Goal: Task Accomplishment & Management: Complete application form

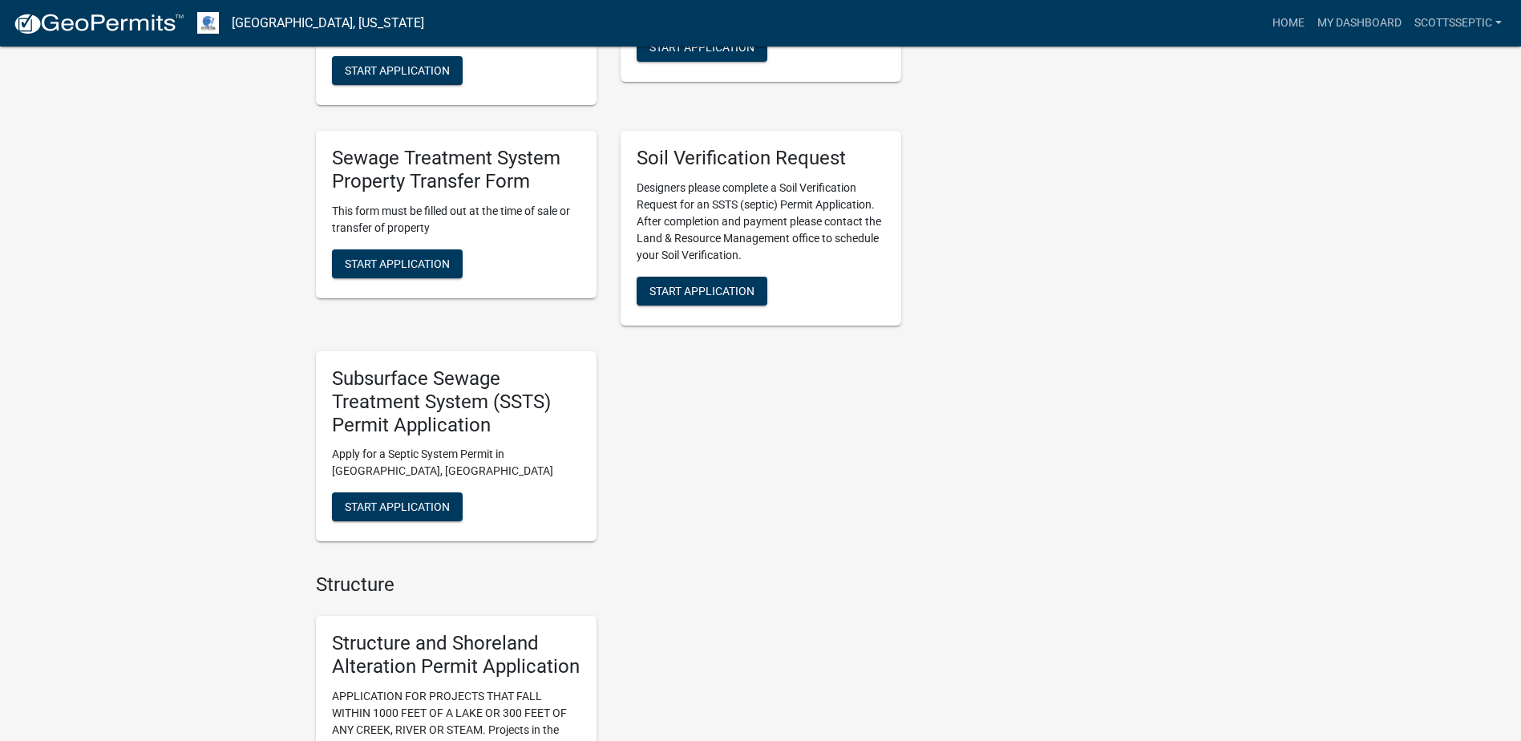
scroll to position [1283, 0]
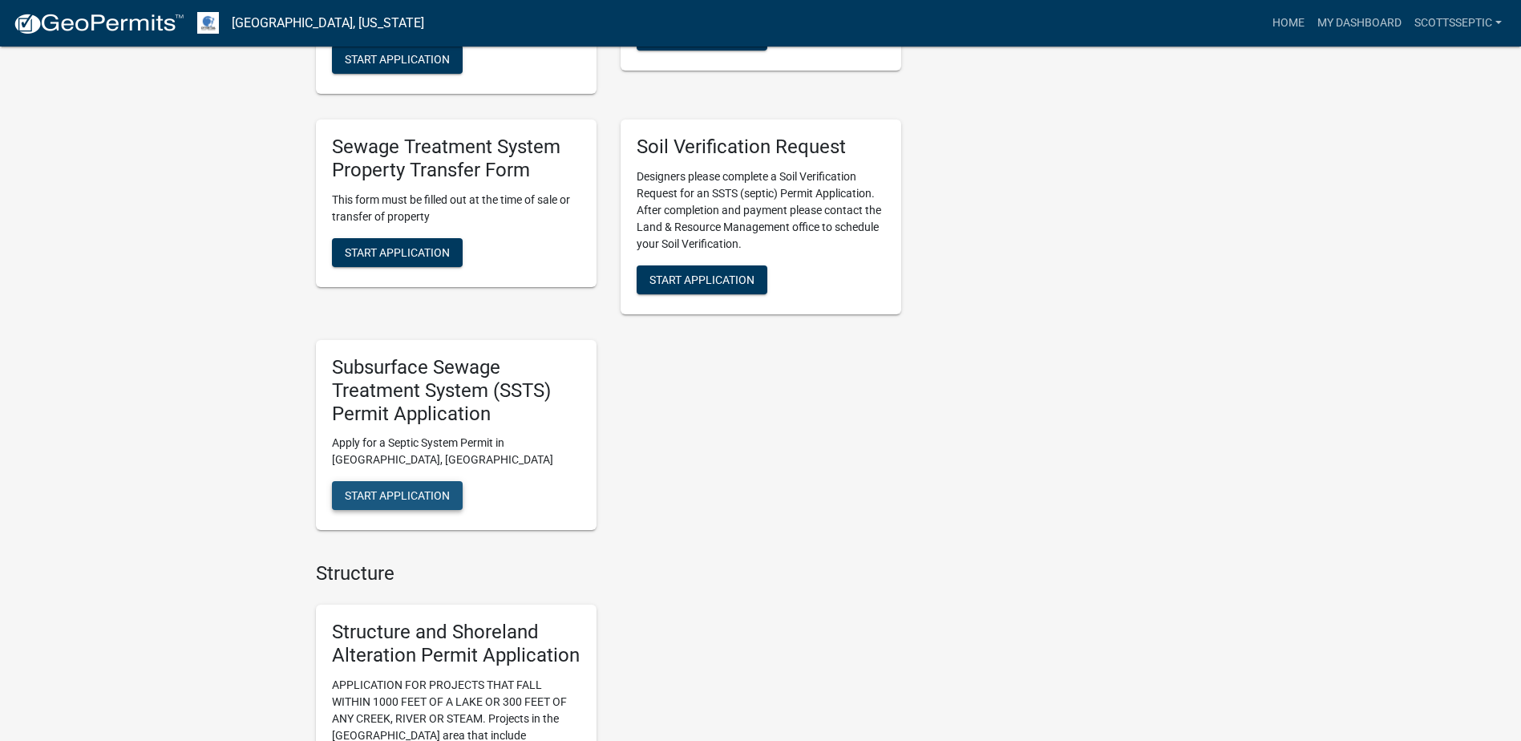
click at [408, 497] on span "Start Application" at bounding box center [397, 495] width 105 height 13
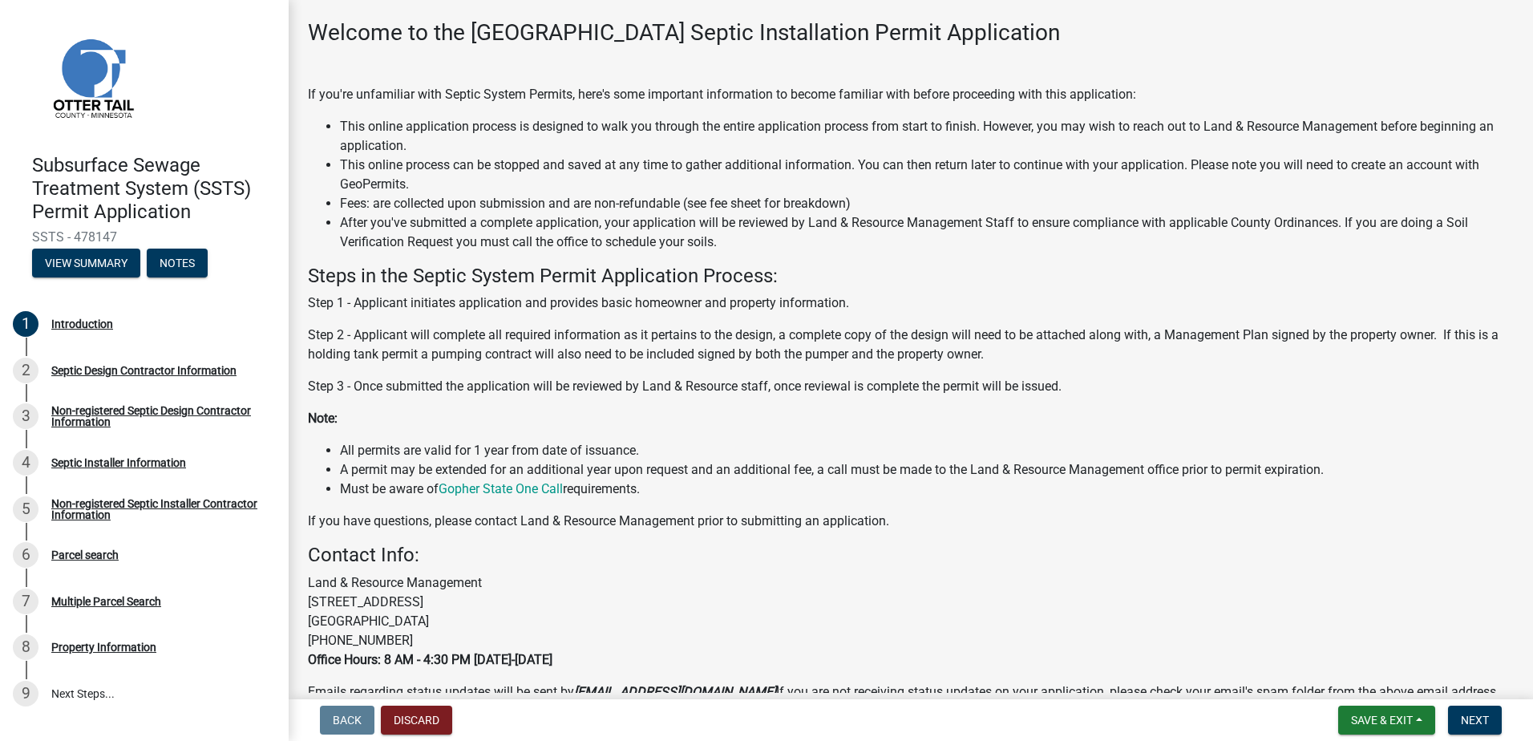
scroll to position [155, 0]
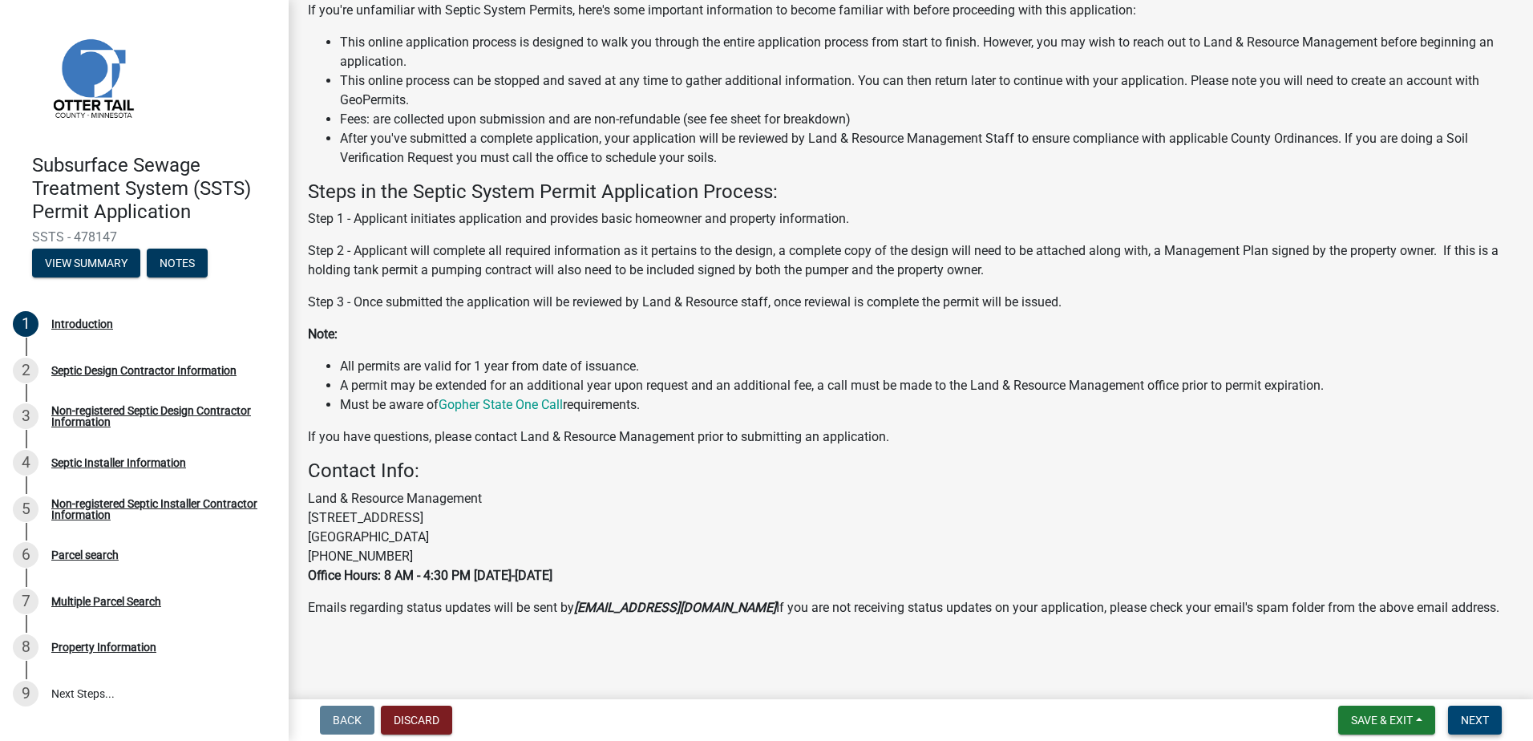
click at [1491, 716] on button "Next" at bounding box center [1475, 719] width 54 height 29
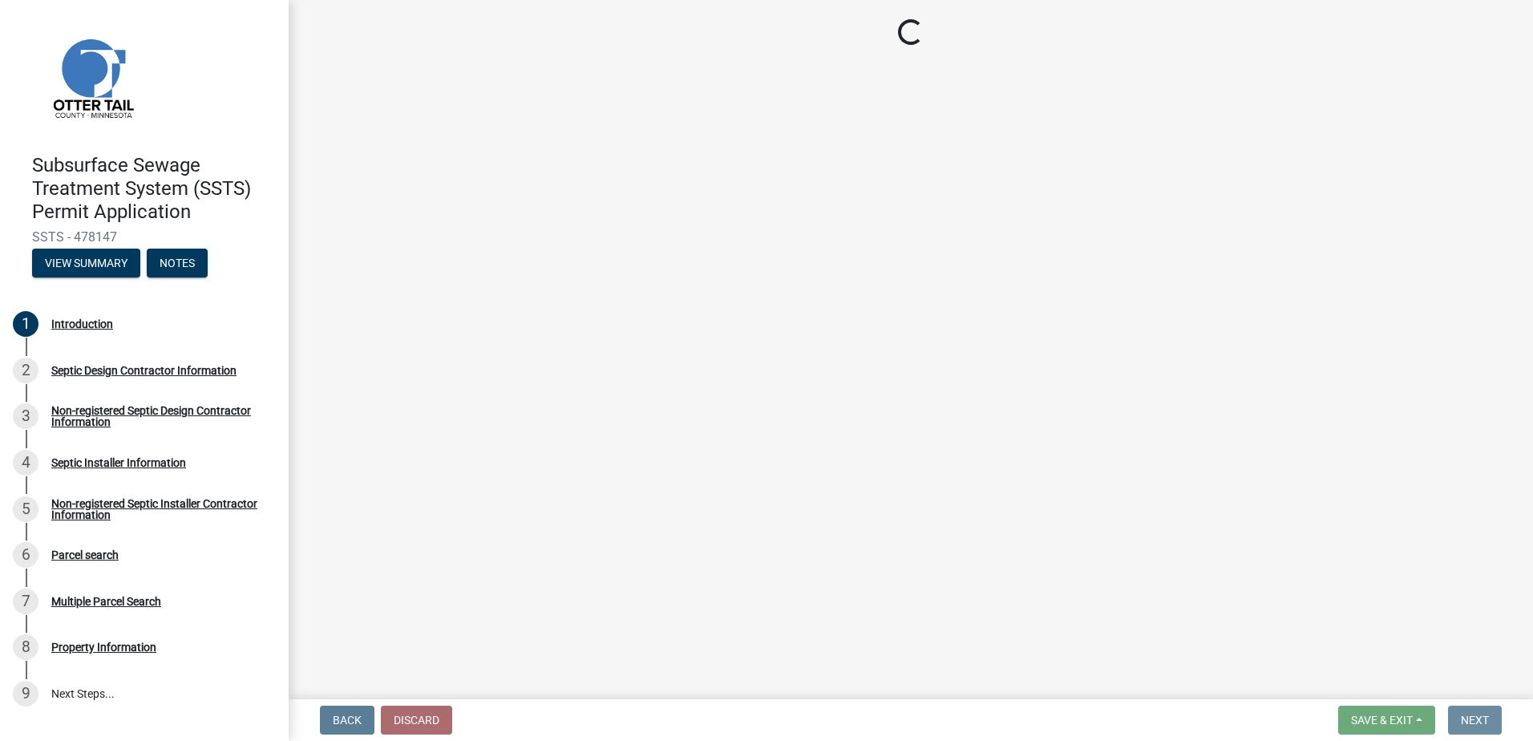
scroll to position [0, 0]
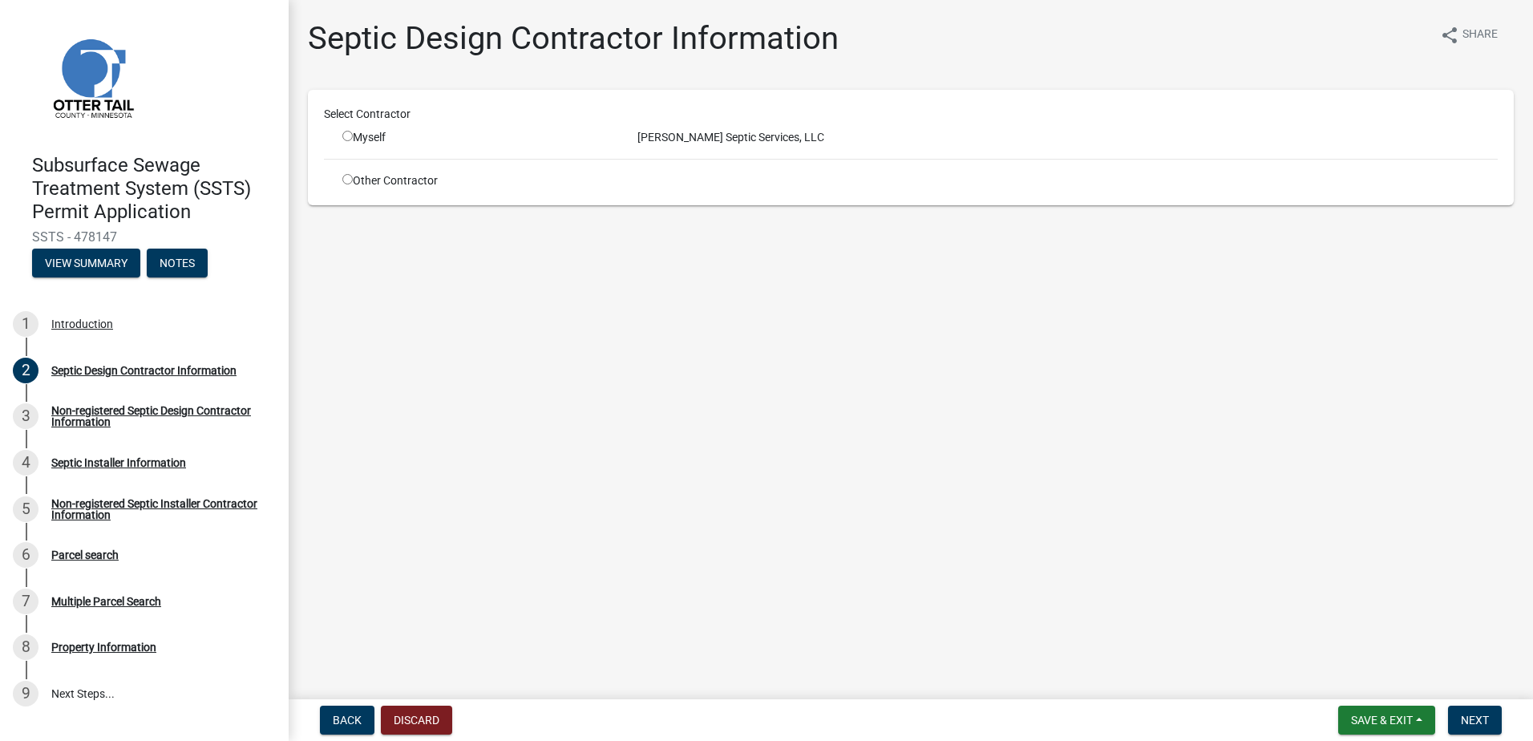
click at [347, 136] on input "radio" at bounding box center [347, 136] width 10 height 10
radio input "true"
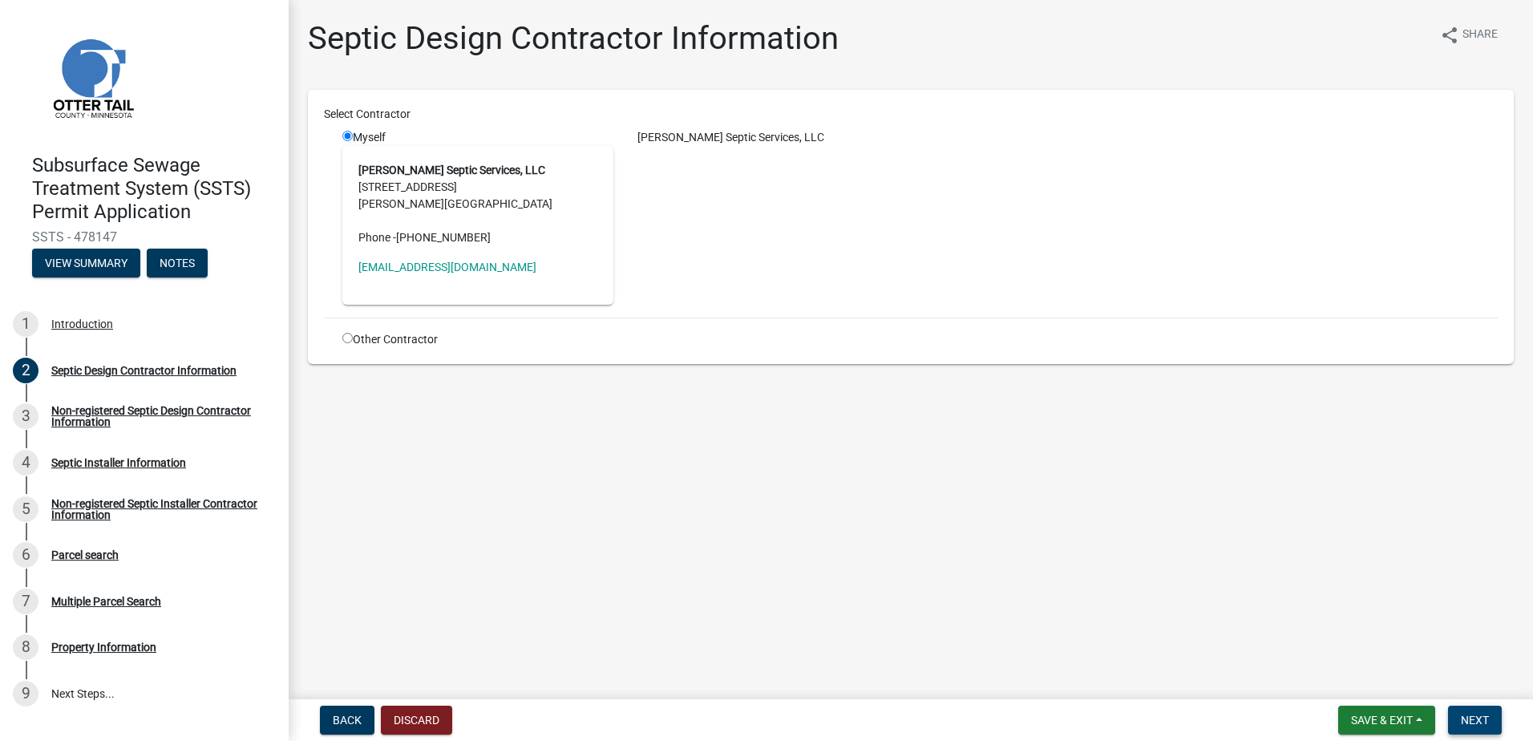
click at [1476, 728] on button "Next" at bounding box center [1475, 719] width 54 height 29
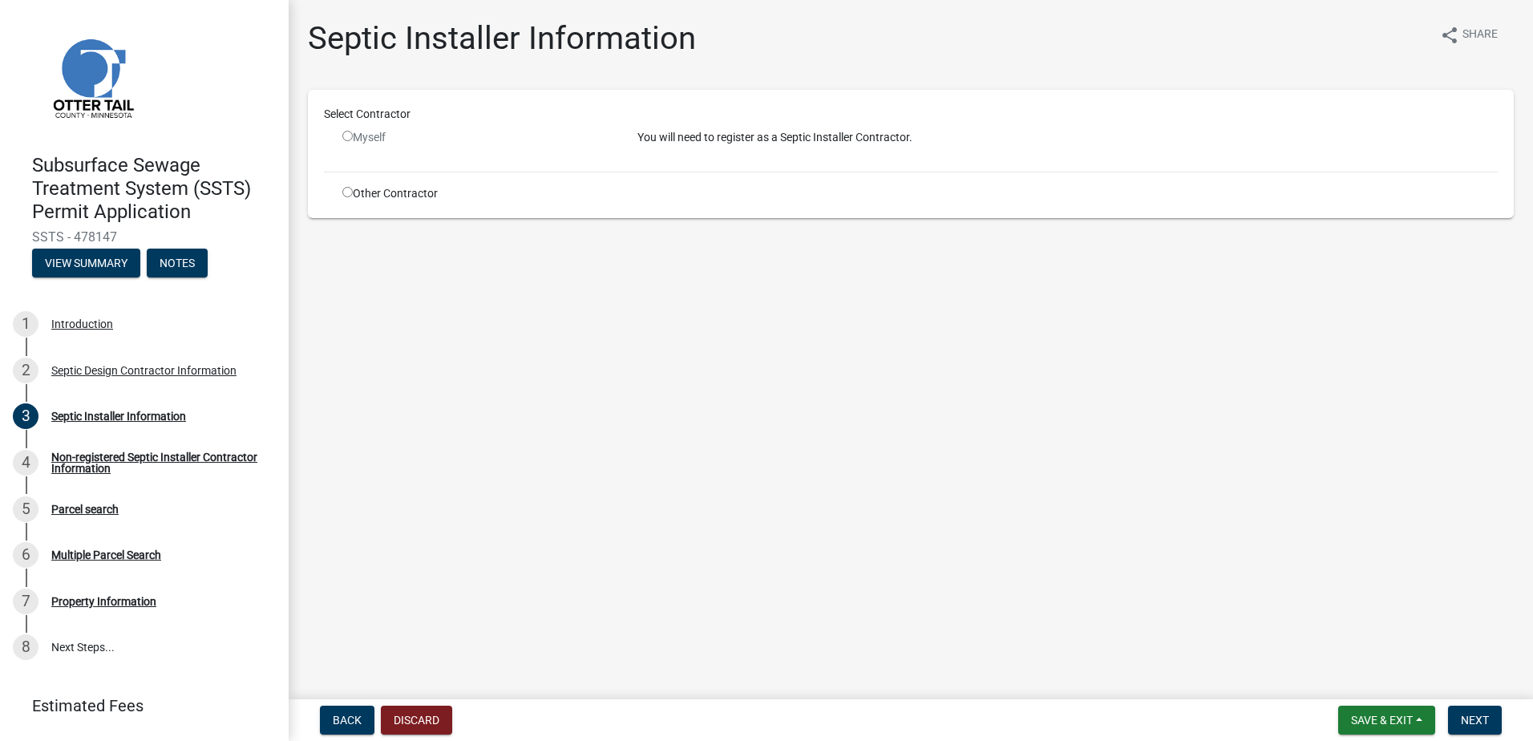
click at [343, 192] on input "radio" at bounding box center [347, 192] width 10 height 10
radio input "true"
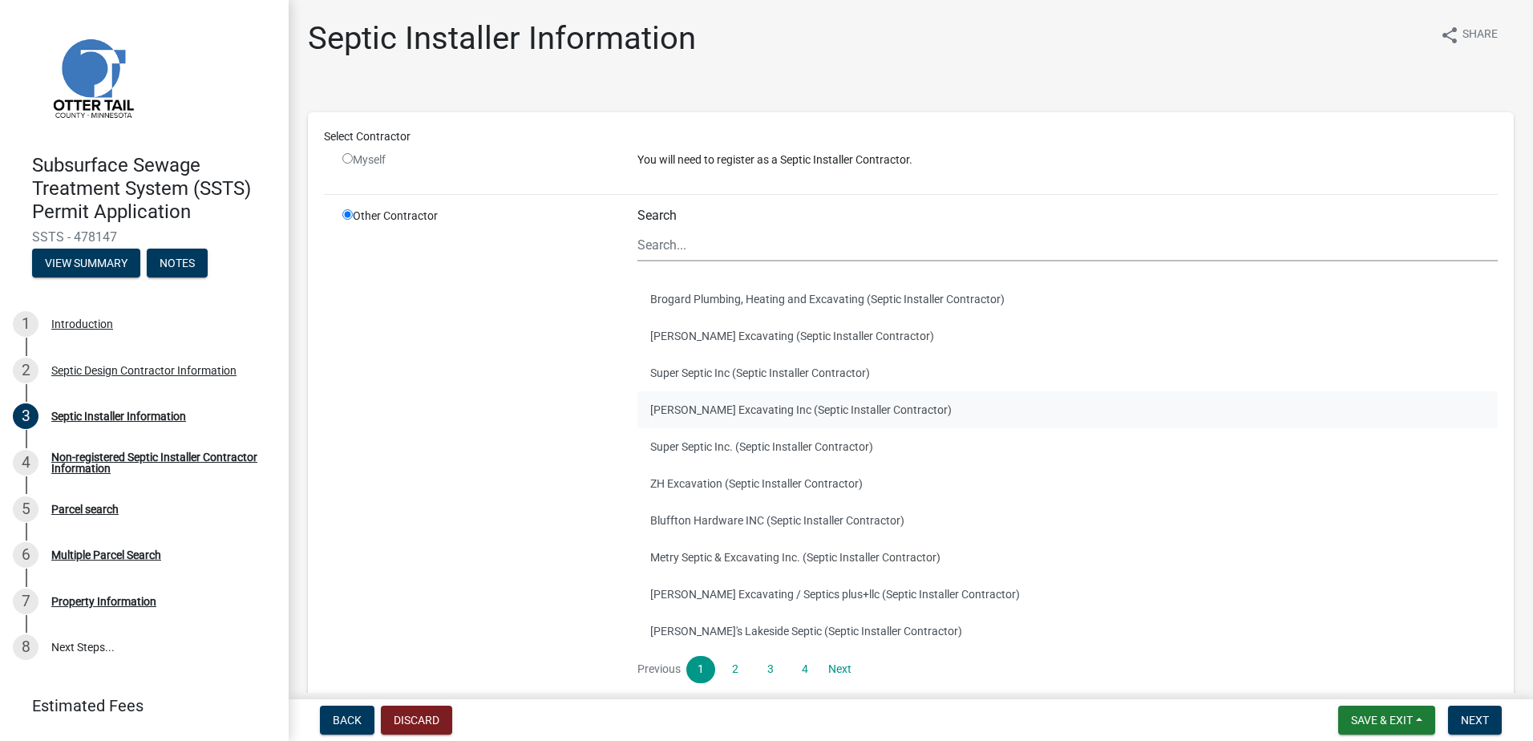
click at [667, 413] on button "[PERSON_NAME] Excavating Inc (Septic Installer Contractor)" at bounding box center [1067, 409] width 860 height 37
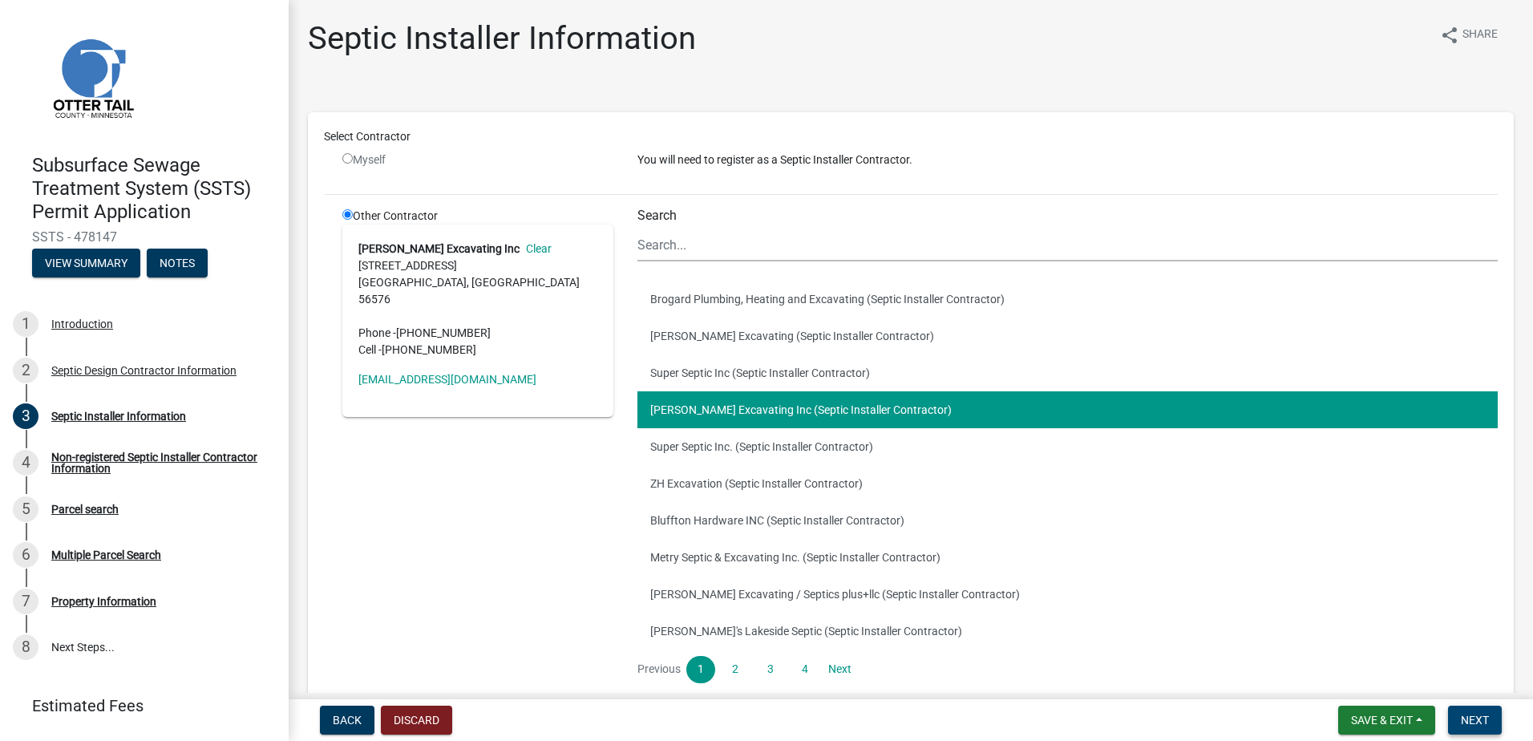
click at [1482, 721] on span "Next" at bounding box center [1475, 720] width 28 height 13
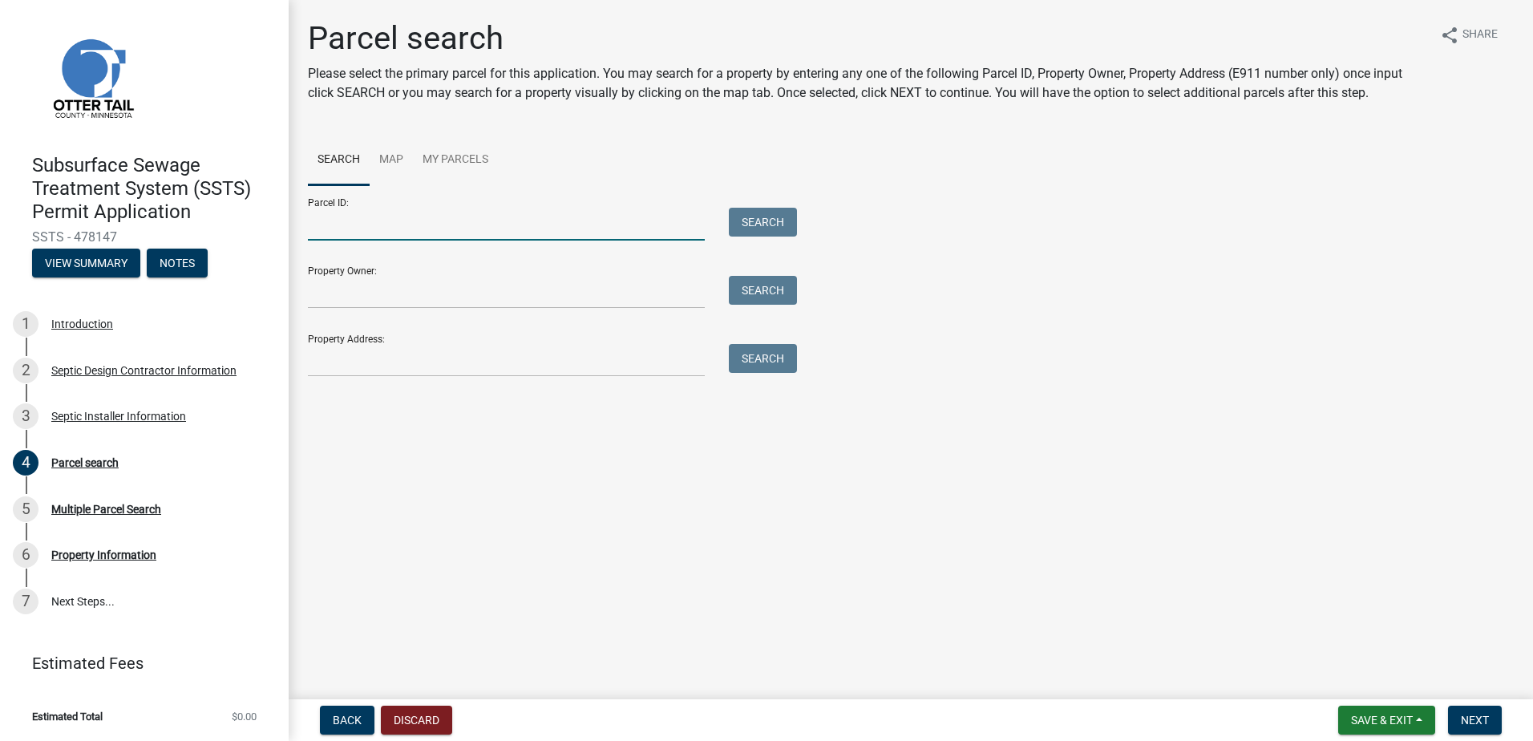
drag, startPoint x: 324, startPoint y: 228, endPoint x: 338, endPoint y: 225, distance: 13.8
click at [328, 228] on input "Parcel ID:" at bounding box center [506, 224] width 397 height 33
type input "12000990411000"
click at [749, 214] on button "Search" at bounding box center [763, 222] width 68 height 29
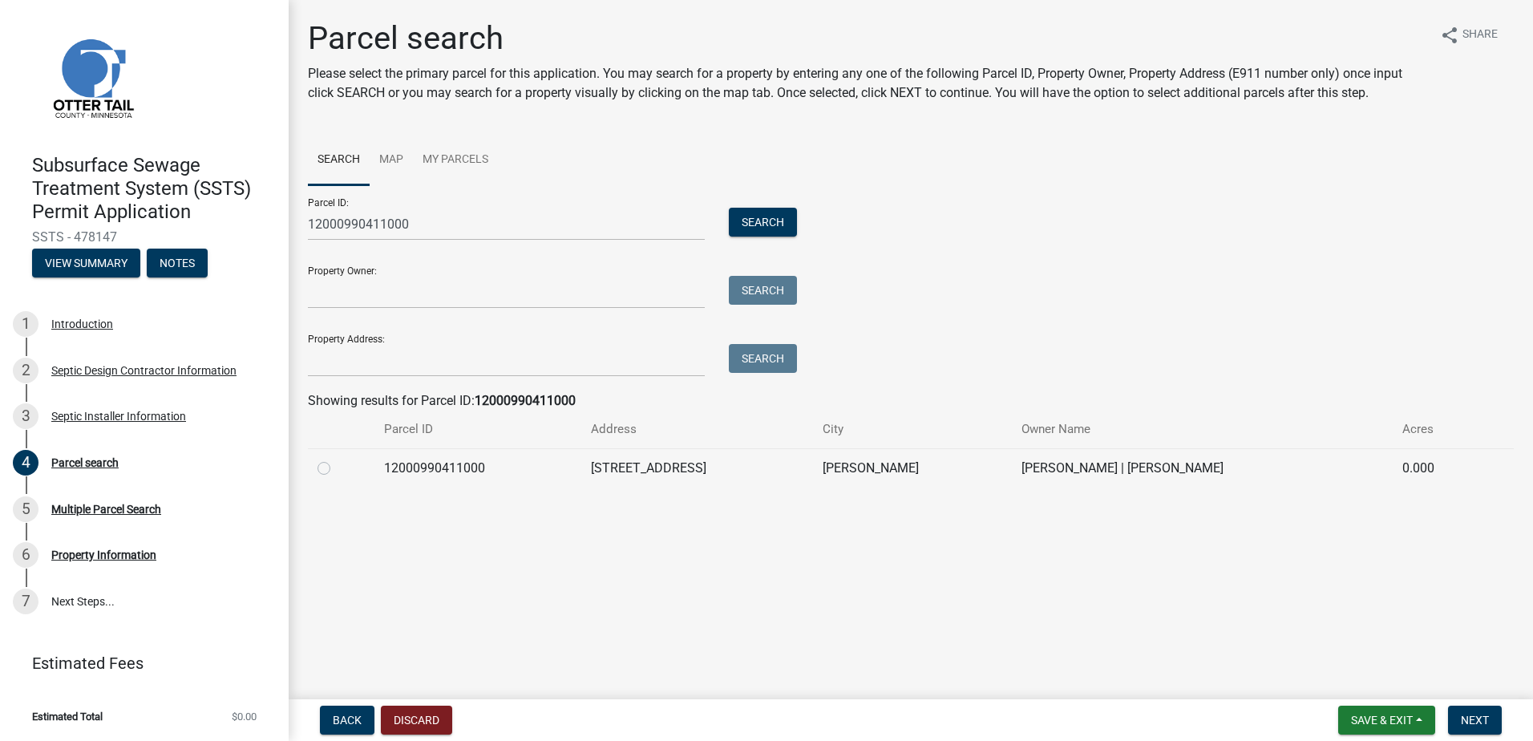
drag, startPoint x: 321, startPoint y: 469, endPoint x: 335, endPoint y: 479, distance: 17.3
click at [337, 459] on label at bounding box center [337, 459] width 0 height 0
click at [337, 469] on input "radio" at bounding box center [342, 464] width 10 height 10
radio input "true"
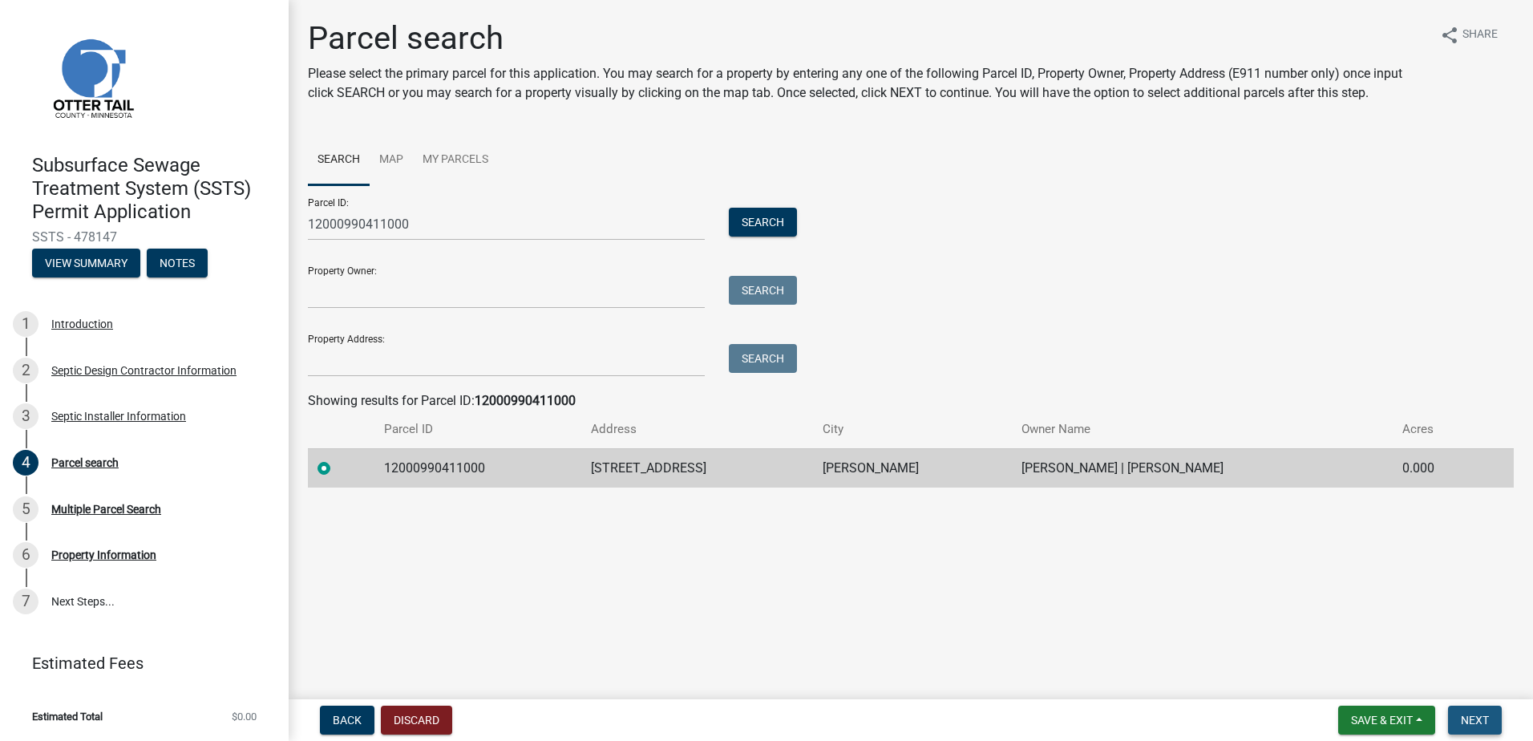
click at [1465, 720] on span "Next" at bounding box center [1475, 720] width 28 height 13
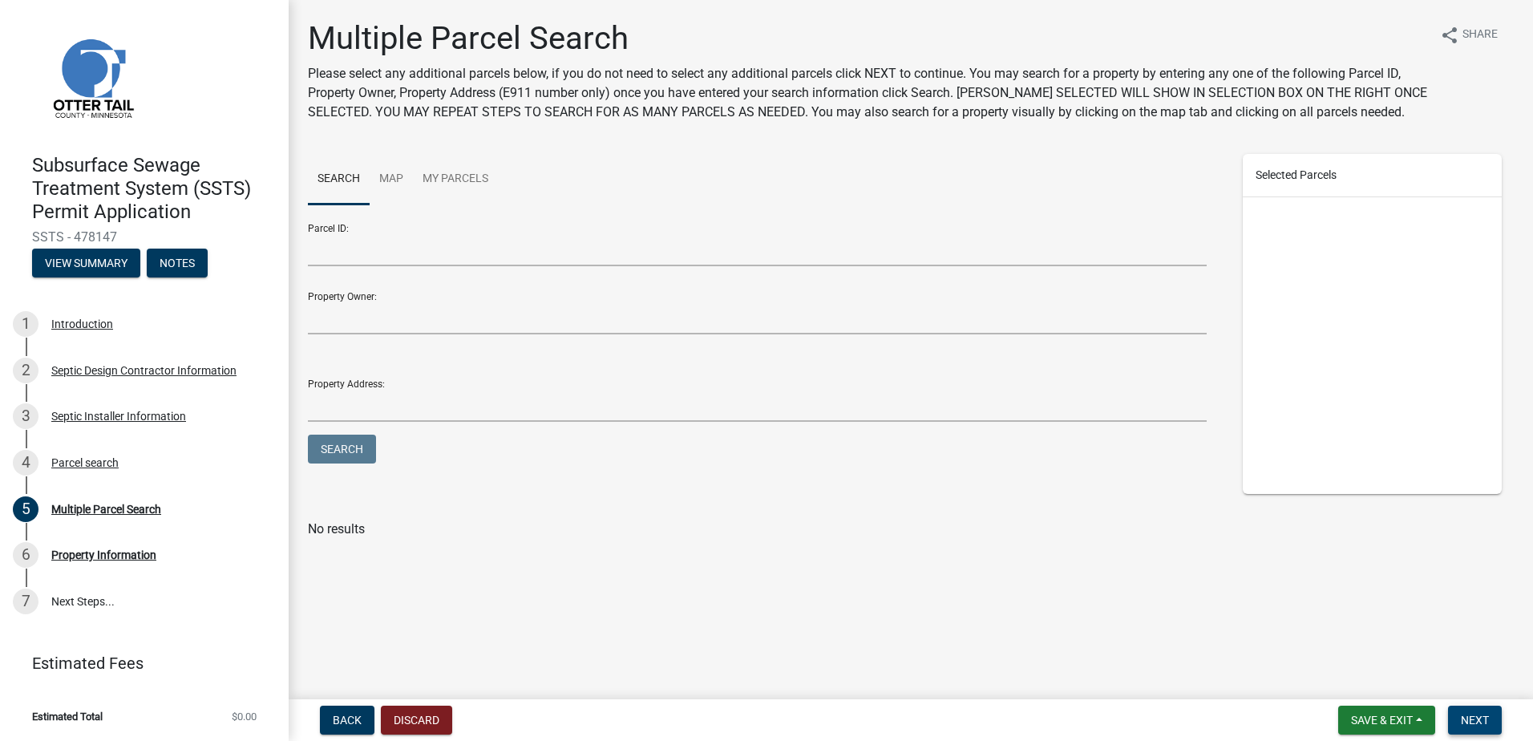
click at [1475, 719] on span "Next" at bounding box center [1475, 720] width 28 height 13
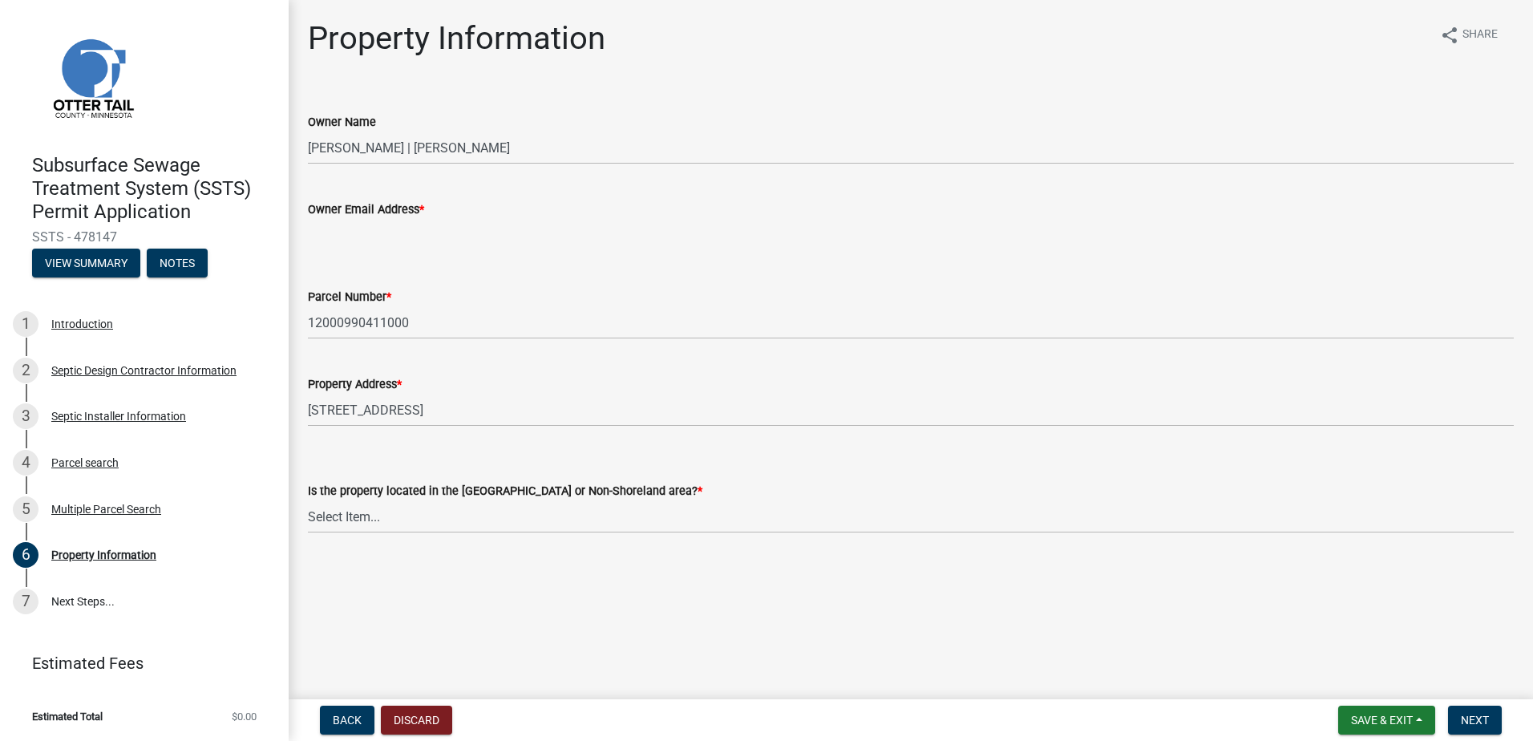
click at [325, 236] on input "Owner Email Address *" at bounding box center [911, 235] width 1206 height 33
type input "[EMAIL_ADDRESS][DOMAIN_NAME]"
click at [334, 522] on select "Select Item... Shoreland Non-Shoreland" at bounding box center [911, 516] width 1206 height 33
click at [308, 500] on select "Select Item... Shoreland Non-Shoreland" at bounding box center [911, 516] width 1206 height 33
select select "f91142e6-e911-469c-9754-896c7e7f9e05"
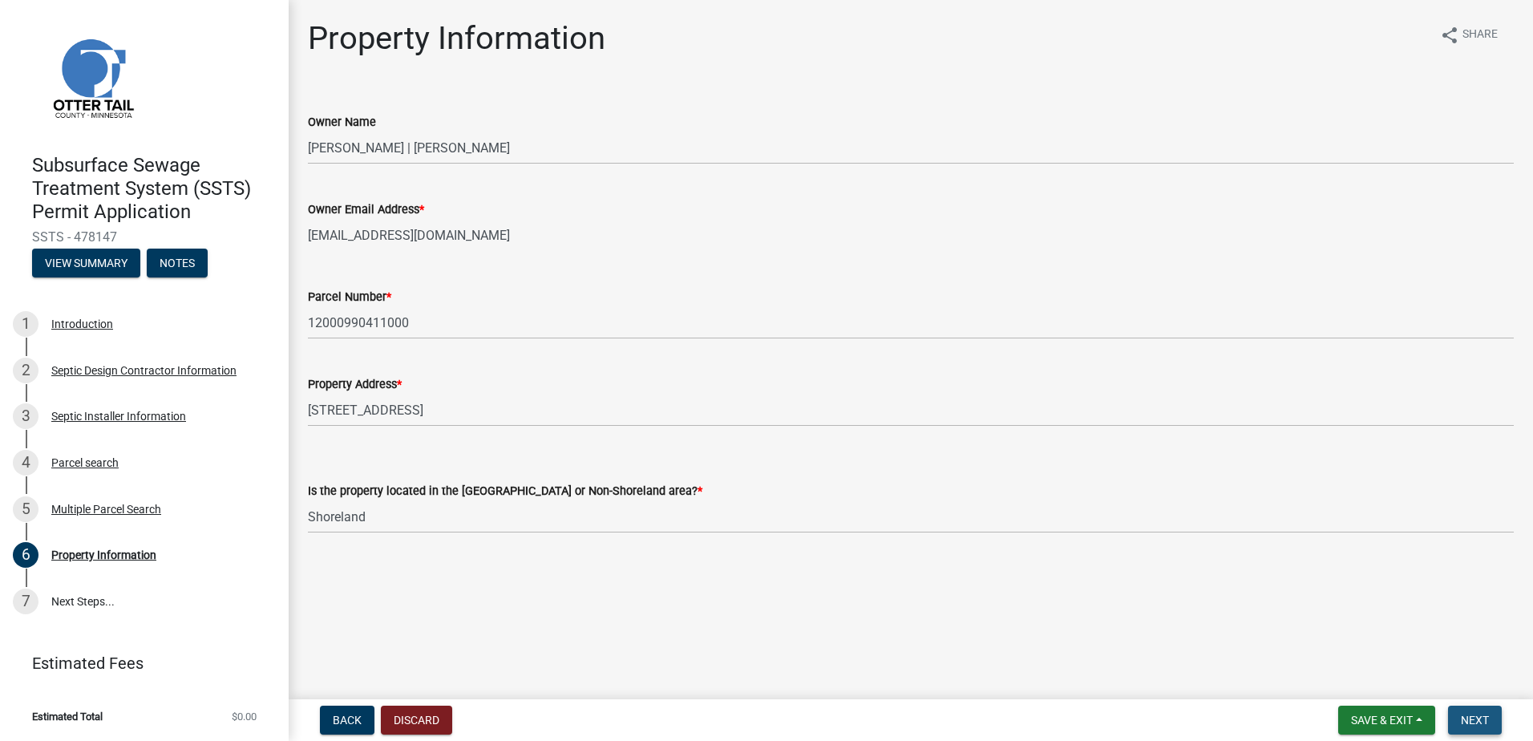
click at [1478, 720] on span "Next" at bounding box center [1475, 720] width 28 height 13
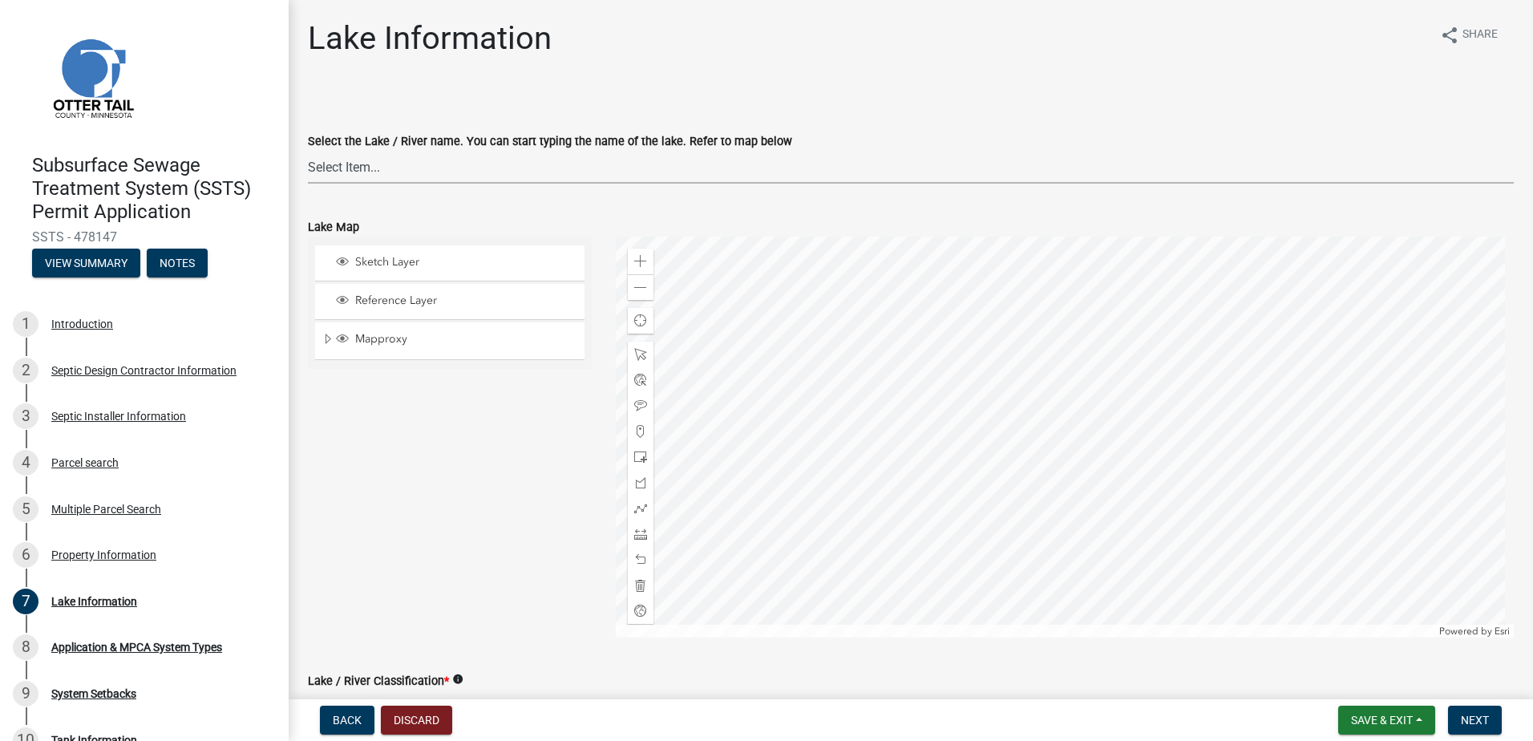
click at [331, 169] on select "Select Item... None [PERSON_NAME] 56-031 [PERSON_NAME] 56-118 [PERSON_NAME] 56-…" at bounding box center [911, 167] width 1206 height 33
click at [308, 151] on select "Select Item... None [PERSON_NAME] 56-031 [PERSON_NAME] 56-118 [PERSON_NAME] 56-…" at bounding box center [911, 167] width 1206 height 33
select select "bebeee68-4fe0-4519-8d81-c2ce205cc4ba"
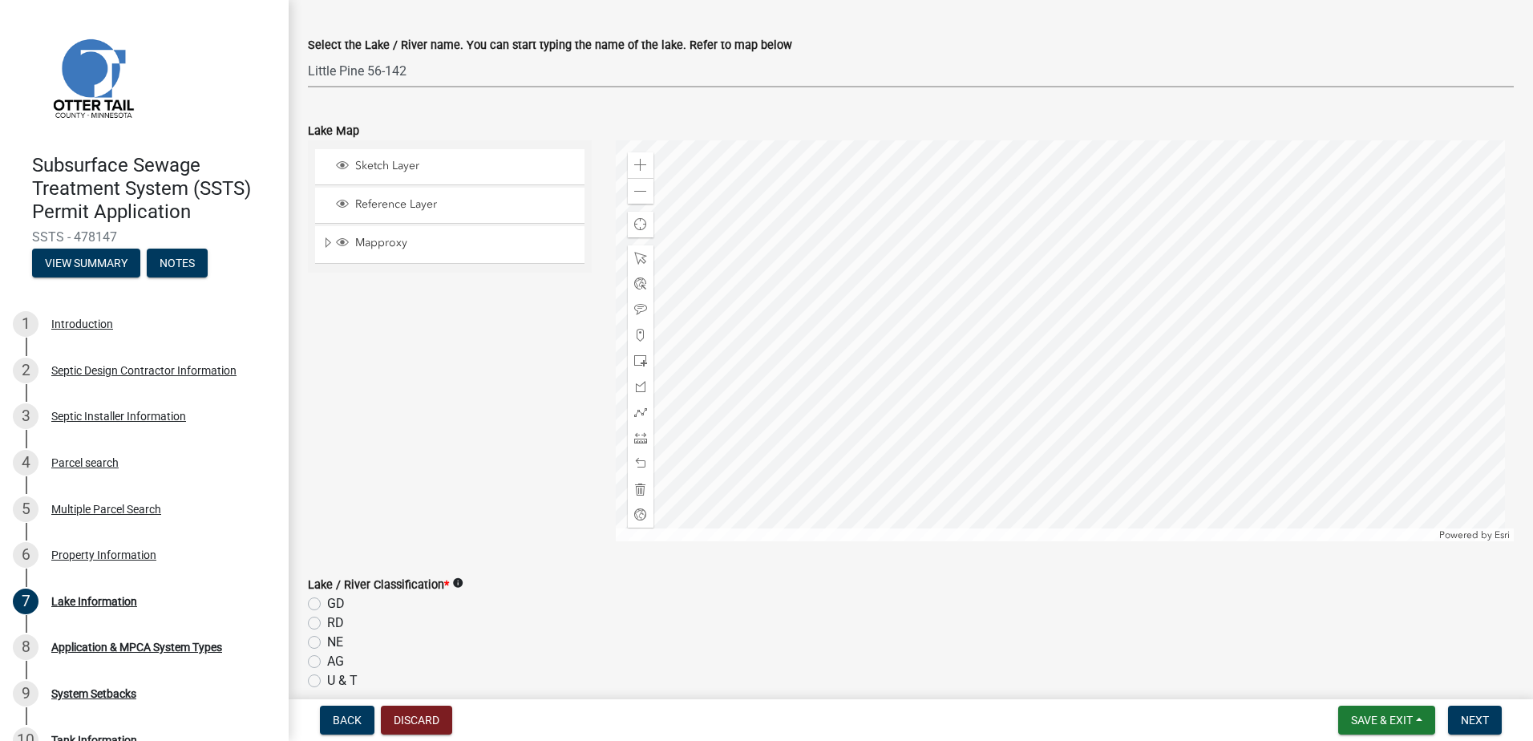
scroll to position [160, 0]
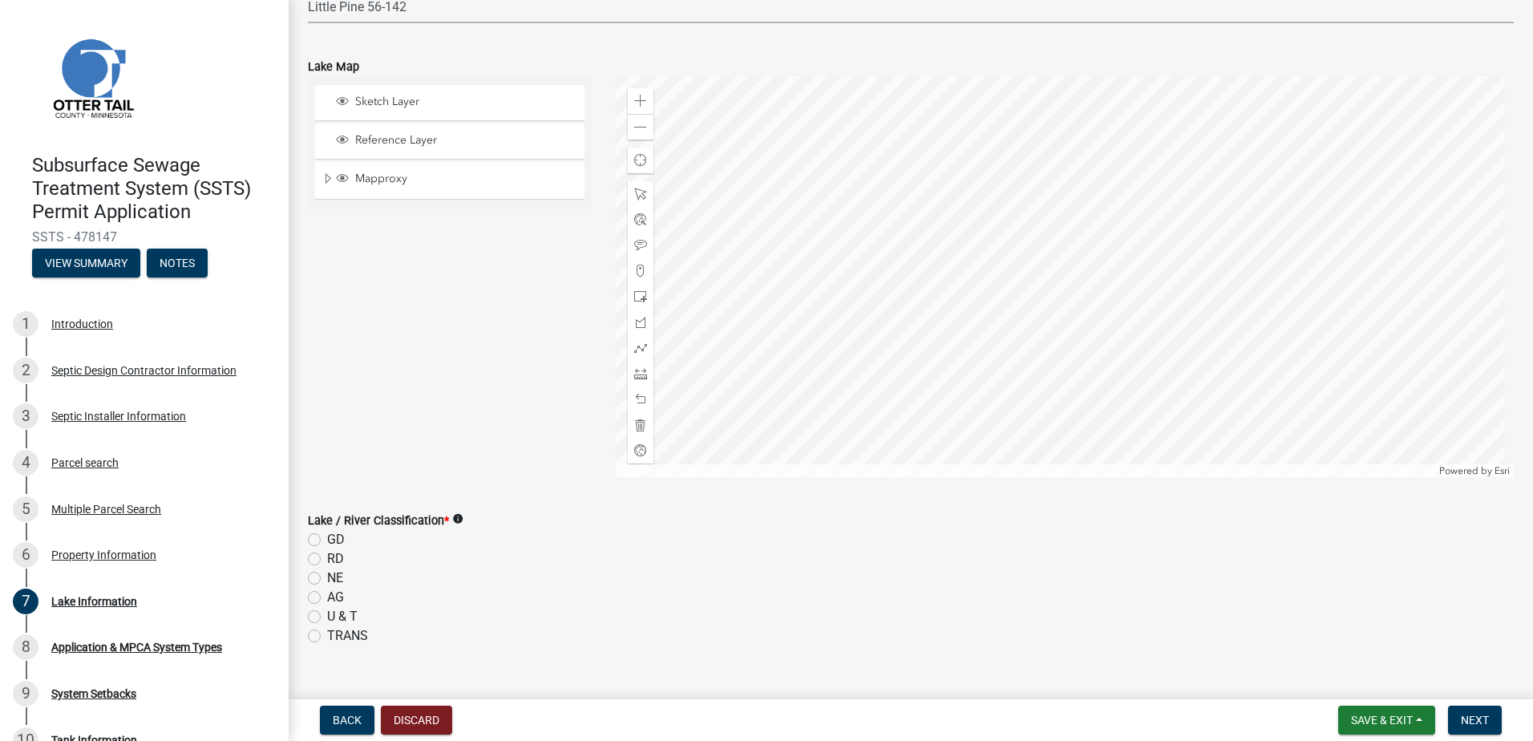
click at [327, 540] on label "GD" at bounding box center [336, 539] width 18 height 19
click at [327, 540] on input "GD" at bounding box center [332, 535] width 10 height 10
radio input "true"
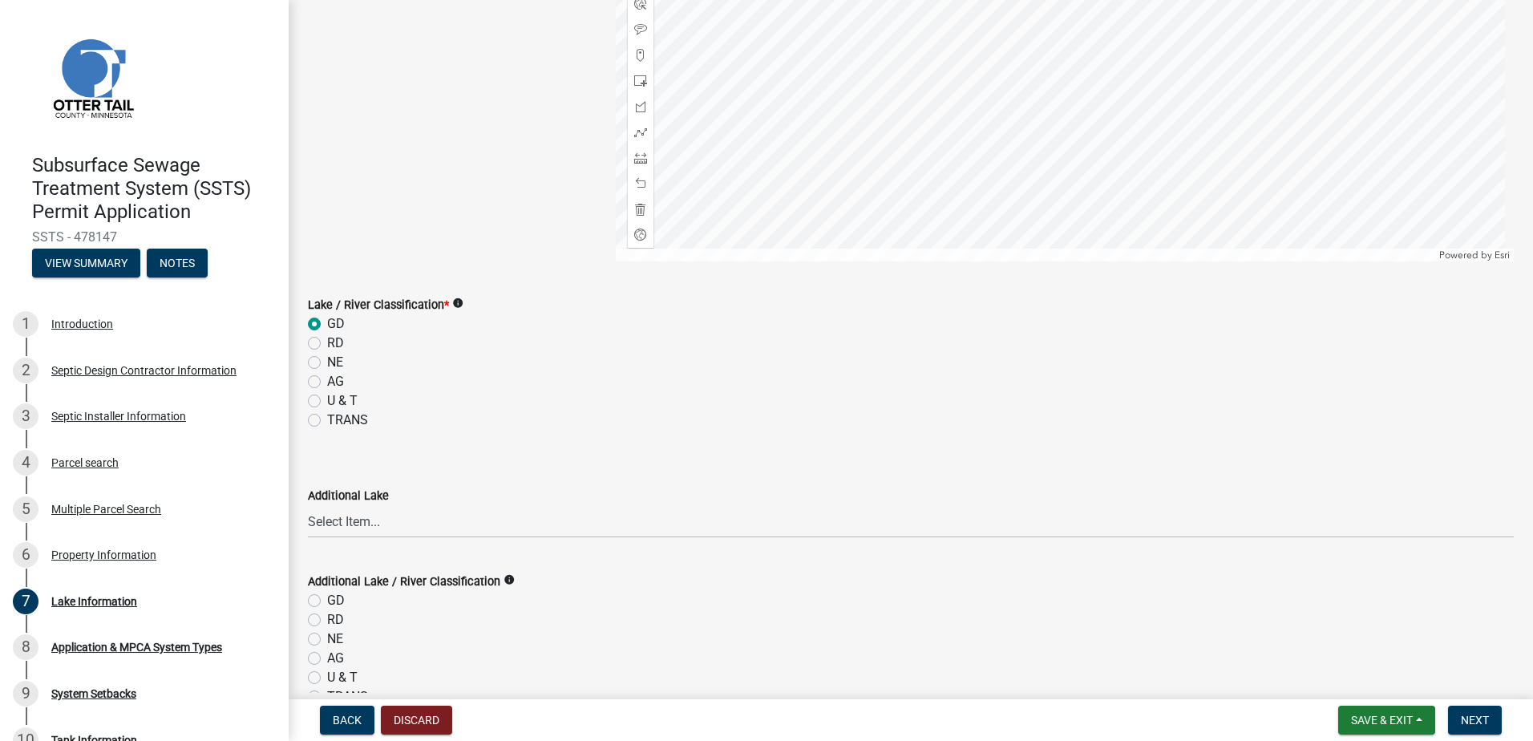
scroll to position [467, 0]
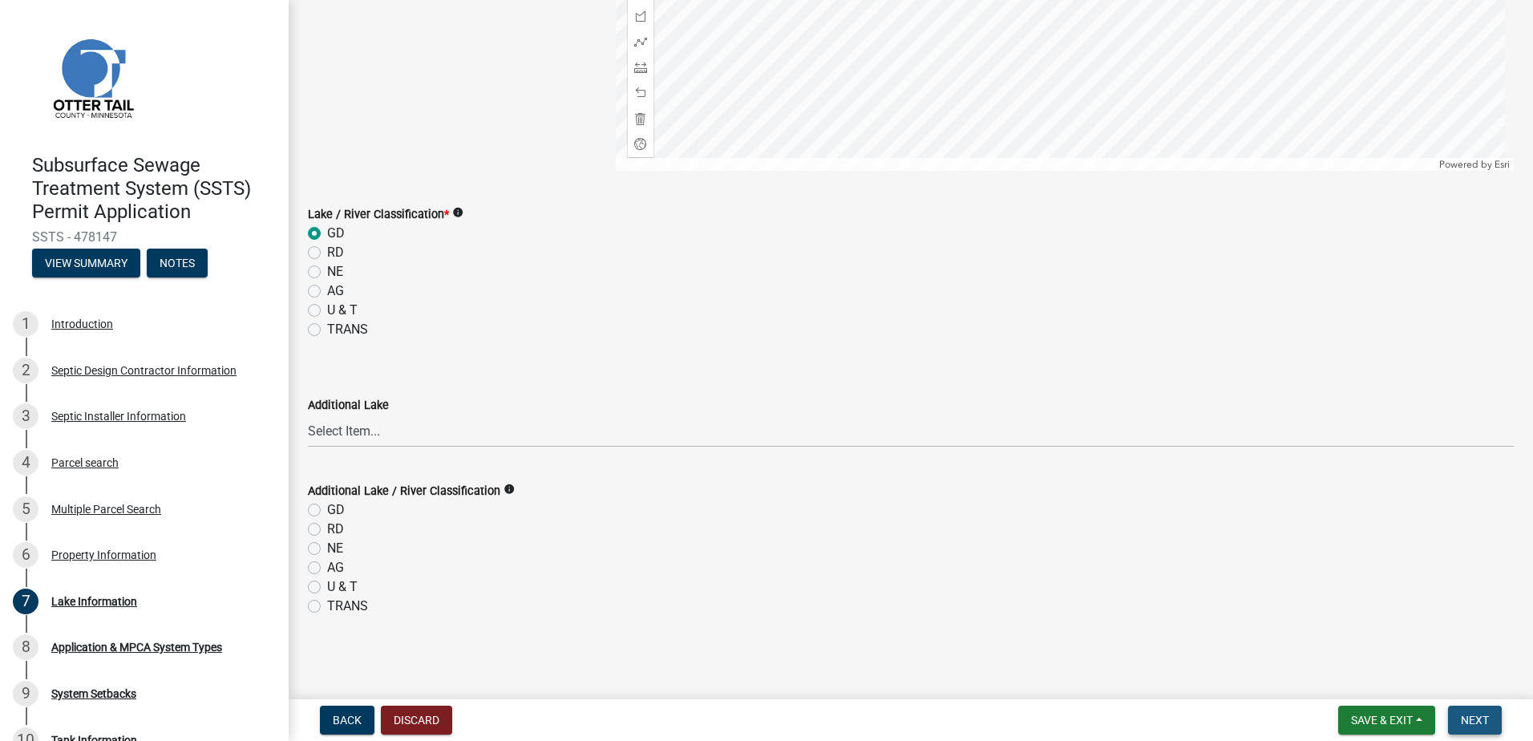
click at [1468, 720] on span "Next" at bounding box center [1475, 720] width 28 height 13
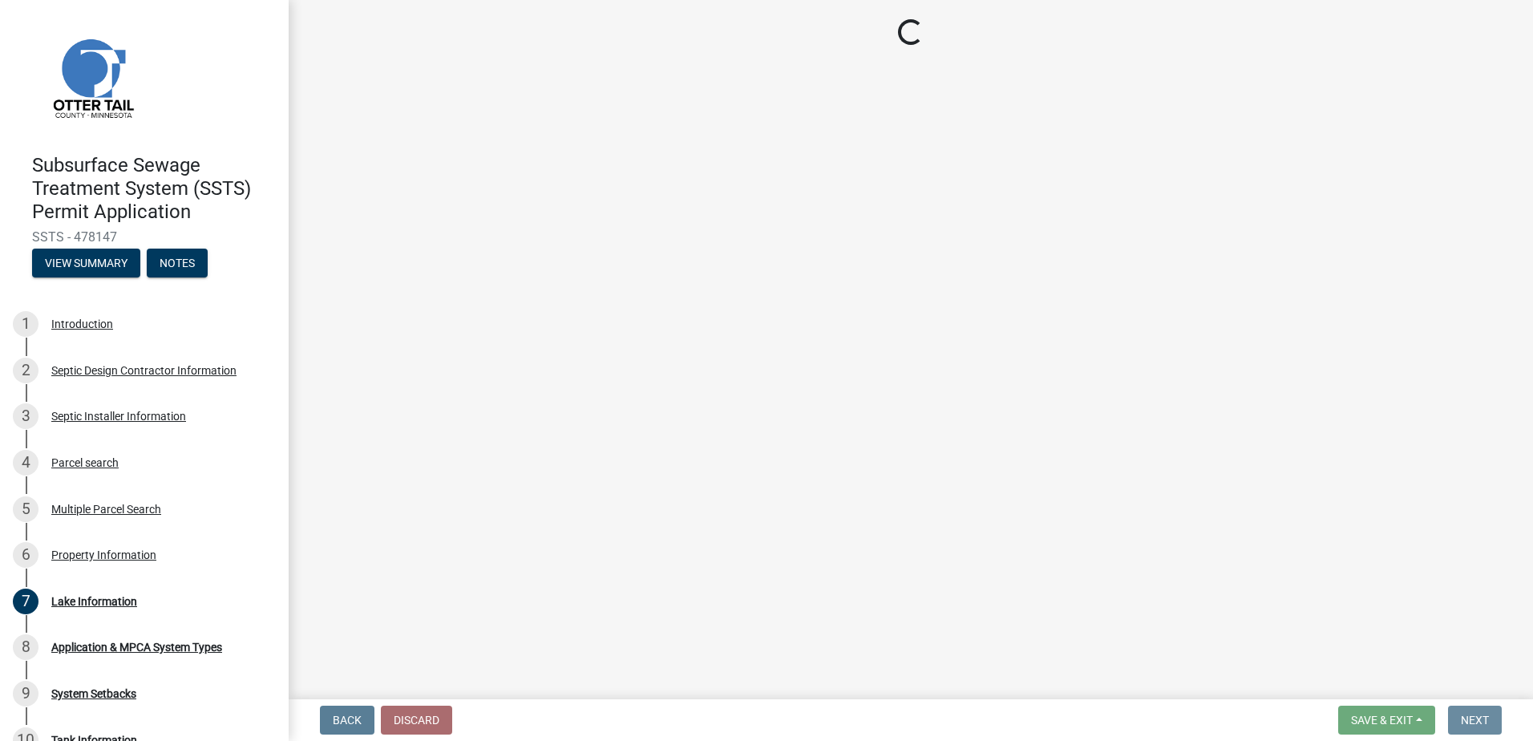
scroll to position [0, 0]
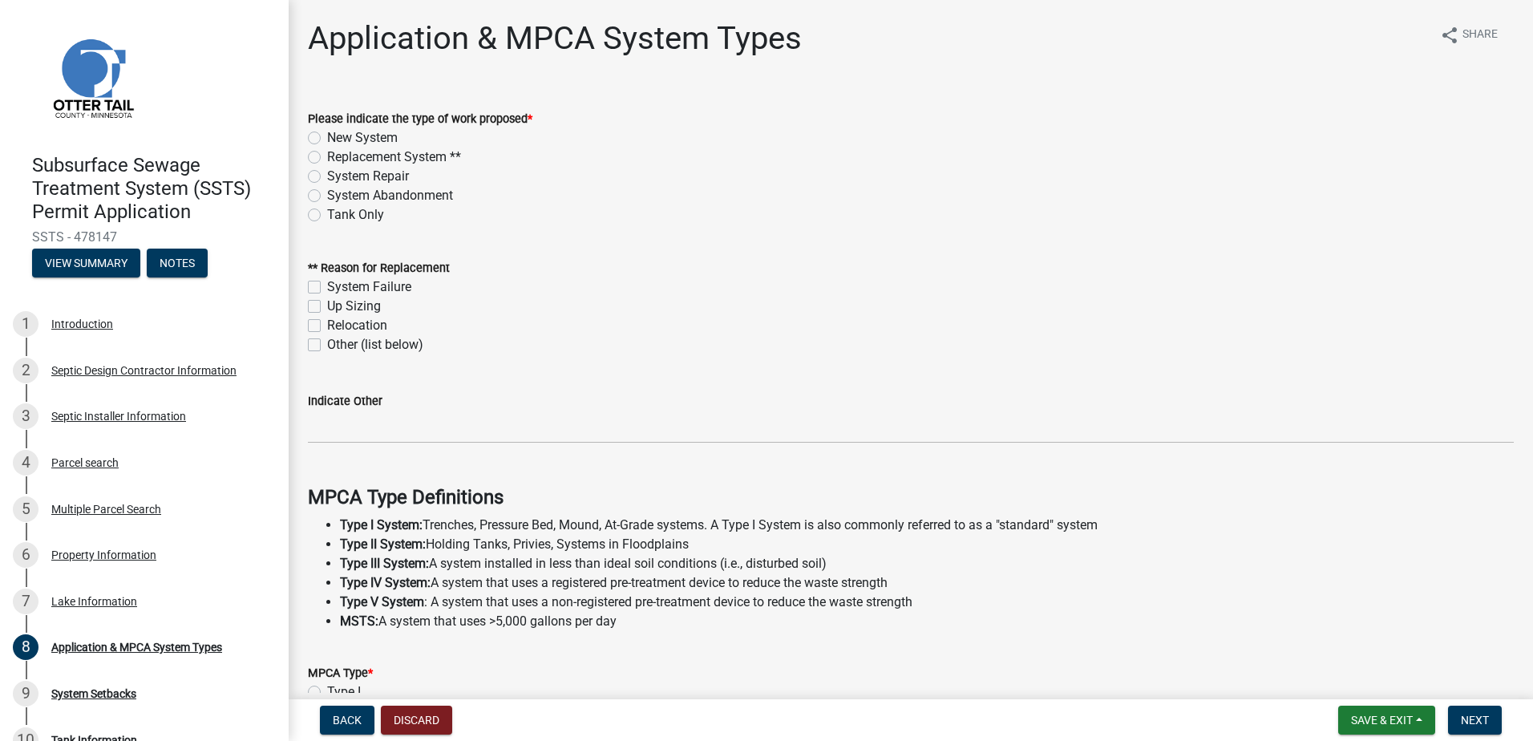
click at [327, 157] on label "Replacement System **" at bounding box center [394, 157] width 134 height 19
click at [327, 157] on input "Replacement System **" at bounding box center [332, 153] width 10 height 10
radio input "true"
click at [327, 289] on label "System Failure" at bounding box center [369, 286] width 84 height 19
click at [327, 288] on input "System Failure" at bounding box center [332, 282] width 10 height 10
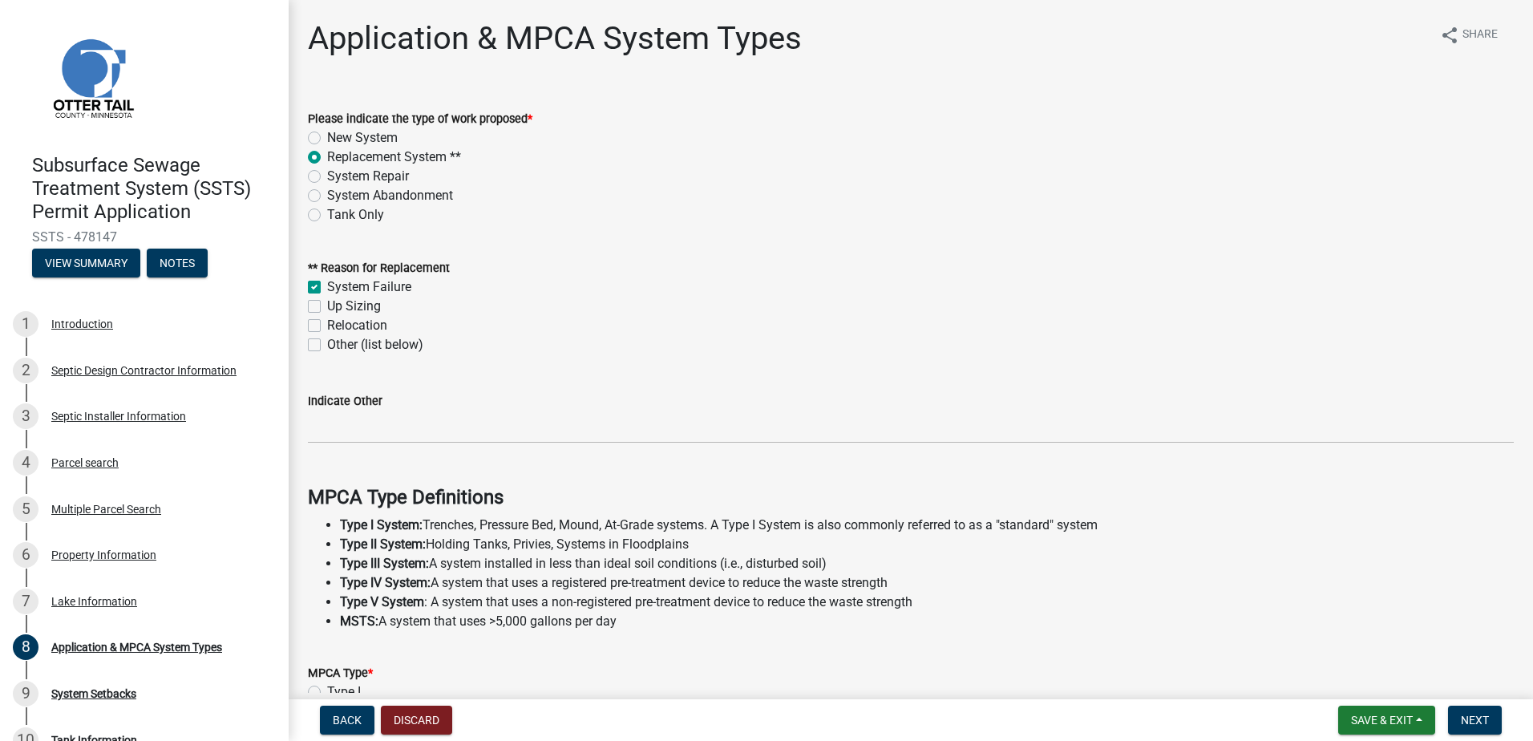
checkbox input "true"
checkbox input "false"
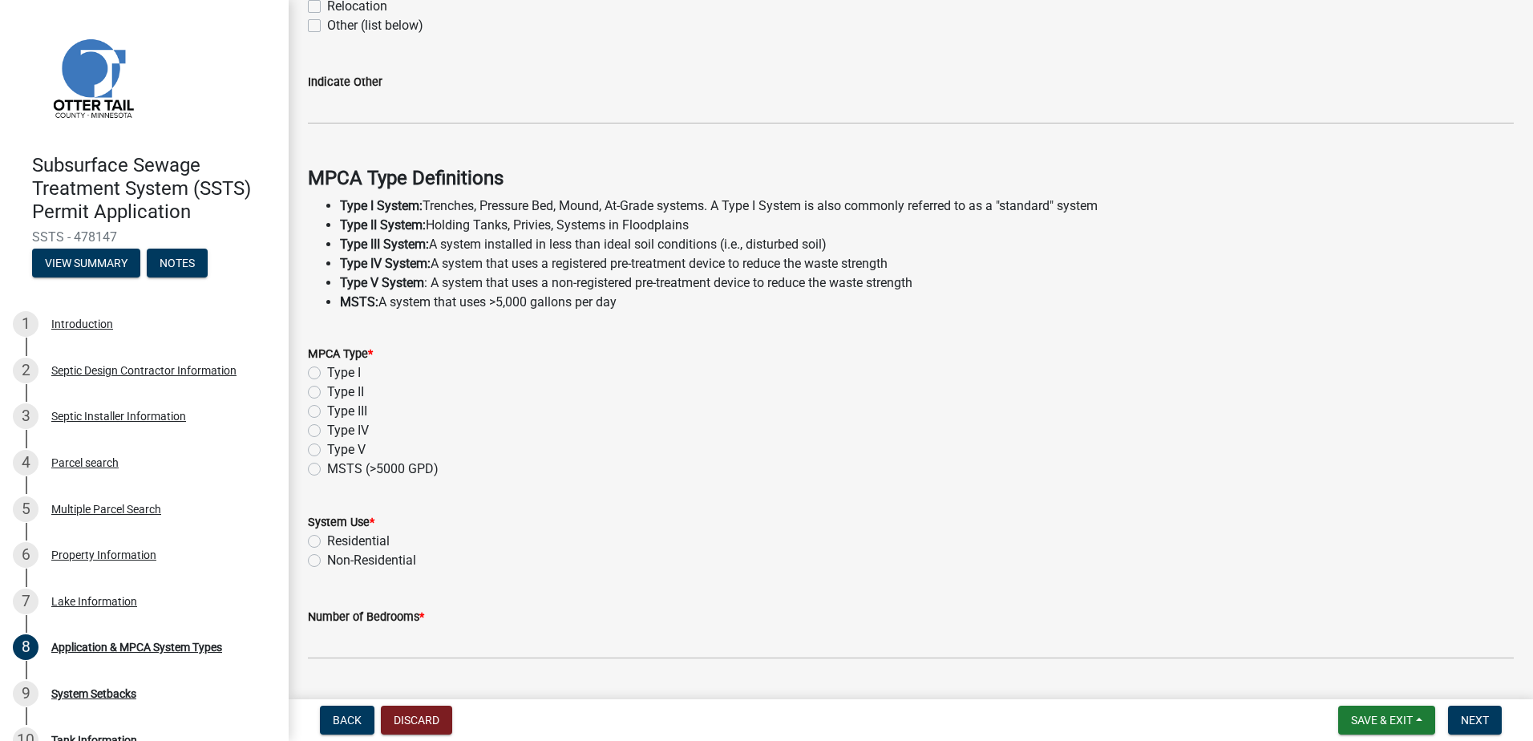
scroll to position [321, 0]
click at [327, 413] on label "Type III" at bounding box center [347, 409] width 40 height 19
click at [327, 410] on input "Type III" at bounding box center [332, 405] width 10 height 10
radio input "true"
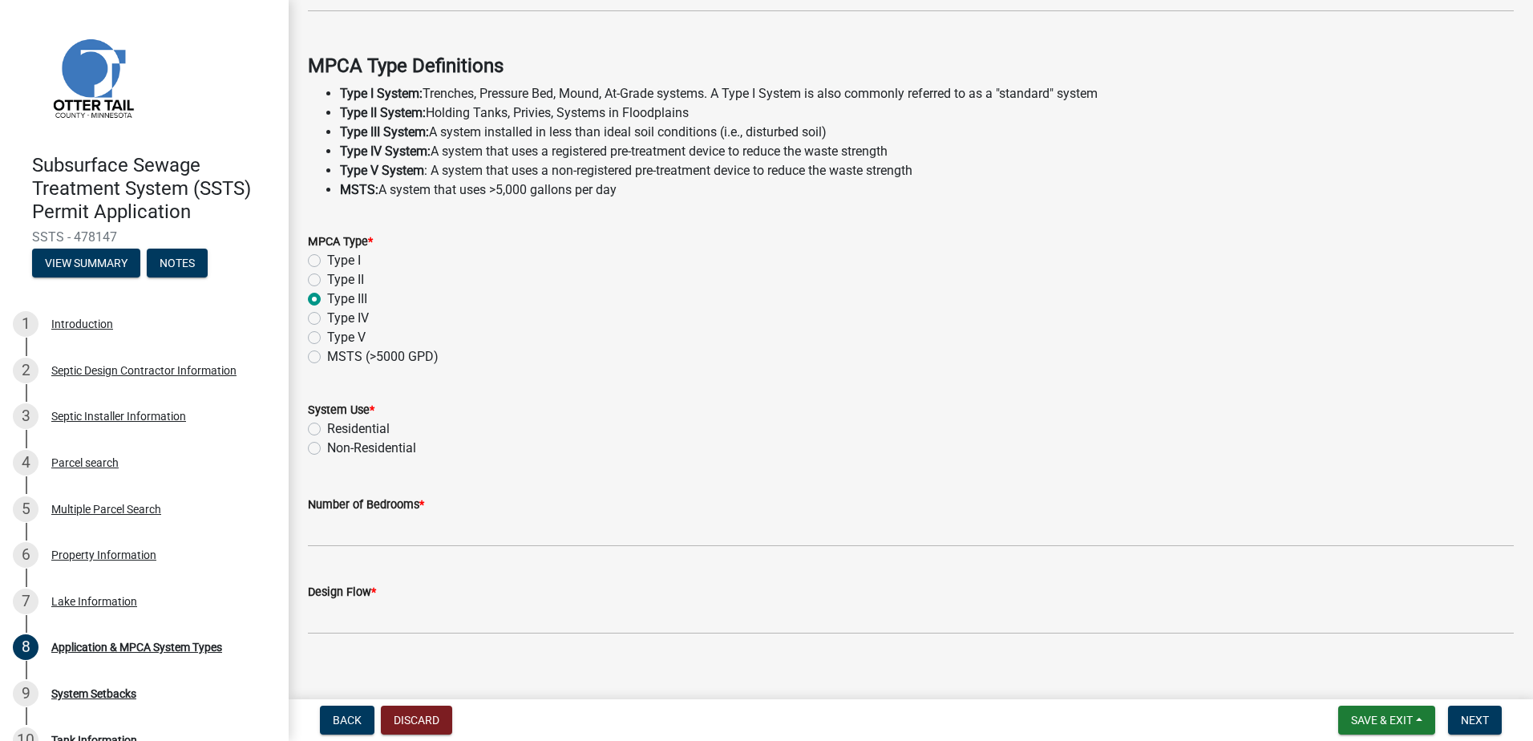
scroll to position [448, 0]
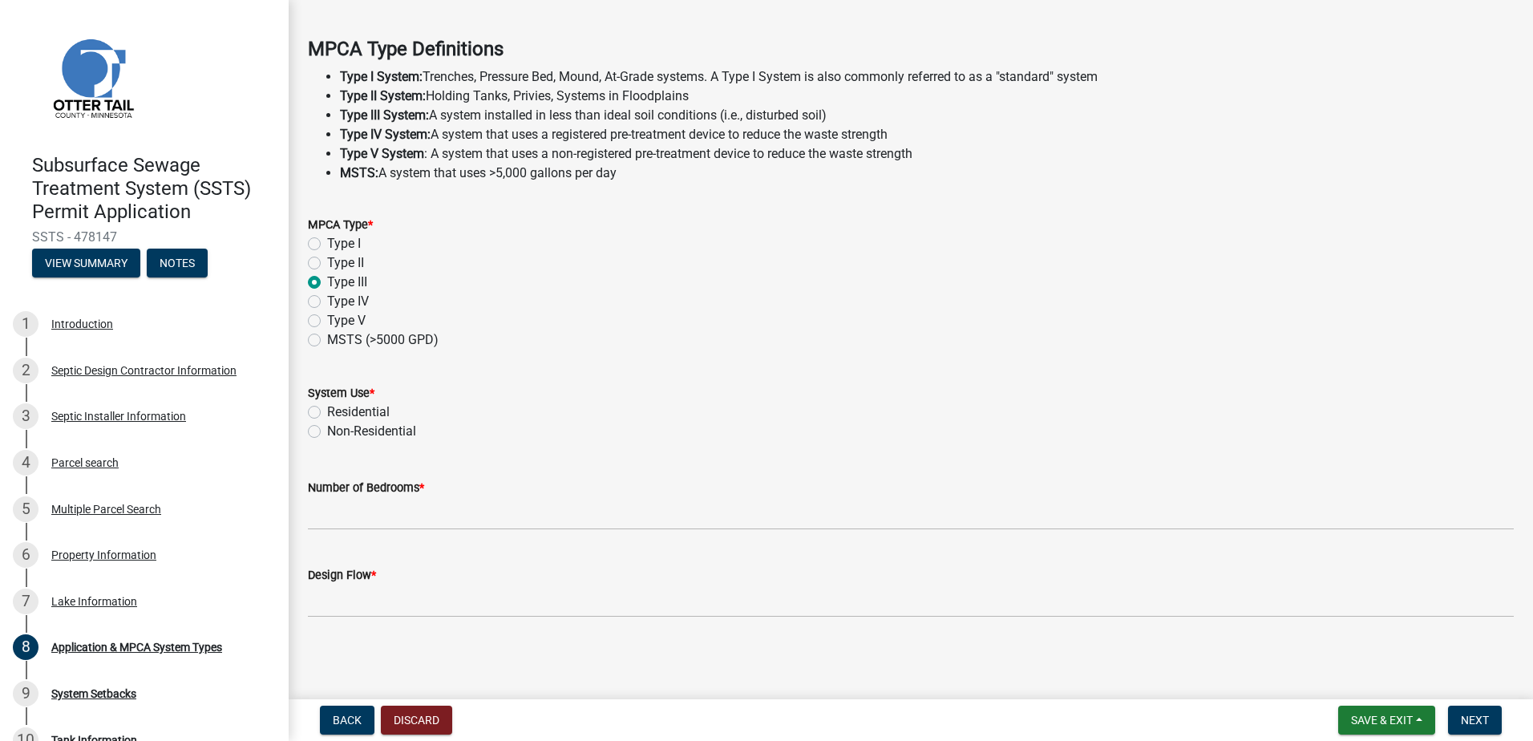
click at [327, 414] on label "Residential" at bounding box center [358, 411] width 63 height 19
click at [327, 413] on input "Residential" at bounding box center [332, 407] width 10 height 10
radio input "true"
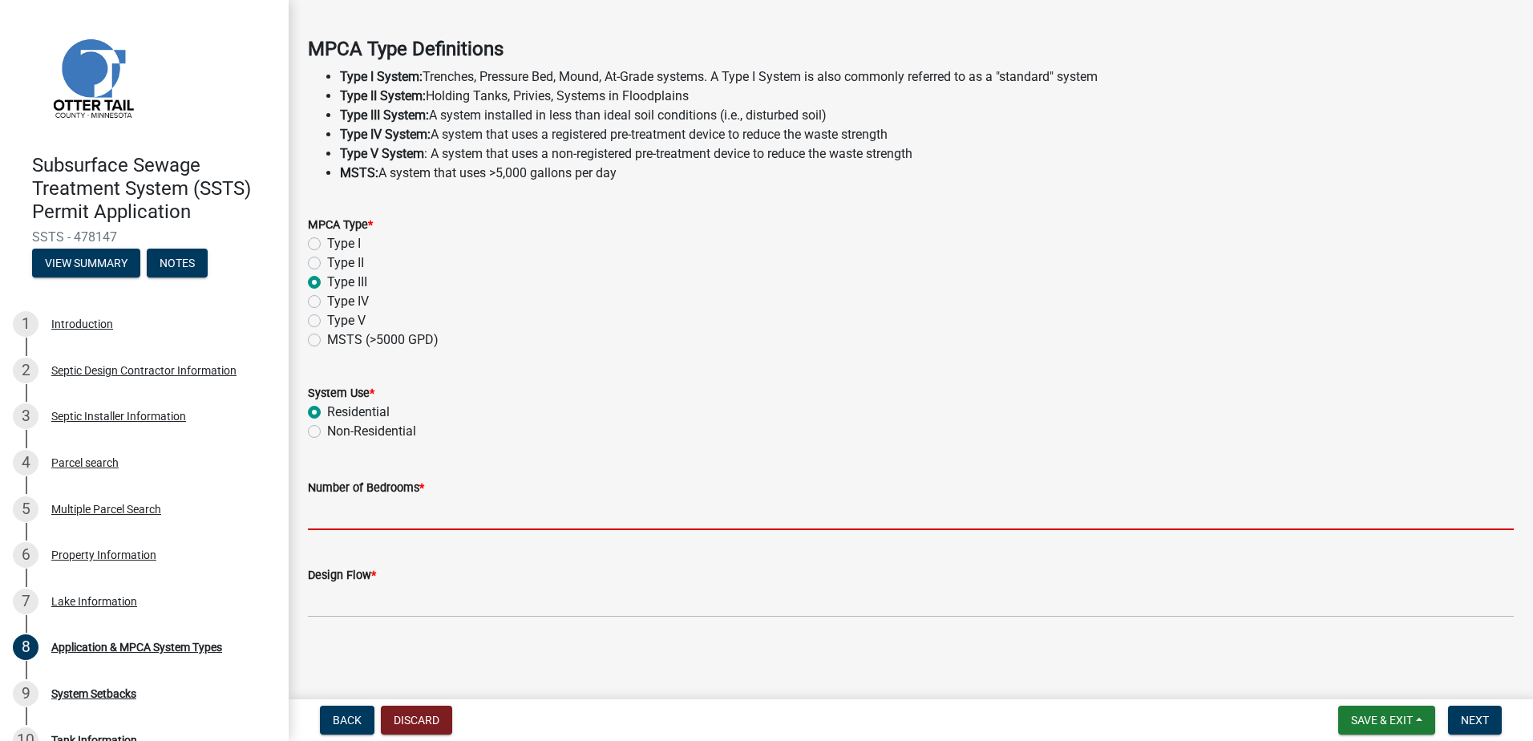
click at [322, 510] on input "Number of Bedrooms *" at bounding box center [911, 513] width 1206 height 33
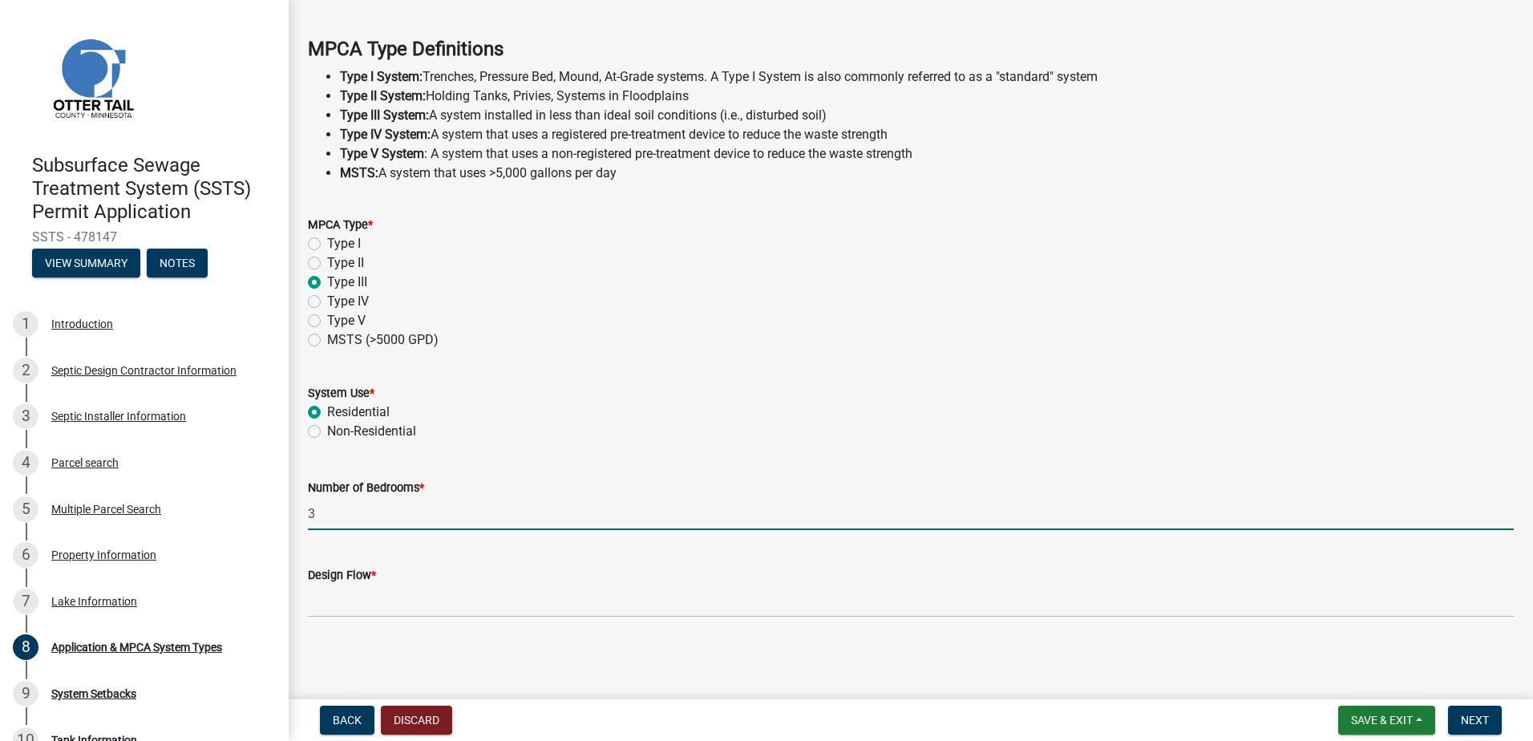
type input "3"
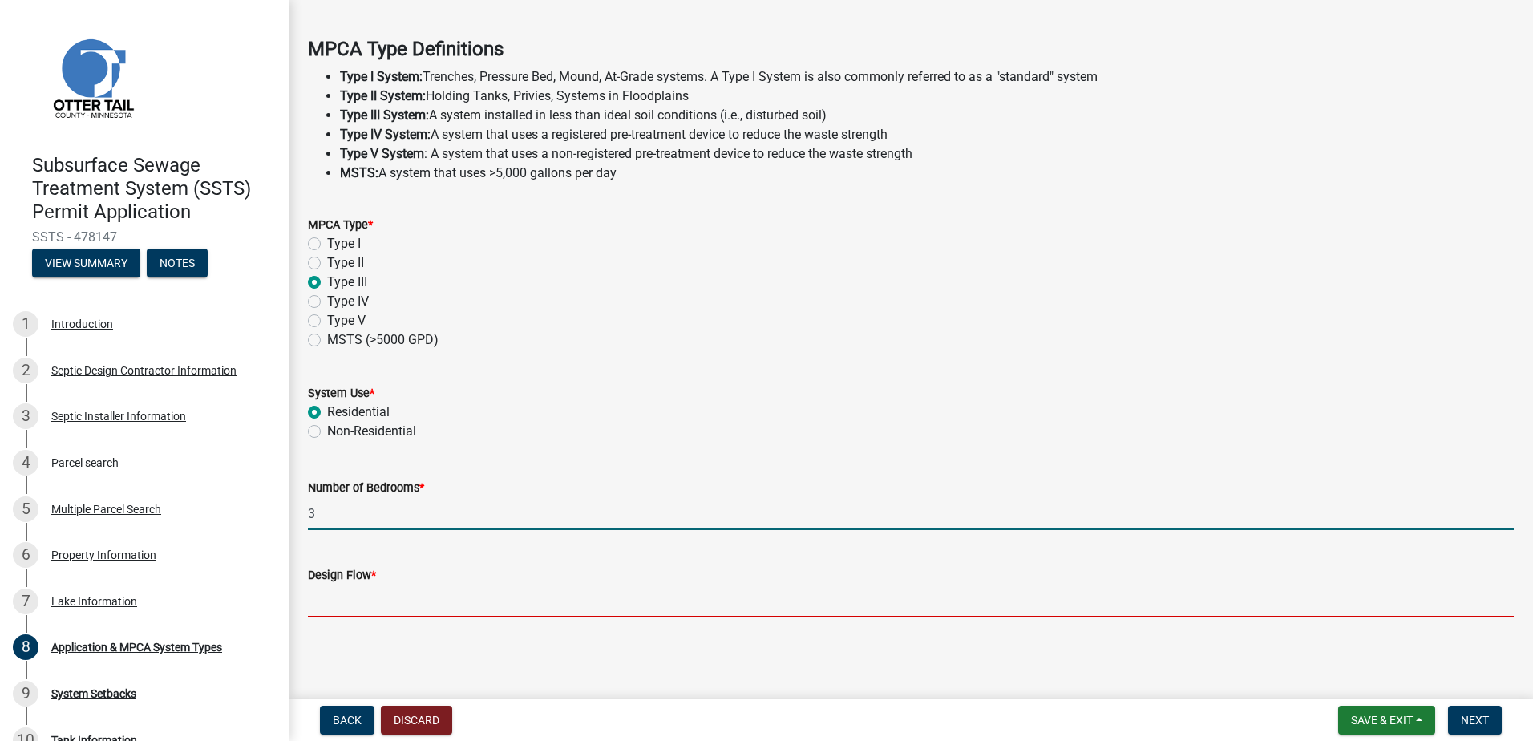
click at [341, 595] on input "Design Flow *" at bounding box center [911, 600] width 1206 height 33
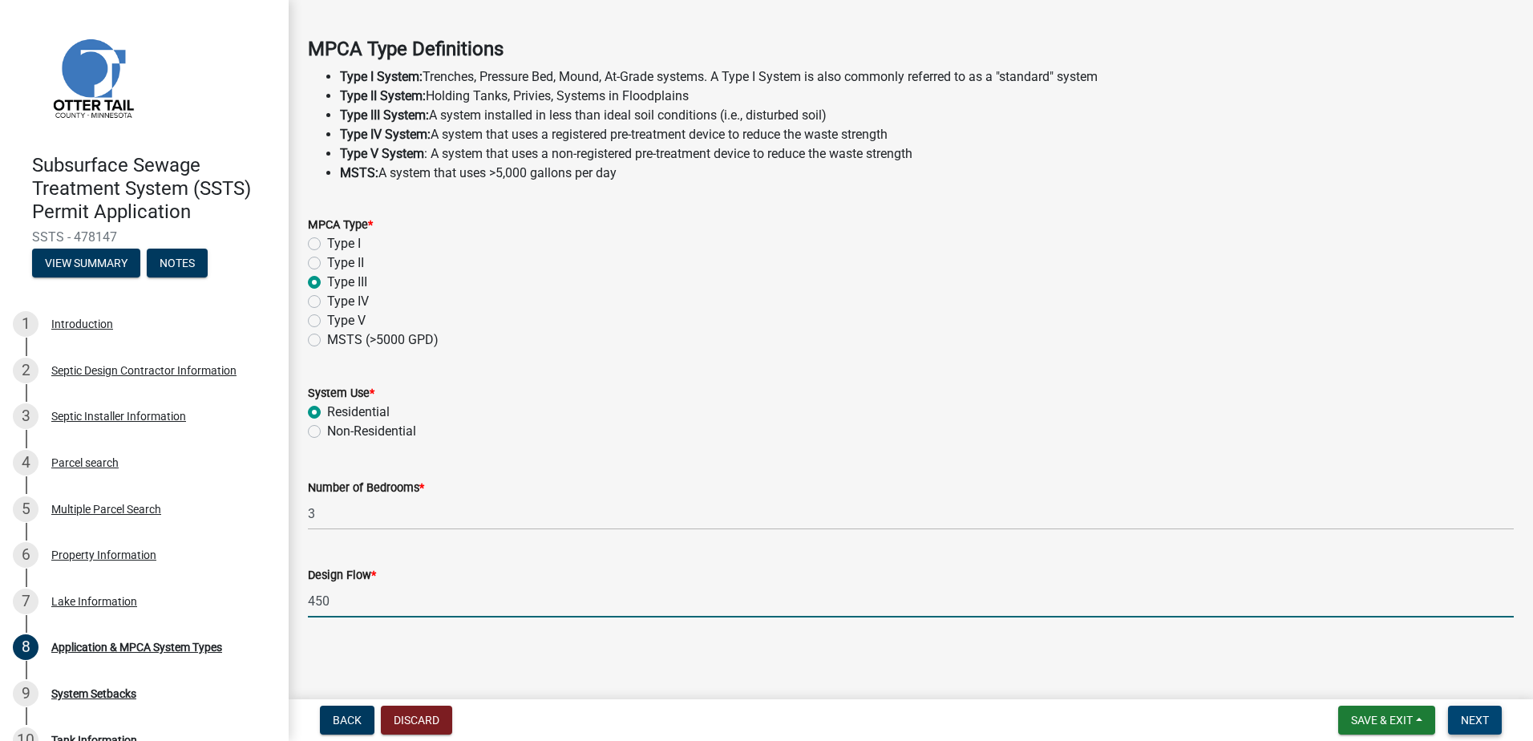
type input "450"
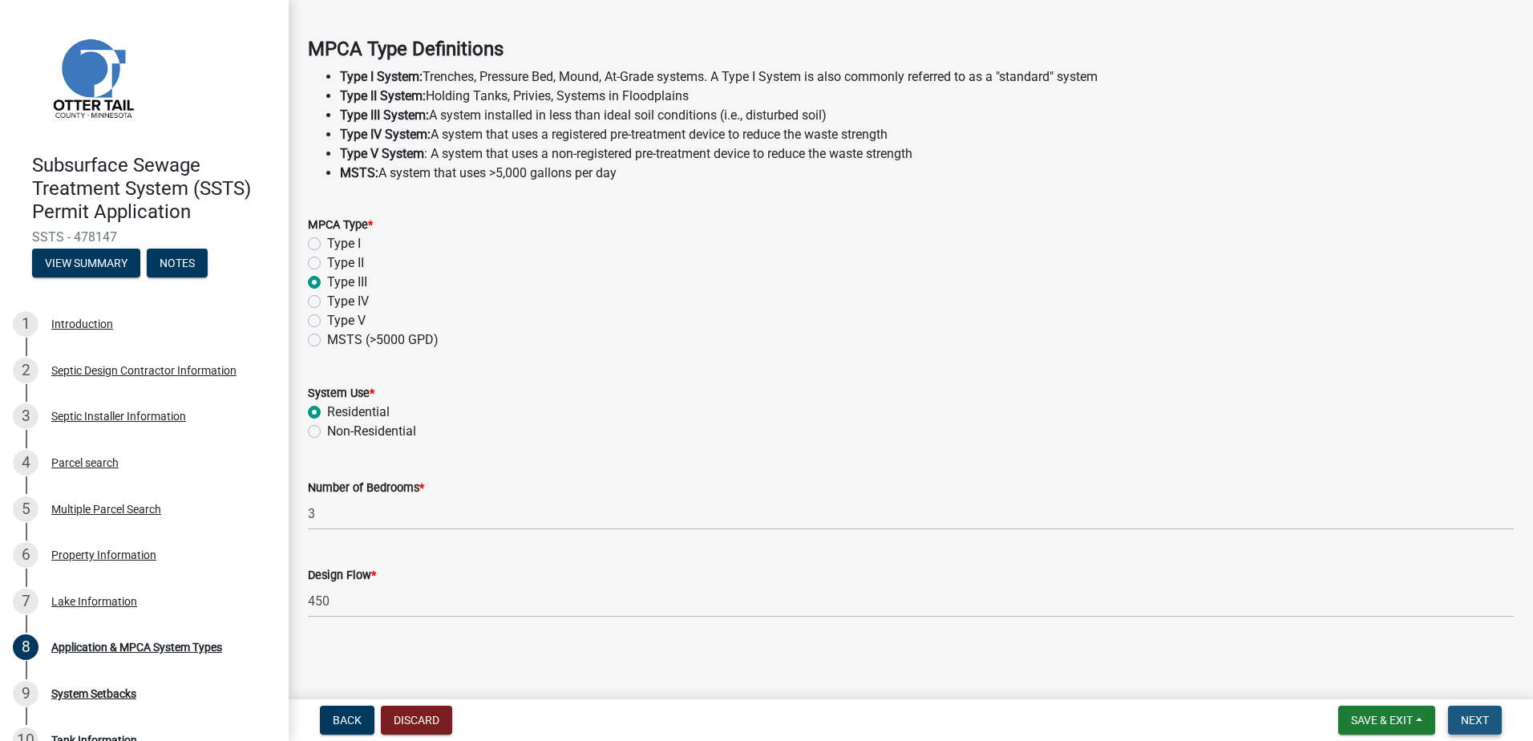
click at [1490, 718] on button "Next" at bounding box center [1475, 719] width 54 height 29
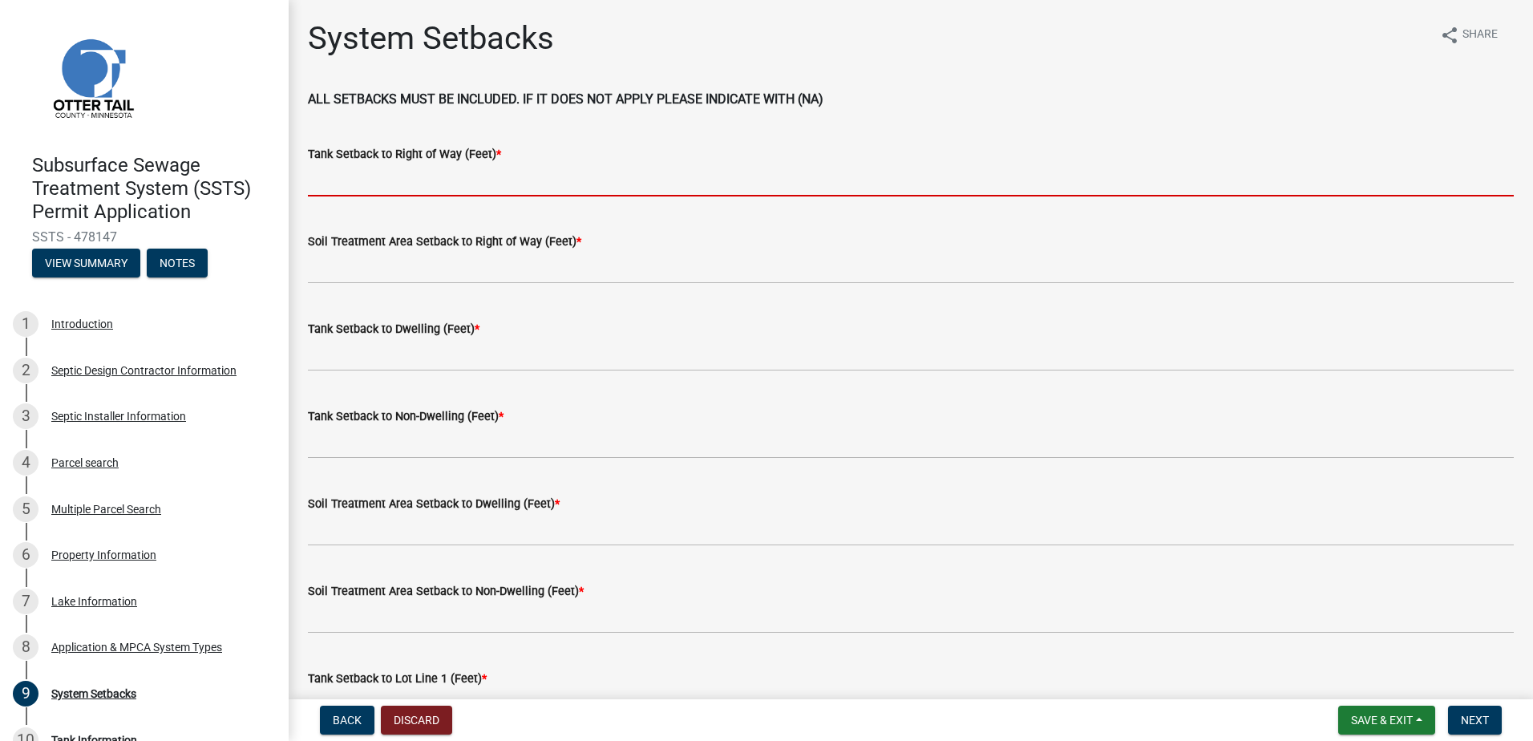
click at [330, 192] on input "Tank Setback to Right of Way (Feet) *" at bounding box center [911, 180] width 1206 height 33
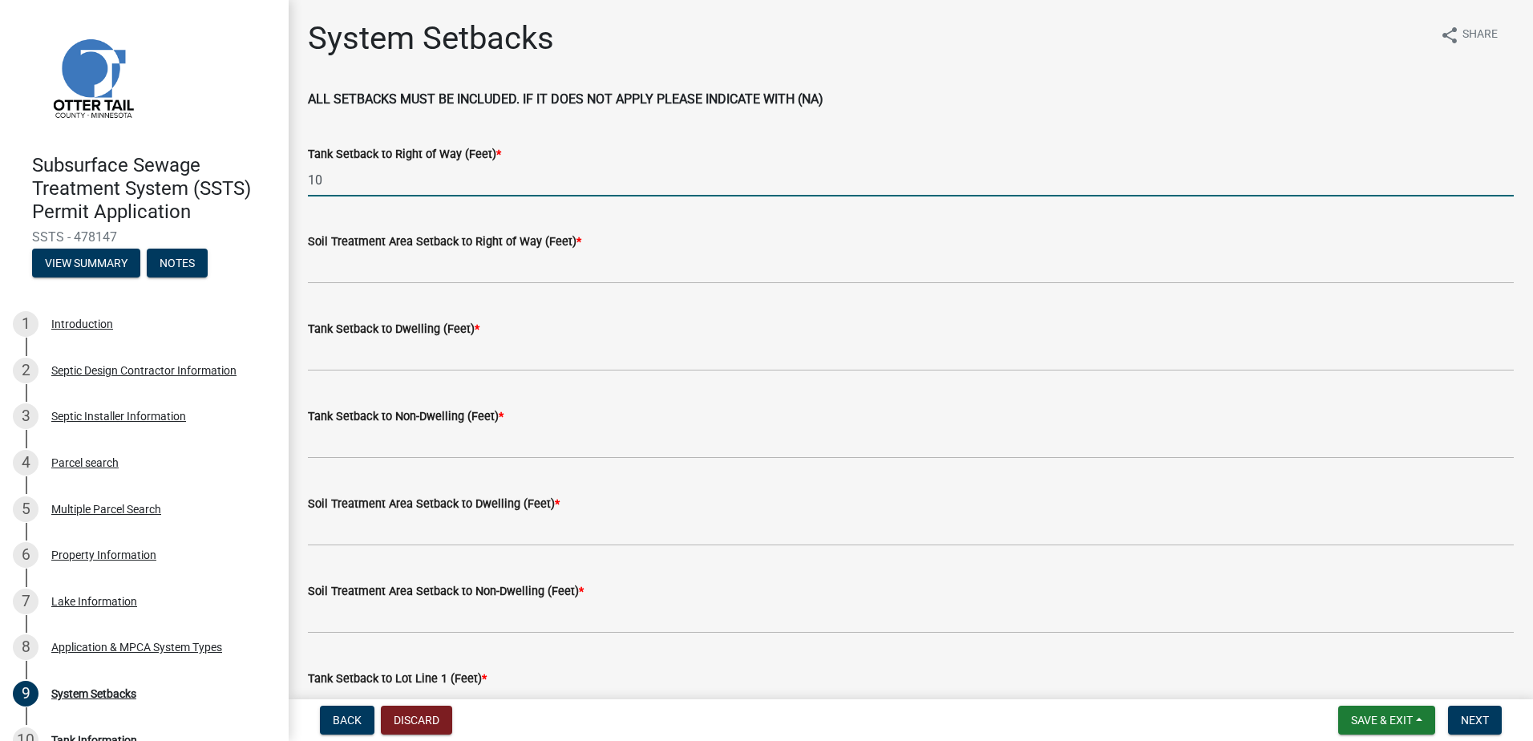
type input "1"
type input "25"
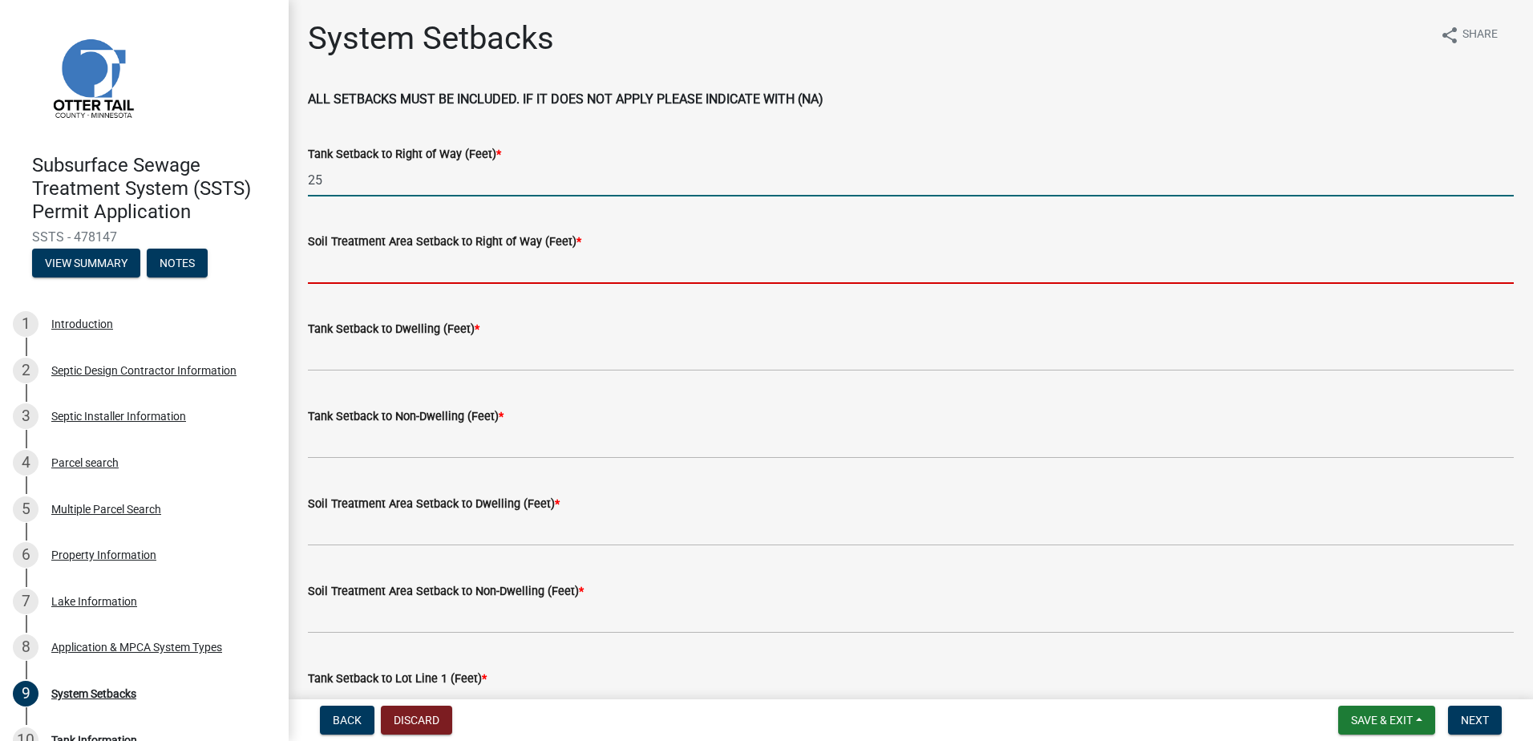
click at [319, 270] on input "Soil Treatment Area Setback to Right of Way (Feet) *" at bounding box center [911, 267] width 1206 height 33
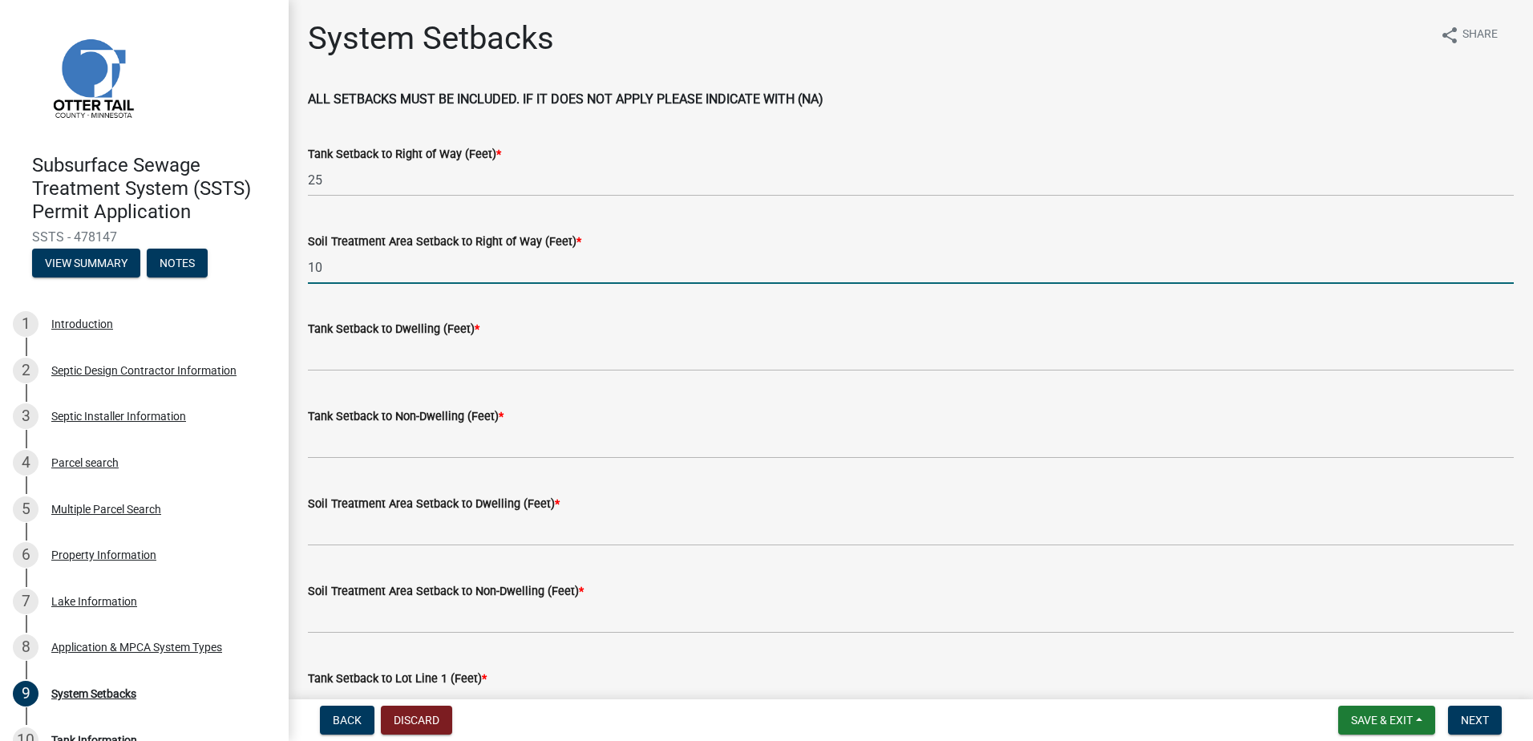
type input "10"
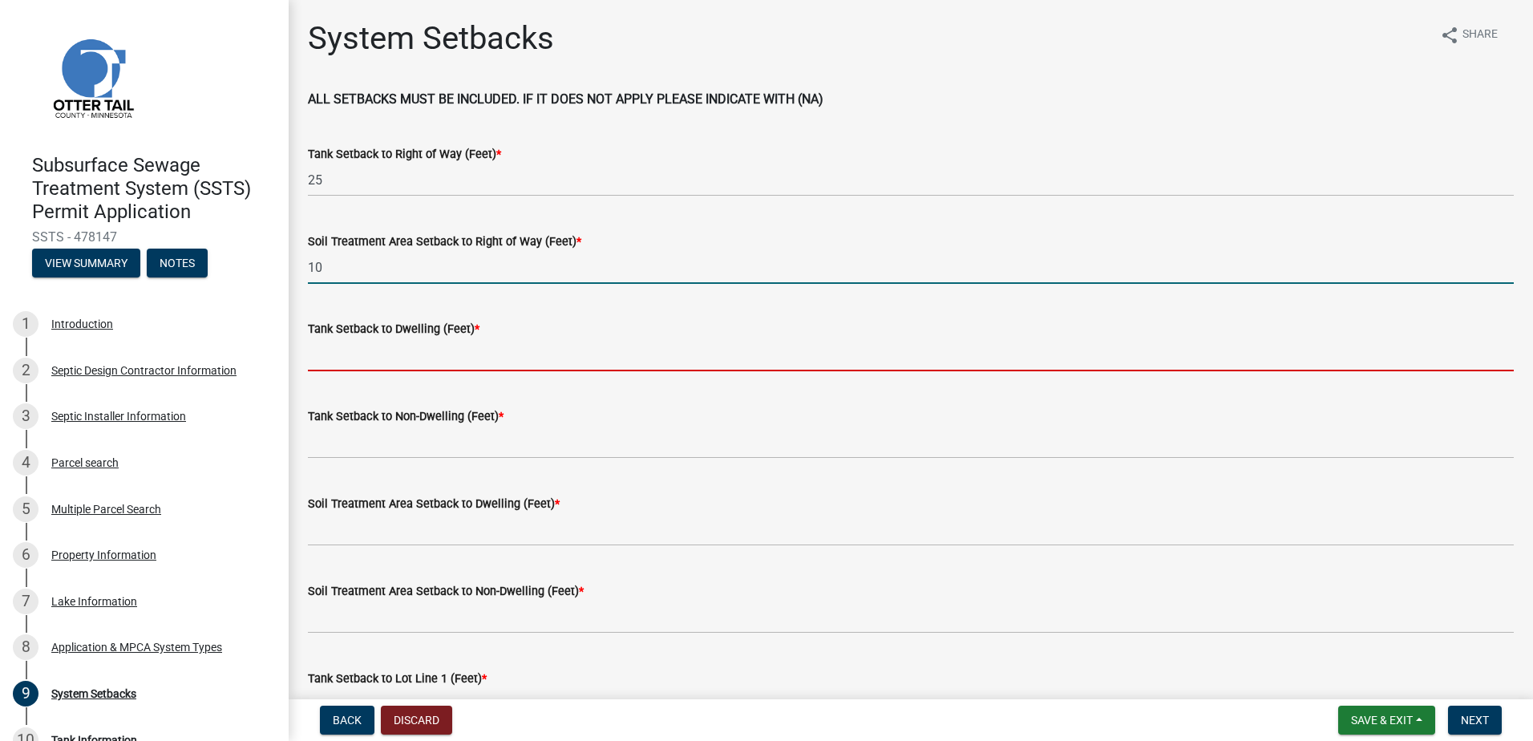
drag, startPoint x: 346, startPoint y: 358, endPoint x: 397, endPoint y: 365, distance: 51.8
click at [349, 358] on input "Tank Setback to Dwelling (Feet) *" at bounding box center [911, 354] width 1206 height 33
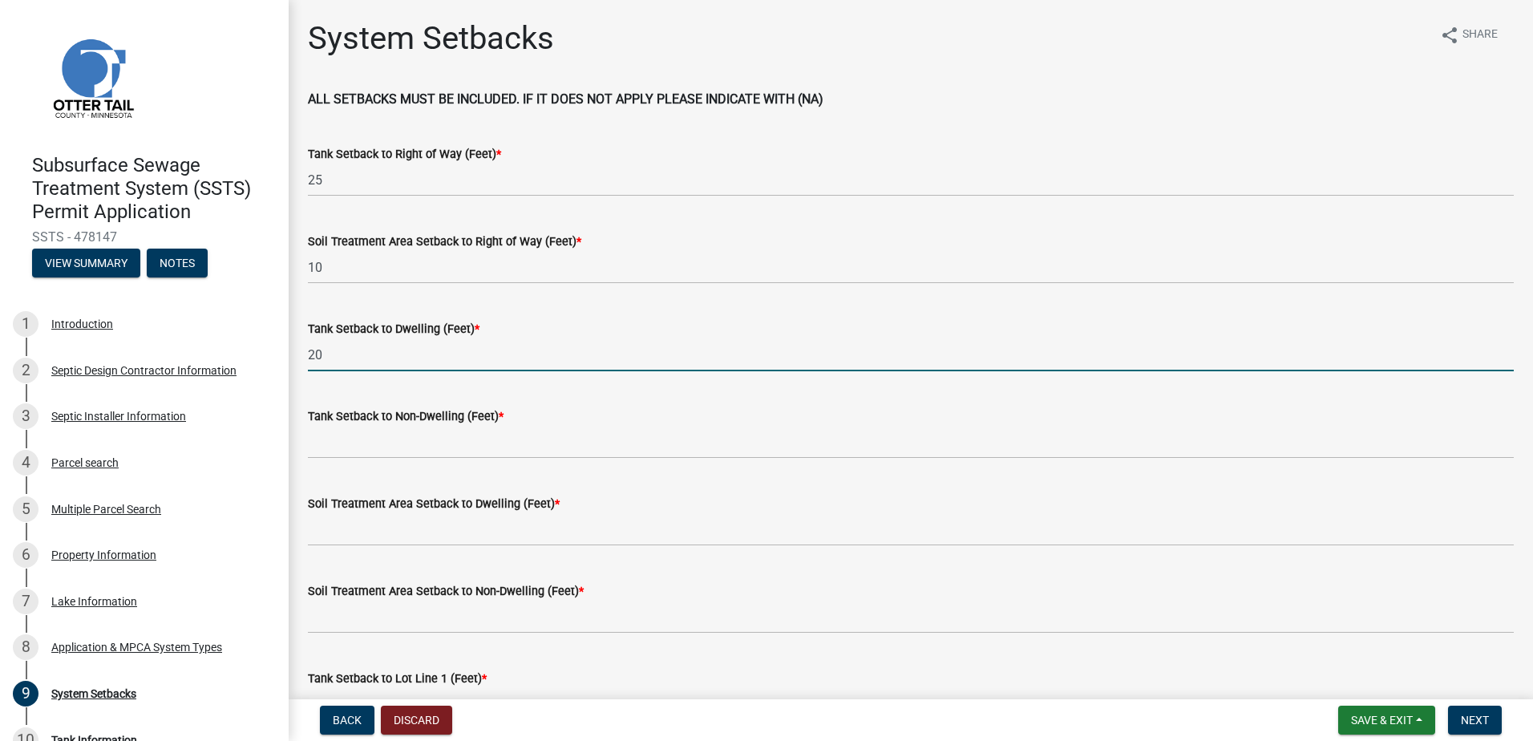
type input "2"
type input "18+-"
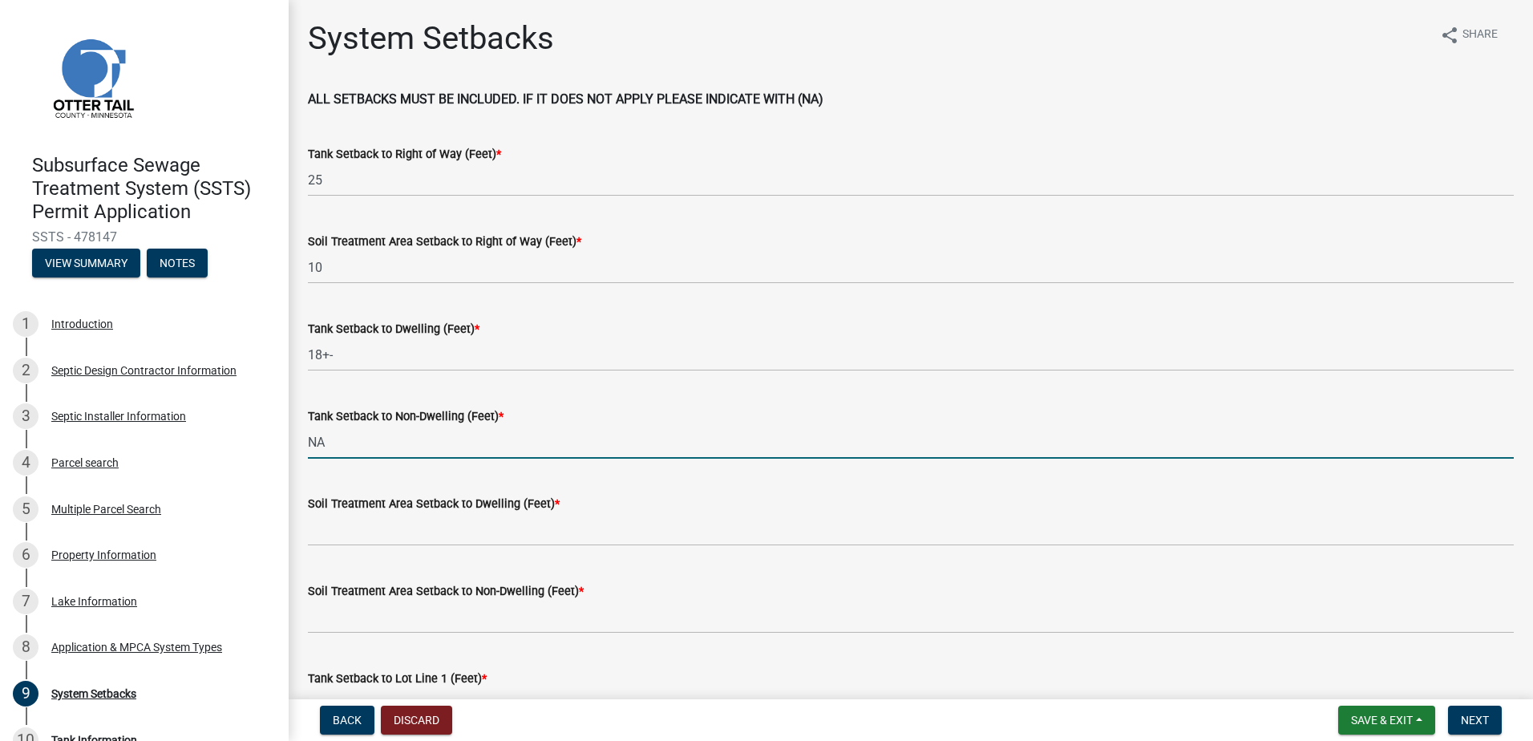
type input "NA"
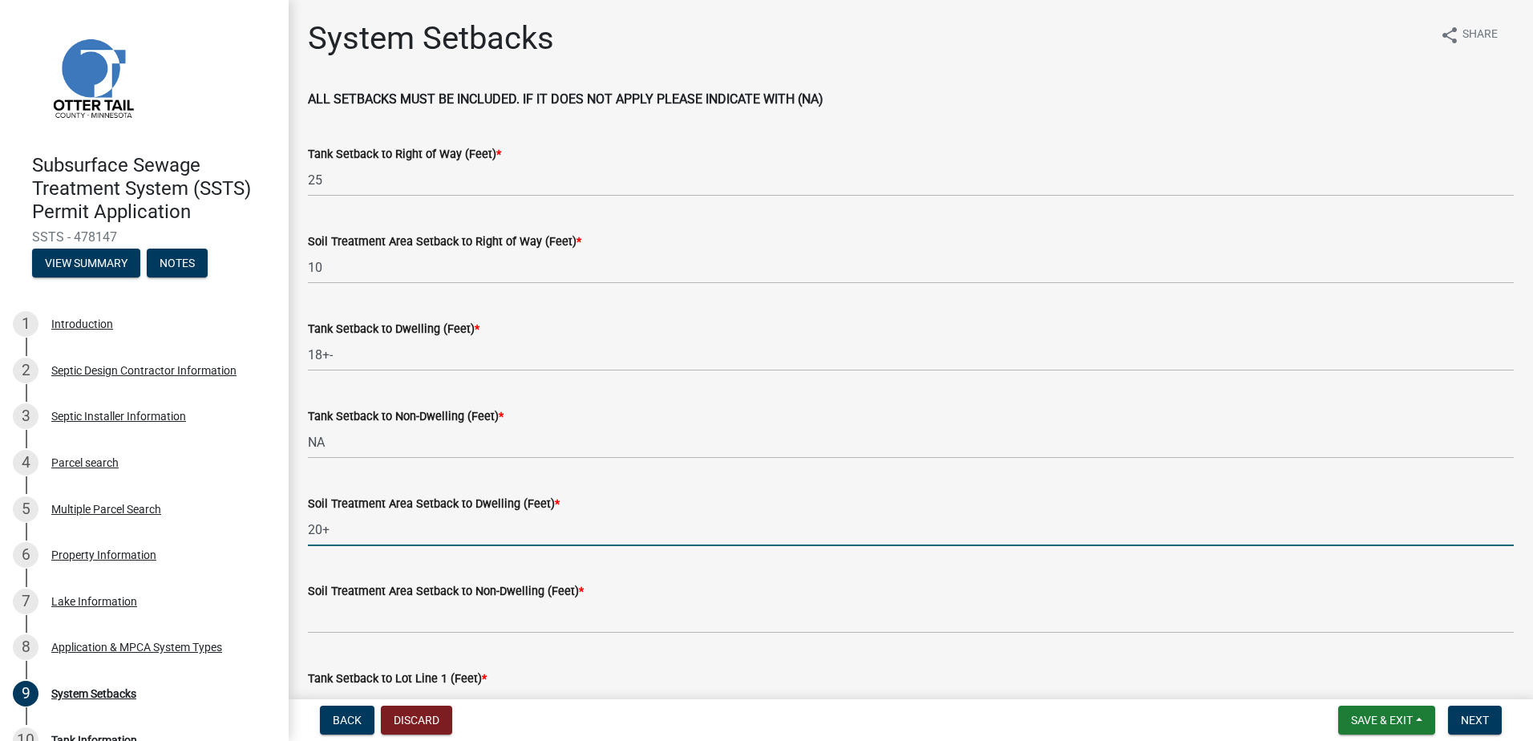
type input "20+"
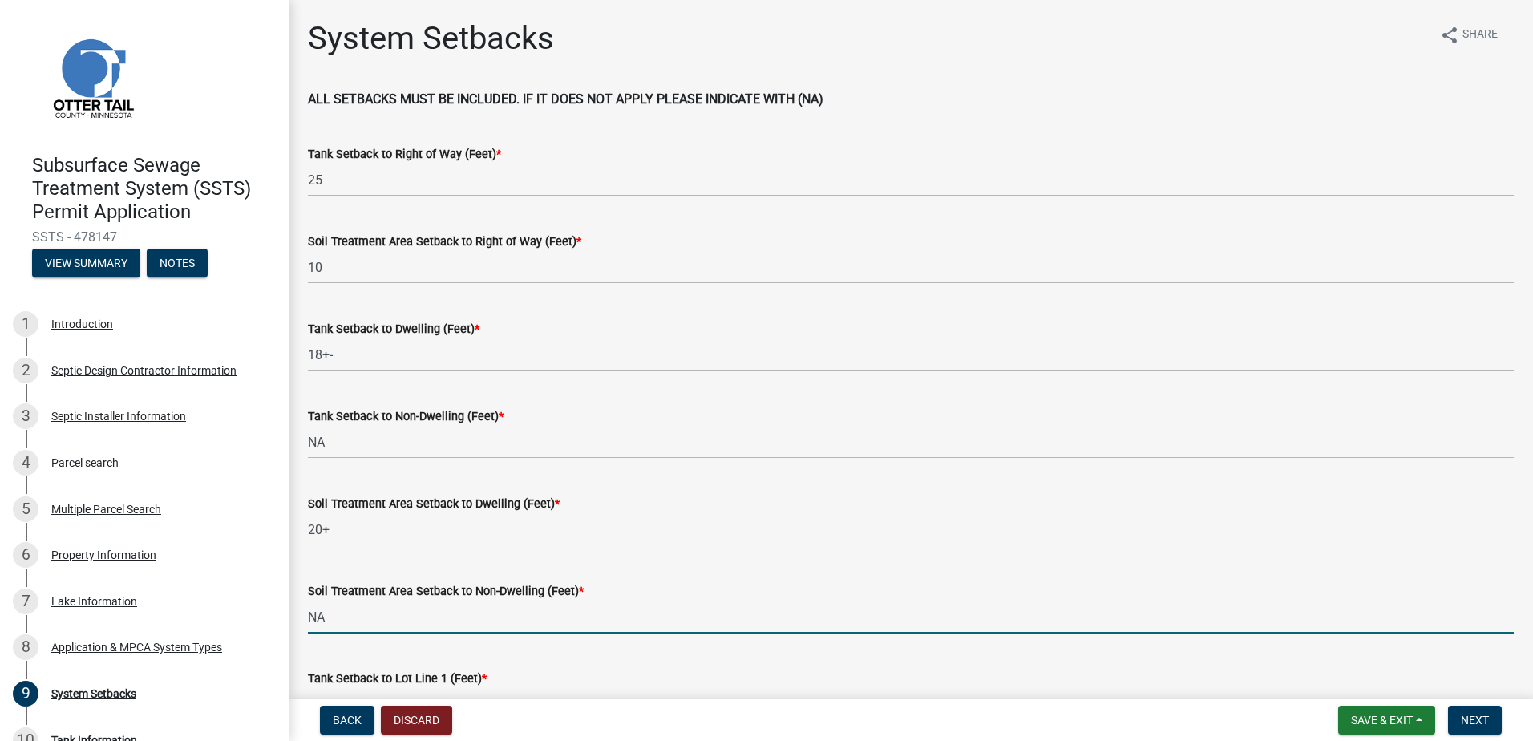
type input "NA"
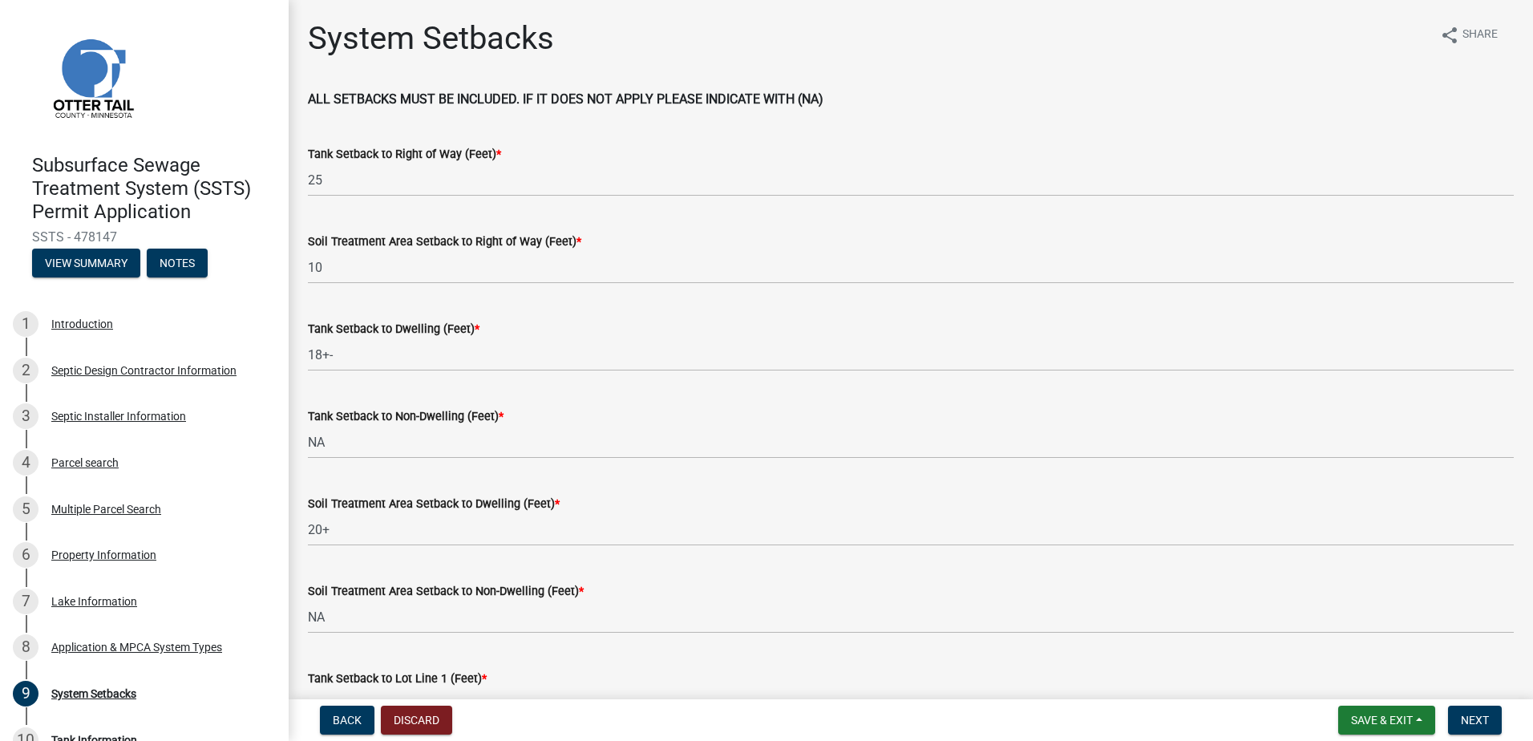
scroll to position [28, 0]
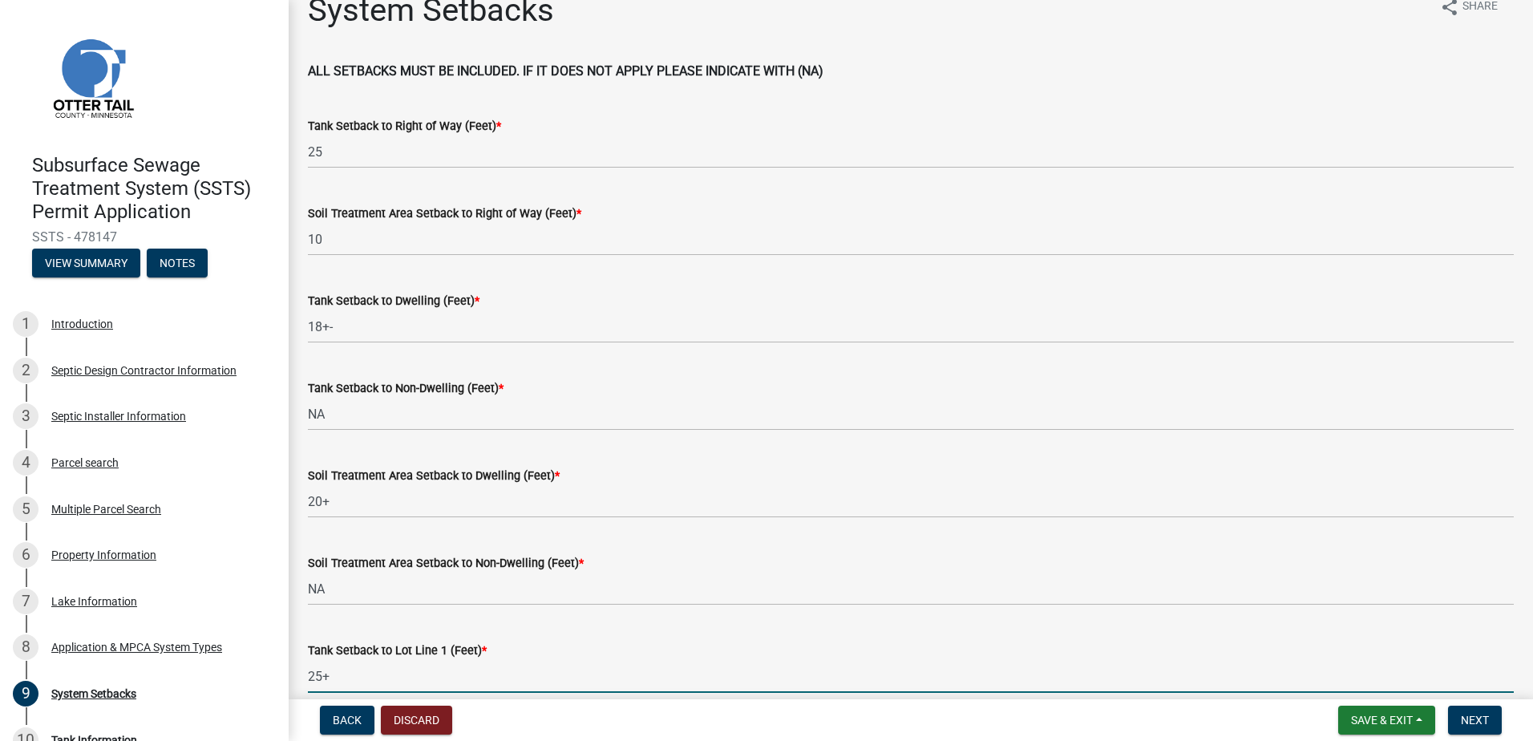
type input "25+"
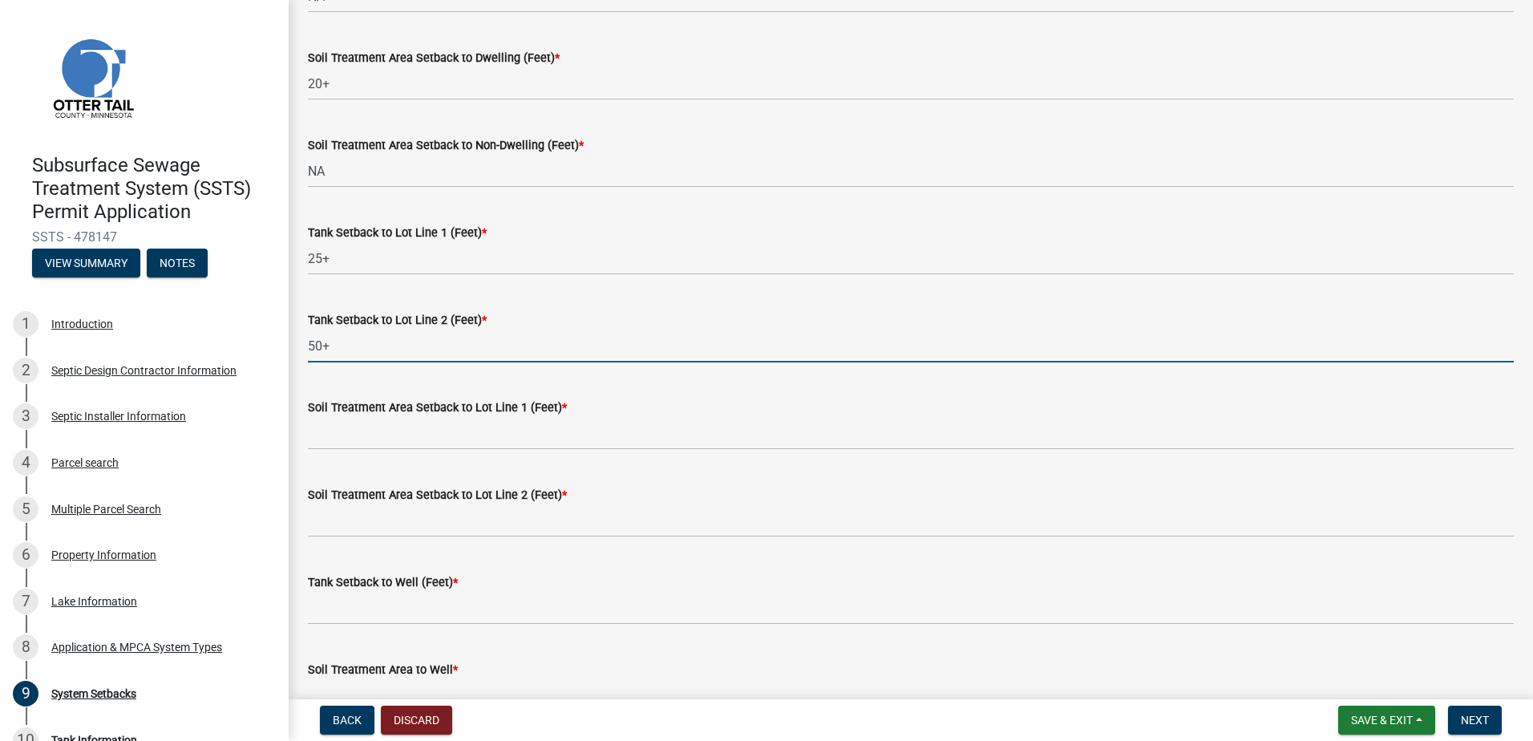
type input "50+"
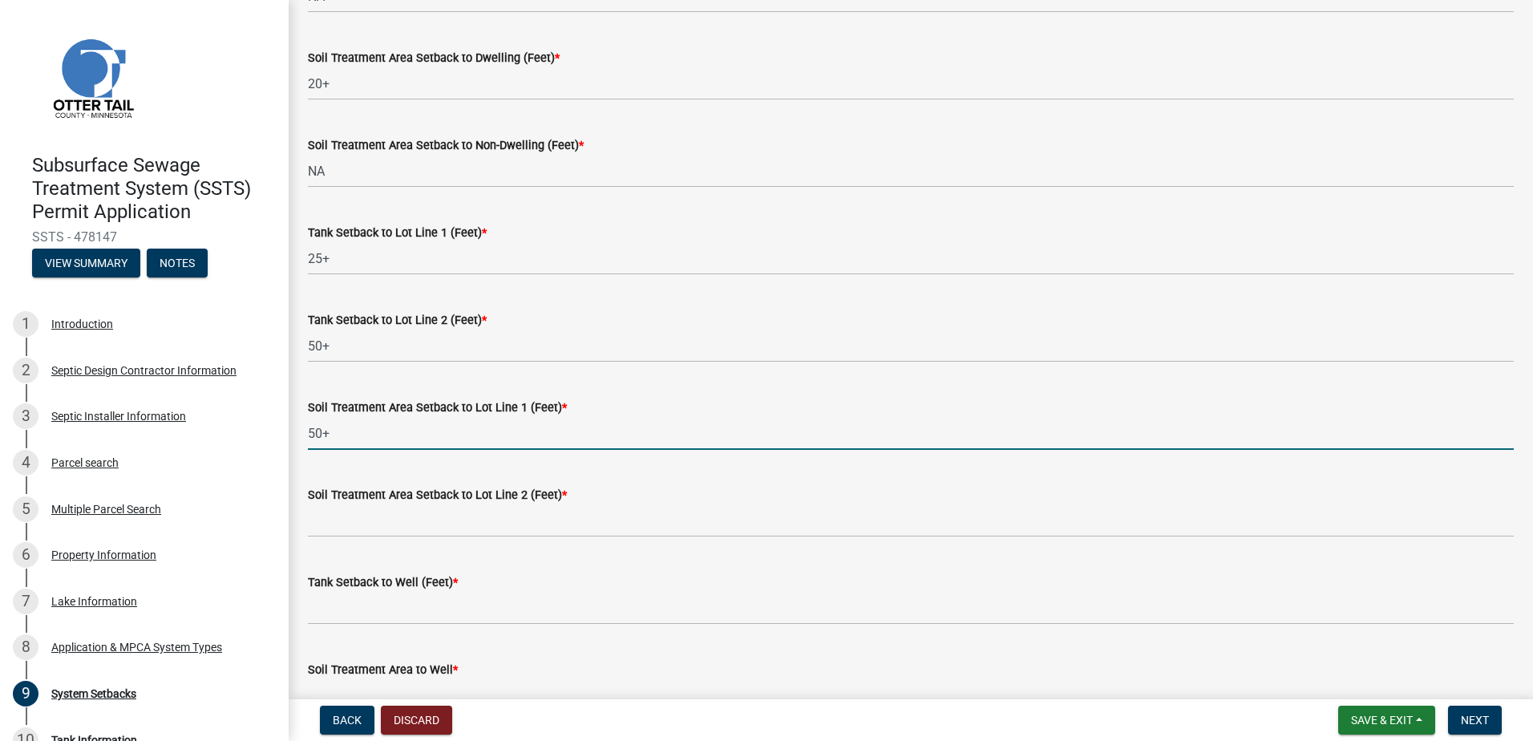
type input "50+"
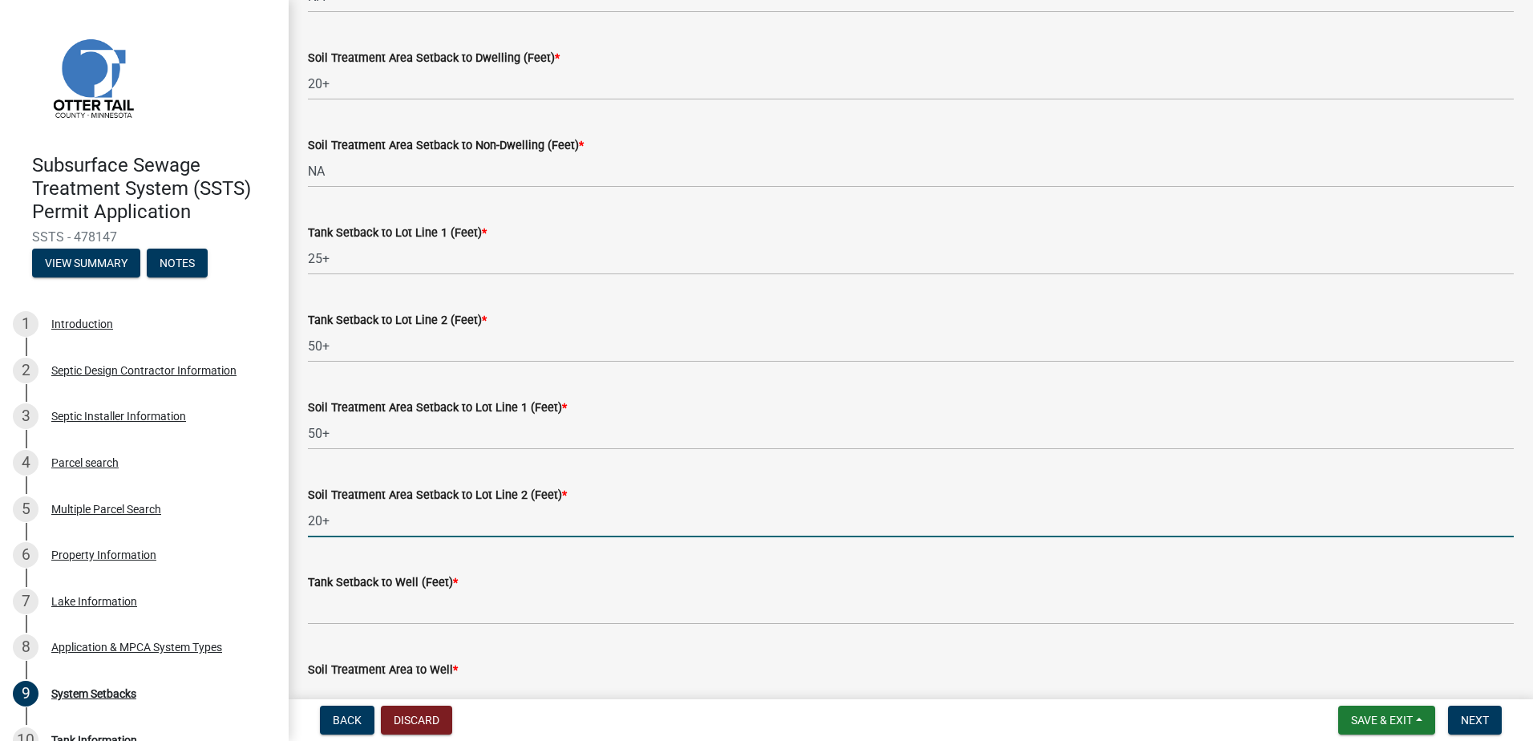
type input "20+"
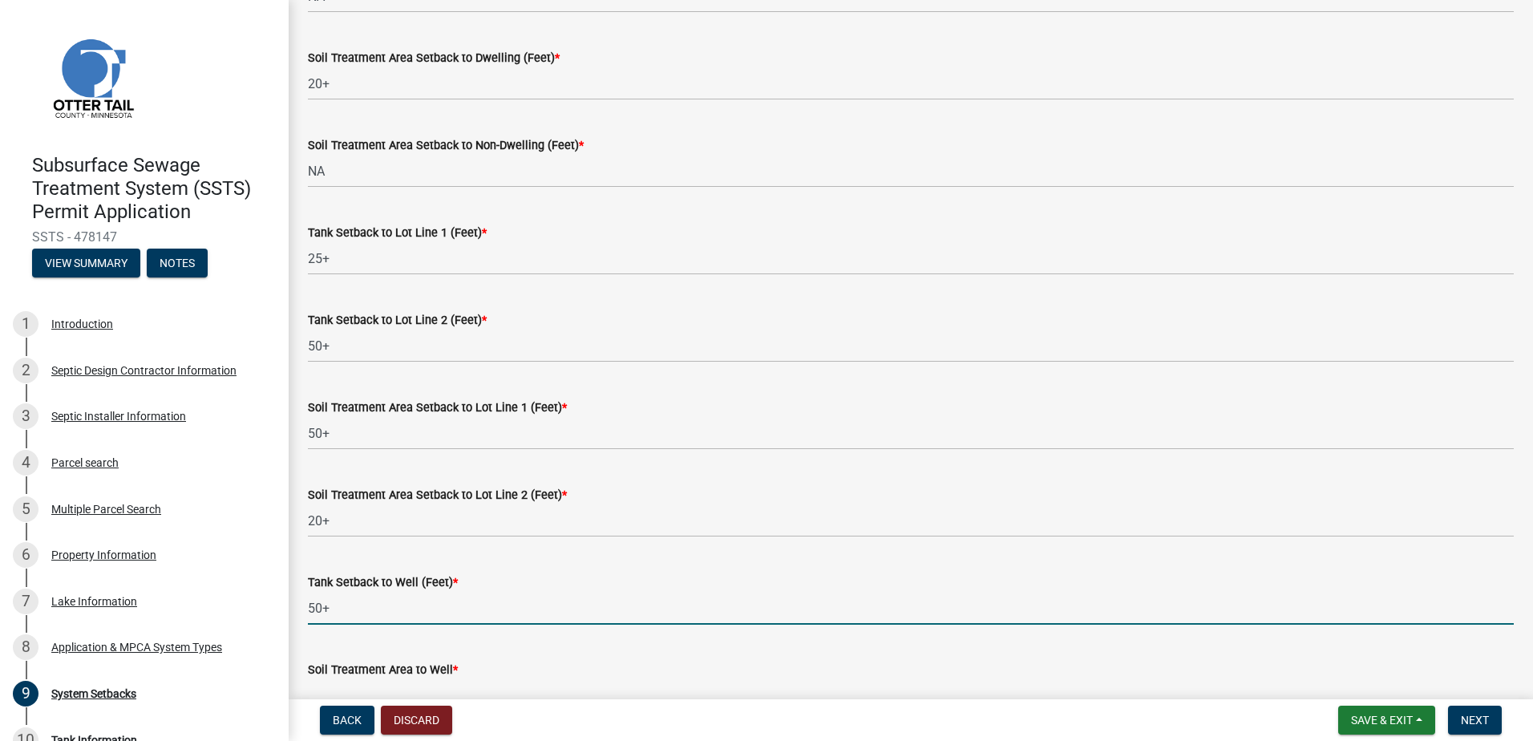
type input "50+"
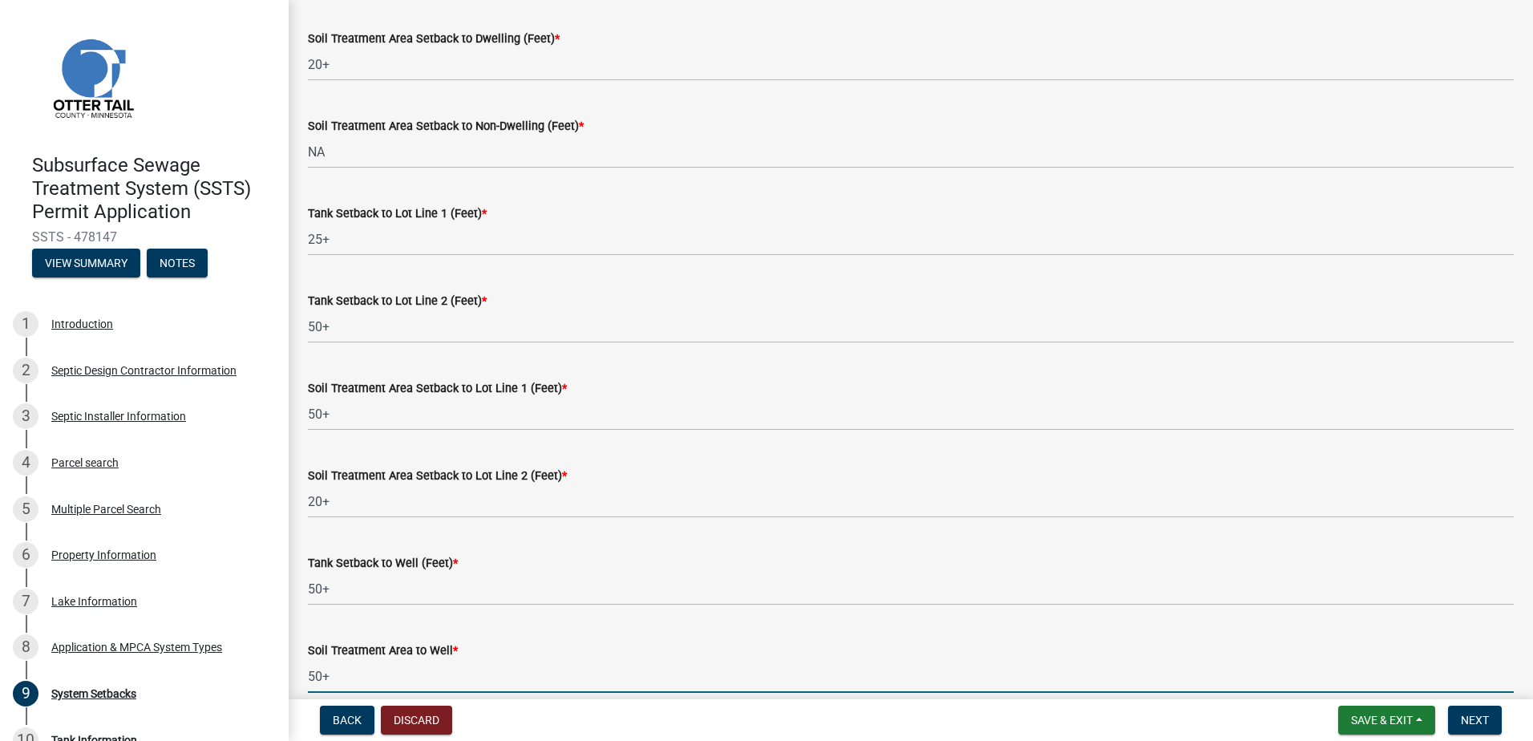
type input "50+"
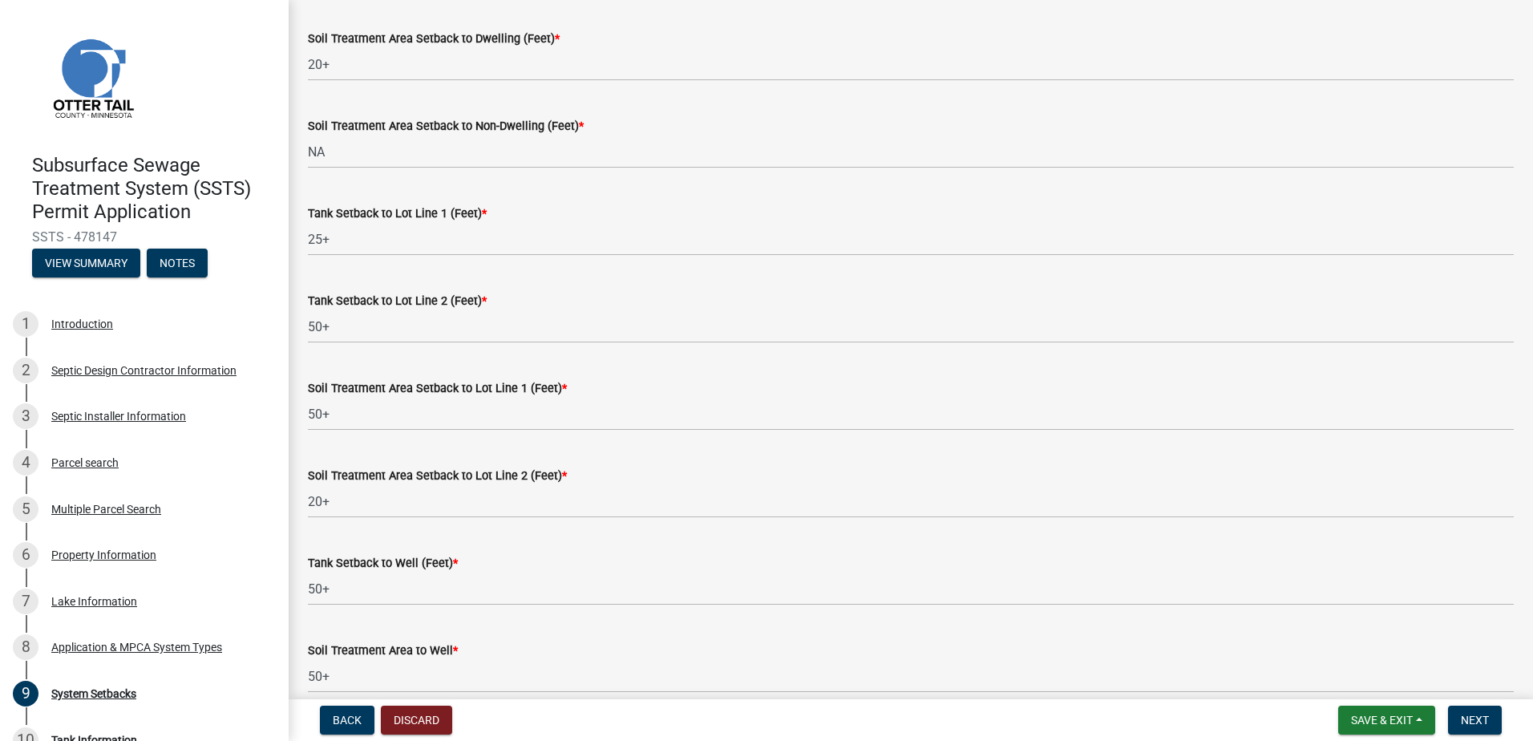
scroll to position [883, 0]
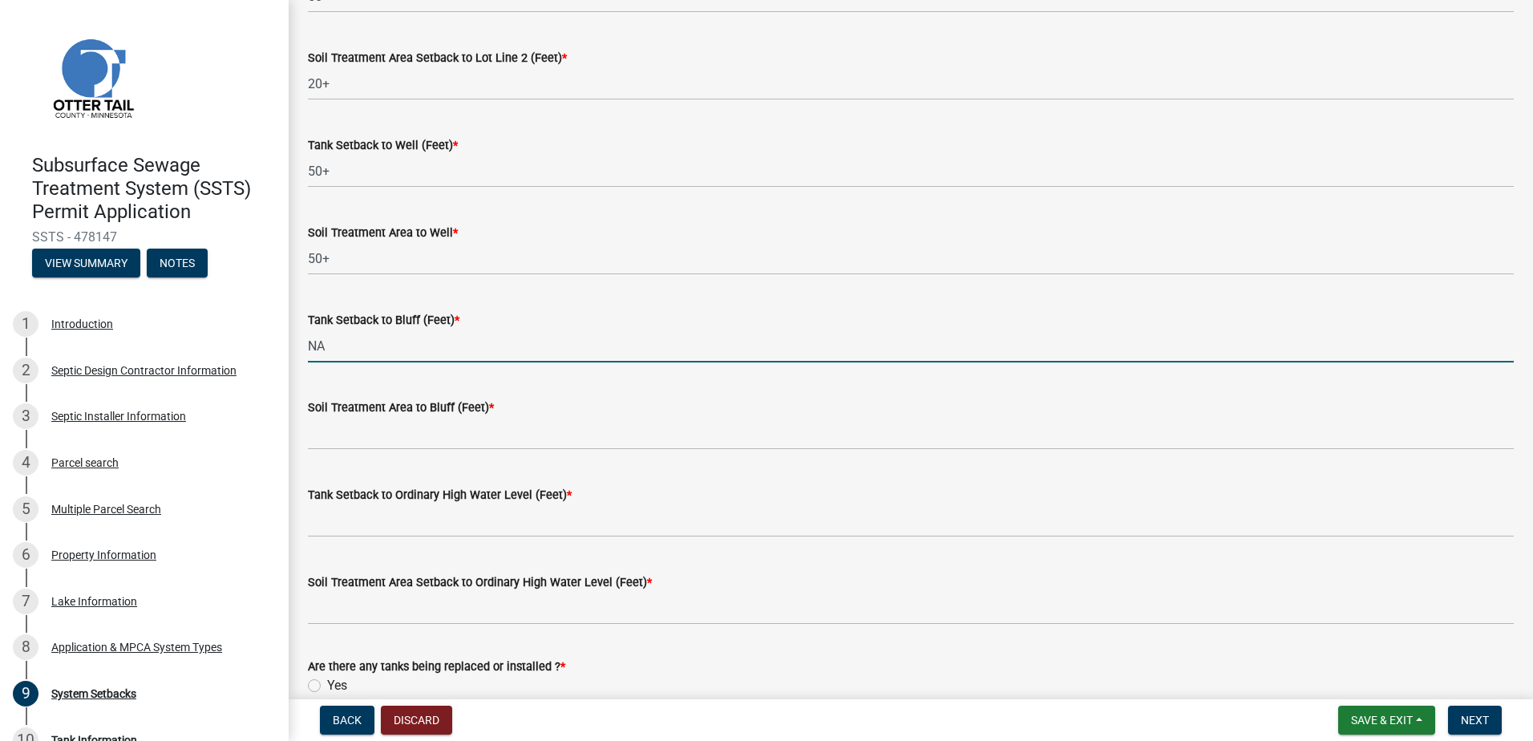
type input "NA"
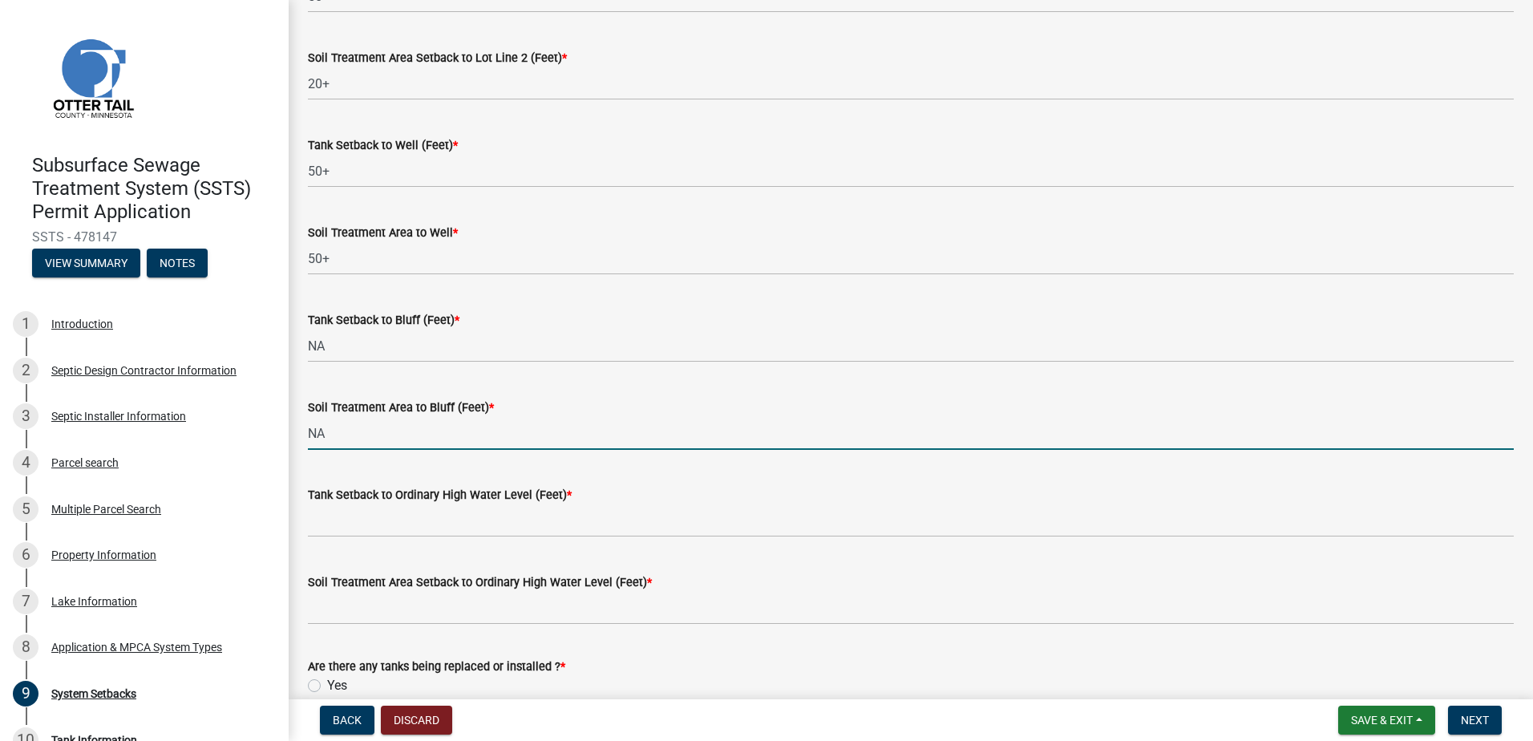
type input "NA"
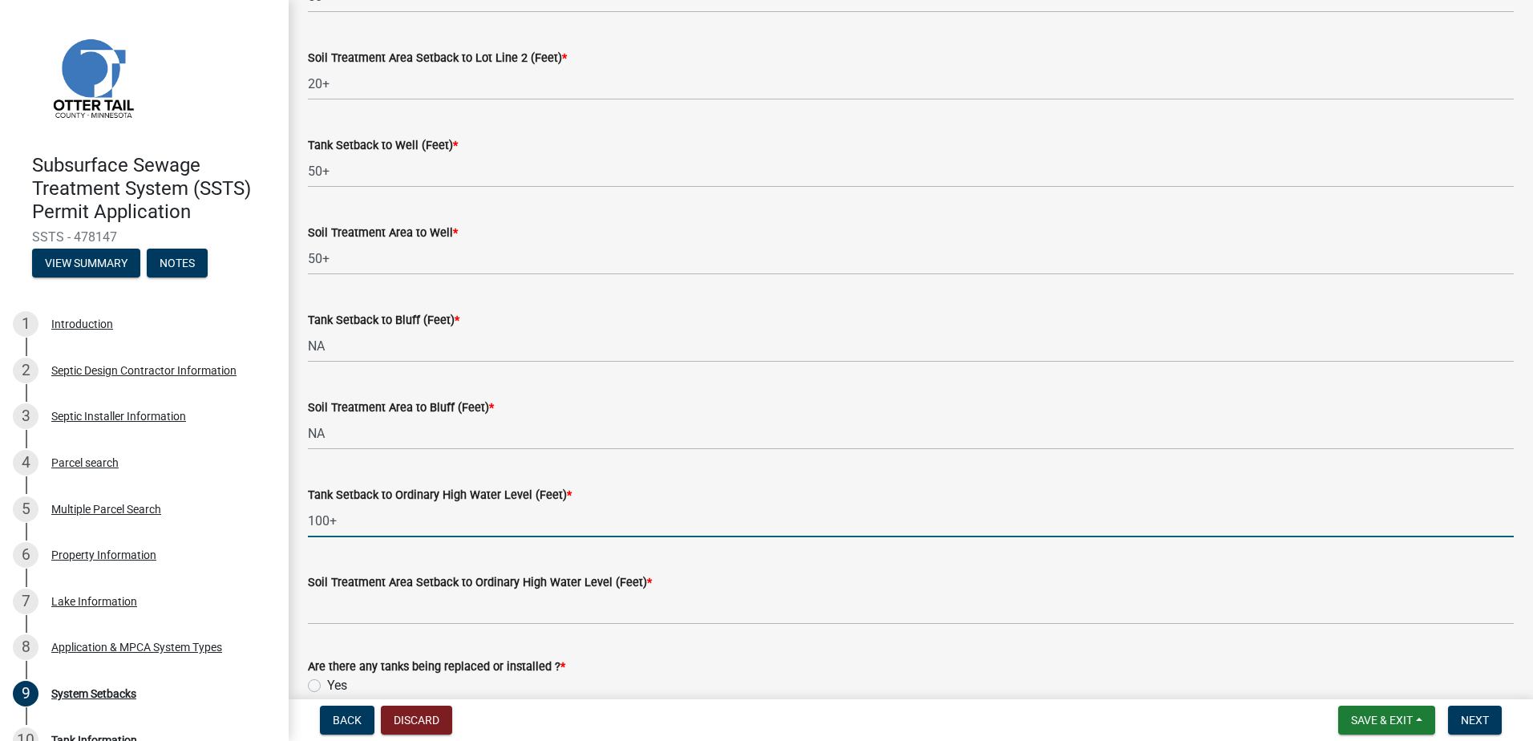
type input "100+"
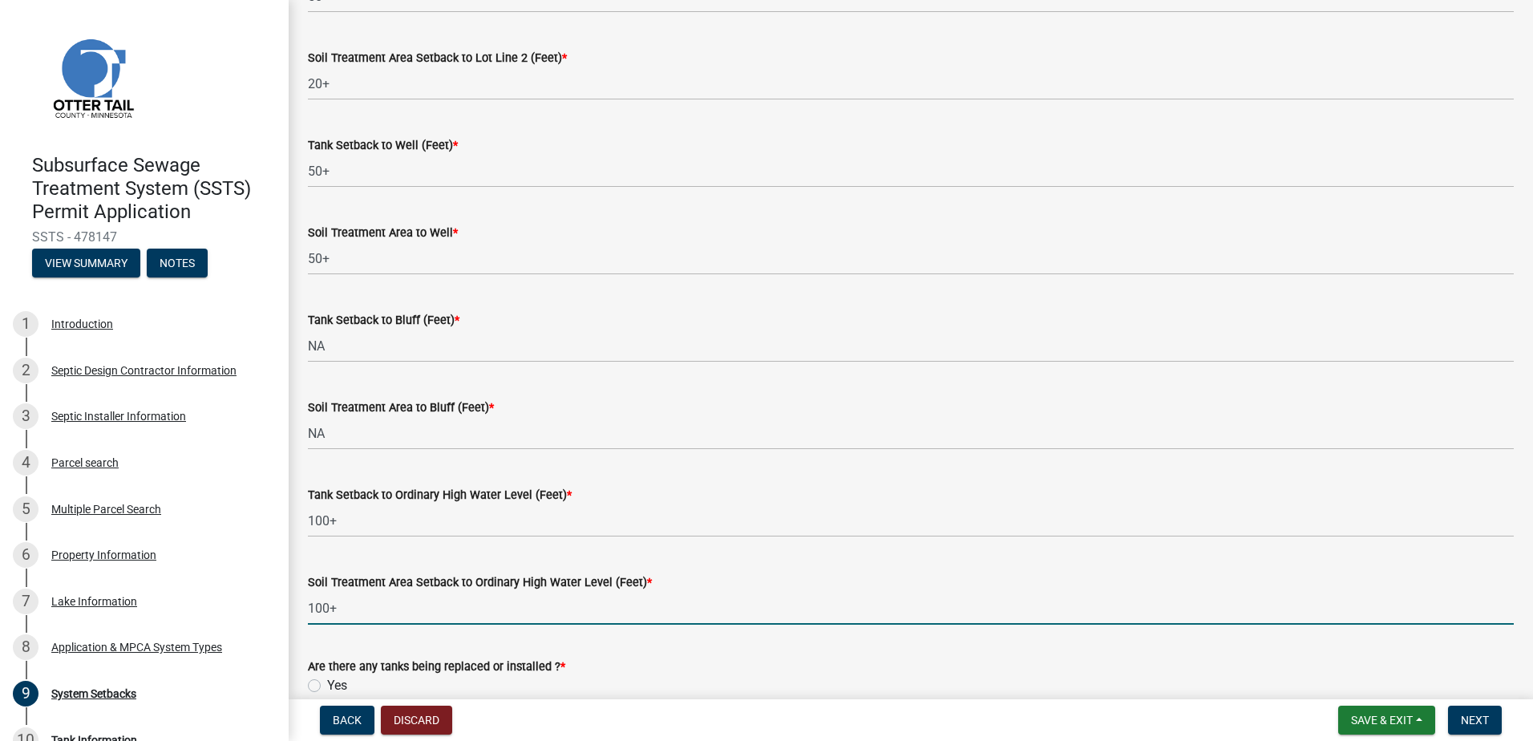
type input "100+"
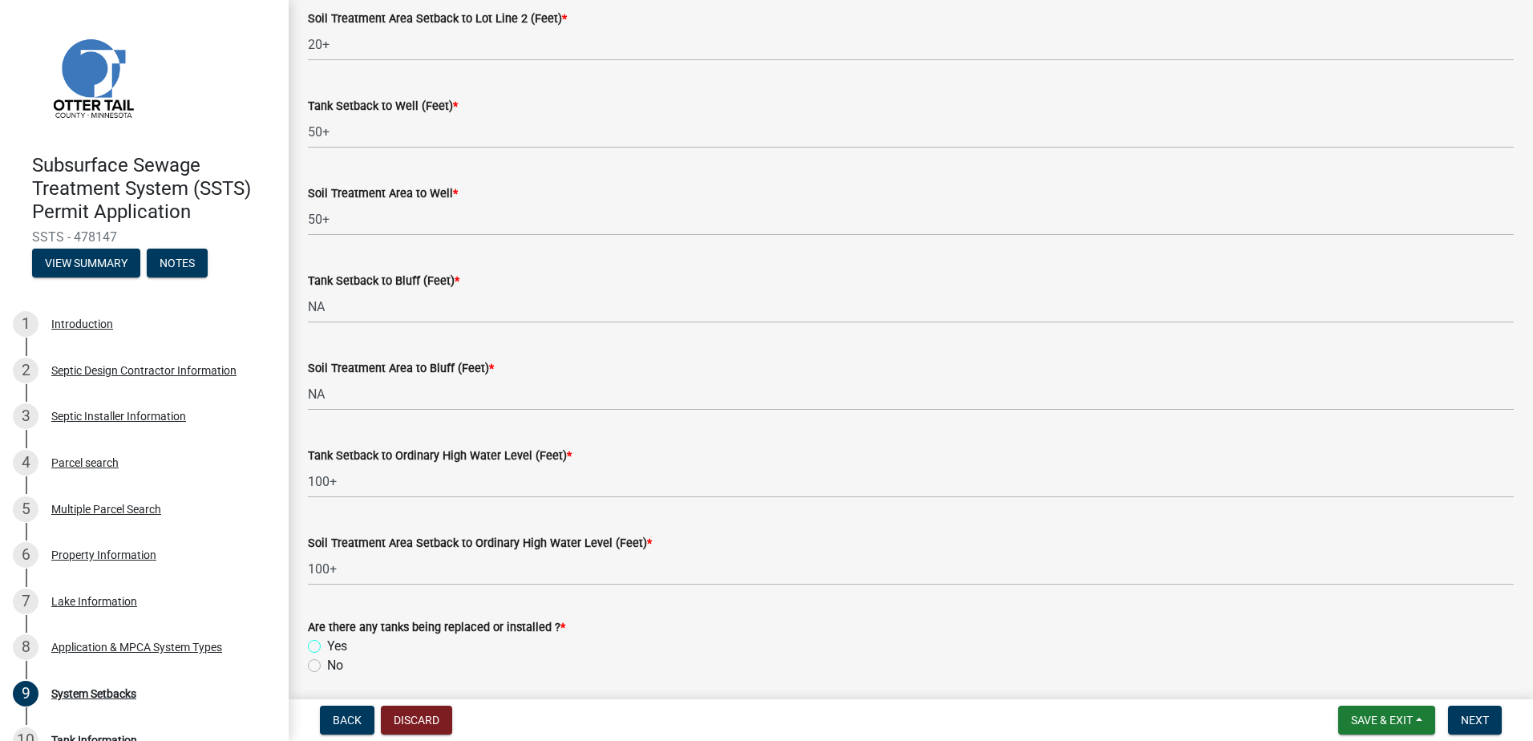
scroll to position [981, 0]
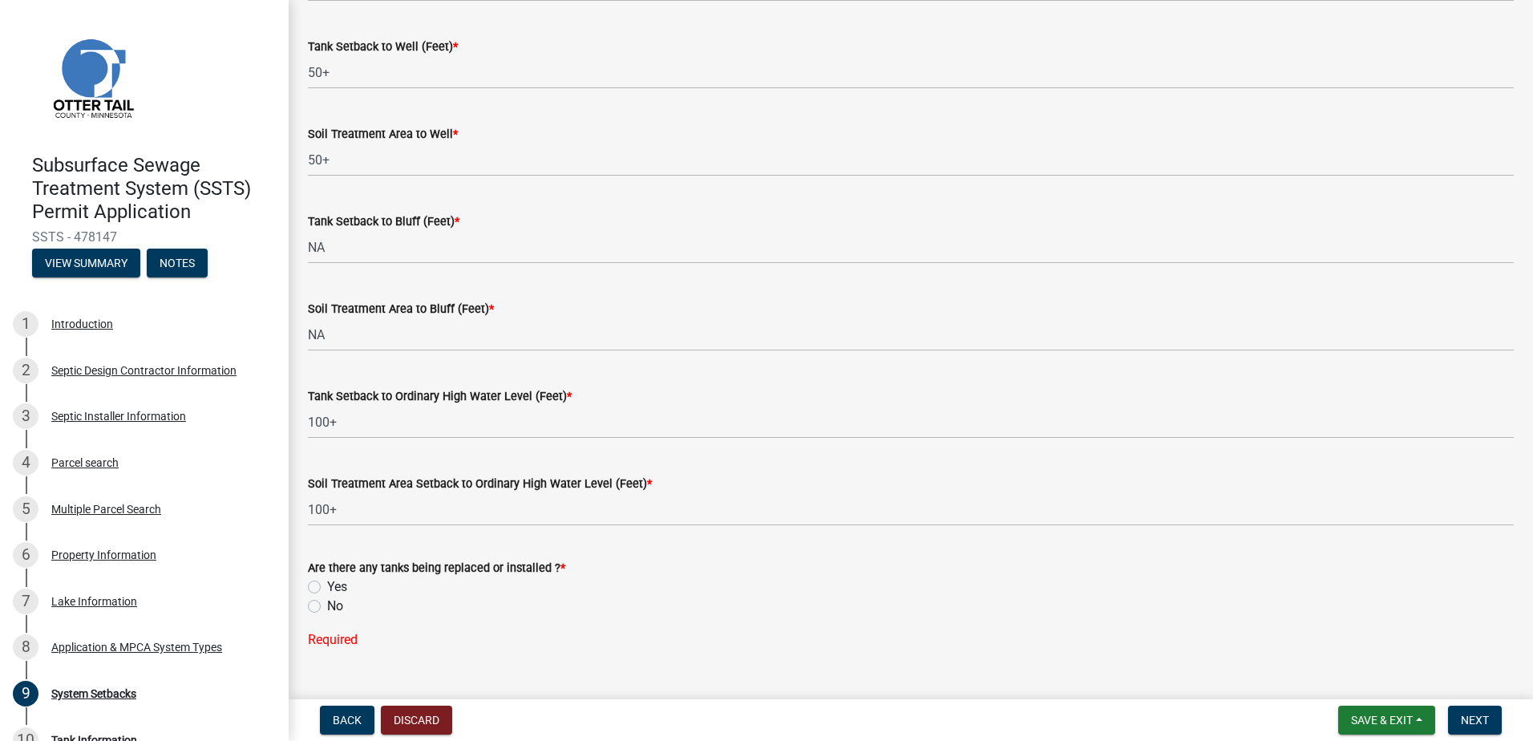
click at [327, 607] on label "No" at bounding box center [335, 605] width 16 height 19
click at [327, 607] on input "No" at bounding box center [332, 601] width 10 height 10
radio input "true"
click at [1474, 722] on span "Next" at bounding box center [1475, 720] width 28 height 13
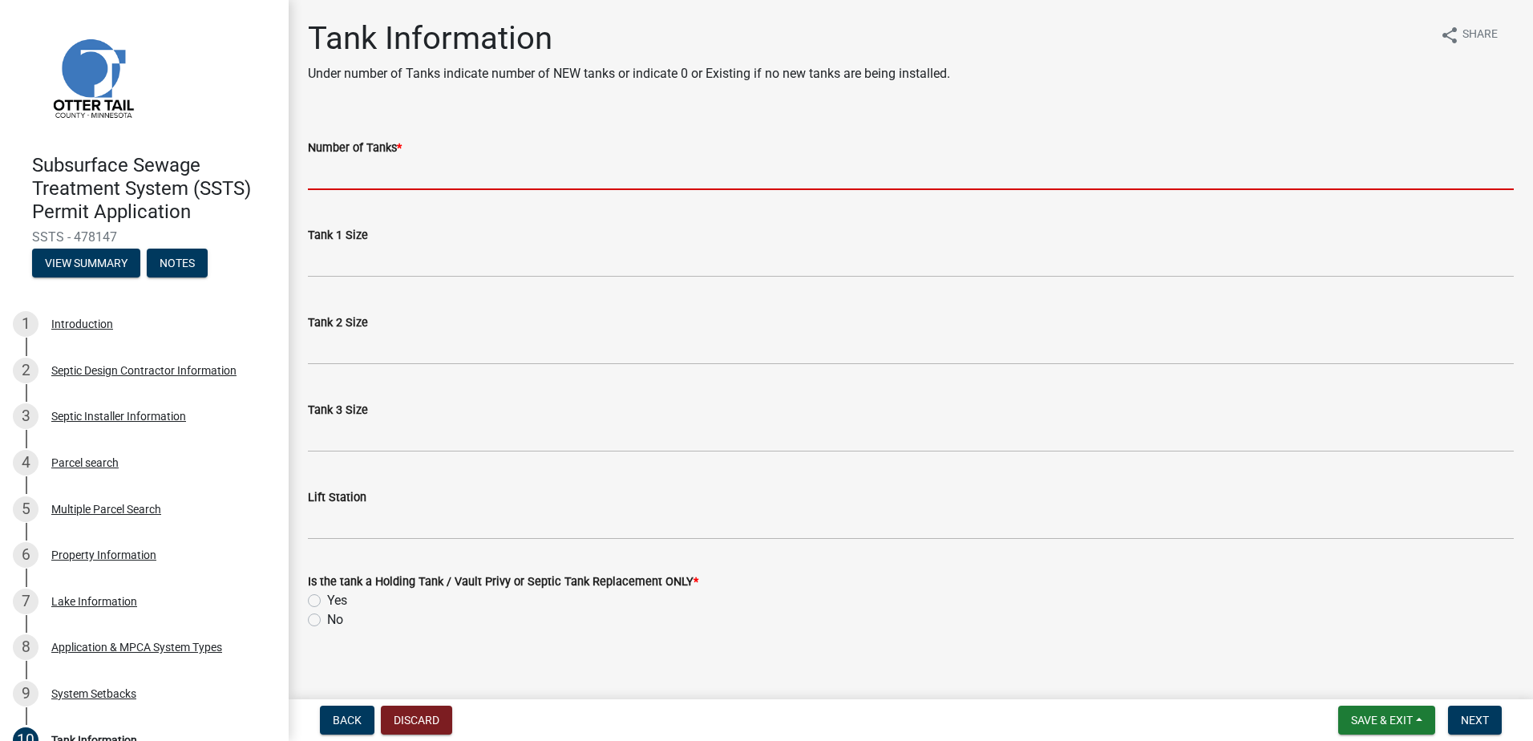
click at [348, 183] on input "Number of Tanks *" at bounding box center [911, 173] width 1206 height 33
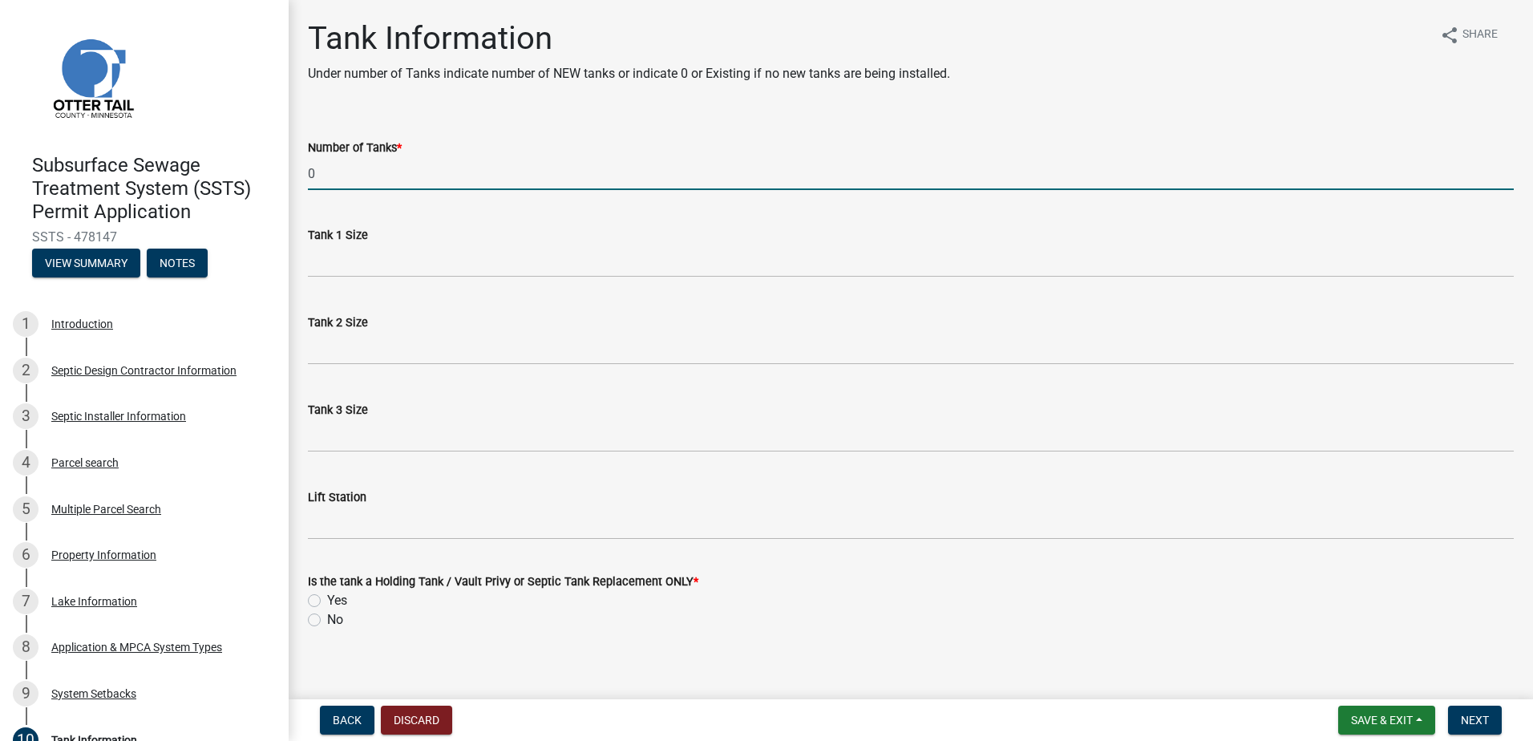
type input "0"
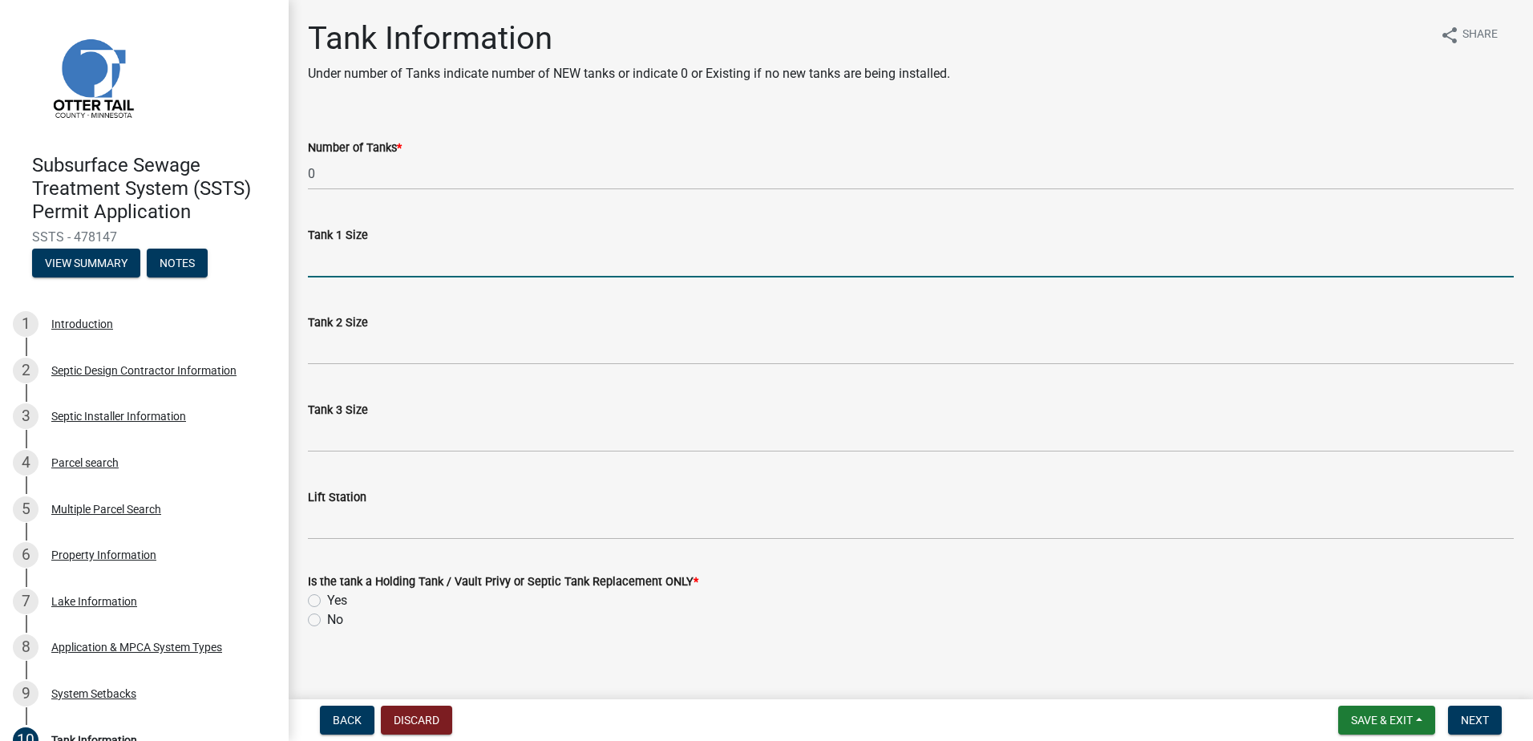
click at [334, 260] on input "Tank 1 Size" at bounding box center [911, 261] width 1206 height 33
type input "NA"
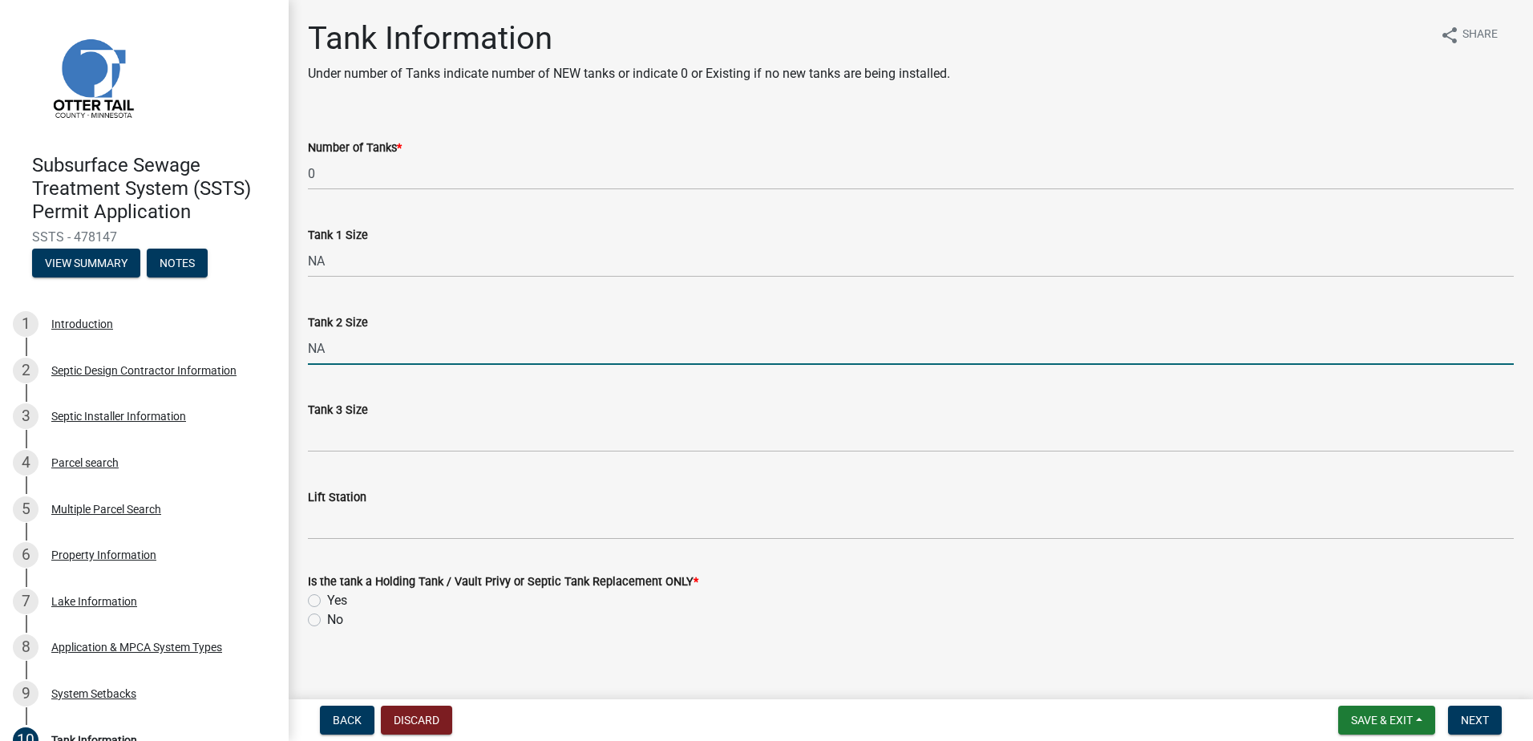
type input "NA"
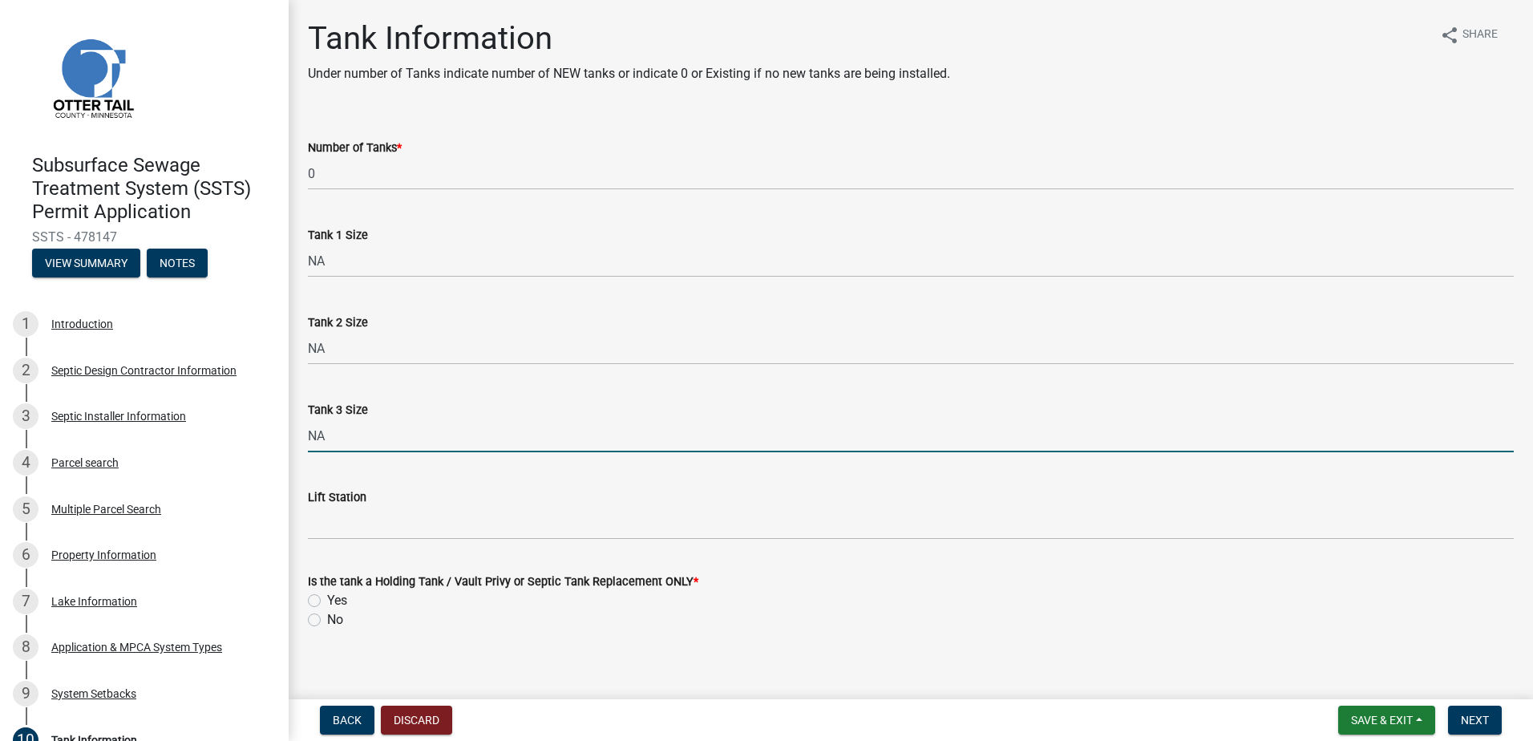
type input "NA"
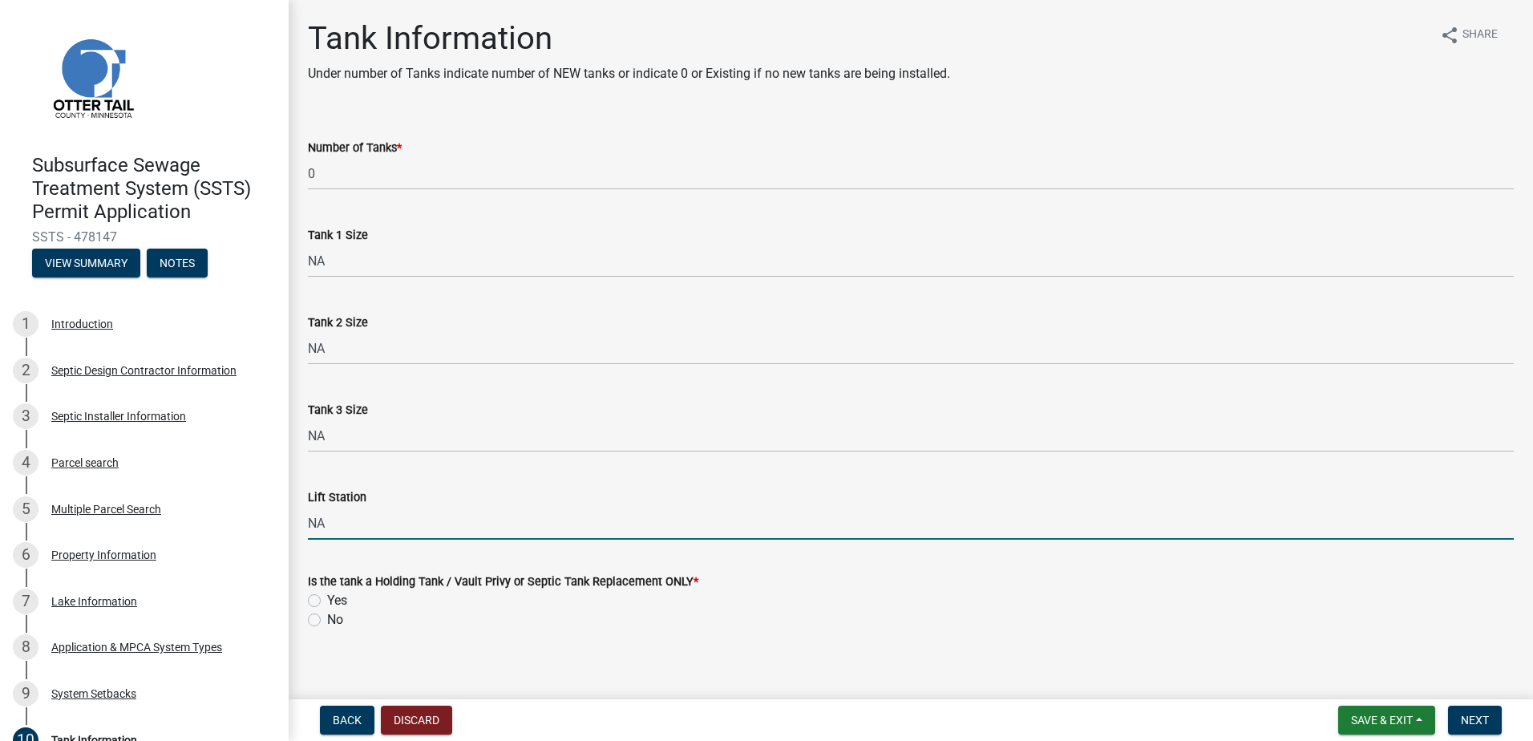
type input "NA"
click at [327, 621] on label "No" at bounding box center [335, 619] width 16 height 19
click at [327, 621] on input "No" at bounding box center [332, 615] width 10 height 10
radio input "true"
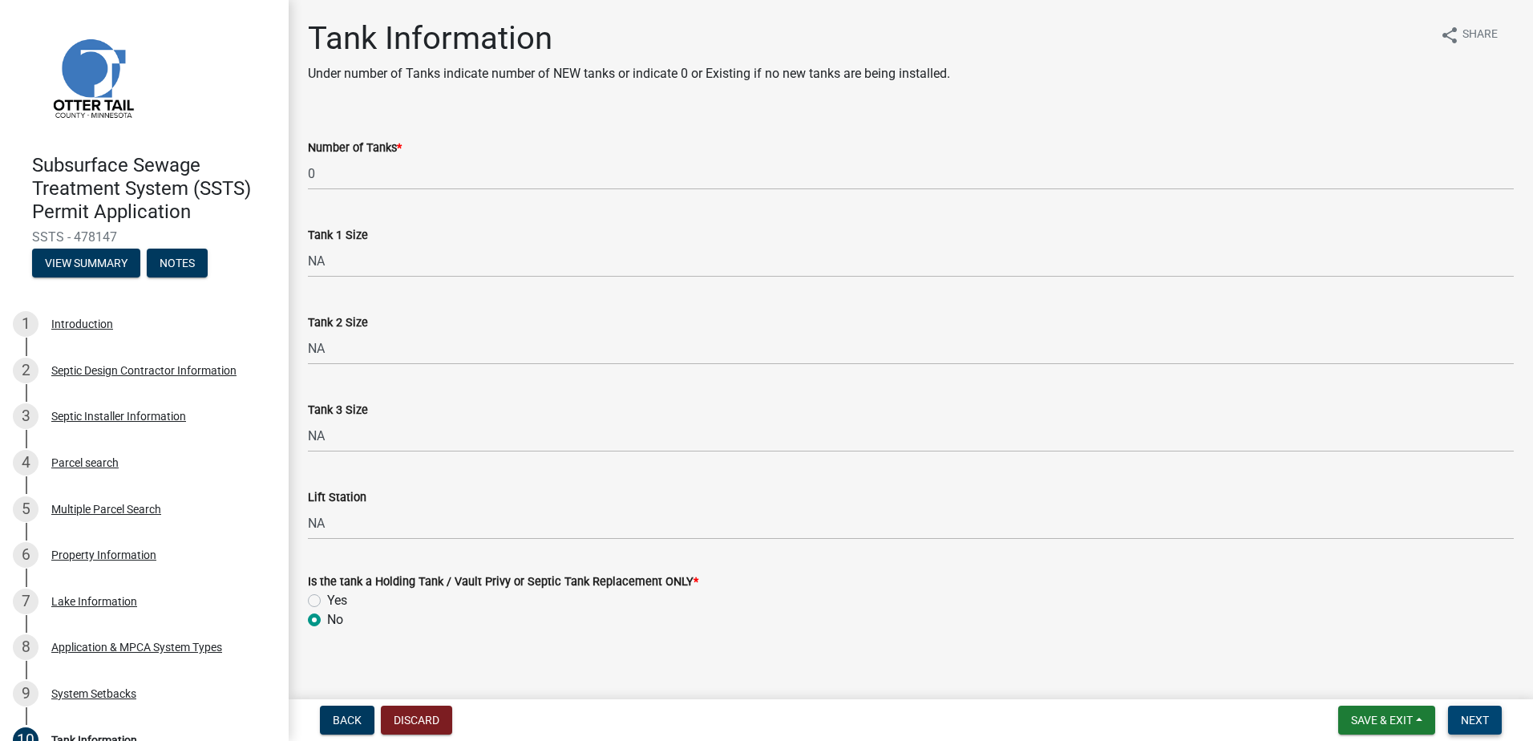
click at [1471, 728] on button "Next" at bounding box center [1475, 719] width 54 height 29
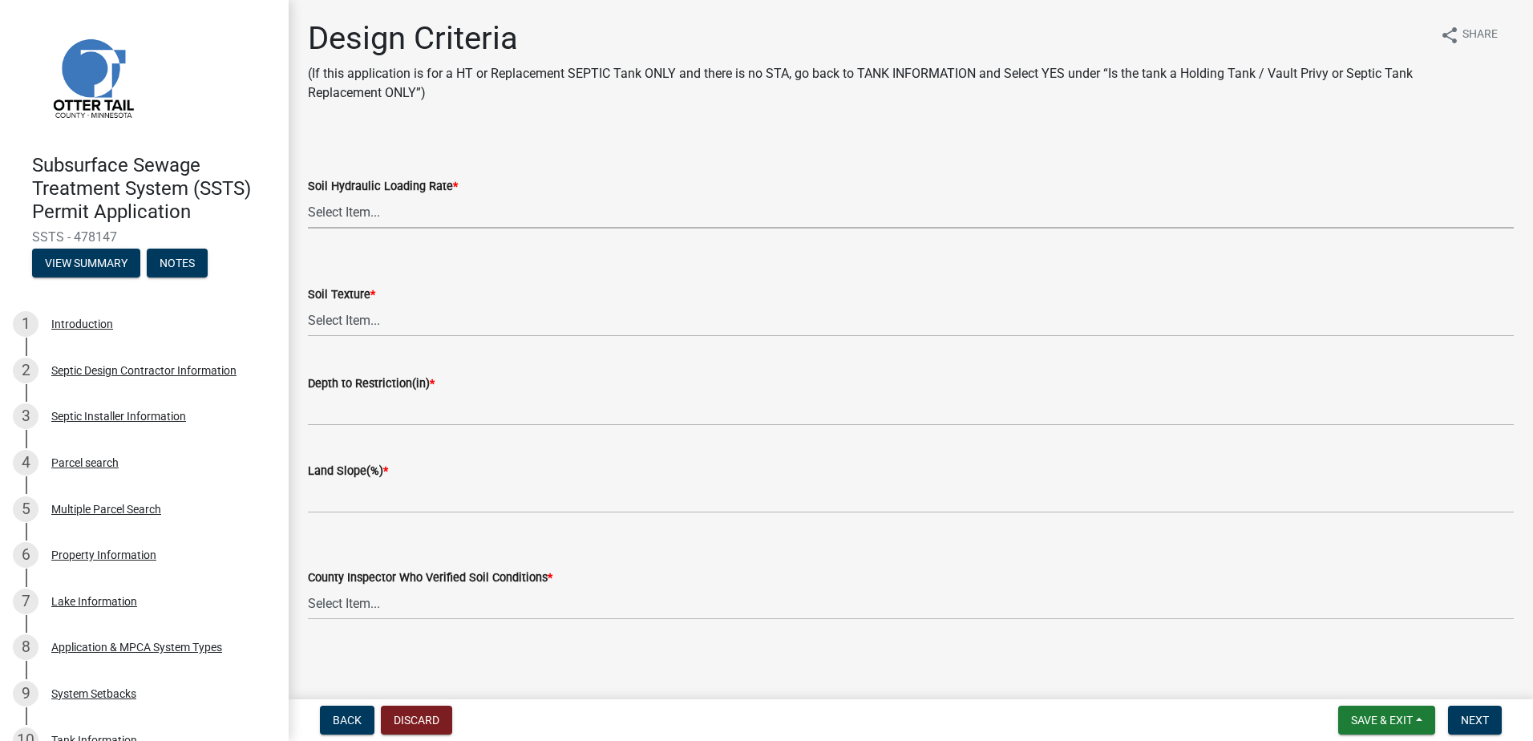
click at [336, 220] on select "Select Item... 1.6 gpd/ft2 1.2 gpd/ft2 1.0 gpd/ft2 0.87 gpd/ft2 0.78 gpd/ft2 0.…" at bounding box center [911, 212] width 1206 height 33
click at [308, 196] on select "Select Item... 1.6 gpd/ft2 1.2 gpd/ft2 1.0 gpd/ft2 0.87 gpd/ft2 0.78 gpd/ft2 0.…" at bounding box center [911, 212] width 1206 height 33
select select "eaa6e4cf-be76-4366-bfe5-e87acfaaf3f4"
drag, startPoint x: 334, startPoint y: 309, endPoint x: 332, endPoint y: 317, distance: 8.2
click at [334, 311] on select "Select Item... Coarse Sand (COS) Sand (S) Fine Sand (FS) Very Fine Sand (VFS) L…" at bounding box center [911, 320] width 1206 height 33
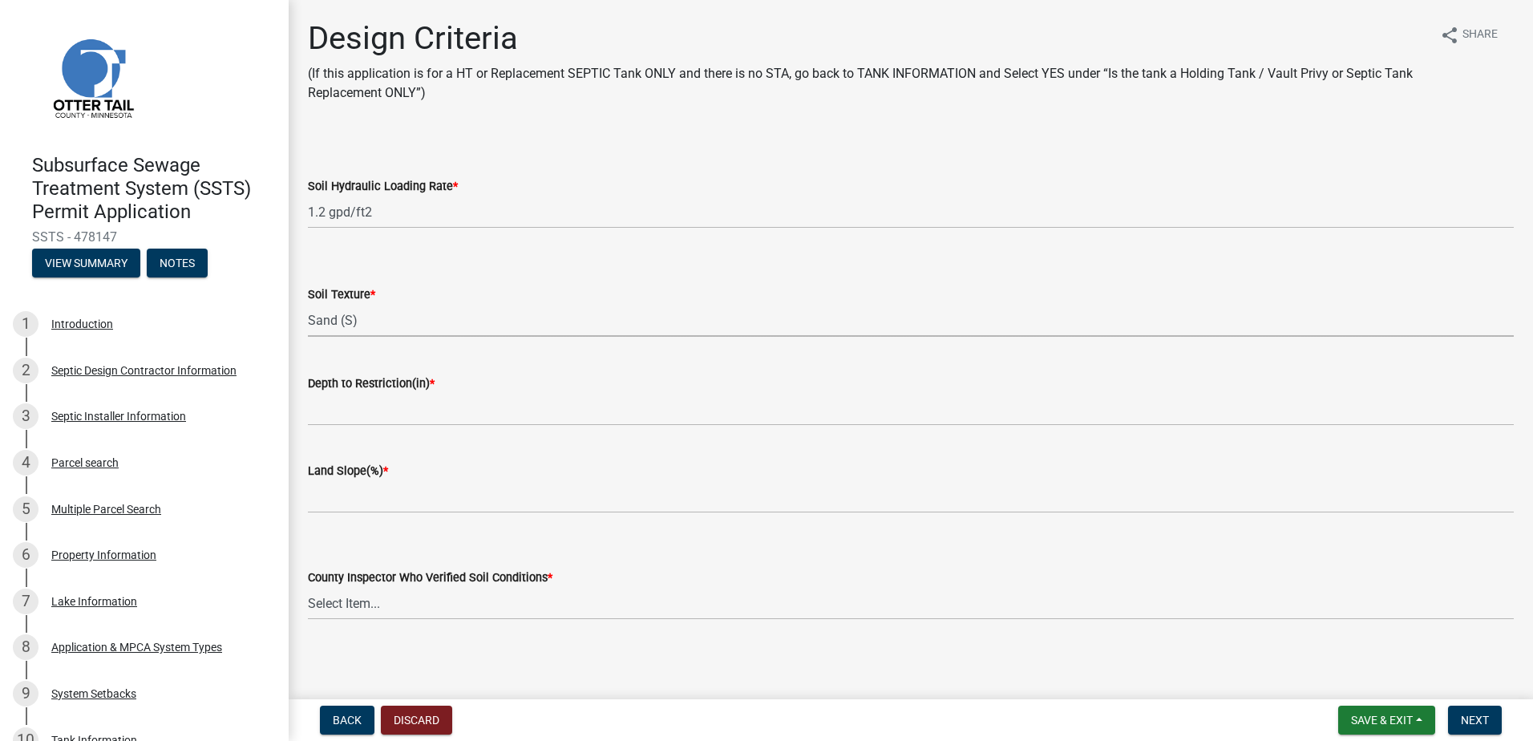
click at [308, 304] on select "Select Item... Coarse Sand (COS) Sand (S) Fine Sand (FS) Very Fine Sand (VFS) L…" at bounding box center [911, 320] width 1206 height 33
select select "48b77c43-c0ca-4757-a1b1-e2e69db0f822"
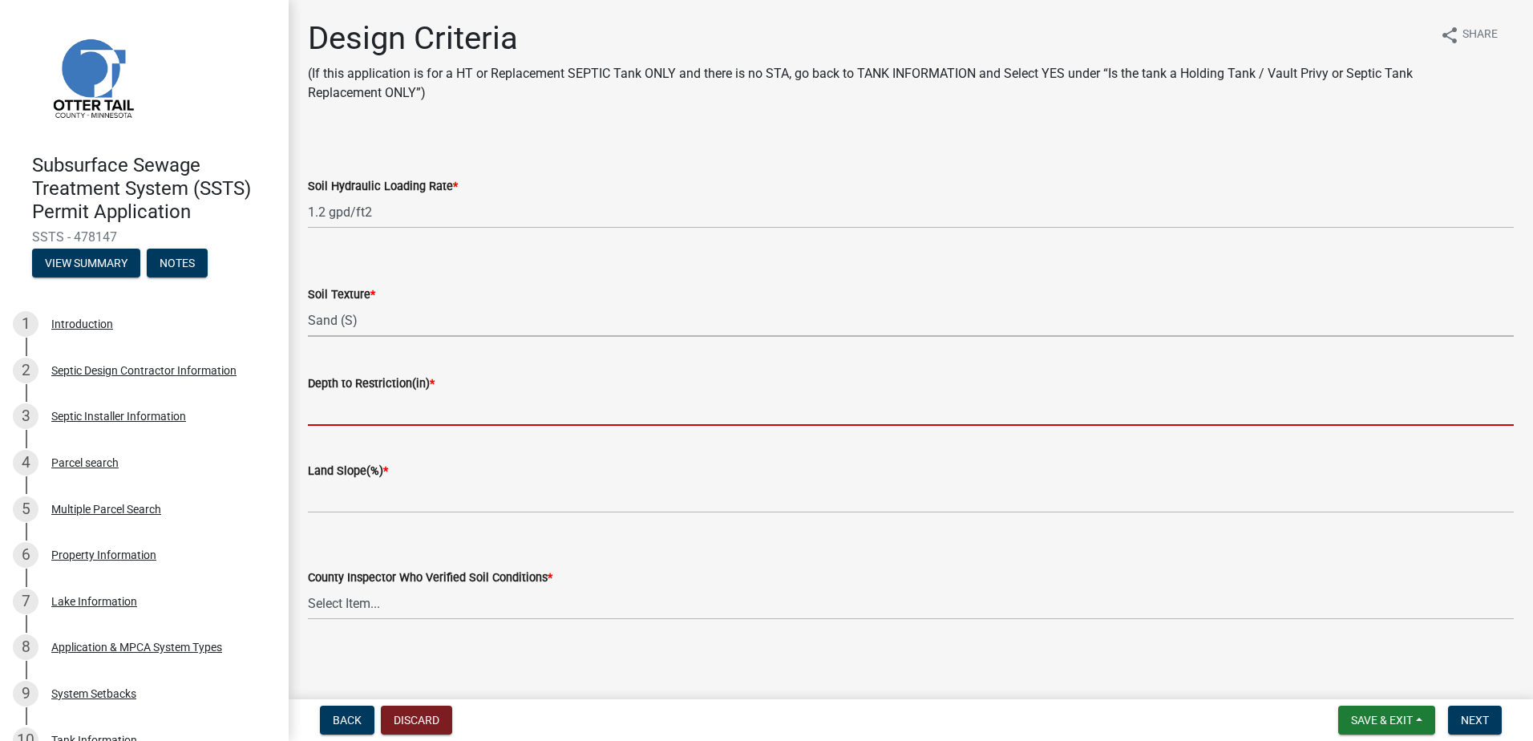
click at [326, 421] on input "Depth to Restriction(in) *" at bounding box center [911, 409] width 1206 height 33
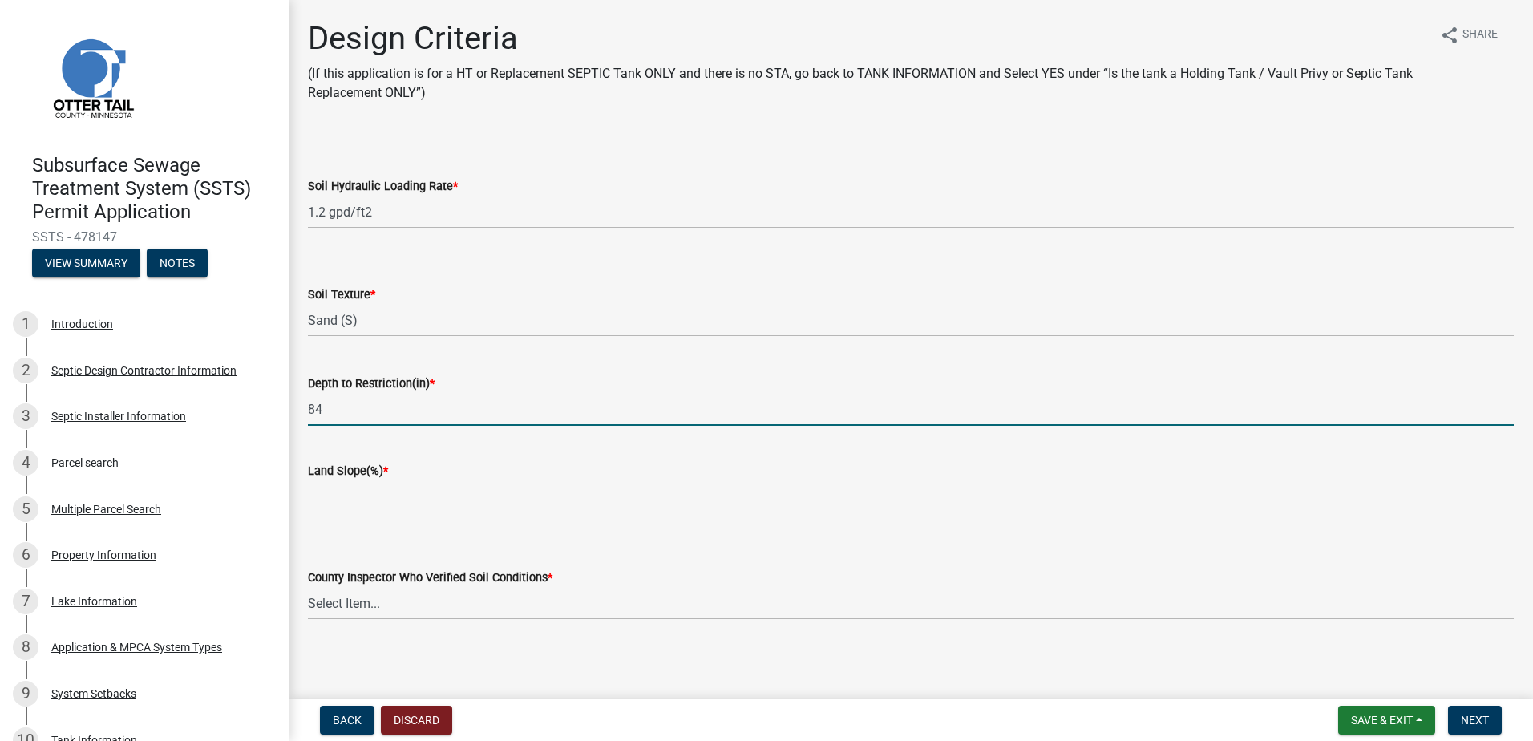
type input "84"
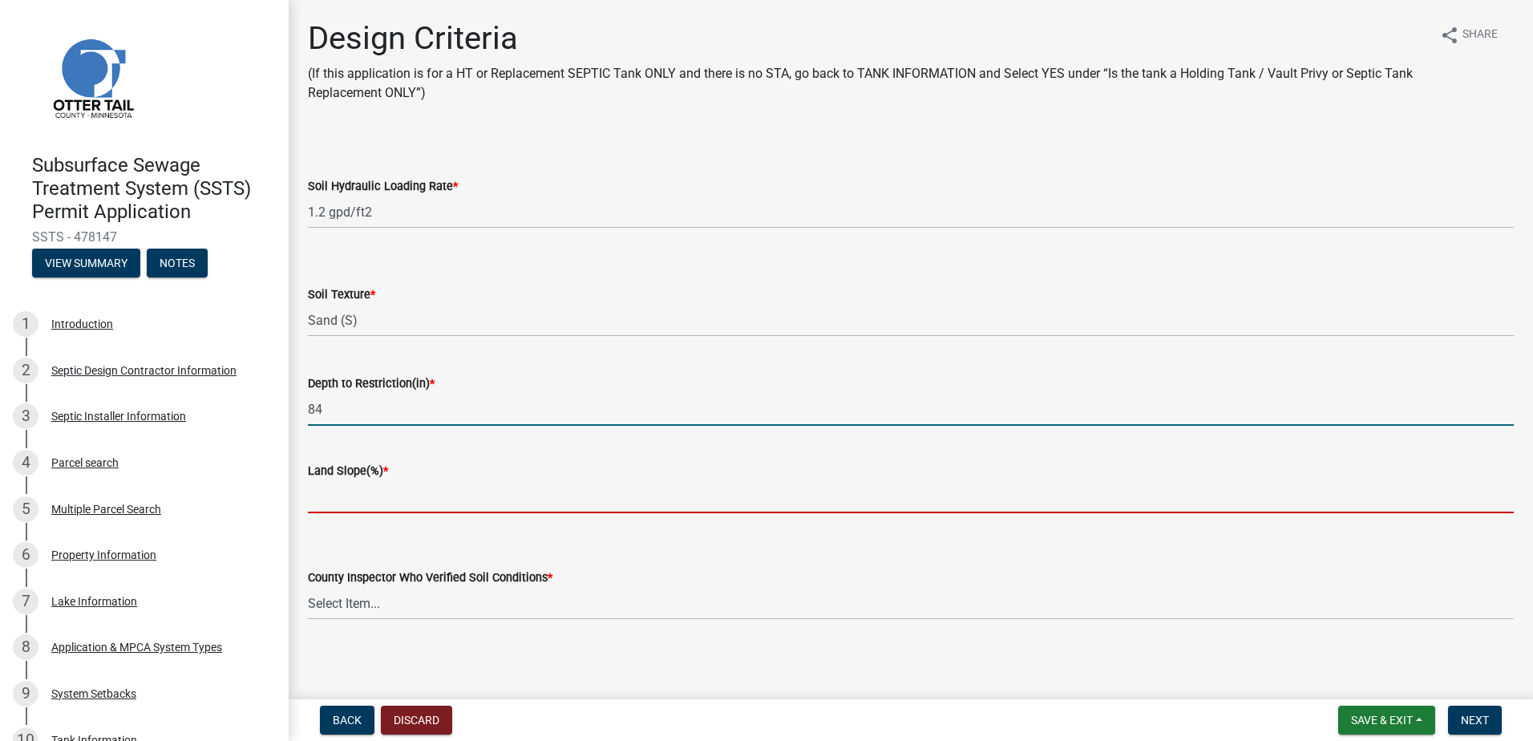
click at [317, 505] on input "Land Slope(%) *" at bounding box center [911, 496] width 1206 height 33
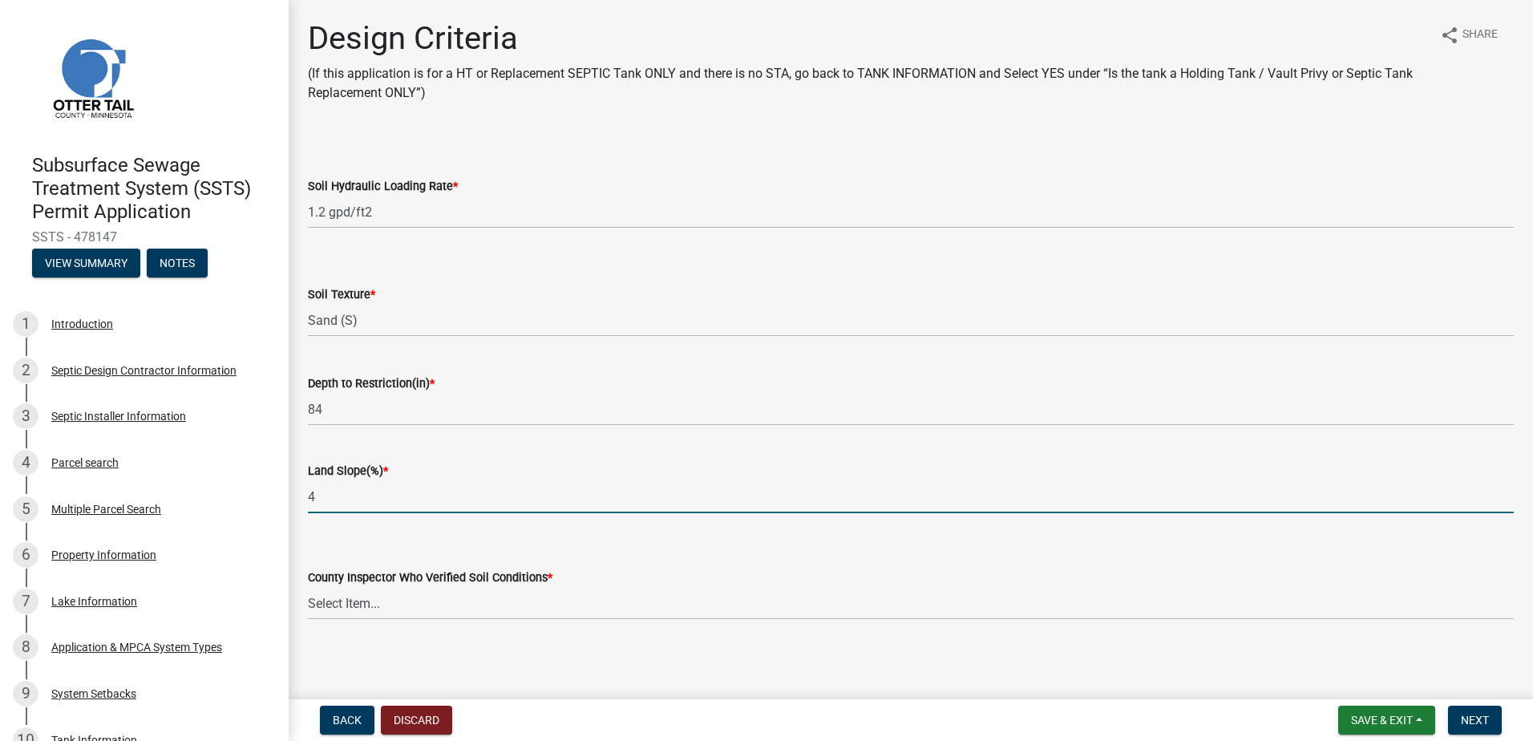
type input "4"
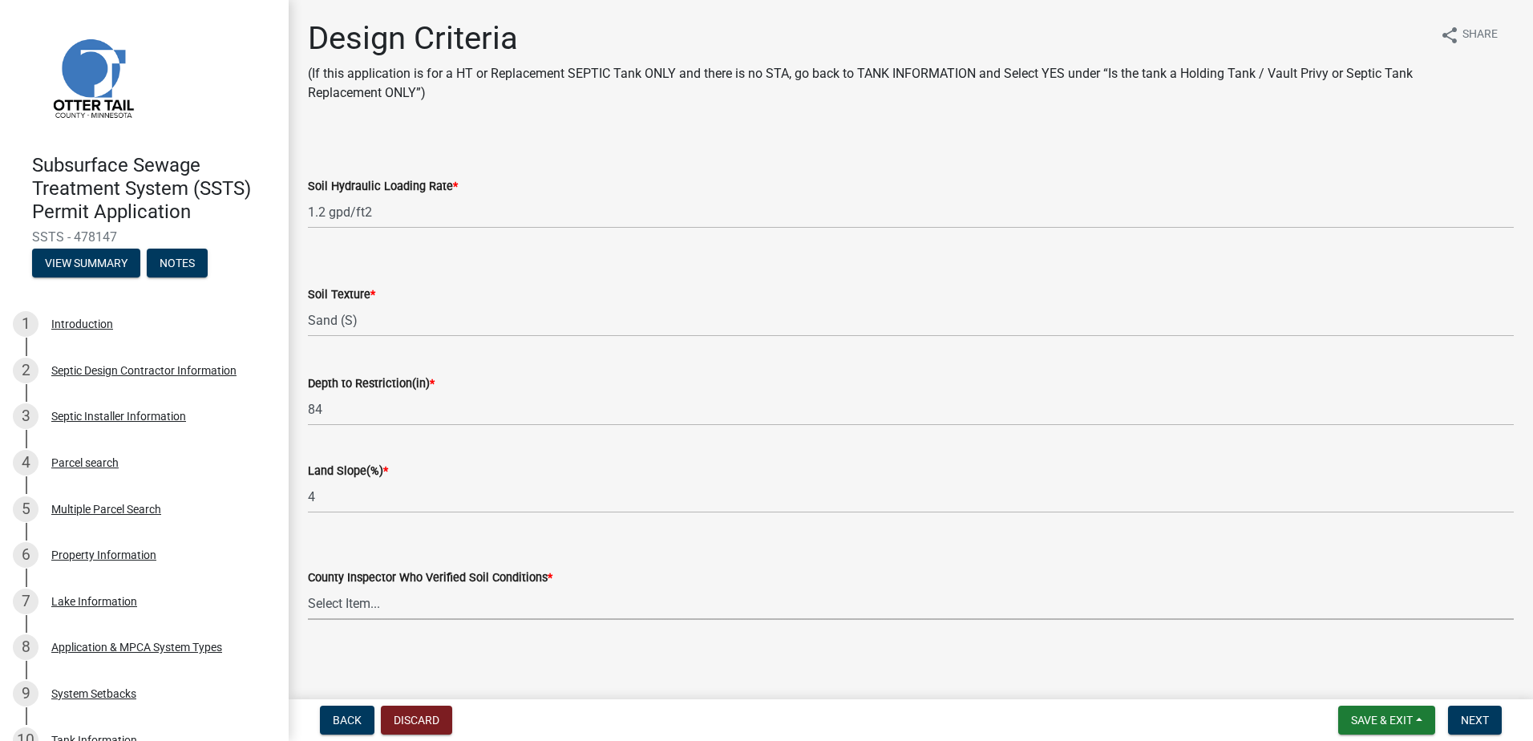
click at [334, 608] on select "Select Item... [PERSON_NAME] [PERSON_NAME] [PERSON_NAME] [PERSON_NAME] [PERSON_…" at bounding box center [911, 603] width 1206 height 33
click at [308, 587] on select "Select Item... [PERSON_NAME] [PERSON_NAME] [PERSON_NAME] [PERSON_NAME] [PERSON_…" at bounding box center [911, 603] width 1206 height 33
select select "77ed3ba4-a6d5-4048-ab27-59c0bc717e6e"
click at [1470, 726] on span "Next" at bounding box center [1475, 720] width 28 height 13
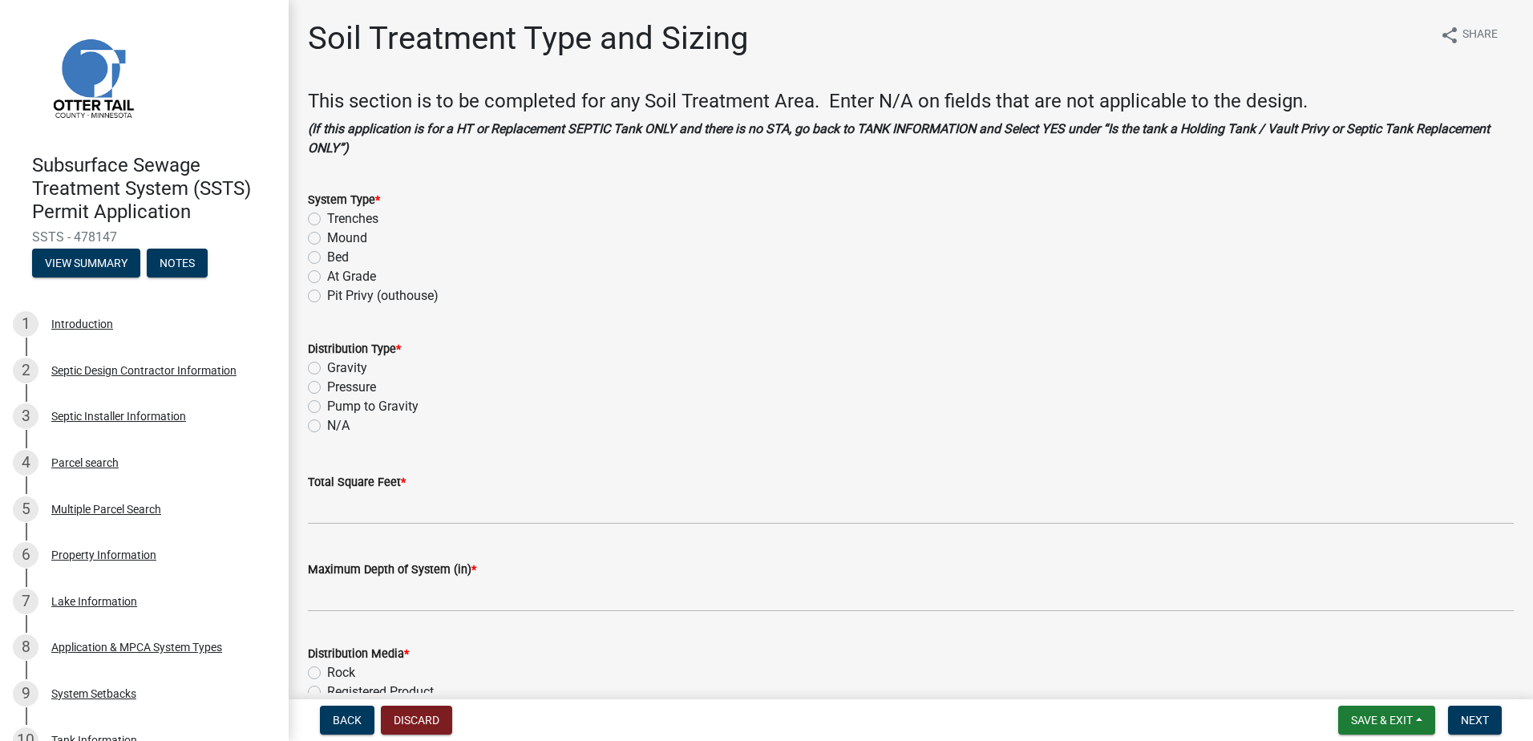
click at [327, 253] on label "Bed" at bounding box center [338, 257] width 22 height 19
click at [327, 253] on input "Bed" at bounding box center [332, 253] width 10 height 10
radio input "true"
click at [327, 386] on label "Pressure" at bounding box center [351, 387] width 49 height 19
click at [327, 386] on input "Pressure" at bounding box center [332, 383] width 10 height 10
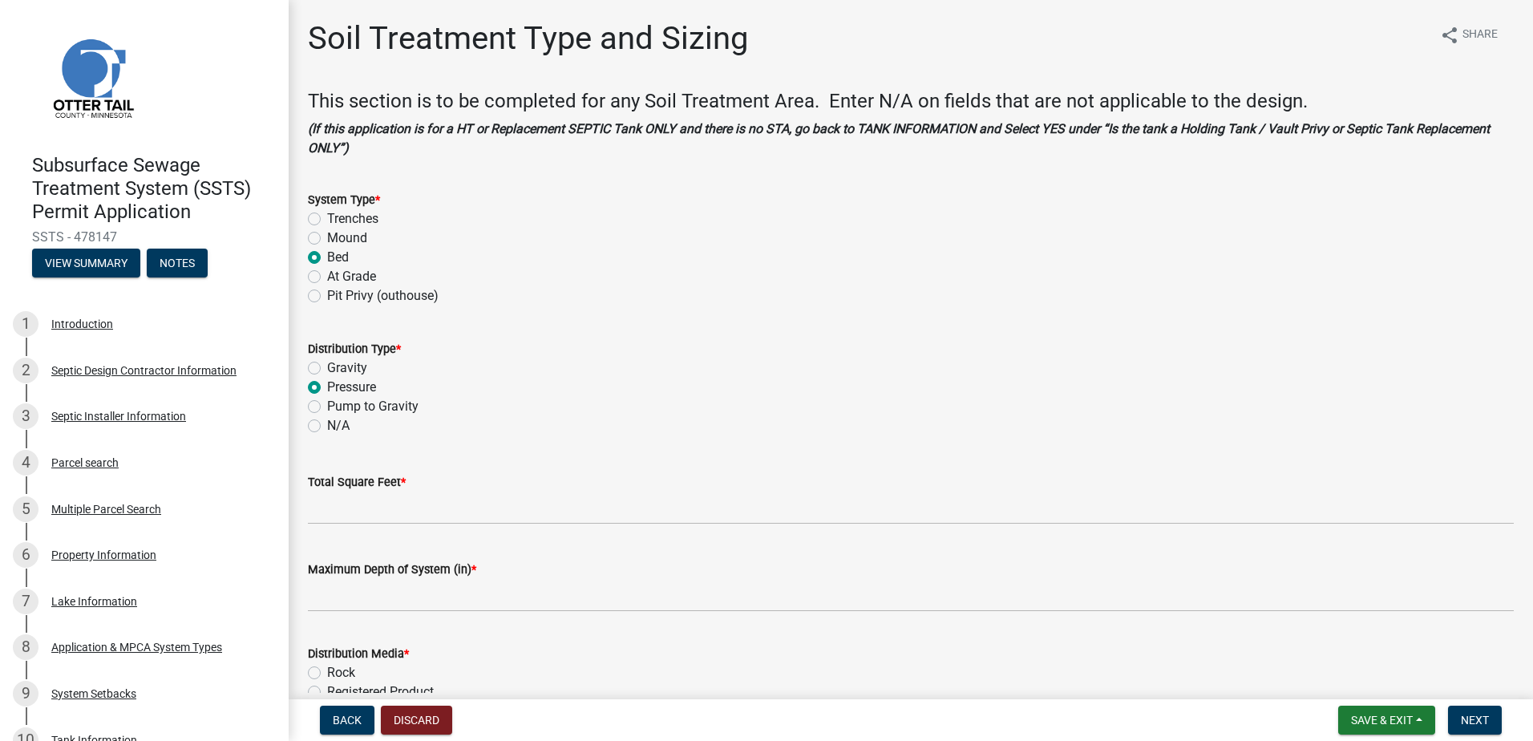
radio input "true"
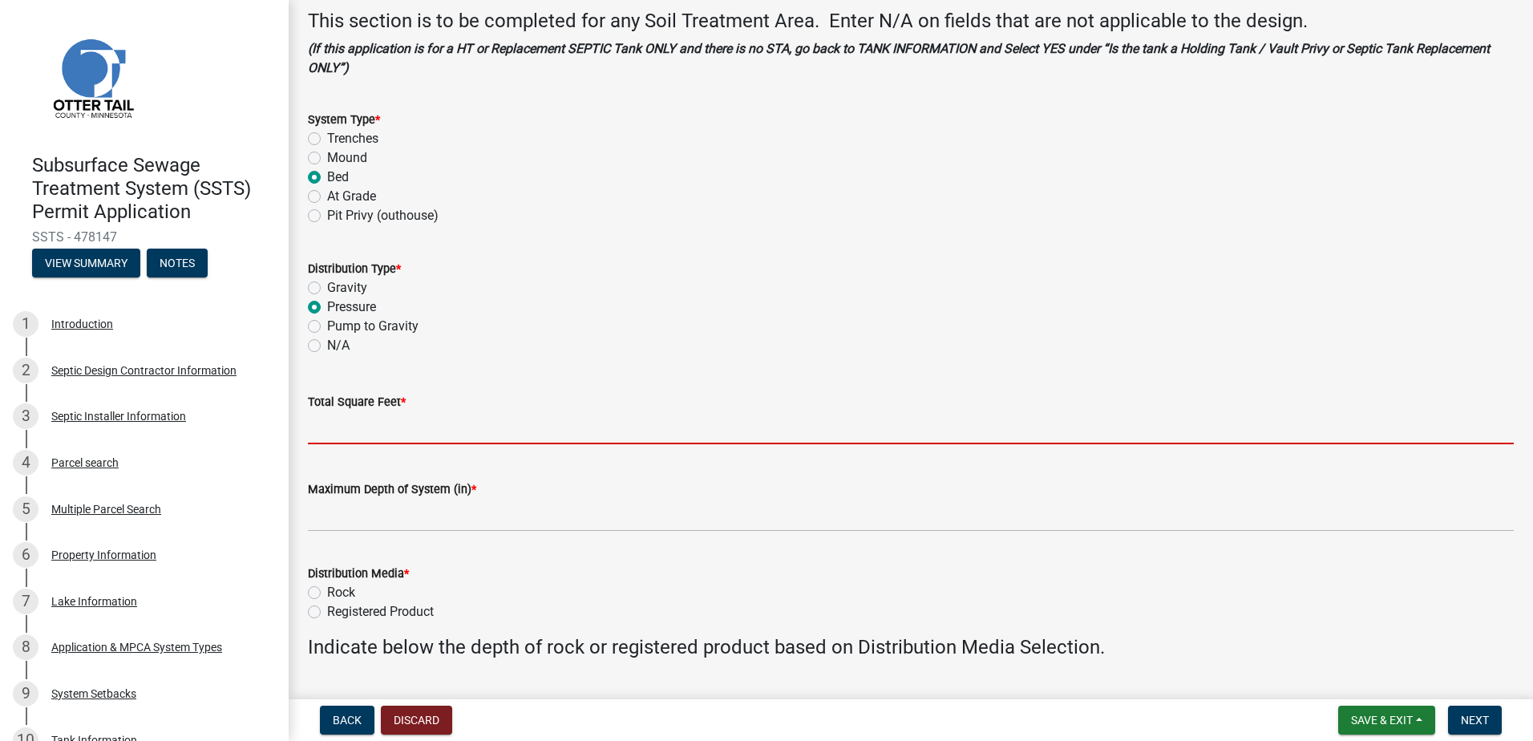
drag, startPoint x: 315, startPoint y: 432, endPoint x: 329, endPoint y: 427, distance: 14.5
click at [316, 432] on input "Total Square Feet *" at bounding box center [911, 427] width 1206 height 33
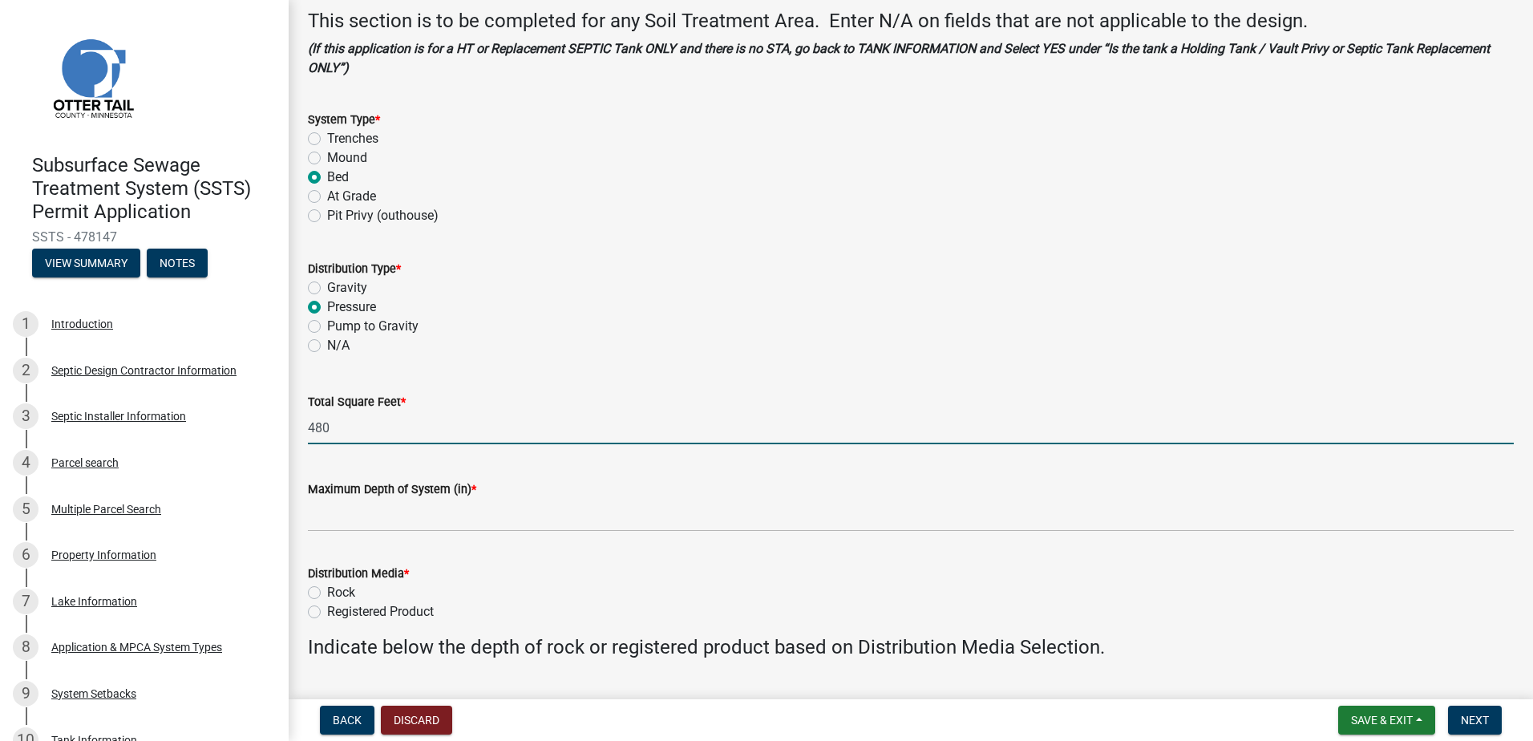
type input "480"
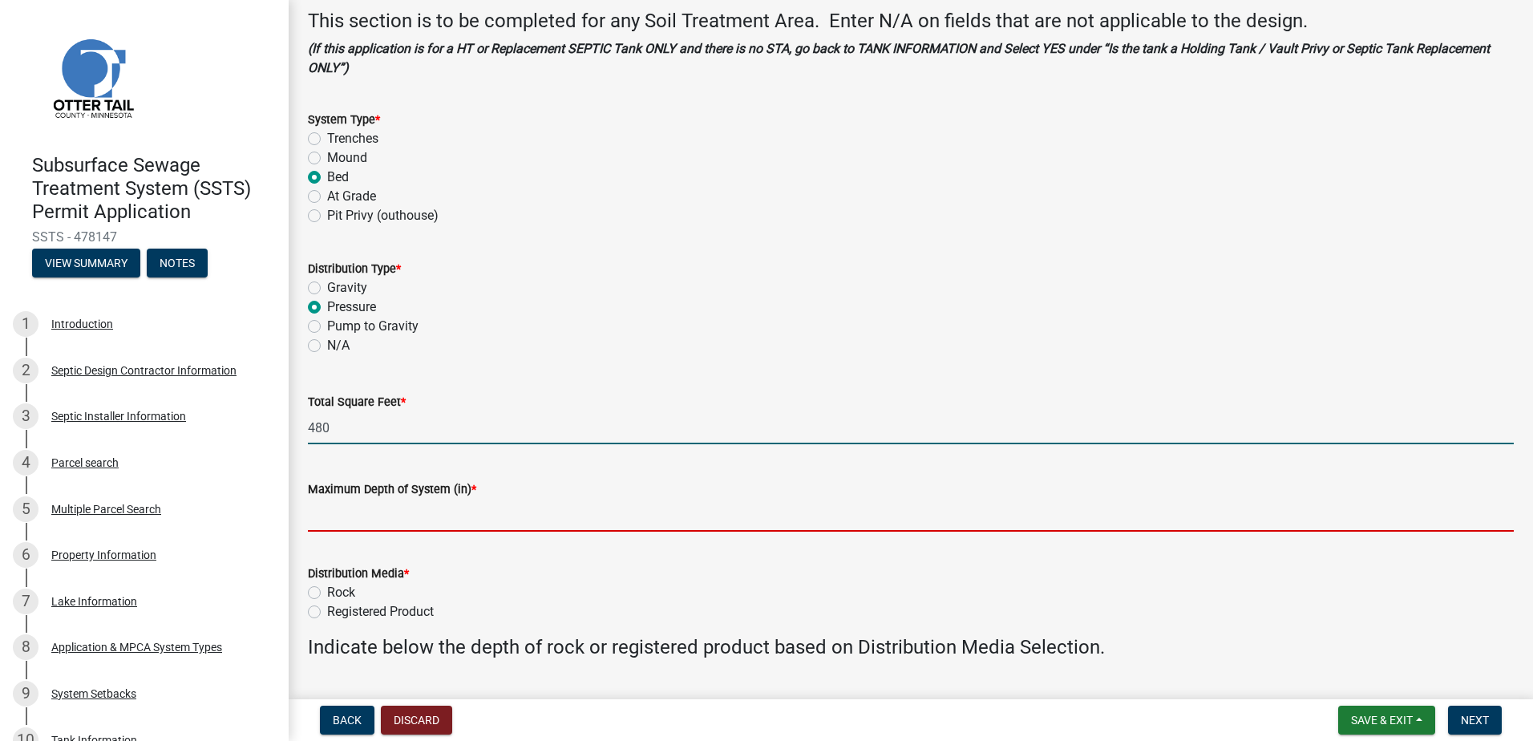
click at [373, 514] on input "Maximum Depth of System (in) *" at bounding box center [911, 515] width 1206 height 33
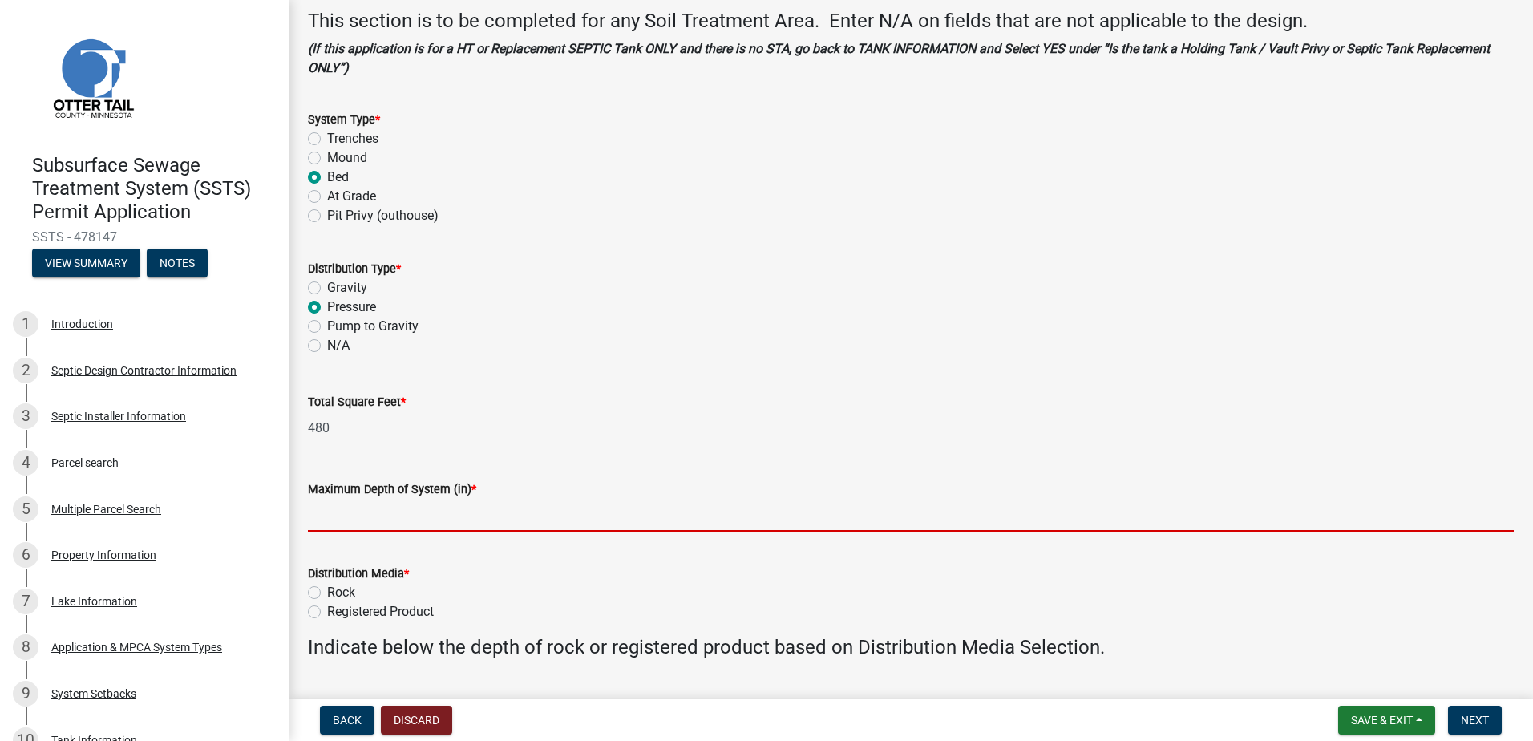
type input "48""
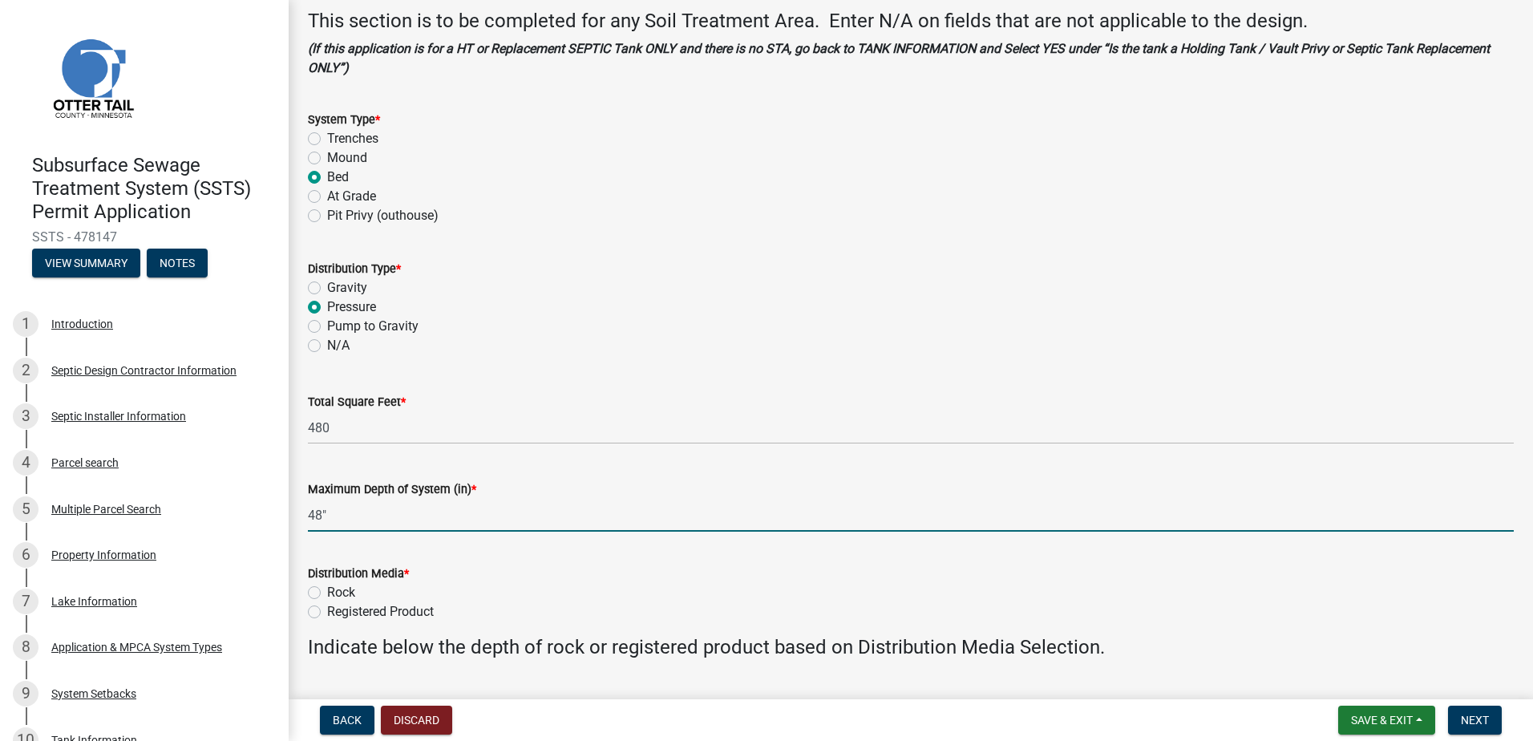
click at [327, 607] on label "Registered Product" at bounding box center [380, 611] width 107 height 19
click at [327, 607] on input "Registered Product" at bounding box center [332, 607] width 10 height 10
radio input "true"
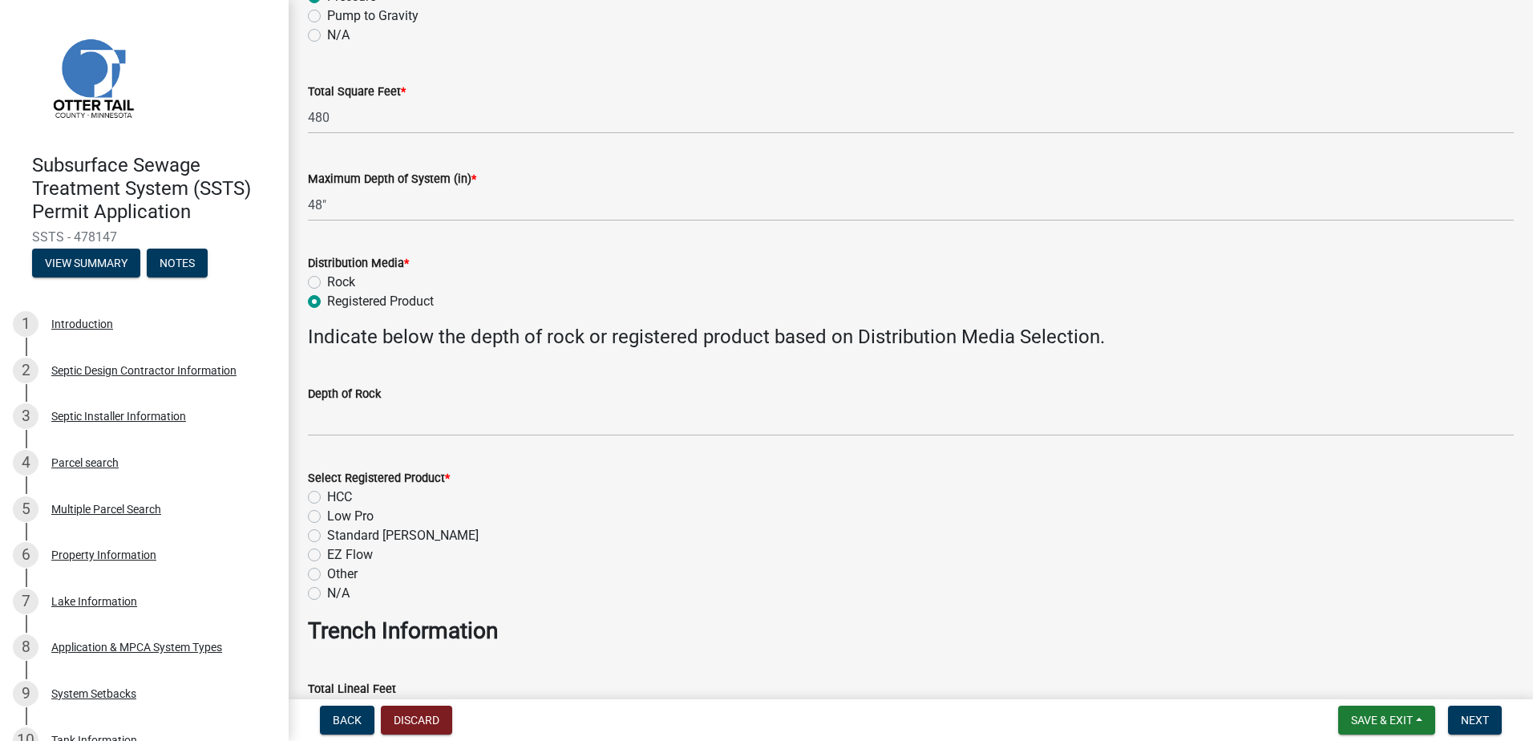
scroll to position [401, 0]
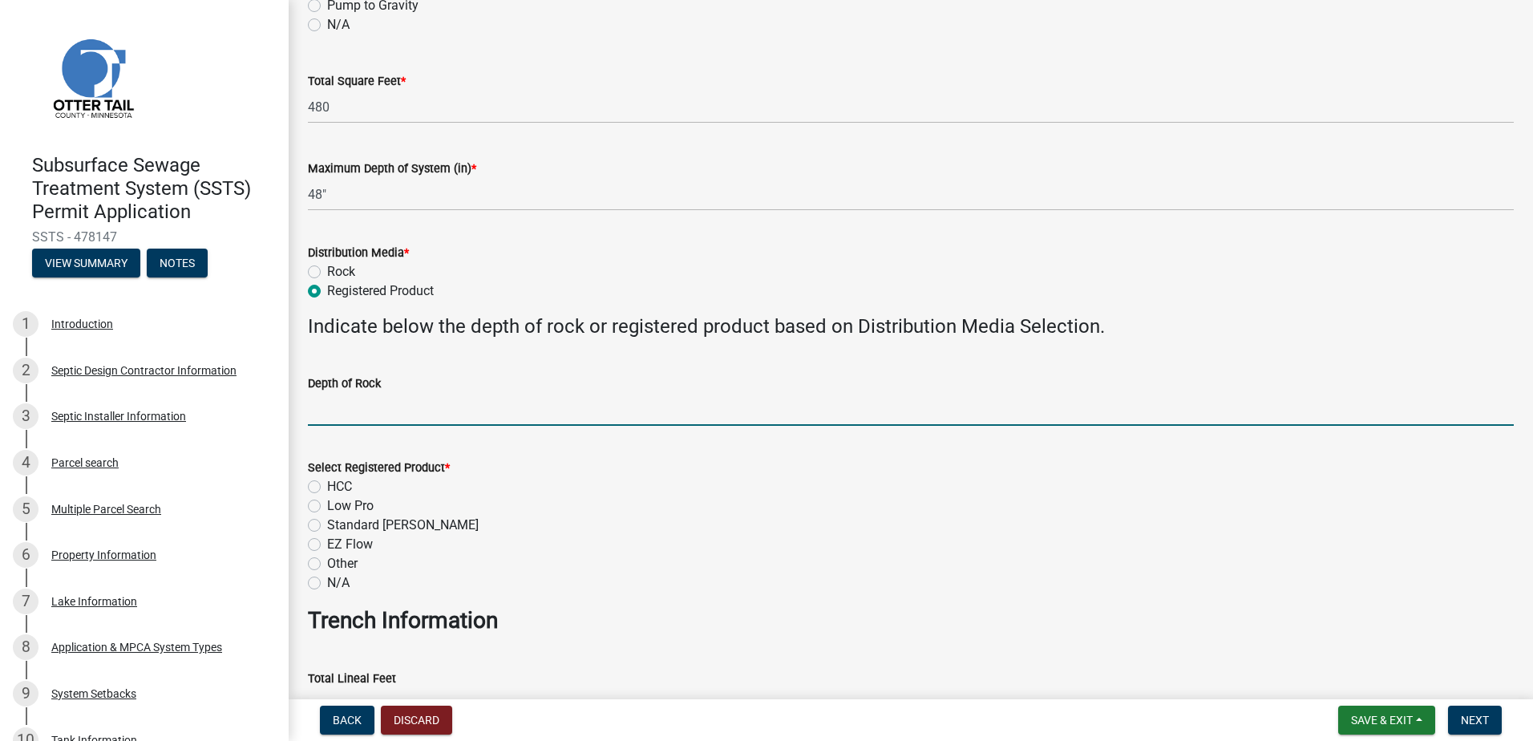
drag, startPoint x: 334, startPoint y: 403, endPoint x: 341, endPoint y: 416, distance: 14.7
click at [334, 406] on input "Depth of Rock" at bounding box center [911, 409] width 1206 height 33
type input "NA"
click at [327, 508] on label "Low Pro" at bounding box center [350, 505] width 46 height 19
click at [327, 507] on input "Low Pro" at bounding box center [332, 501] width 10 height 10
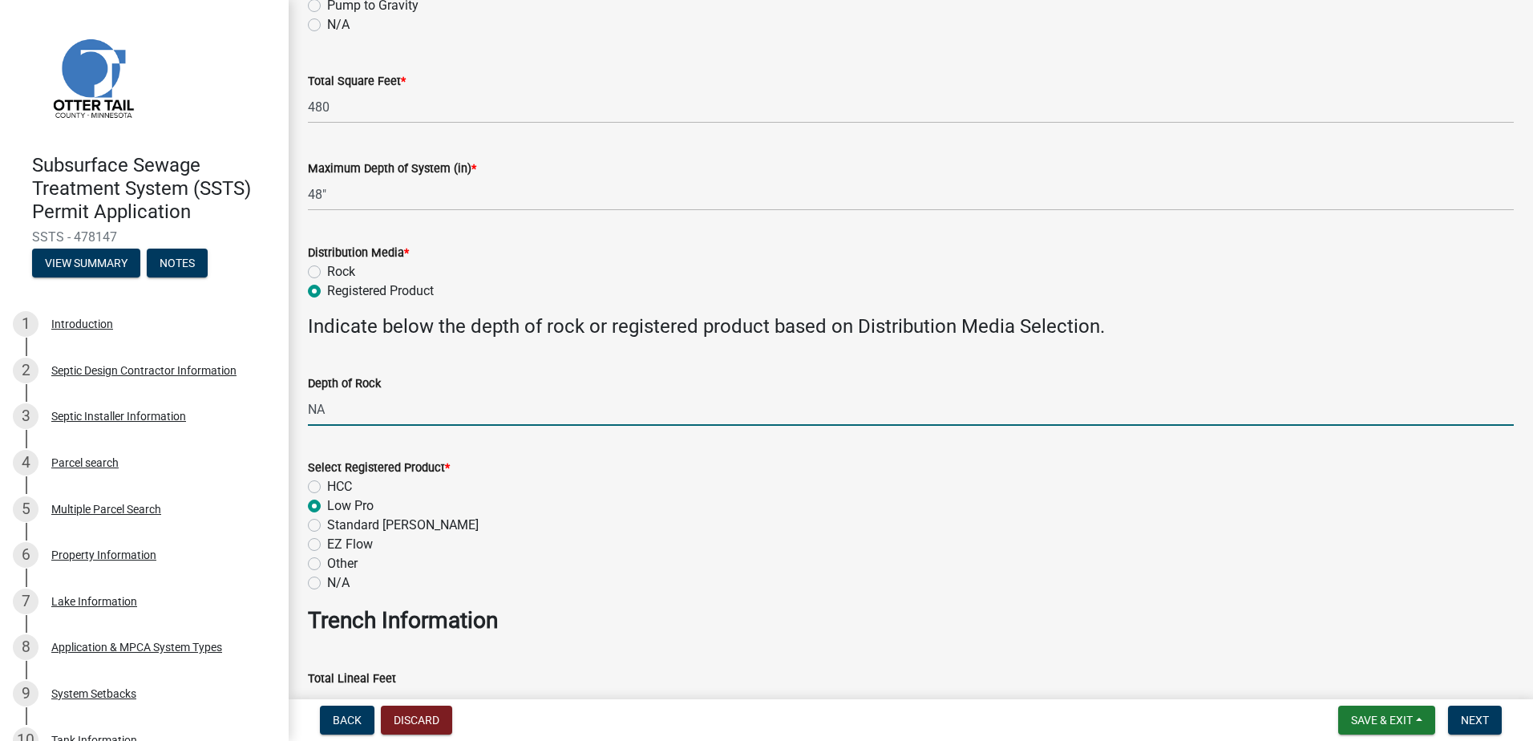
radio input "true"
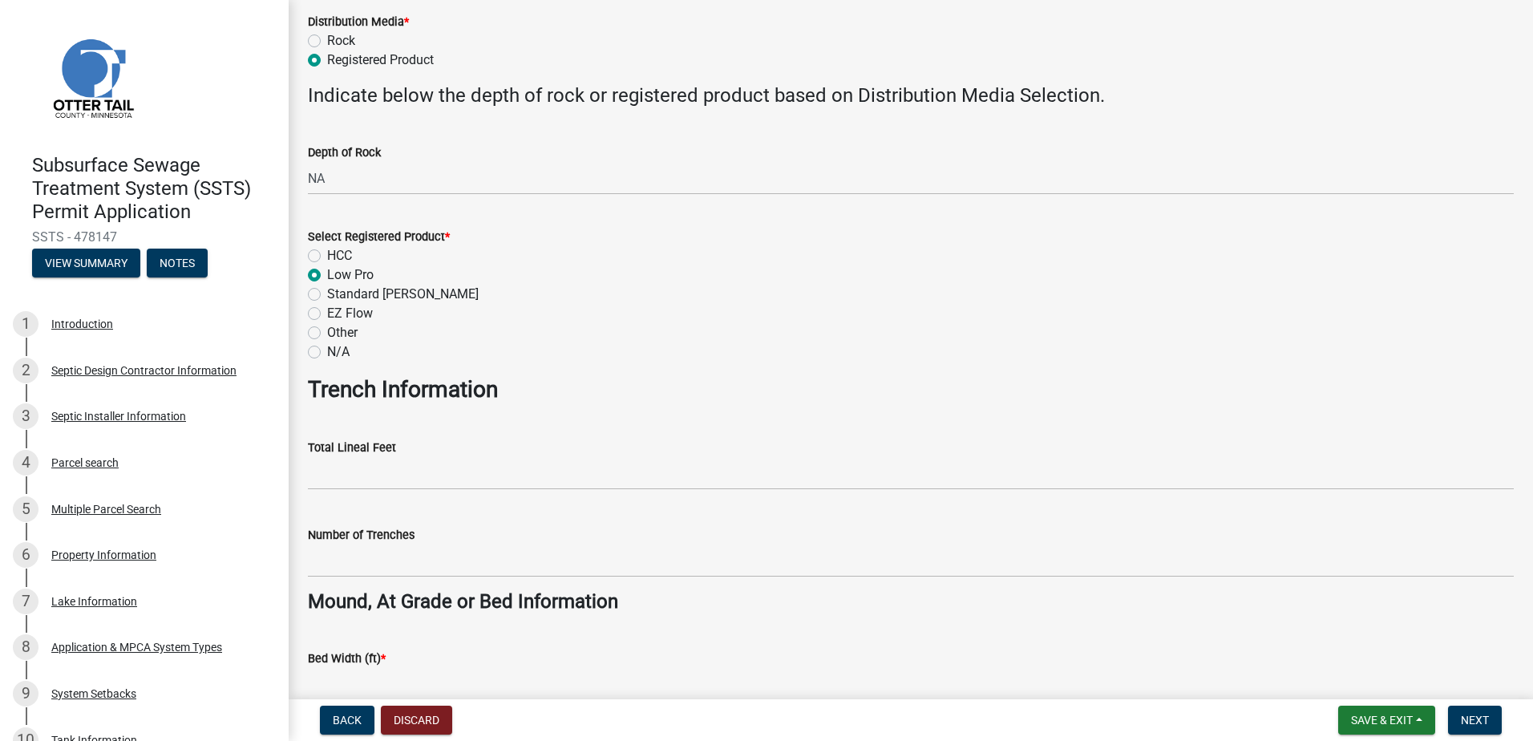
scroll to position [641, 0]
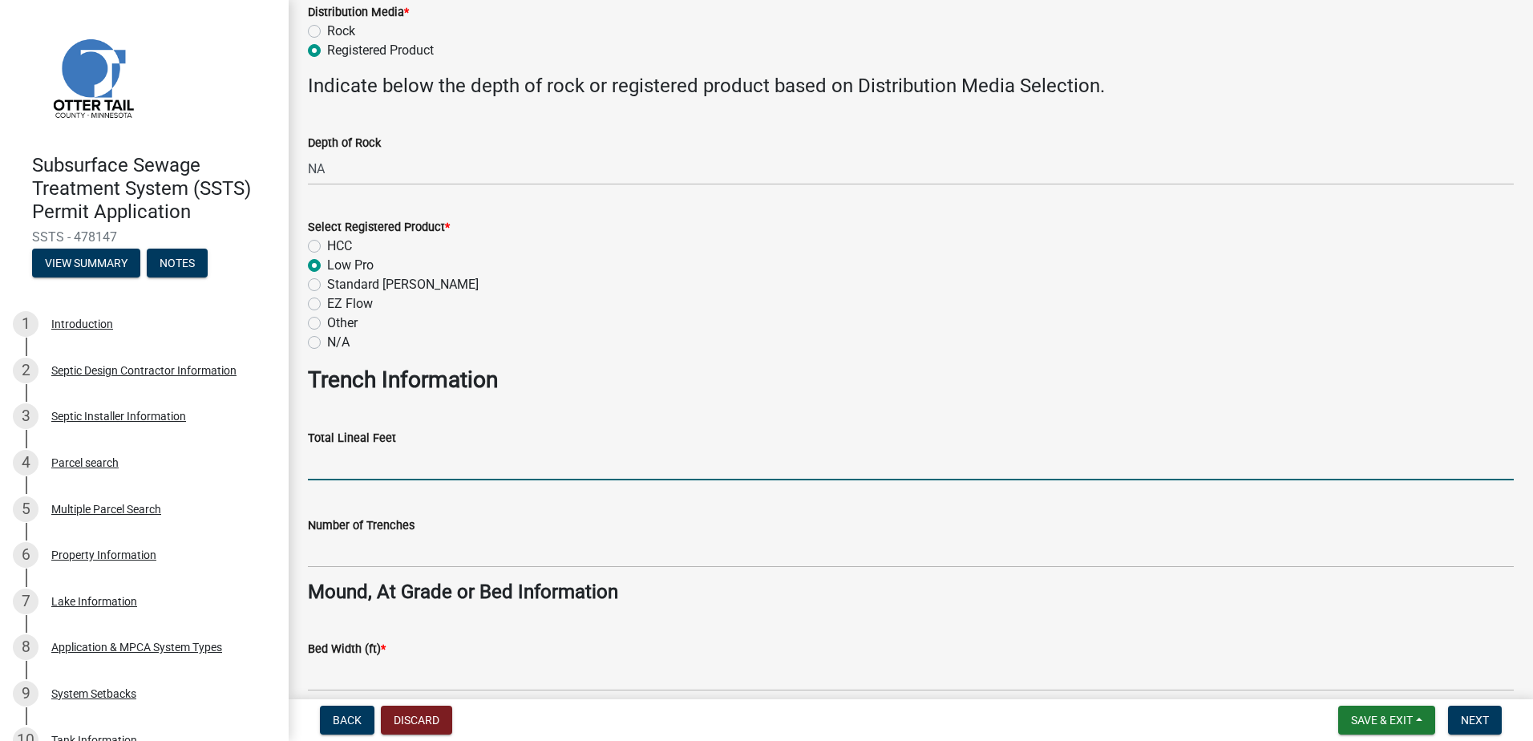
drag, startPoint x: 322, startPoint y: 476, endPoint x: 324, endPoint y: 487, distance: 11.3
click at [322, 476] on input "Total Lineal Feet" at bounding box center [911, 463] width 1206 height 33
type input "NA"
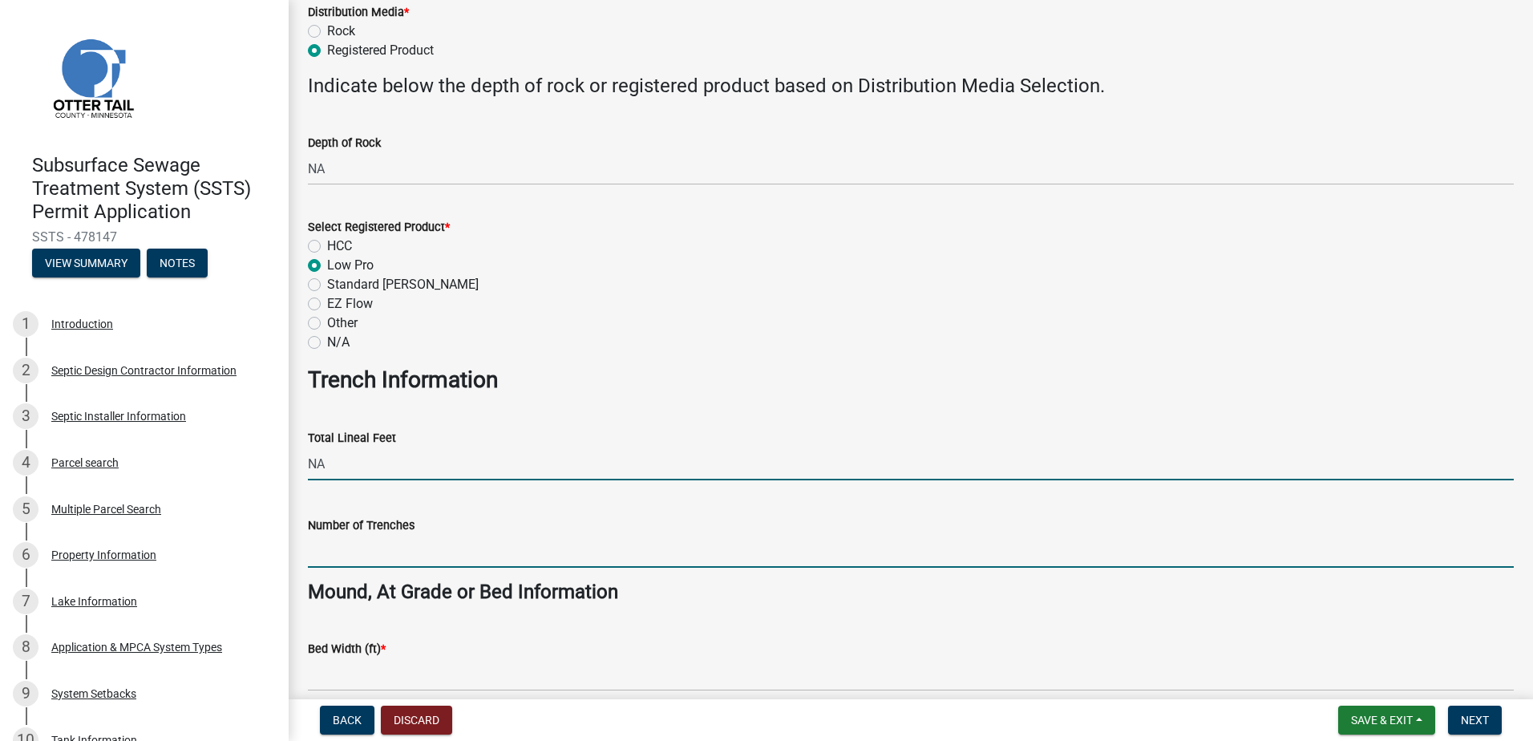
click at [336, 546] on input "Number of Trenches" at bounding box center [911, 551] width 1206 height 33
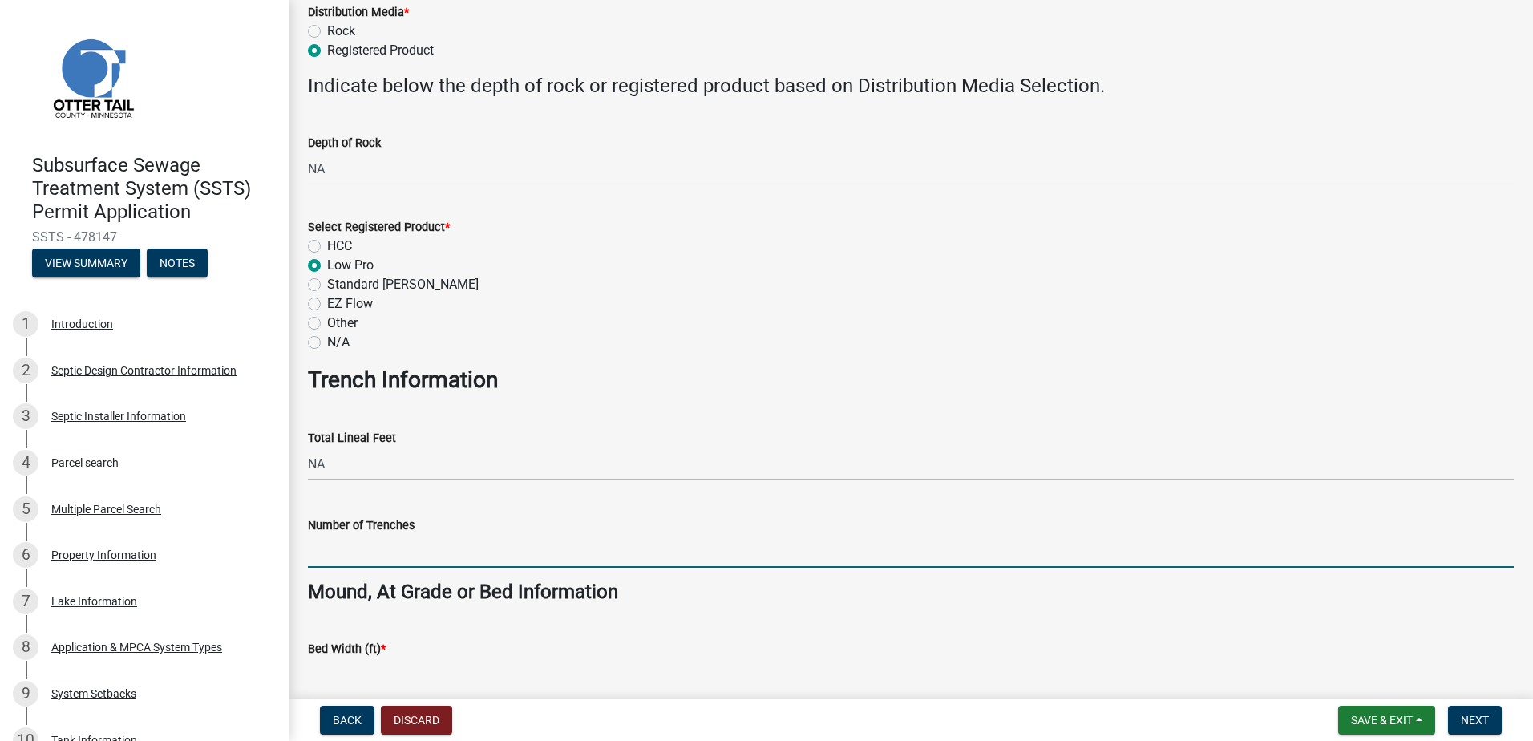
type input "NA"
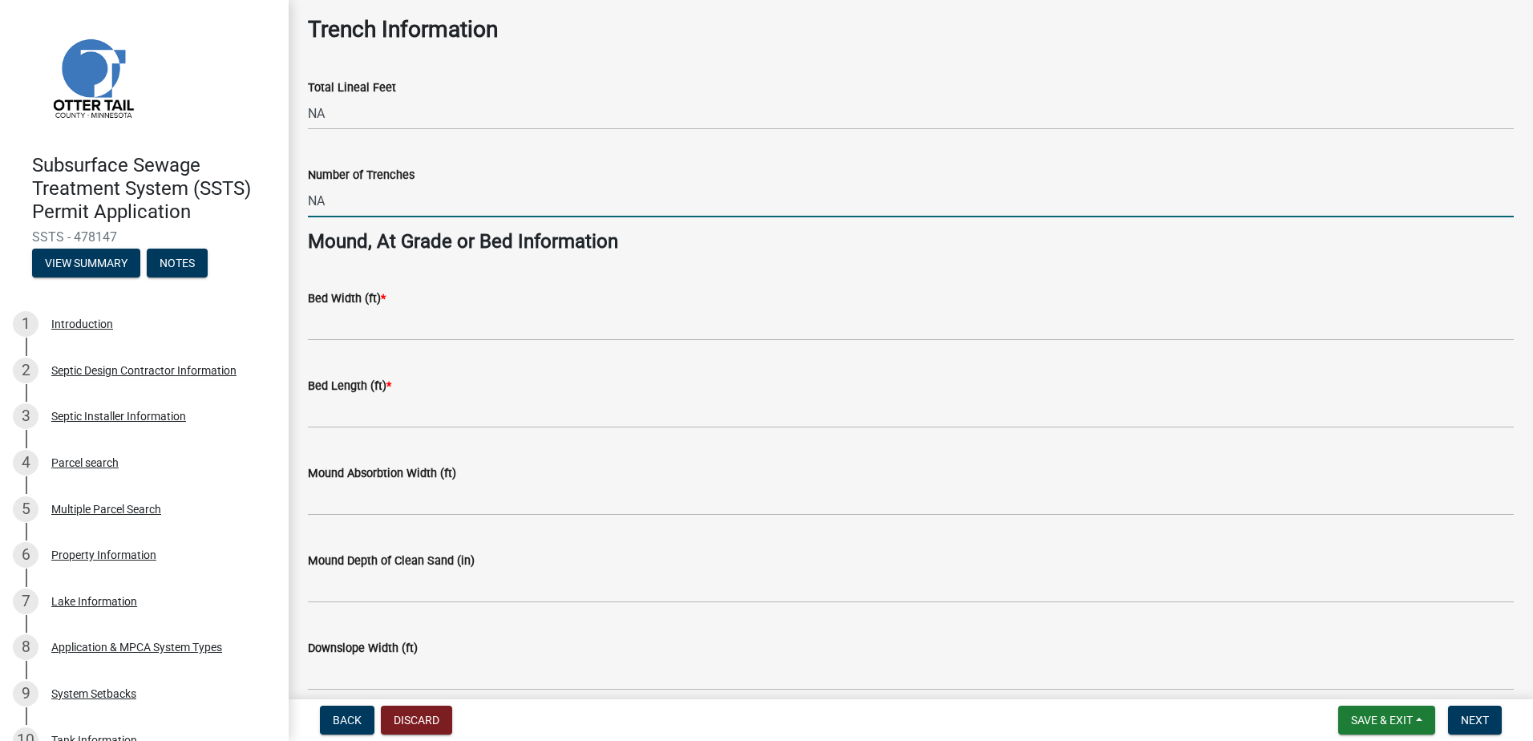
scroll to position [1042, 0]
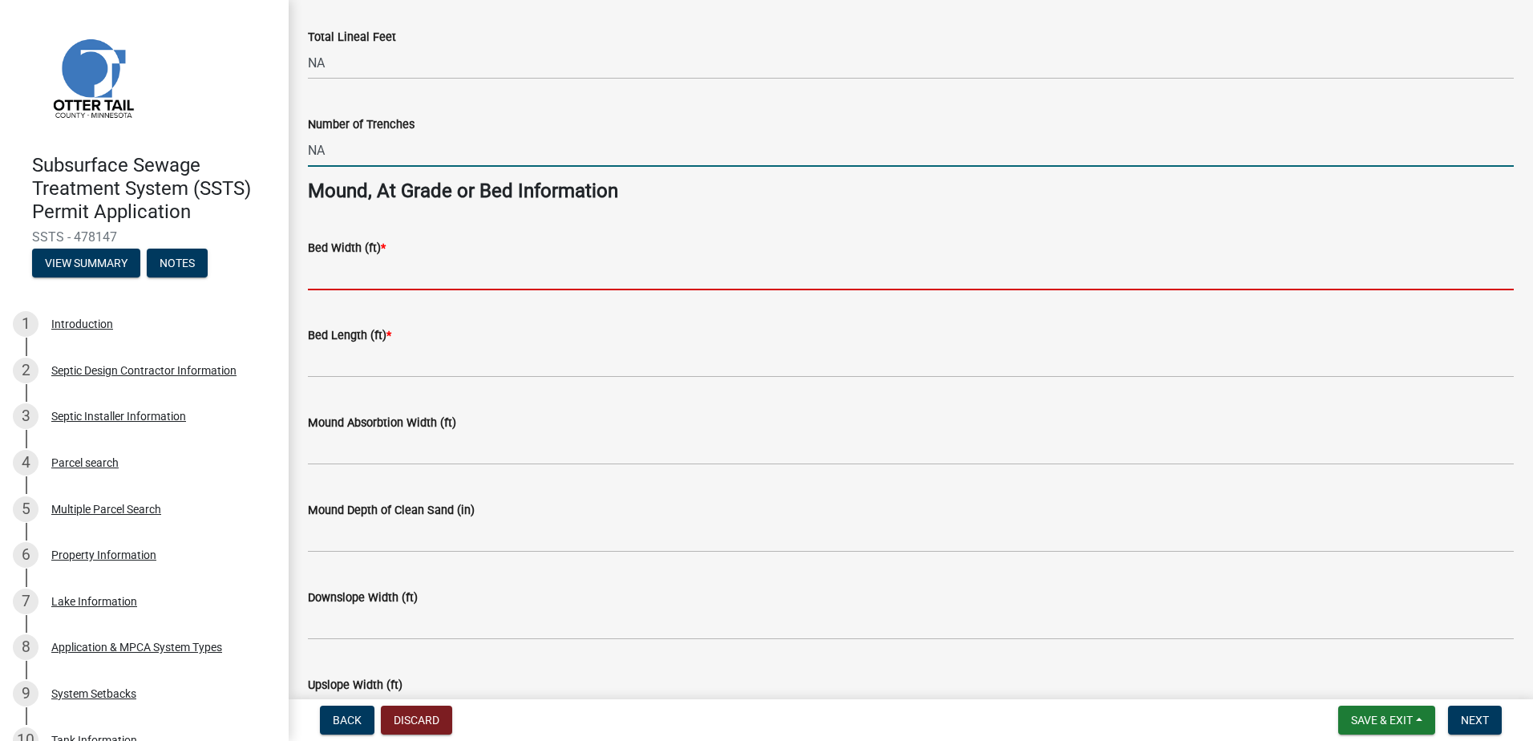
click at [314, 284] on input "Bed Width (ft) *" at bounding box center [911, 273] width 1206 height 33
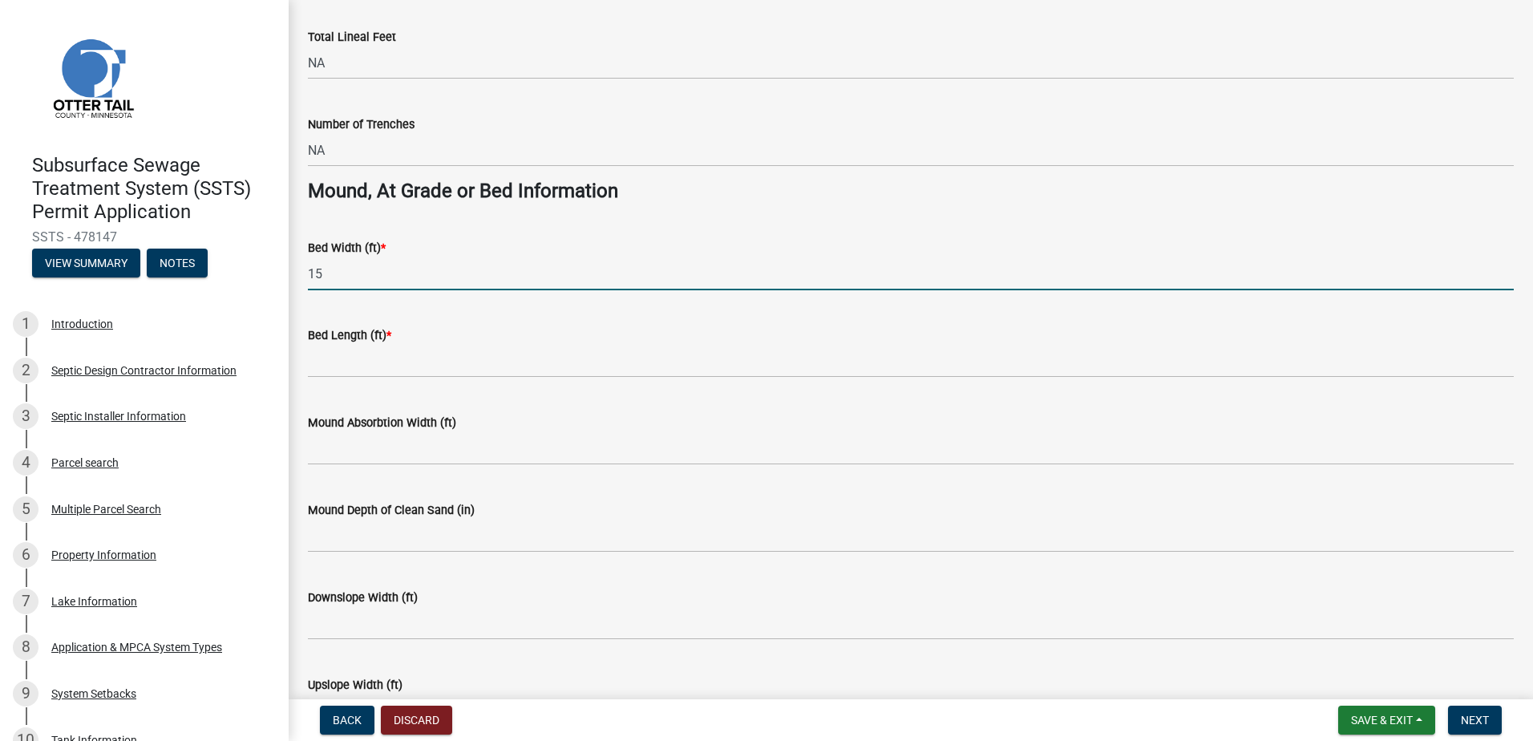
type input "15"
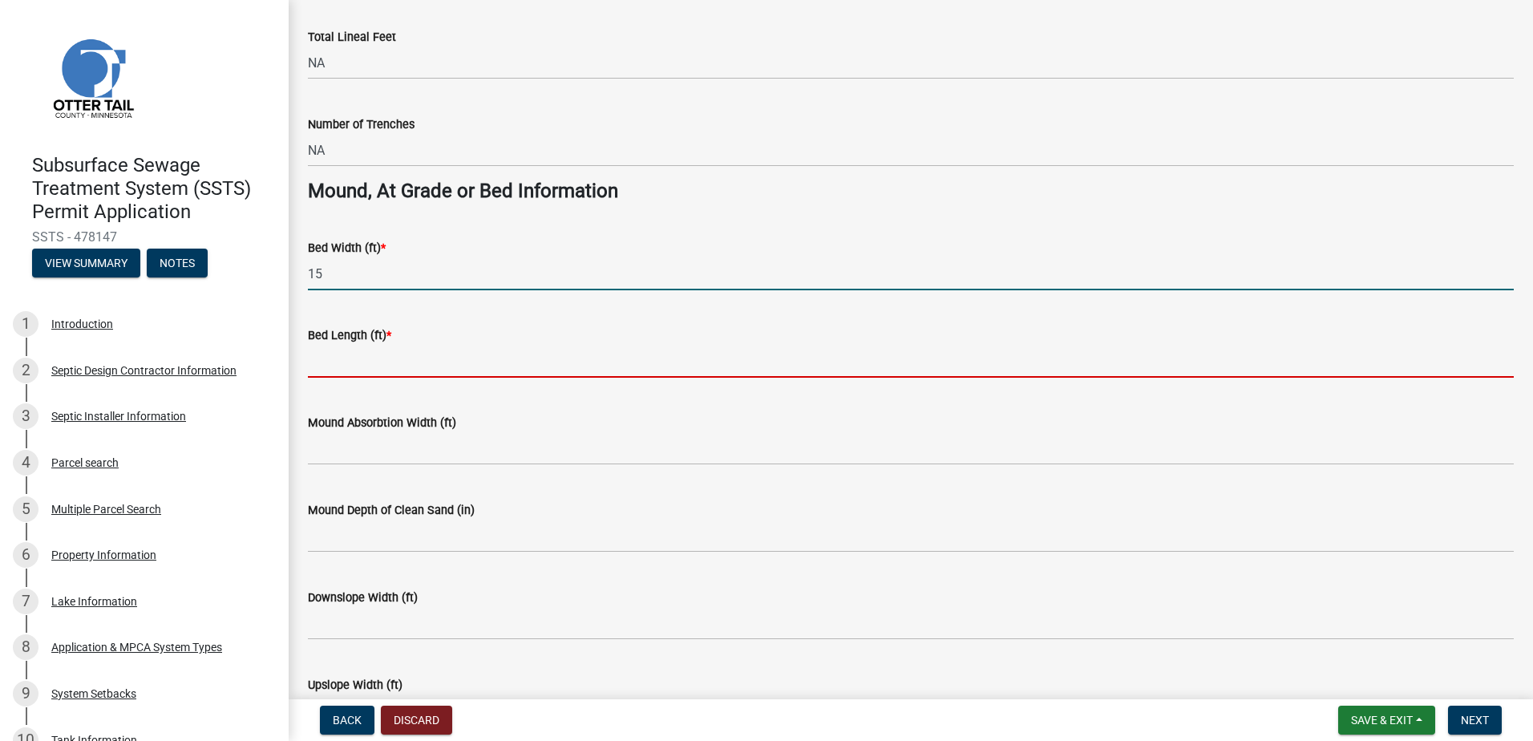
click at [314, 368] on input "Bed Length (ft) *" at bounding box center [911, 361] width 1206 height 33
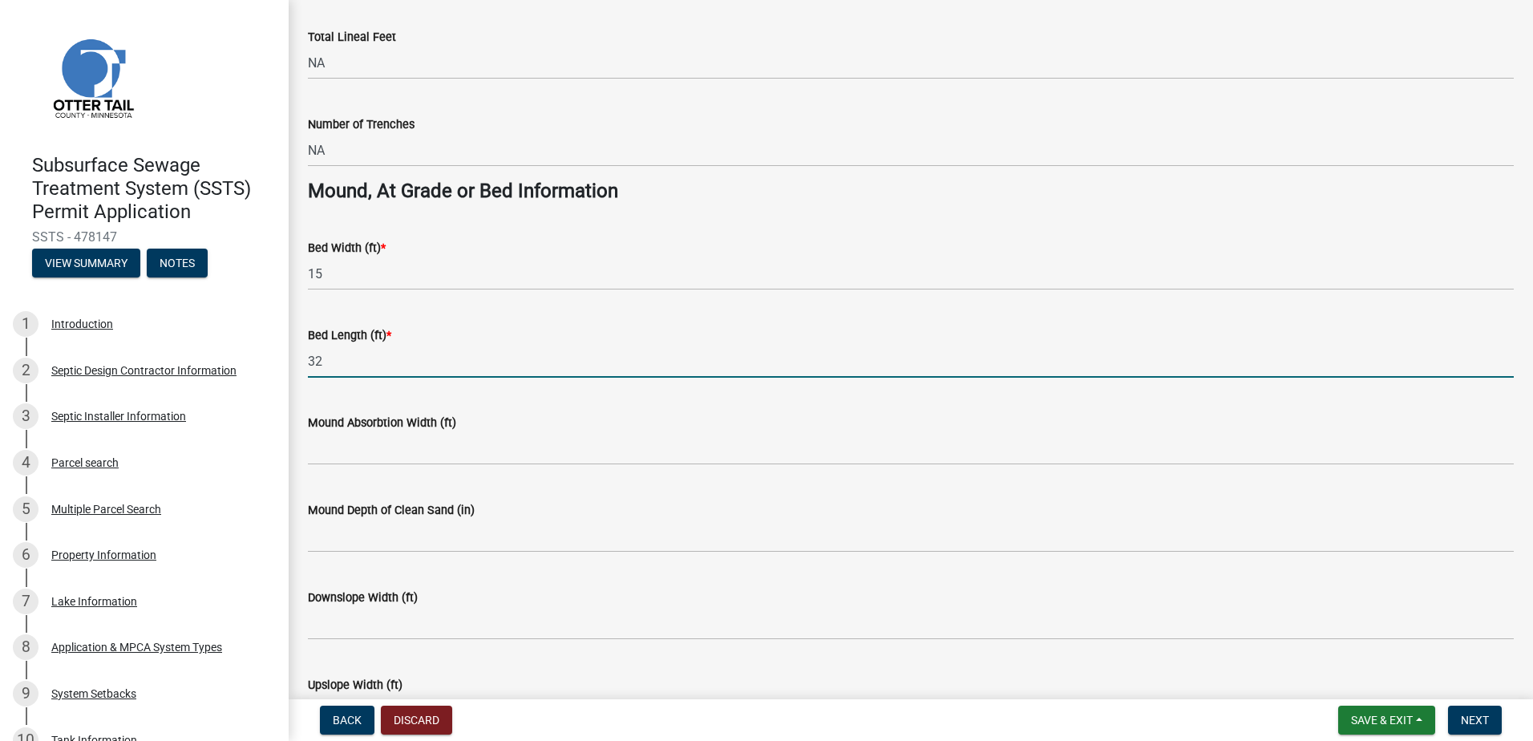
type input "32"
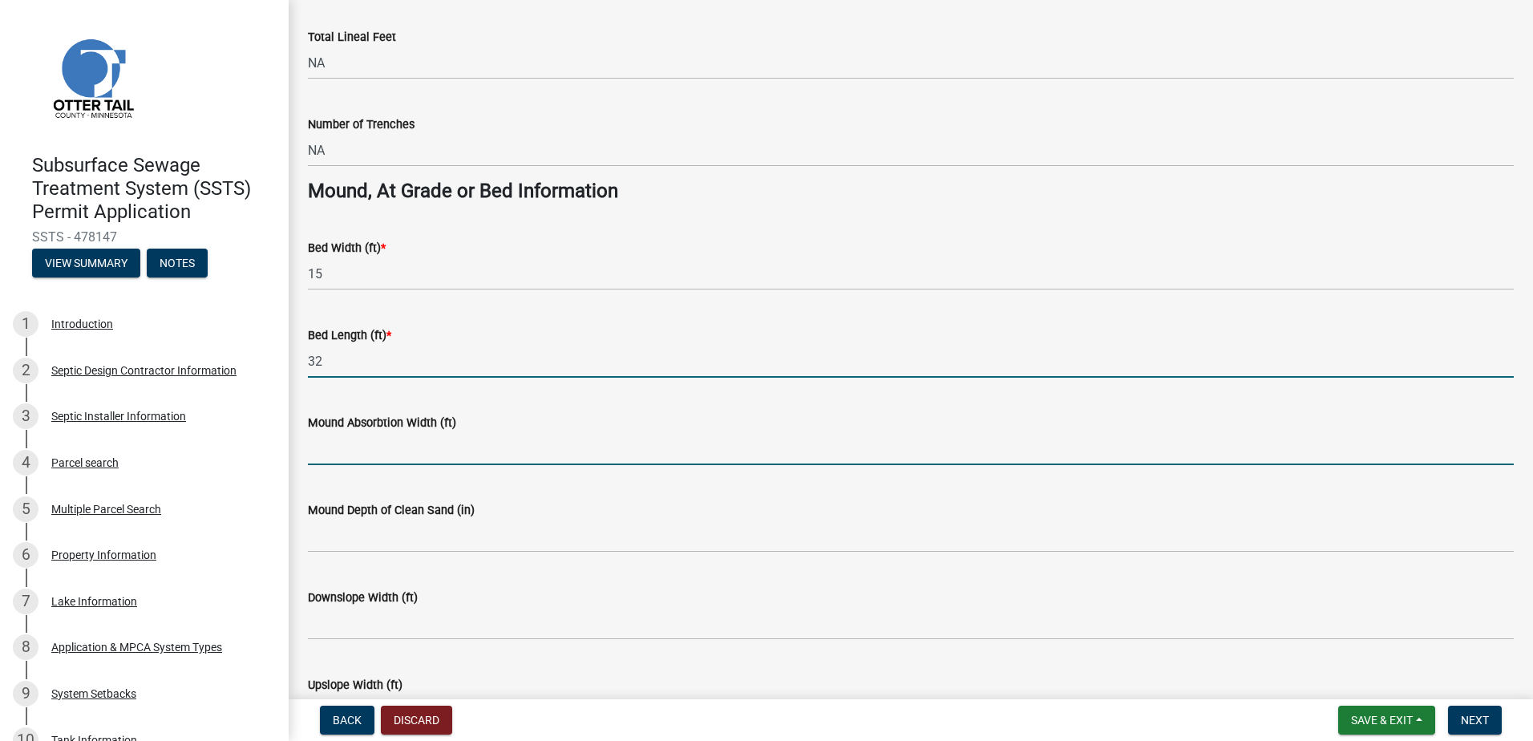
click at [317, 447] on input "Mound Absorbtion Width (ft)" at bounding box center [911, 448] width 1206 height 33
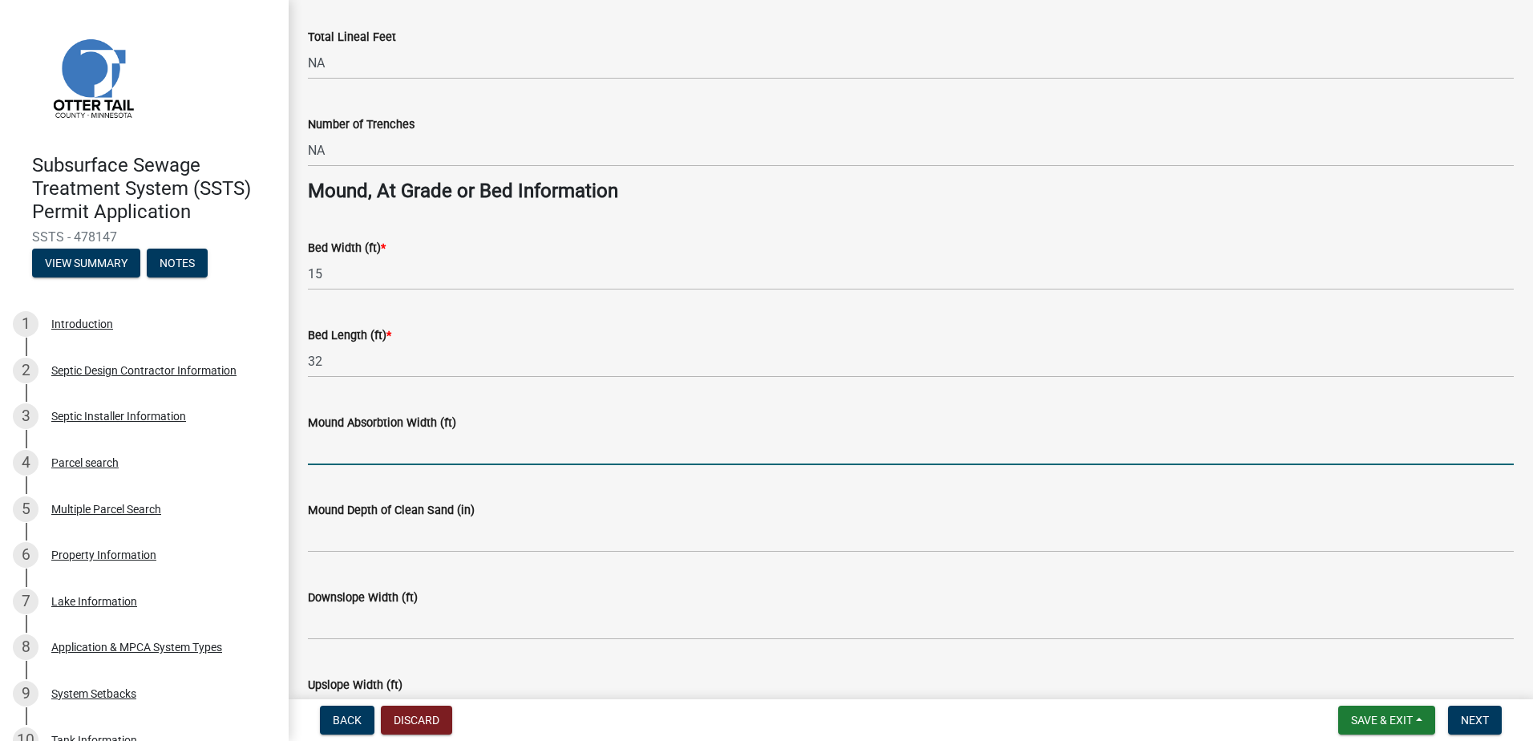
type input "NA"
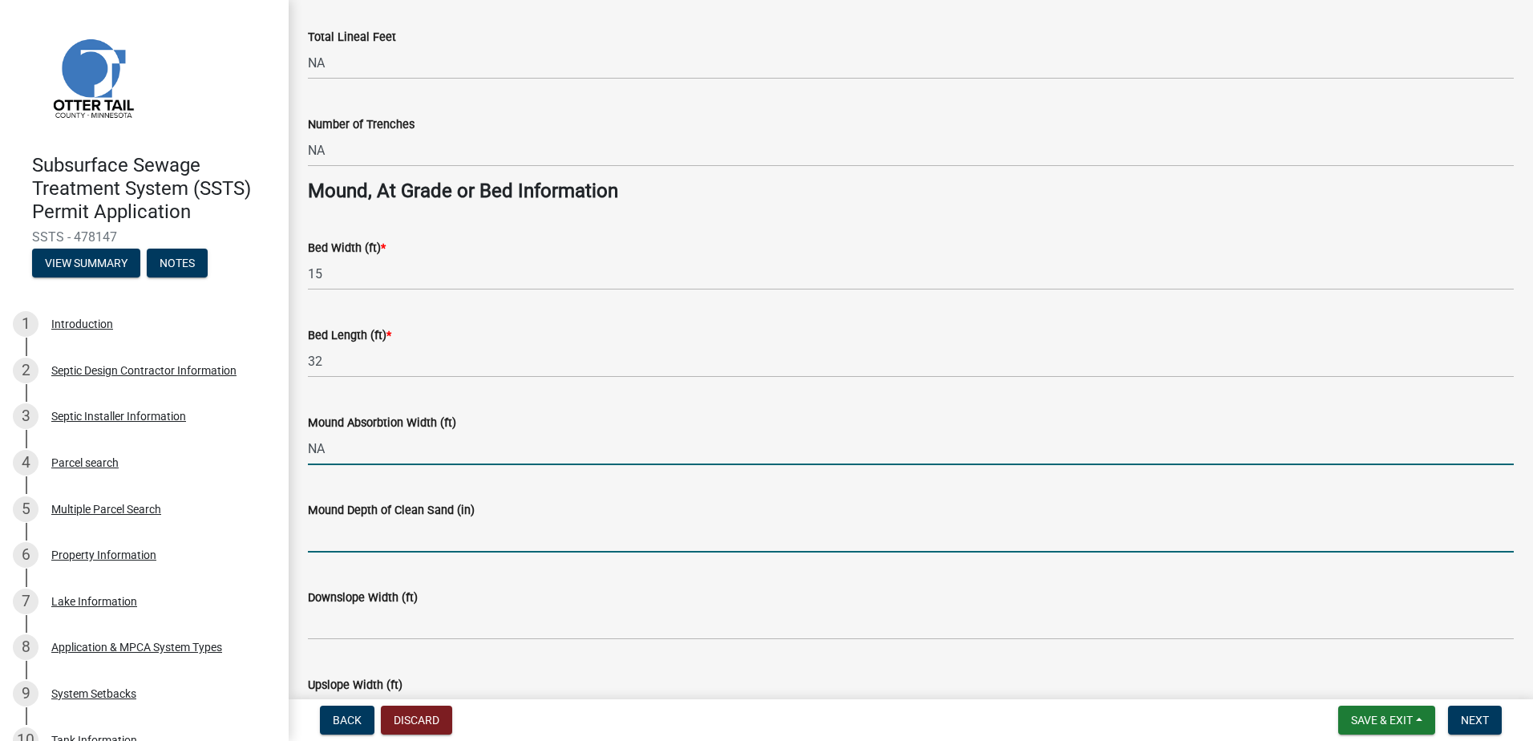
click at [334, 529] on input "Mound Depth of Clean Sand (in)" at bounding box center [911, 535] width 1206 height 33
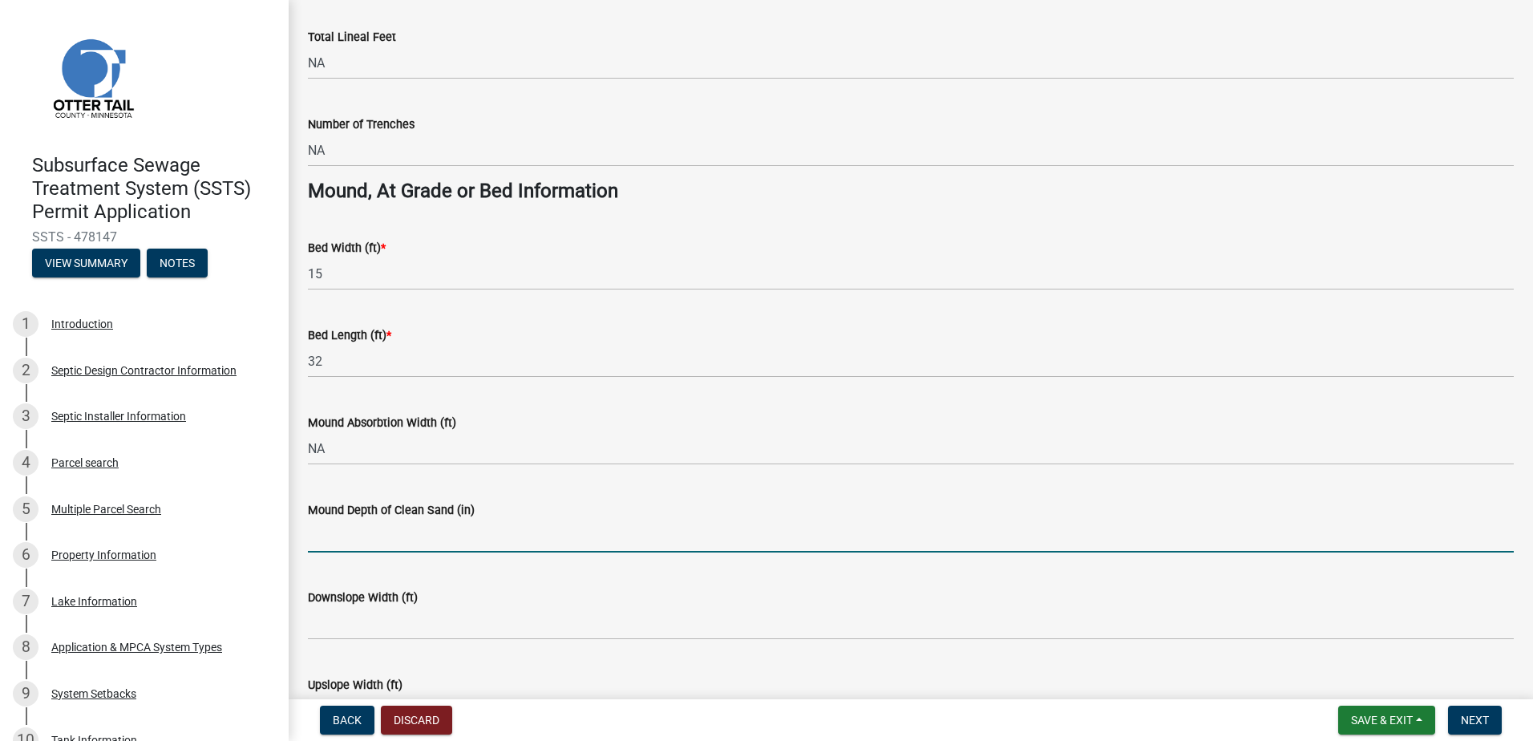
type input "NA"
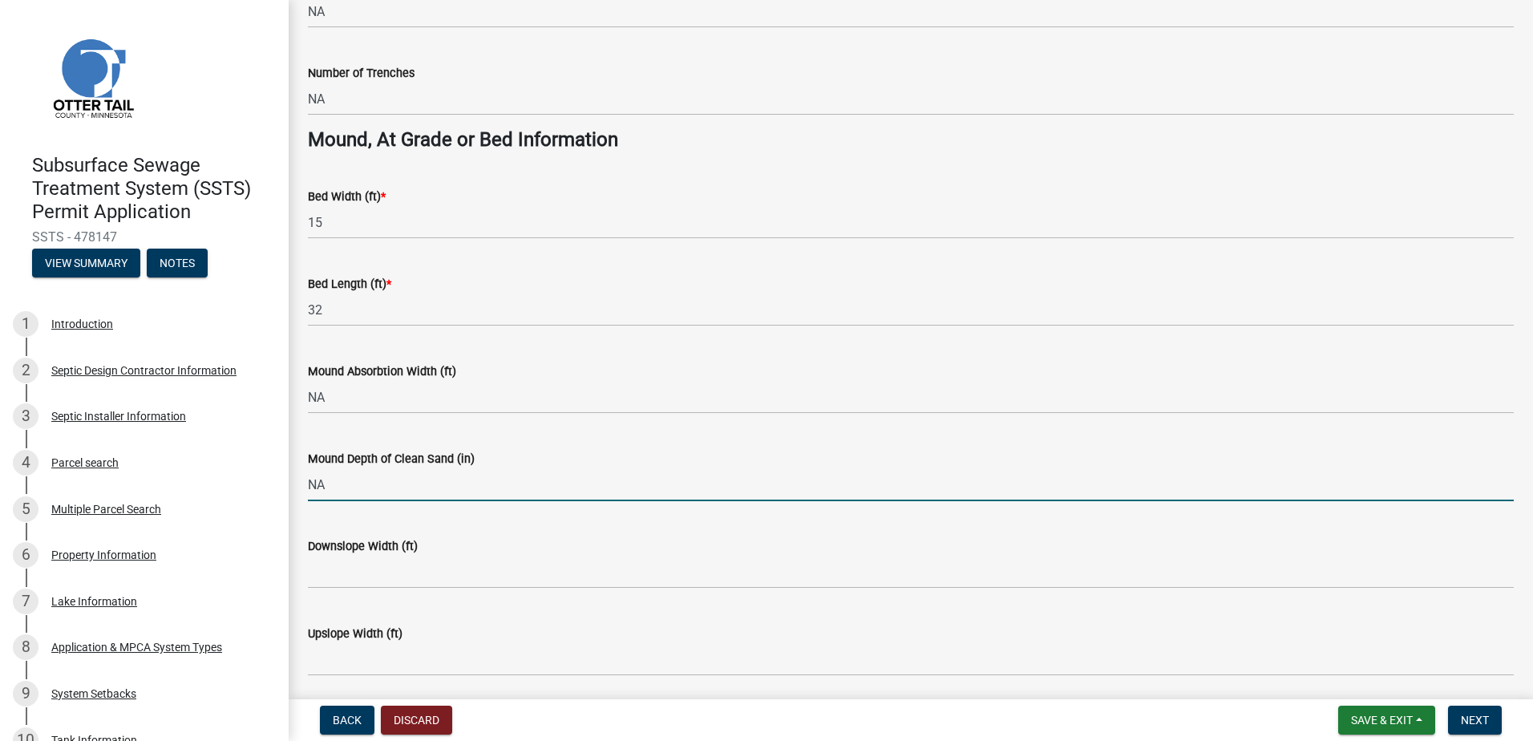
scroll to position [1152, 0]
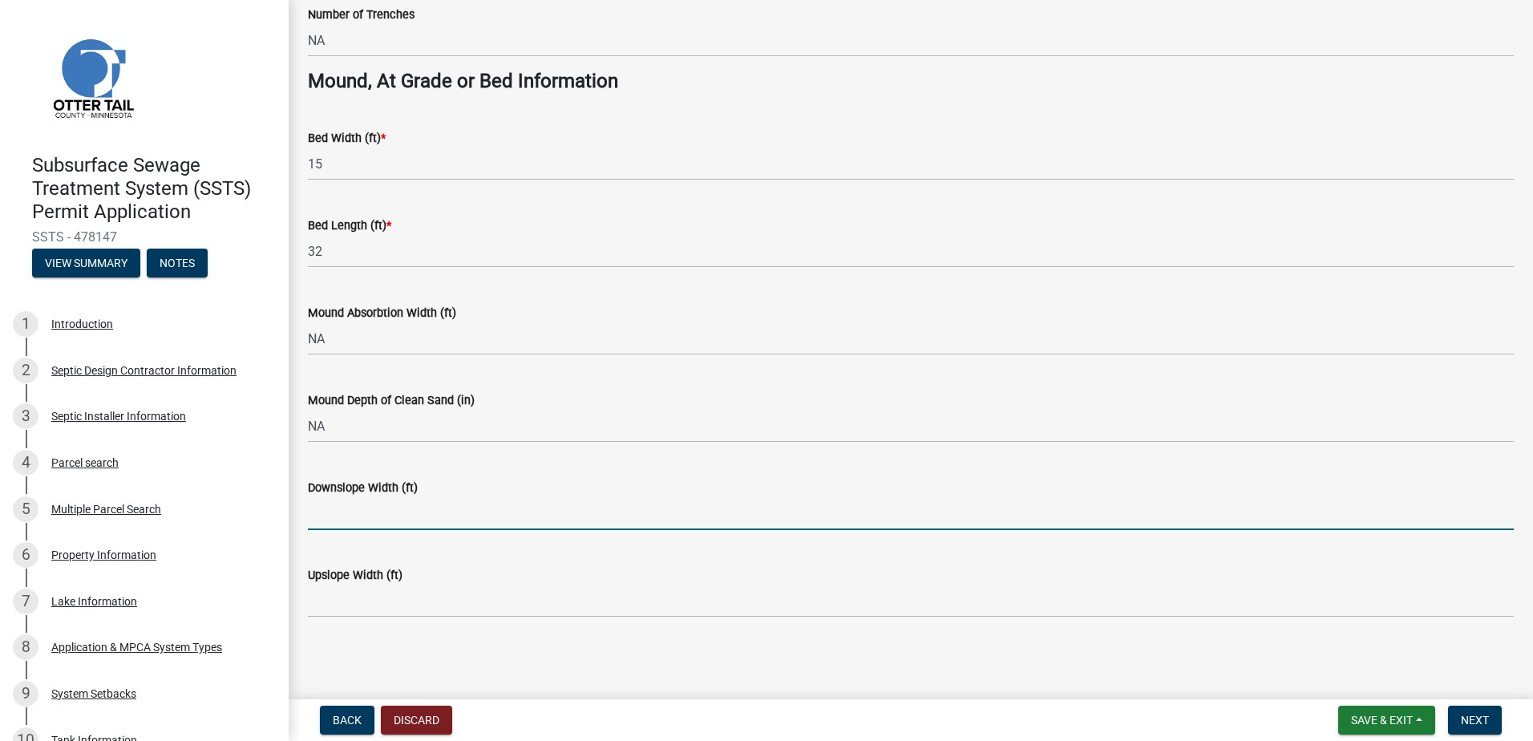
click at [321, 513] on input "Downslope Width (ft)" at bounding box center [911, 513] width 1206 height 33
type input "NA"
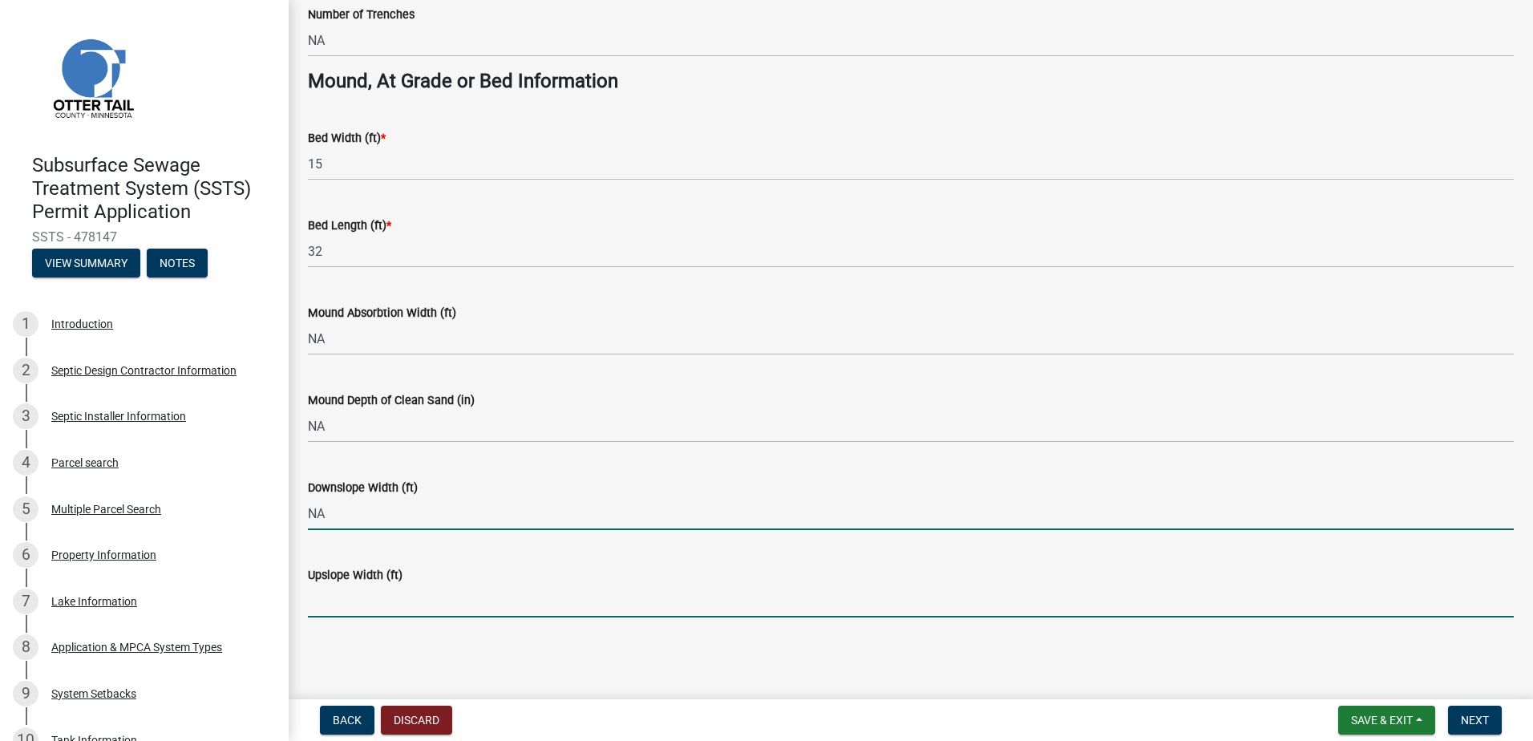
click at [329, 617] on input "Upslope Width (ft)" at bounding box center [911, 600] width 1206 height 33
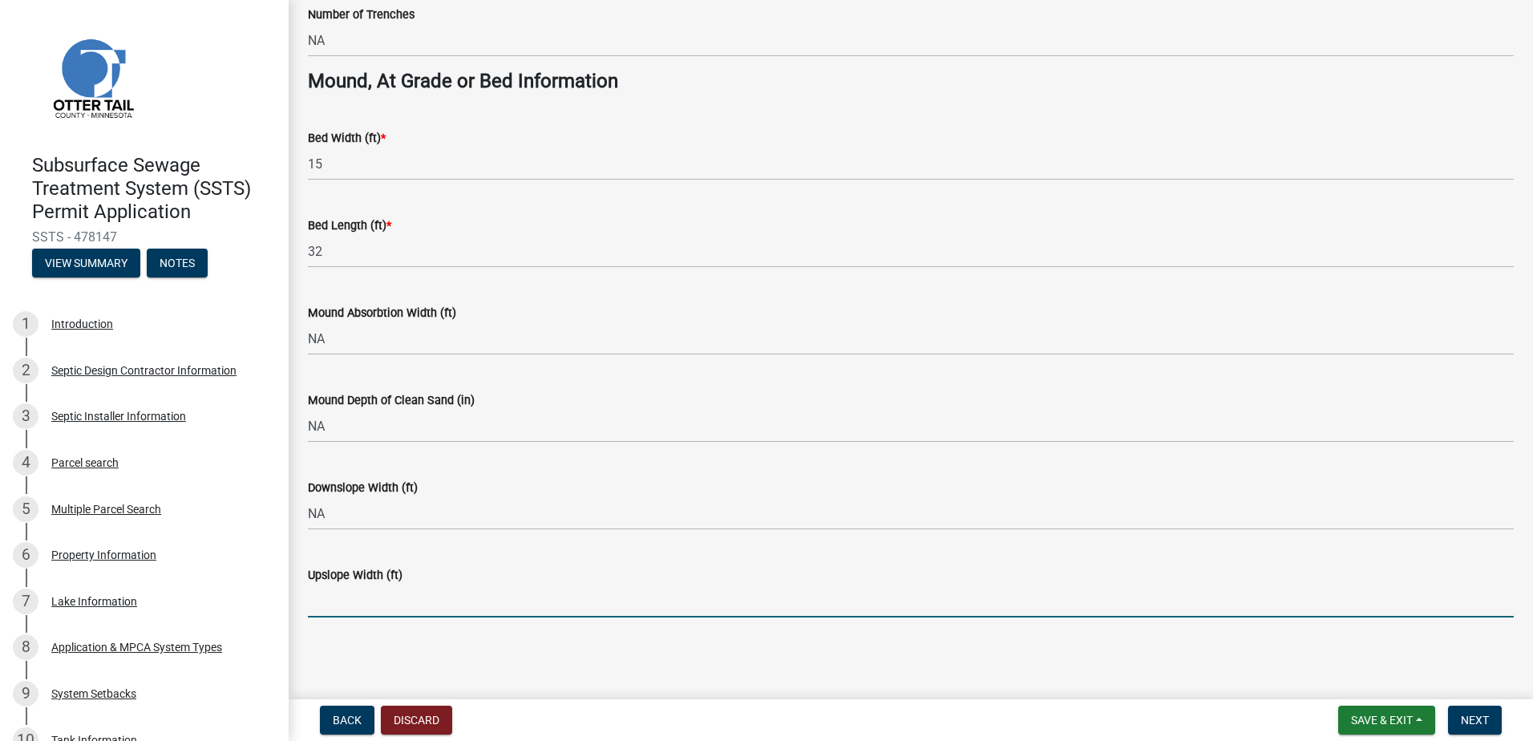
type input "NA"
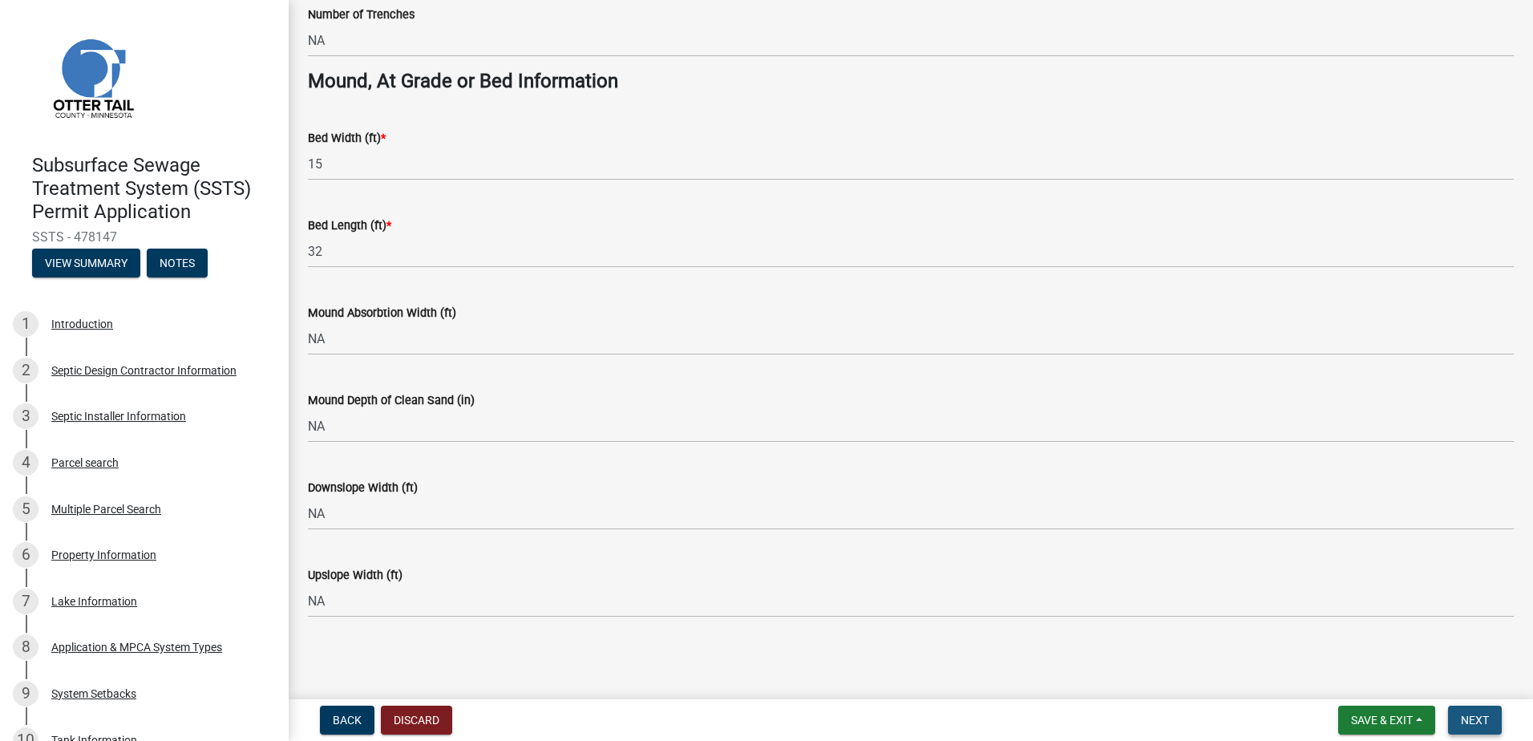
click at [1474, 718] on span "Next" at bounding box center [1475, 720] width 28 height 13
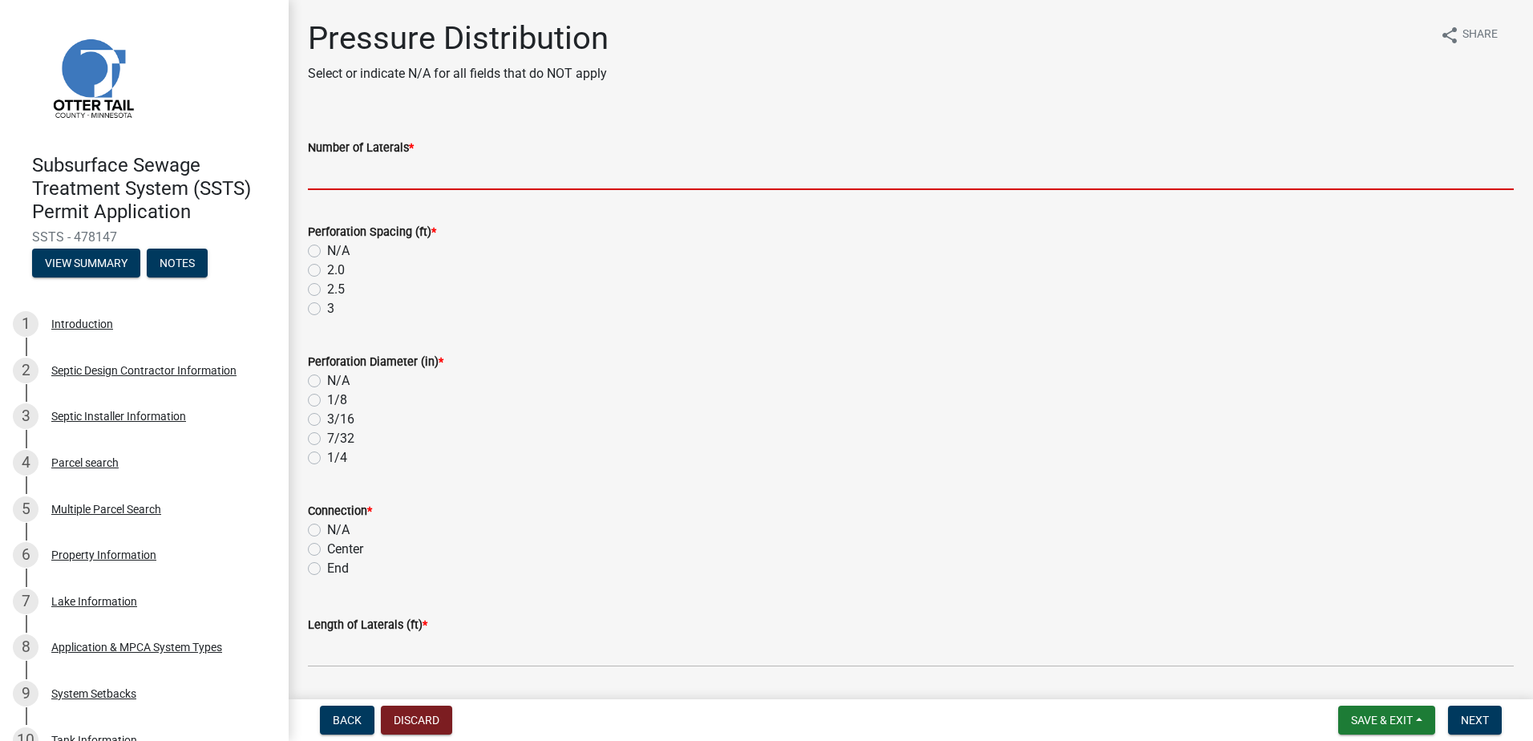
click at [335, 180] on input "Number of Laterals *" at bounding box center [911, 173] width 1206 height 33
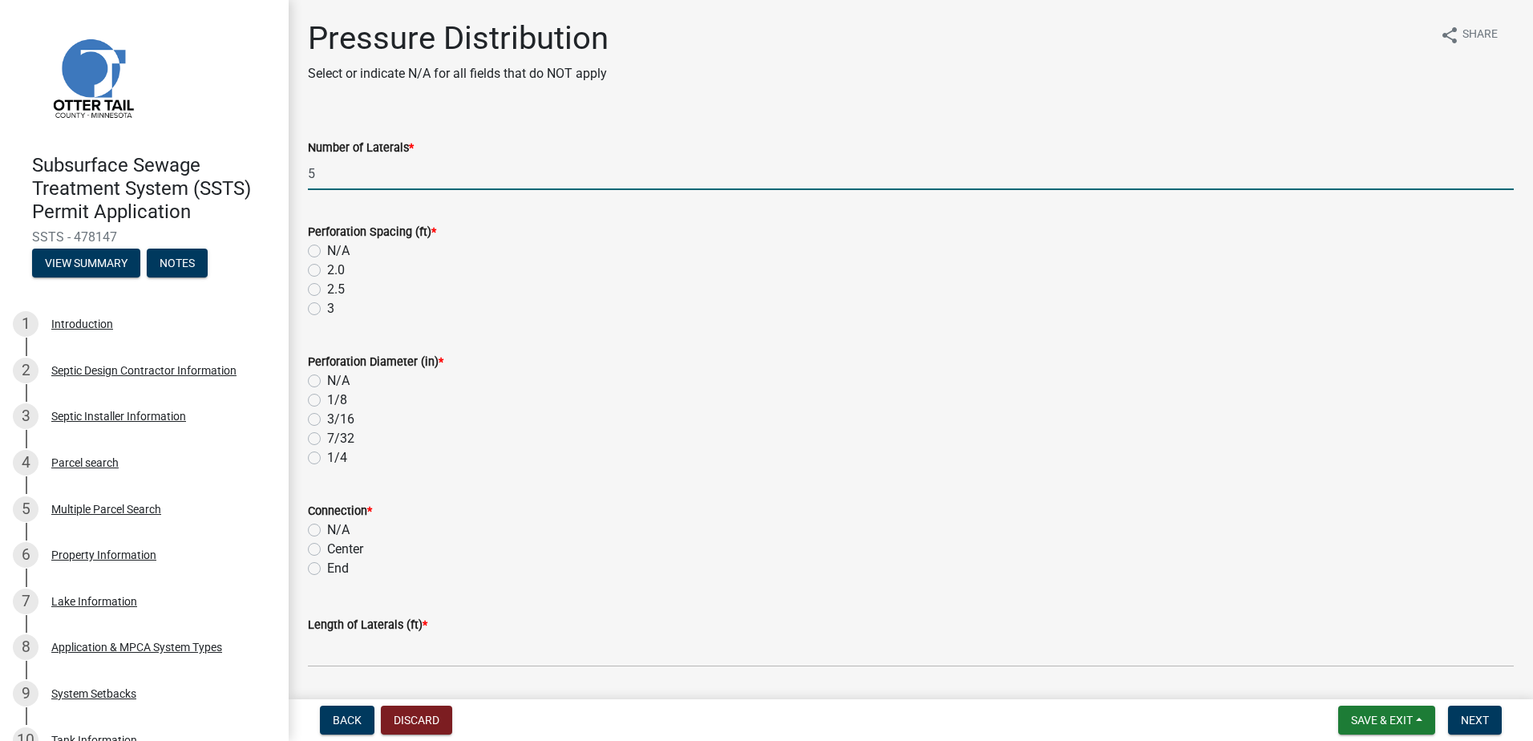
type input "5"
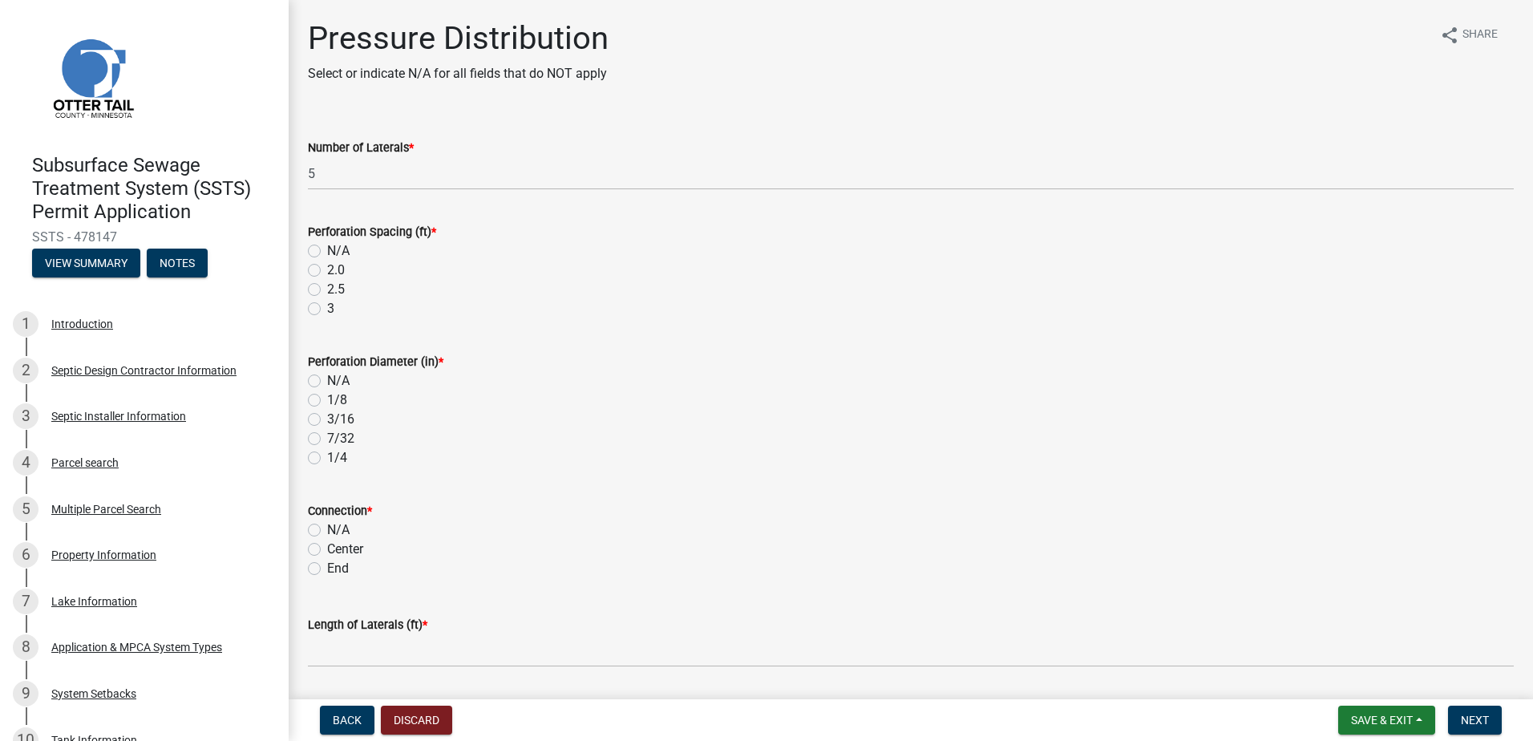
click at [327, 305] on label "3" at bounding box center [330, 308] width 7 height 19
click at [327, 305] on input "3" at bounding box center [332, 304] width 10 height 10
radio input "true"
click at [327, 437] on label "7/32" at bounding box center [340, 438] width 27 height 19
click at [327, 437] on input "7/32" at bounding box center [332, 434] width 10 height 10
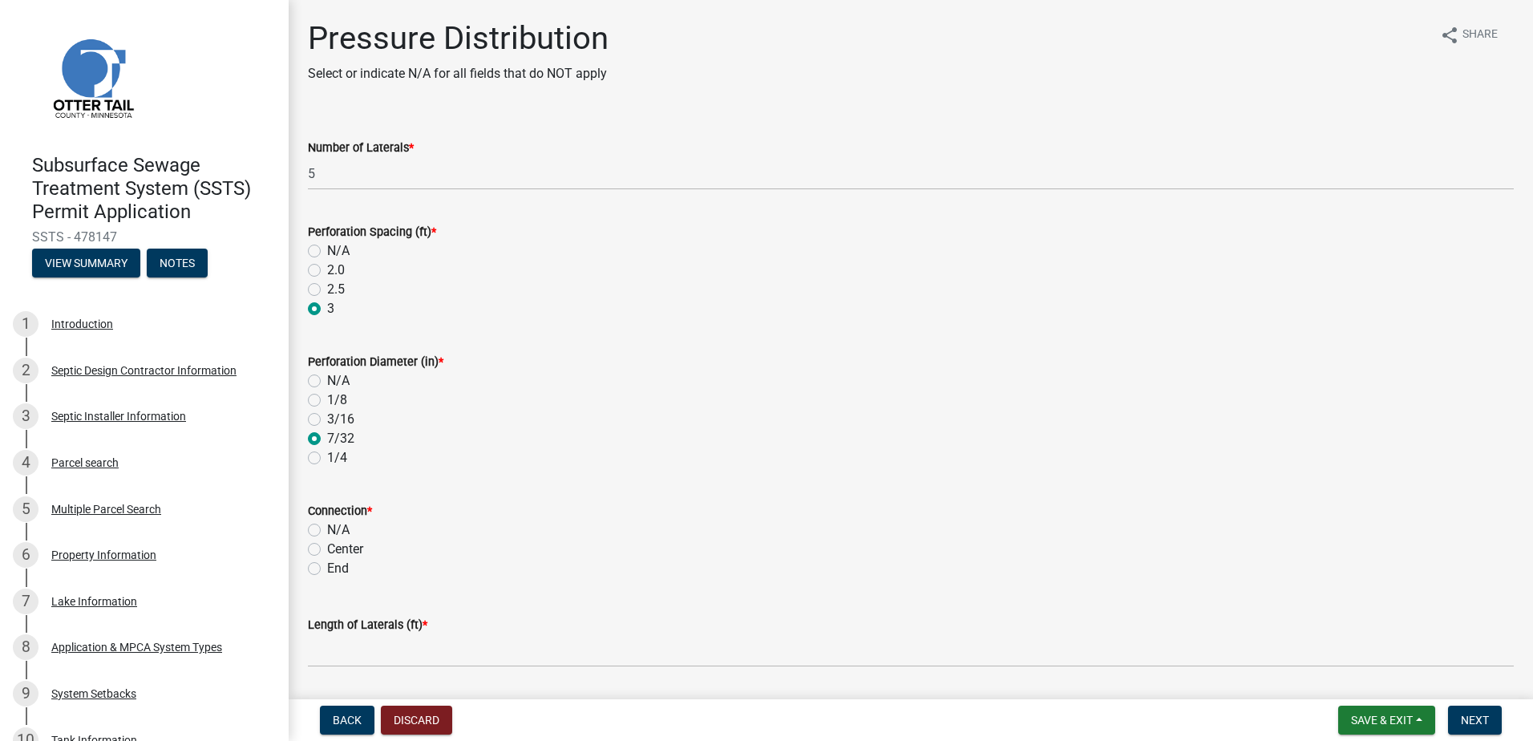
radio input "true"
click at [327, 568] on label "End" at bounding box center [338, 568] width 22 height 19
click at [327, 568] on input "End" at bounding box center [332, 564] width 10 height 10
radio input "true"
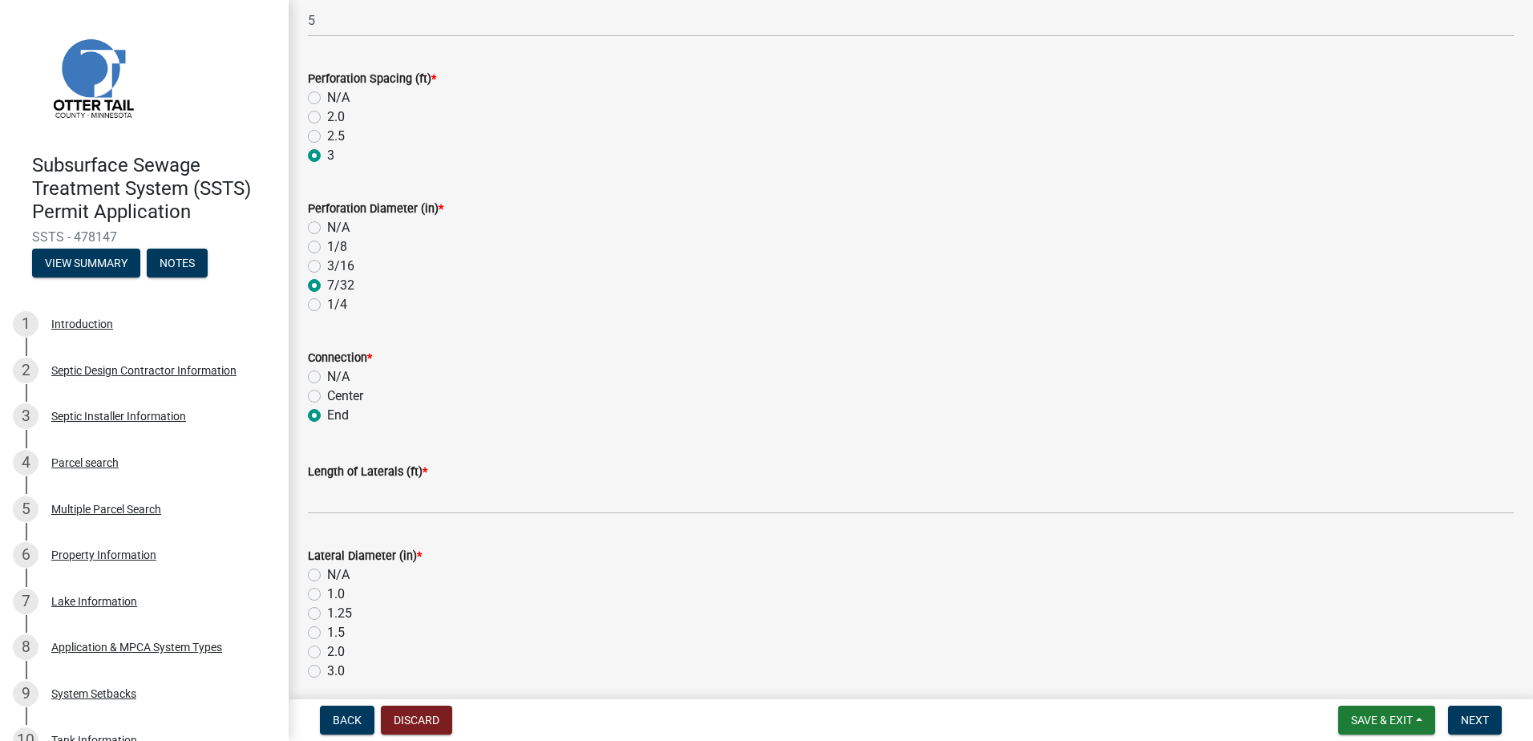
scroll to position [160, 0]
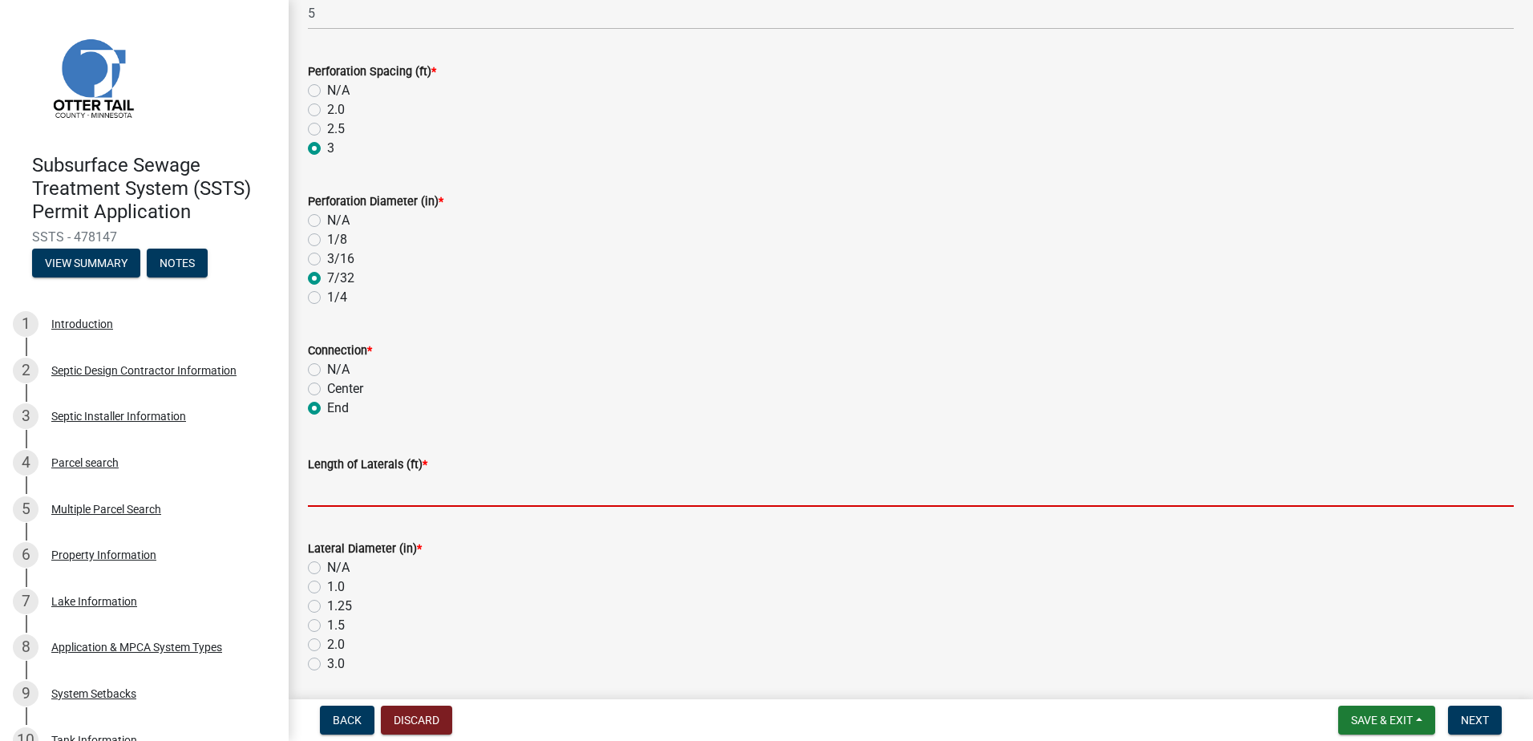
click at [316, 488] on input "Length of Laterals (ft) *" at bounding box center [911, 490] width 1206 height 33
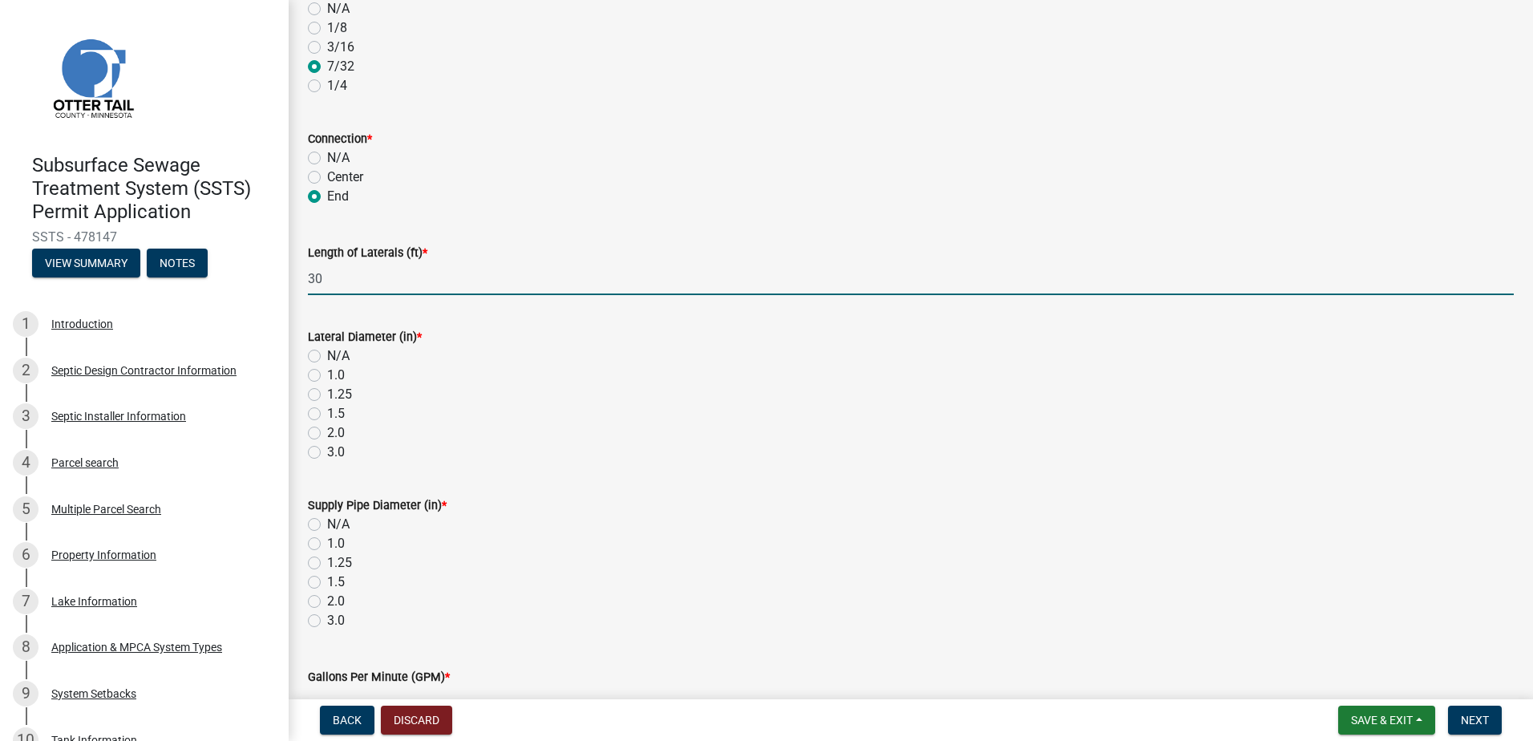
scroll to position [401, 0]
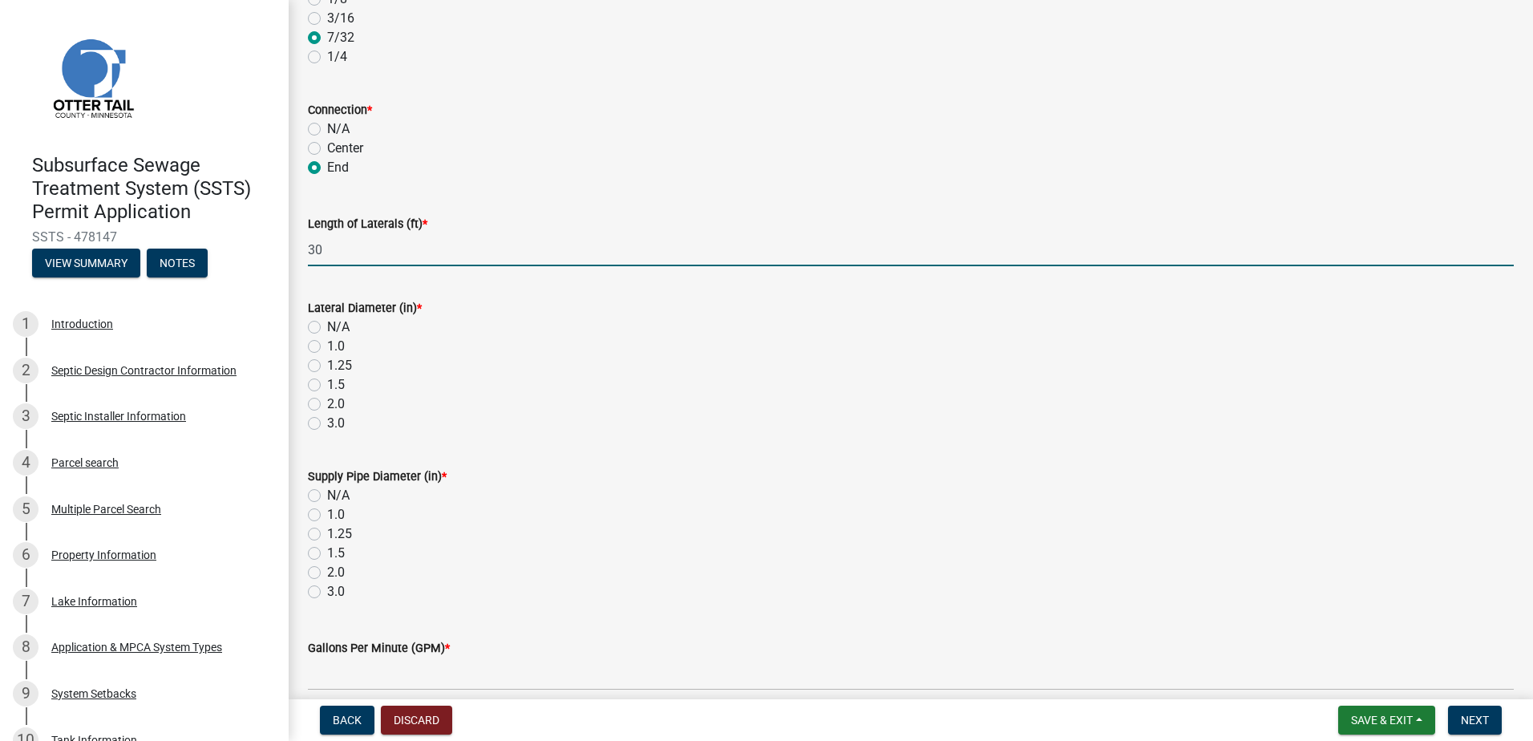
type input "30"
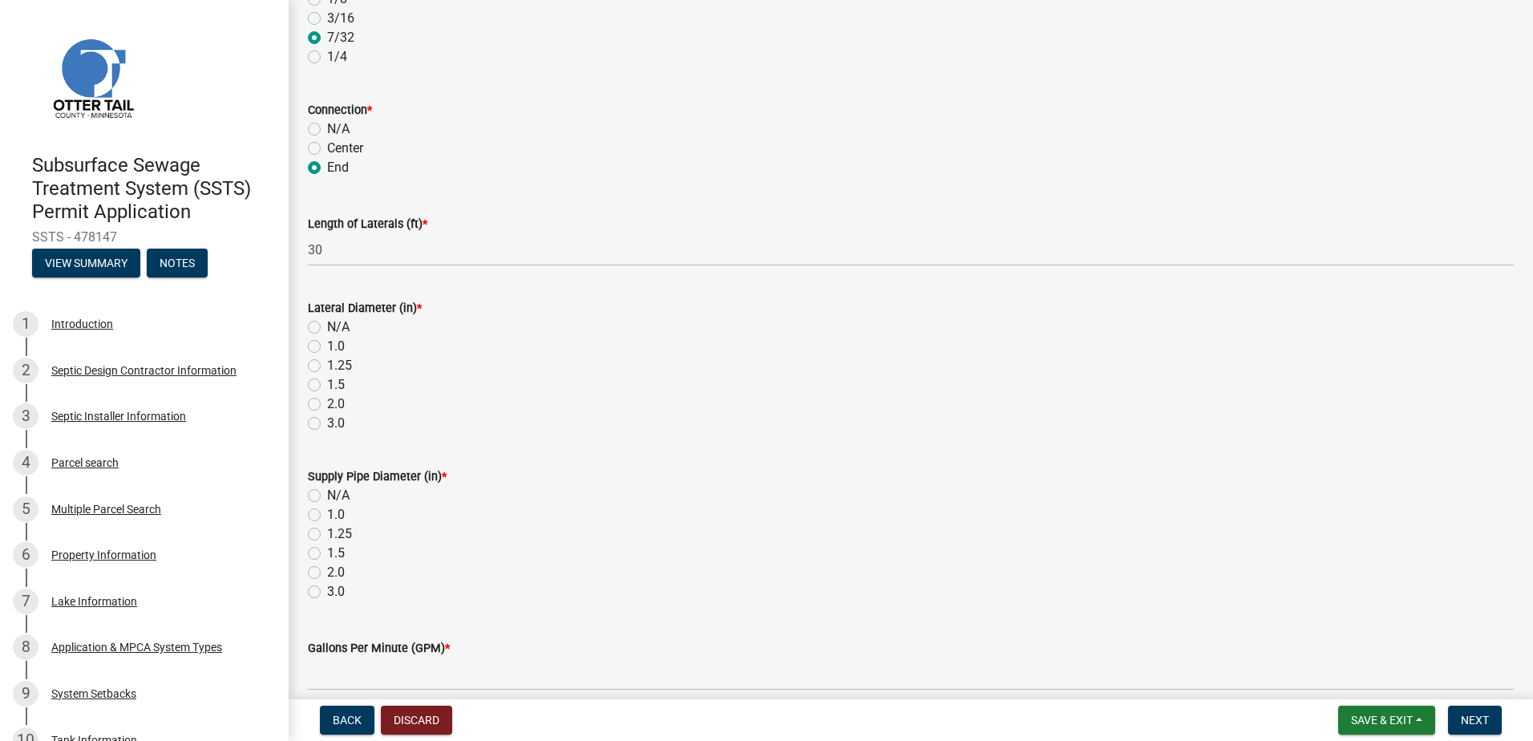
click at [327, 385] on label "1.5" at bounding box center [336, 384] width 18 height 19
click at [327, 385] on input "1.5" at bounding box center [332, 380] width 10 height 10
radio input "true"
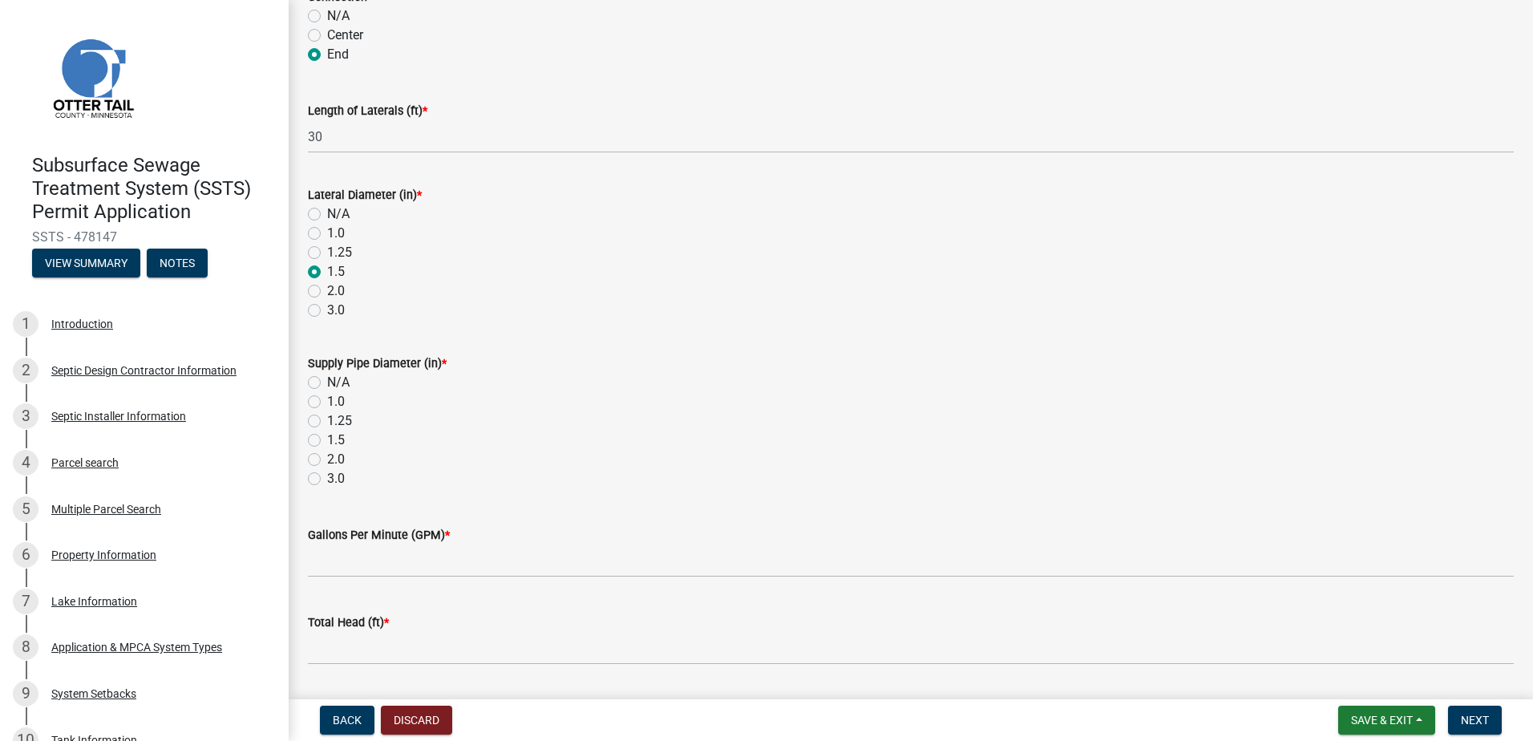
scroll to position [561, 0]
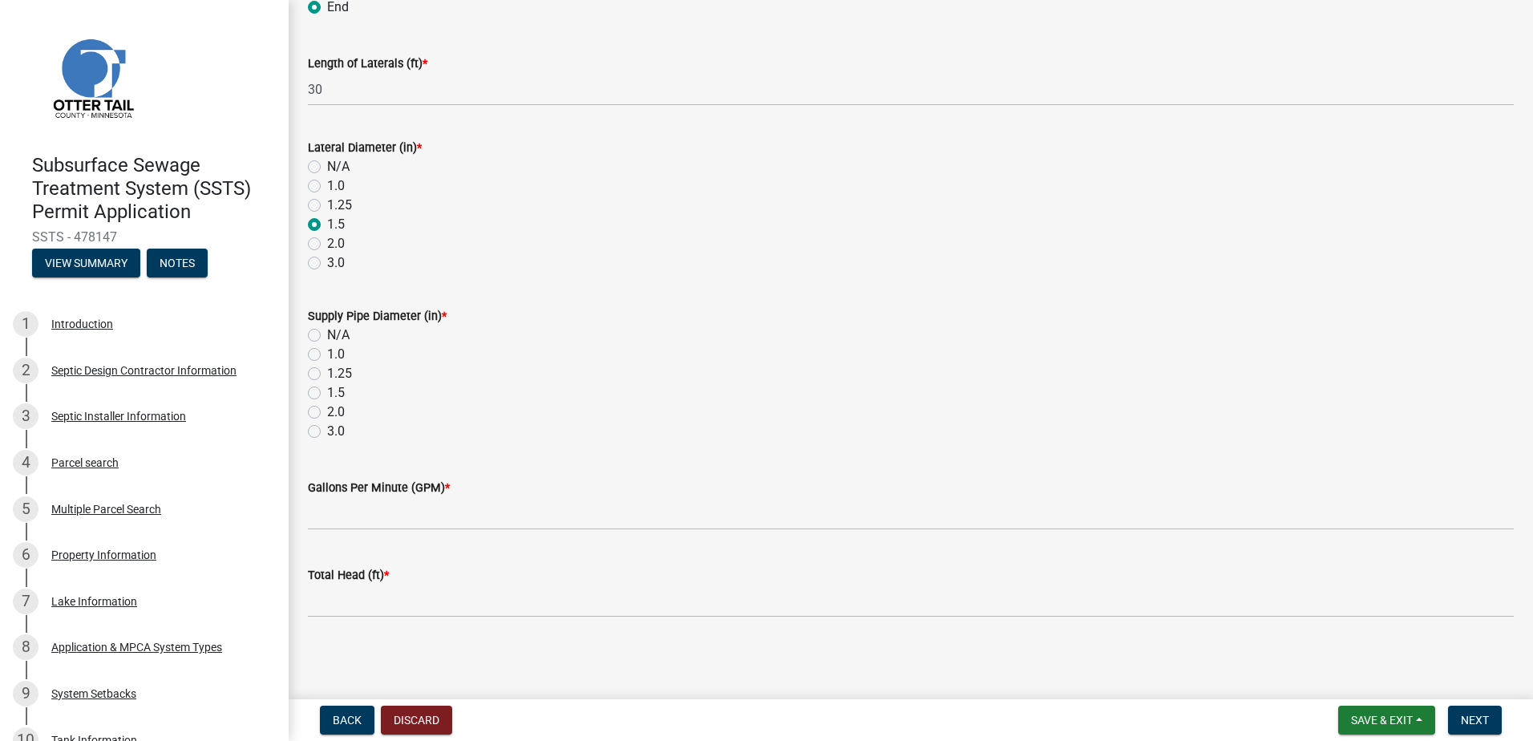
click at [327, 411] on label "2.0" at bounding box center [336, 411] width 18 height 19
click at [327, 411] on input "2.0" at bounding box center [332, 407] width 10 height 10
radio input "true"
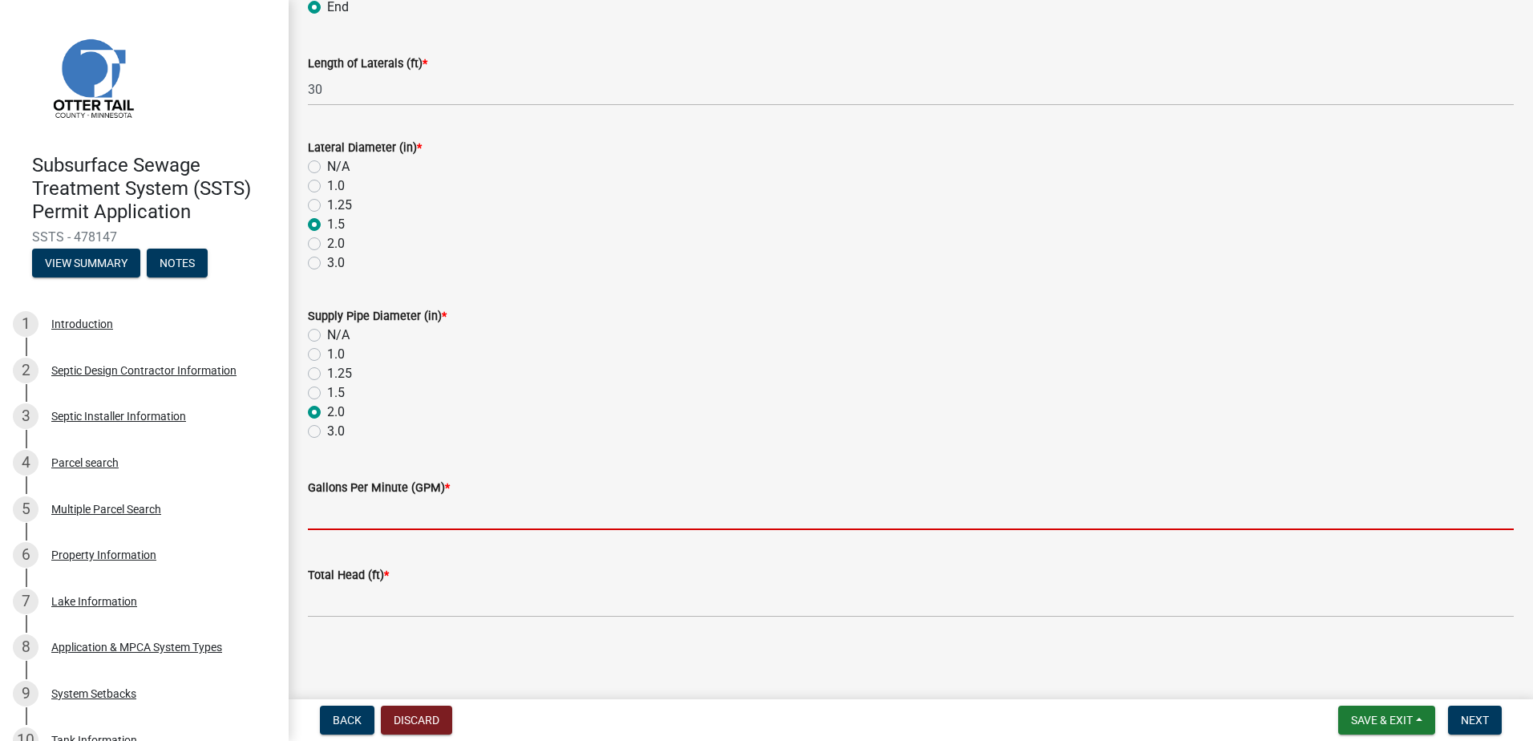
click at [335, 524] on input "Gallons Per Minute (GPM) *" at bounding box center [911, 513] width 1206 height 33
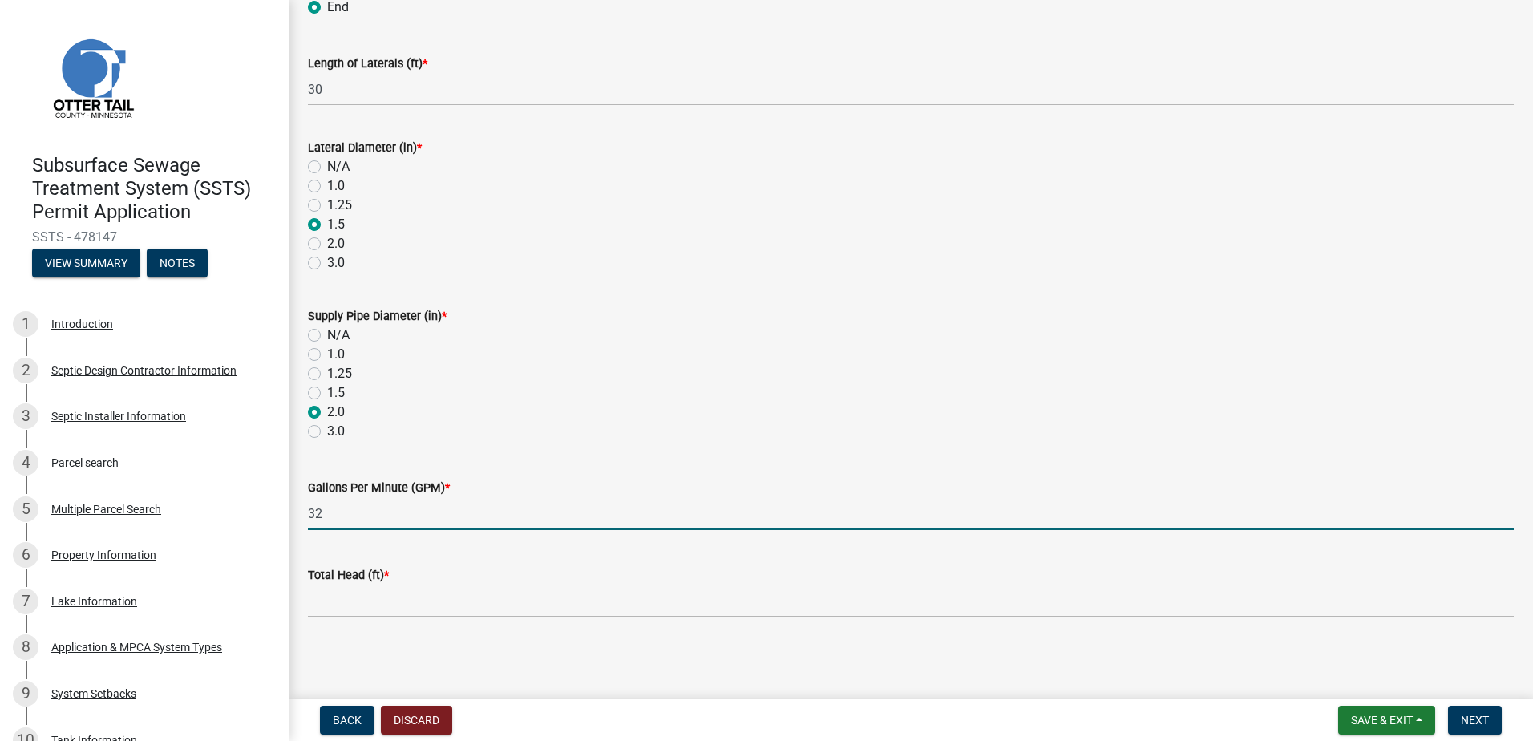
type input "32"
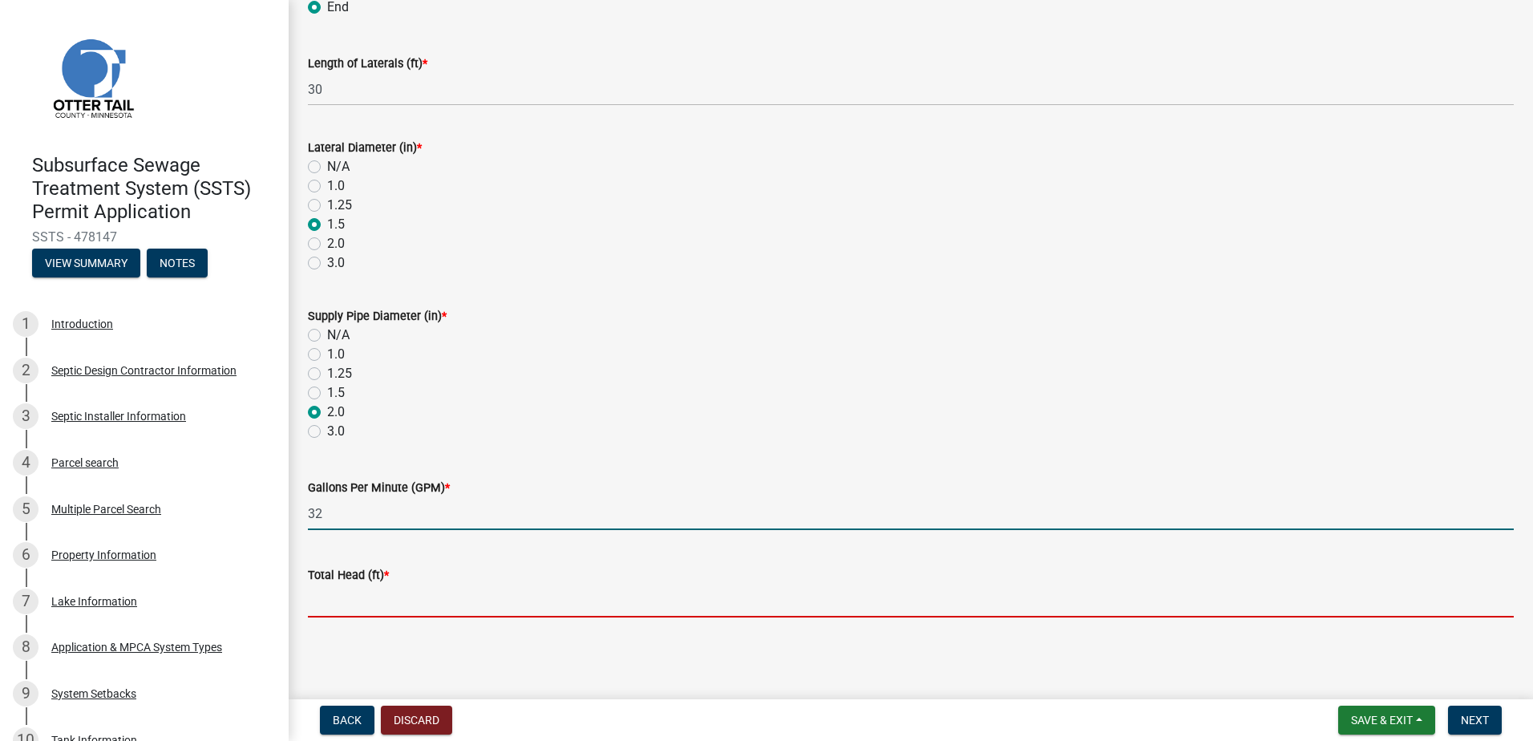
drag, startPoint x: 336, startPoint y: 598, endPoint x: 345, endPoint y: 614, distance: 18.3
click at [338, 598] on input "Total Head (ft) *" at bounding box center [911, 600] width 1206 height 33
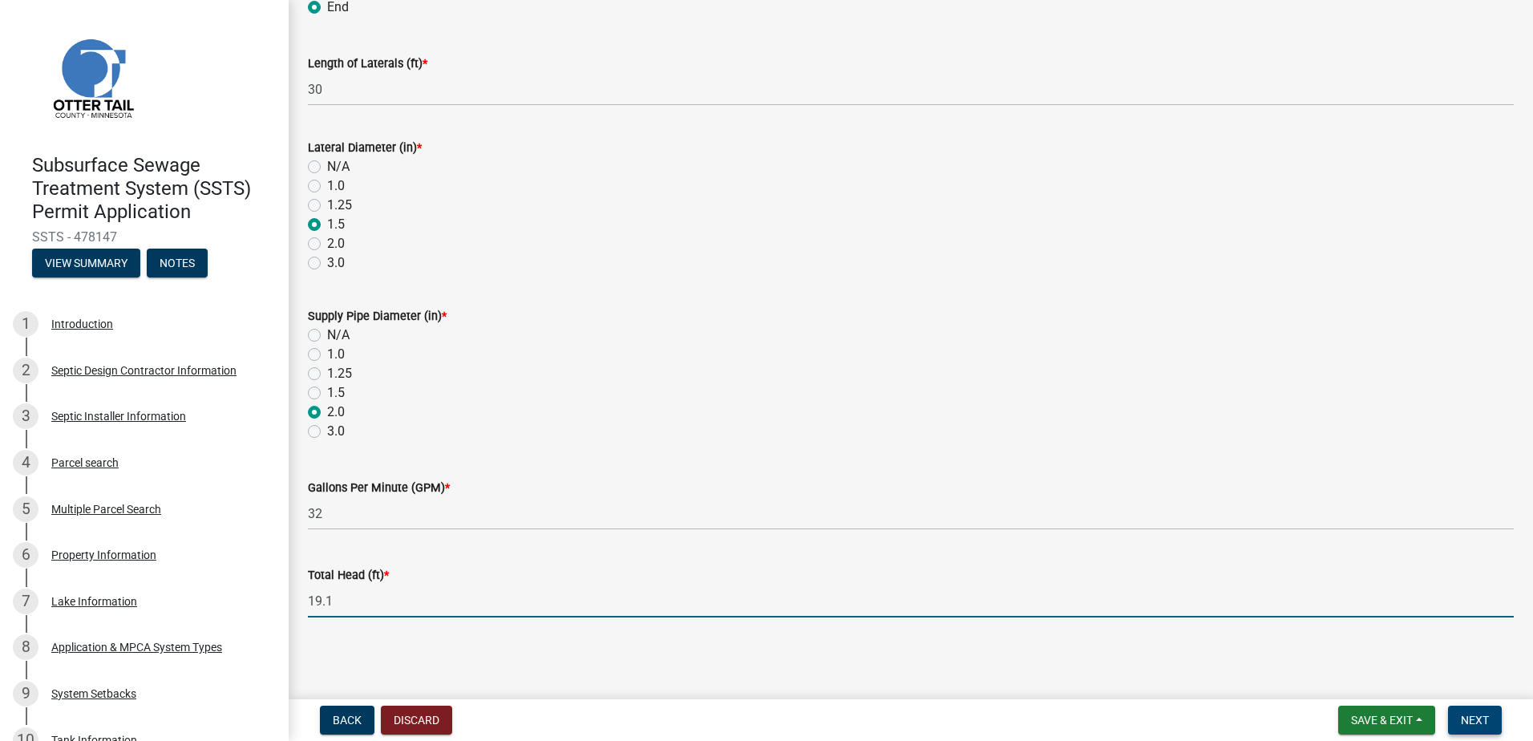
type input "19.1"
click at [1480, 723] on span "Next" at bounding box center [1475, 720] width 28 height 13
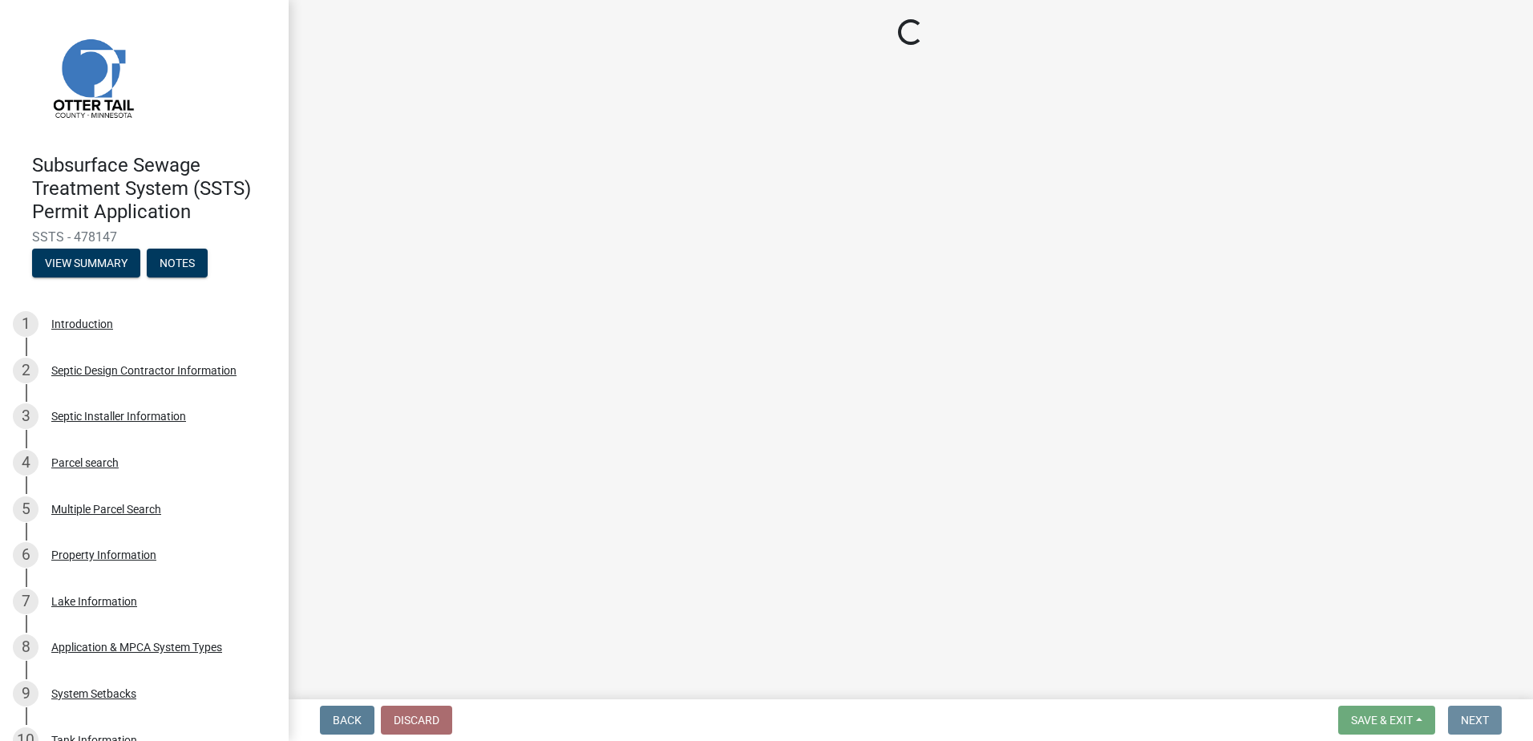
scroll to position [0, 0]
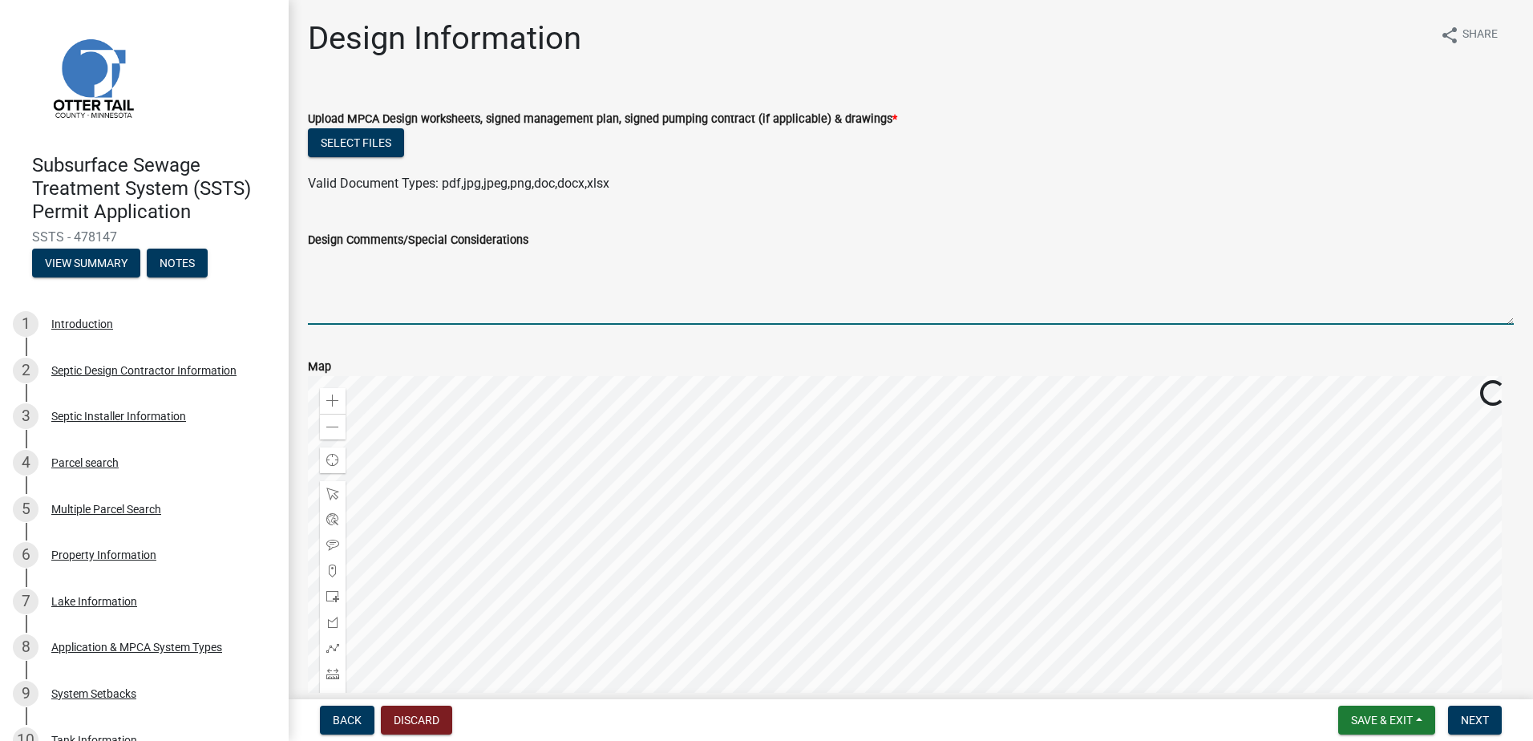
click at [319, 271] on textarea "Design Comments/Special Considerations" at bounding box center [911, 286] width 1206 height 75
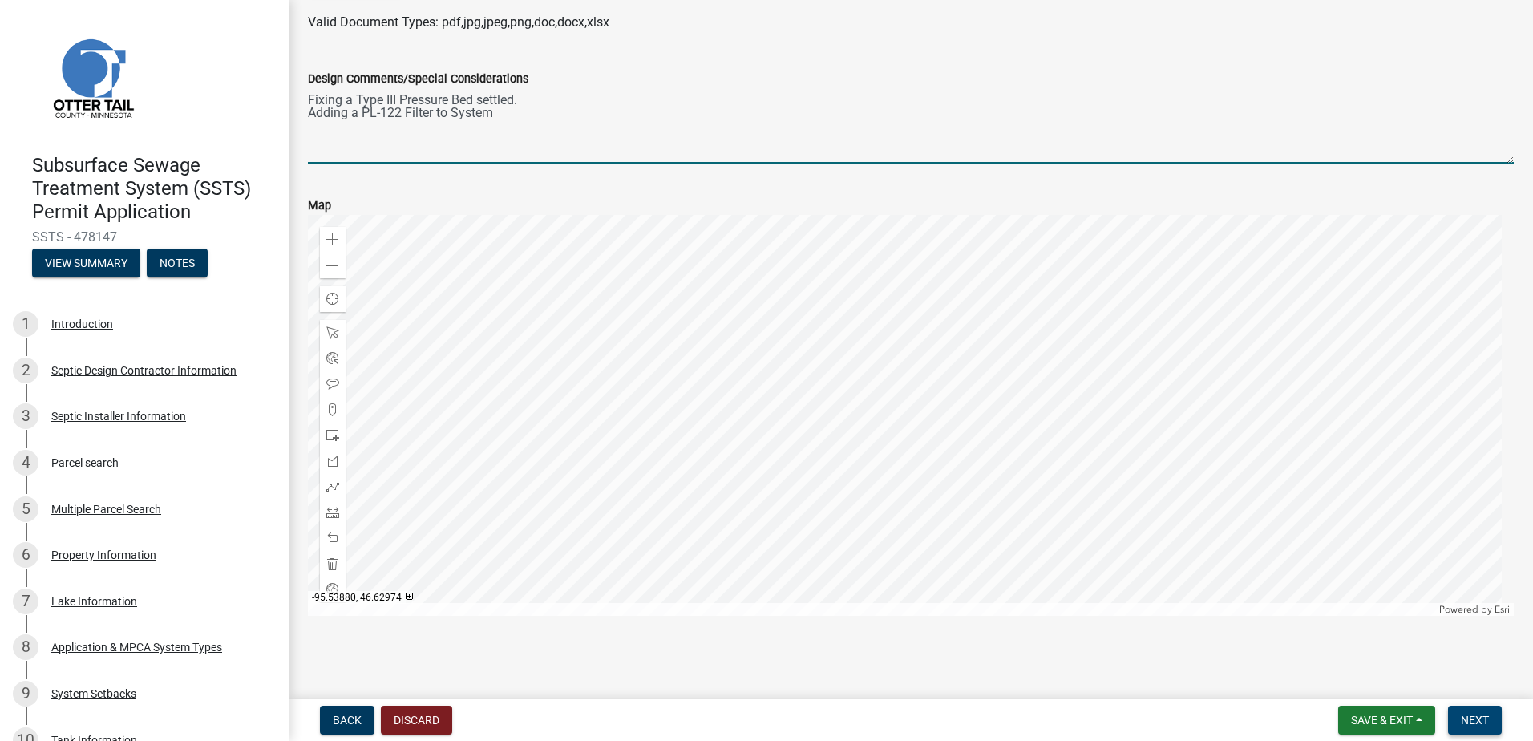
type textarea "Fixing a Type III Pressure Bed settled. Adding a PL-122 Filter to System"
click at [1479, 716] on span "Next" at bounding box center [1475, 720] width 28 height 13
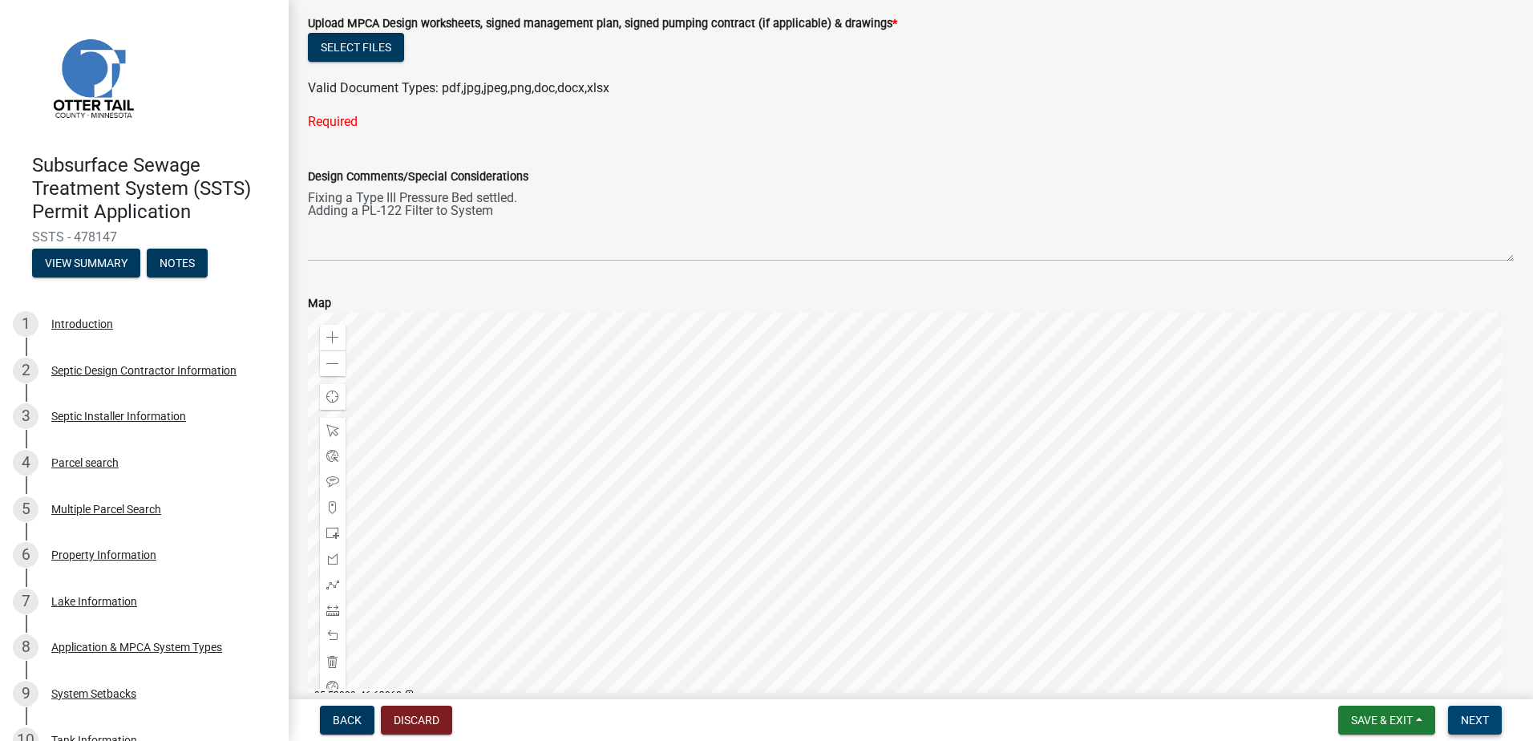
scroll to position [0, 0]
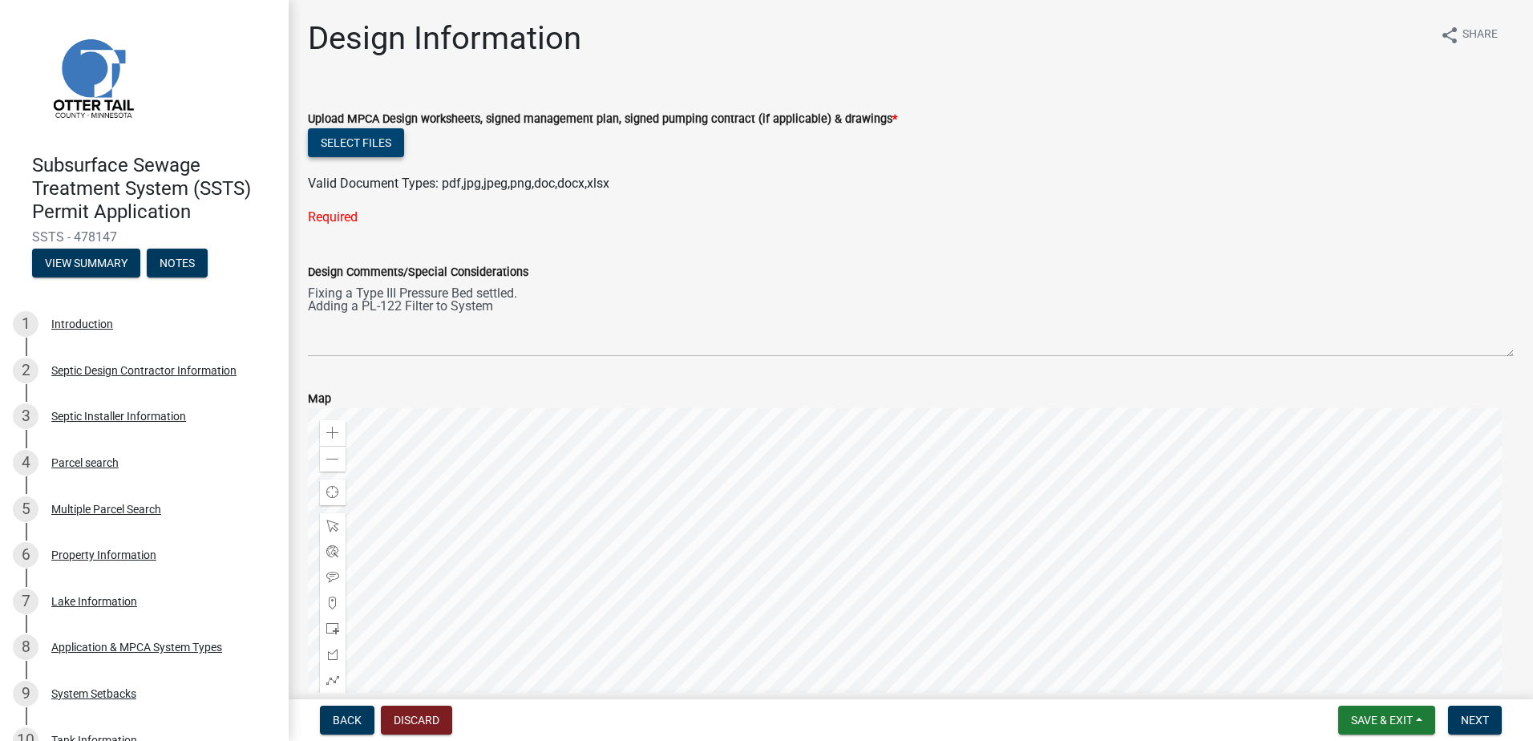
click at [334, 148] on button "Select files" at bounding box center [356, 142] width 96 height 29
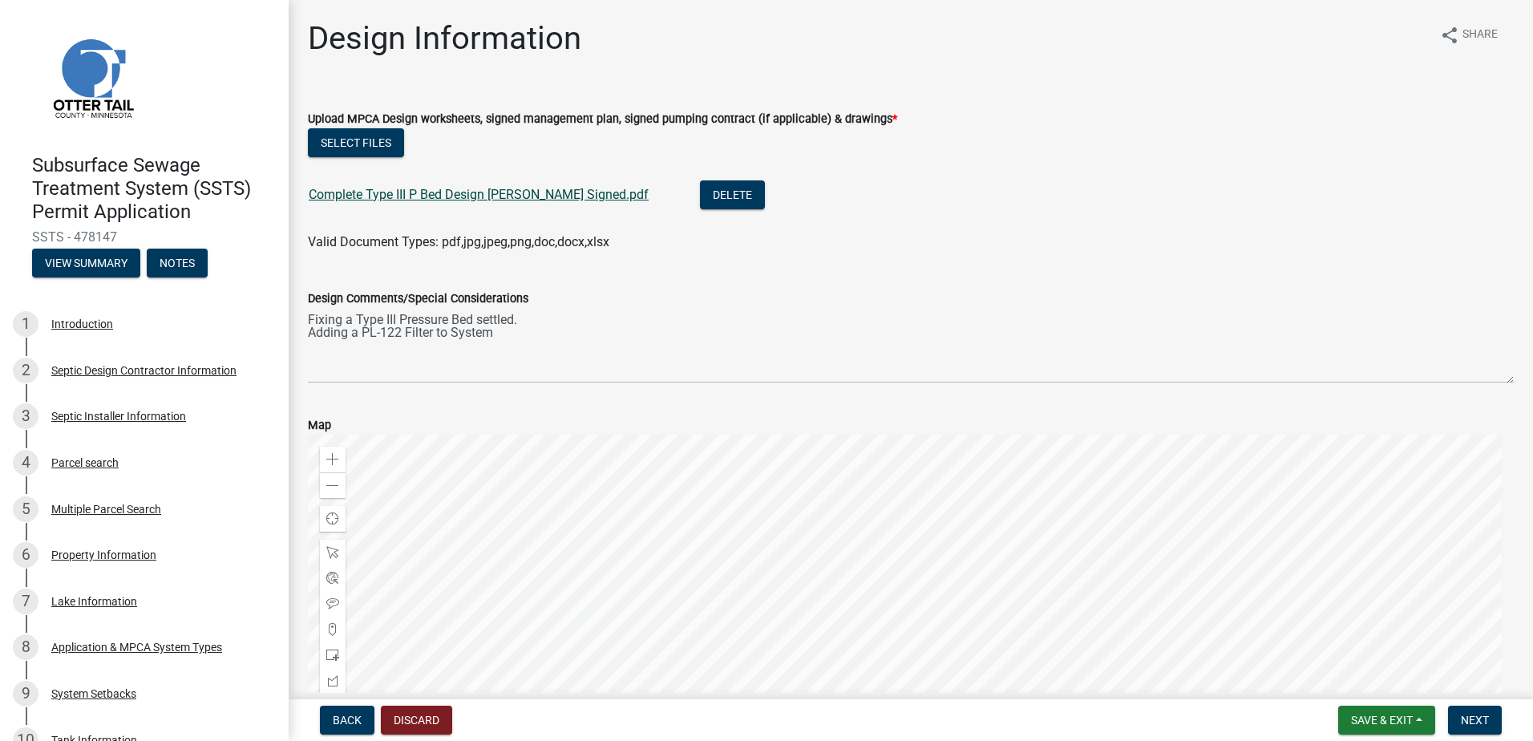
click at [380, 195] on link "Complete Type III P Bed Design [PERSON_NAME] Signed.pdf" at bounding box center [479, 194] width 340 height 15
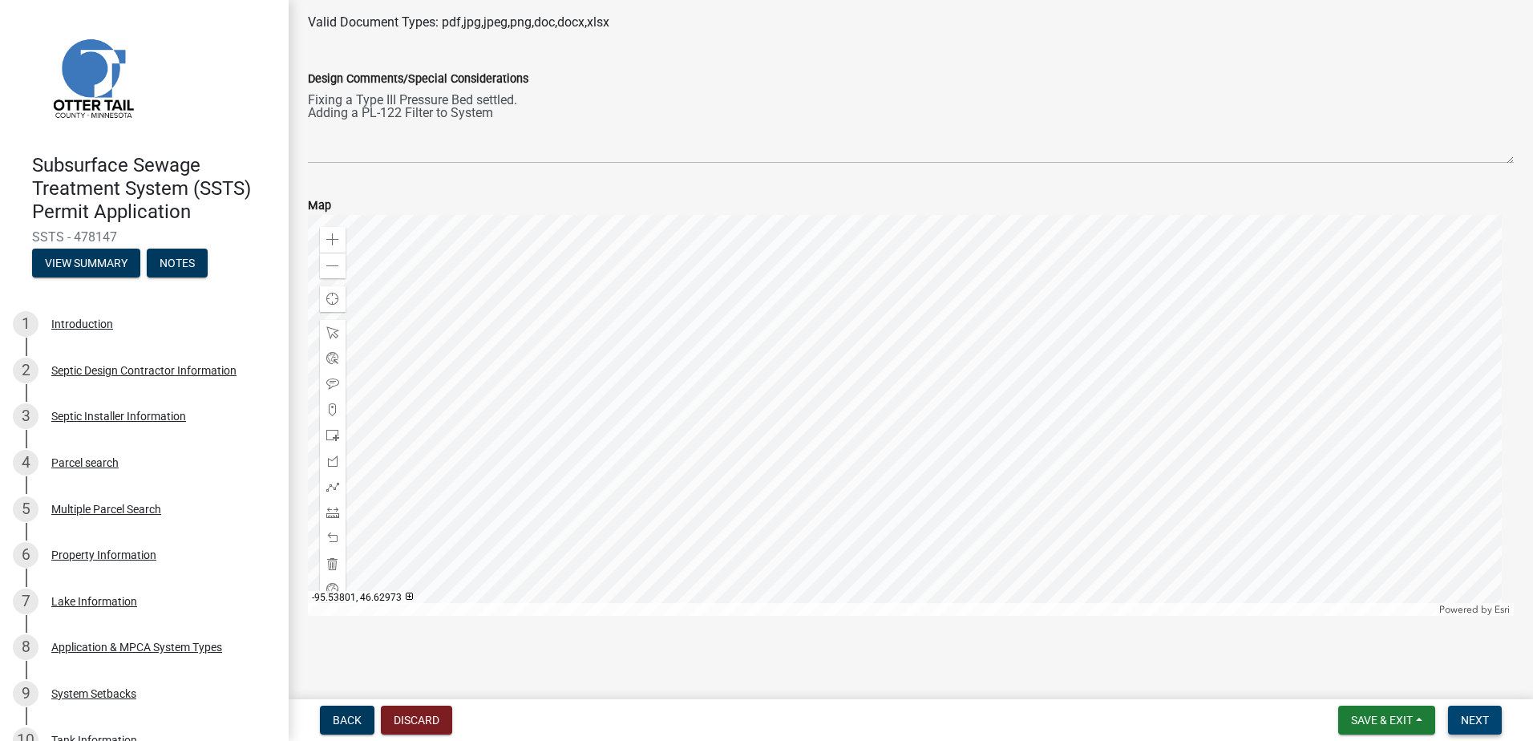
click at [1465, 718] on span "Next" at bounding box center [1475, 720] width 28 height 13
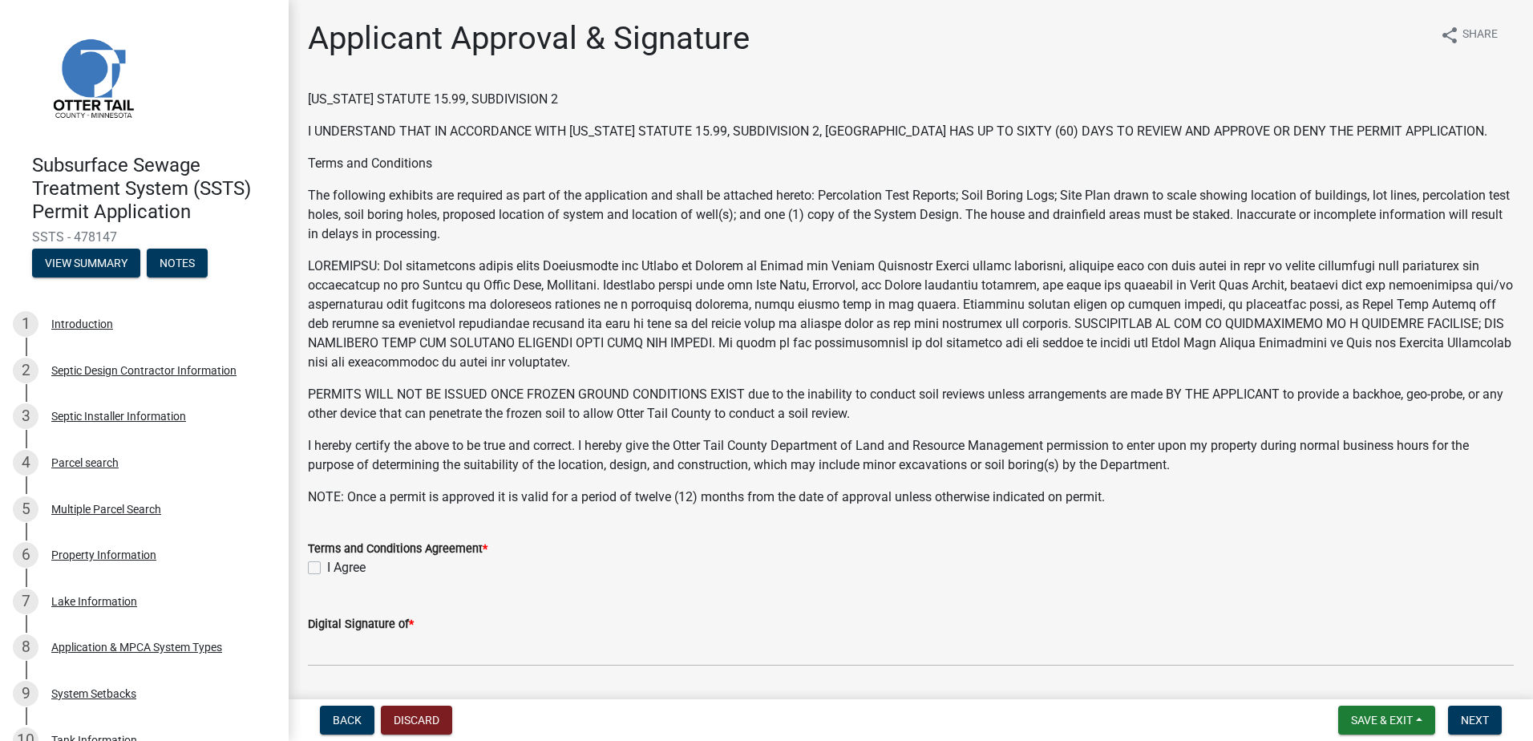
click at [327, 568] on label "I Agree" at bounding box center [346, 567] width 38 height 19
click at [327, 568] on input "I Agree" at bounding box center [332, 563] width 10 height 10
checkbox input "true"
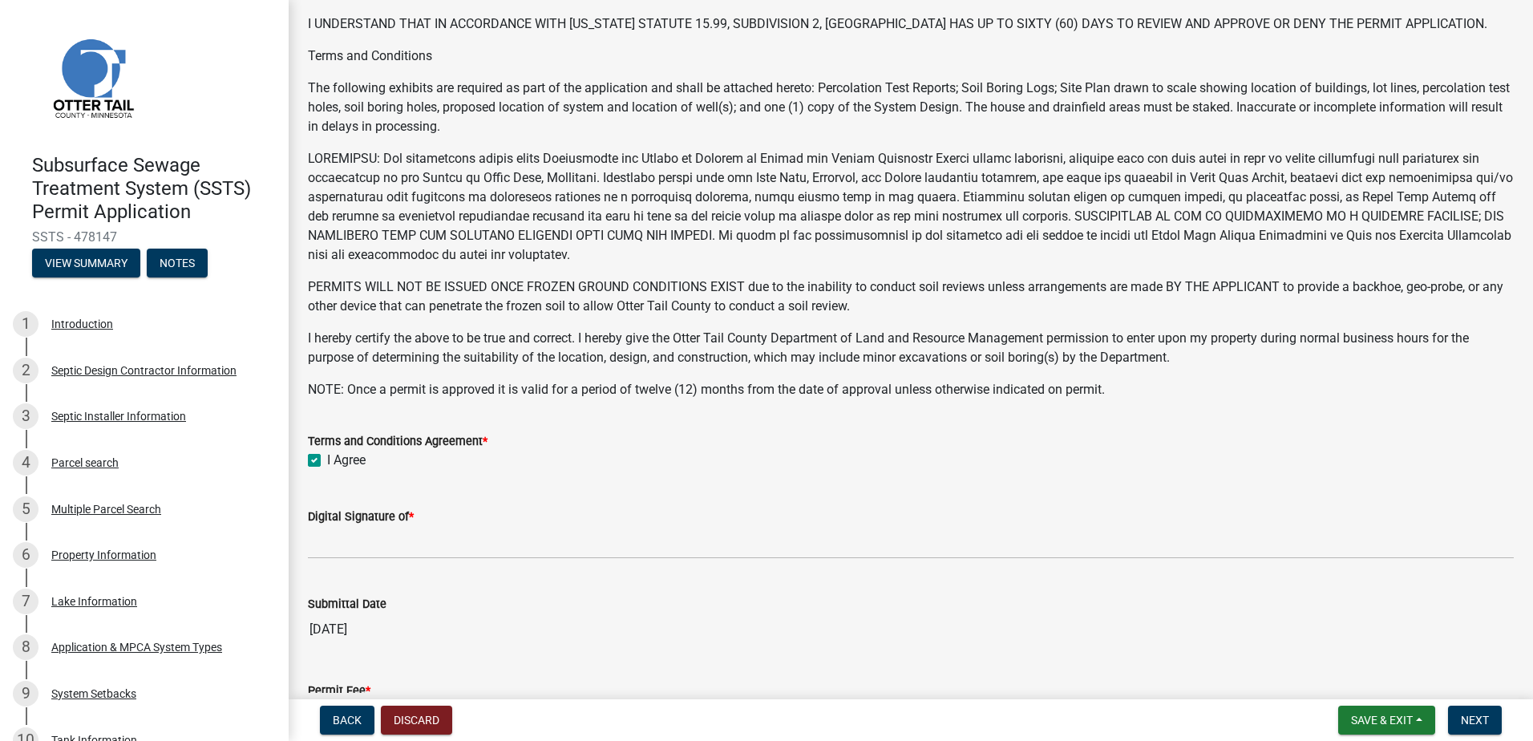
scroll to position [241, 0]
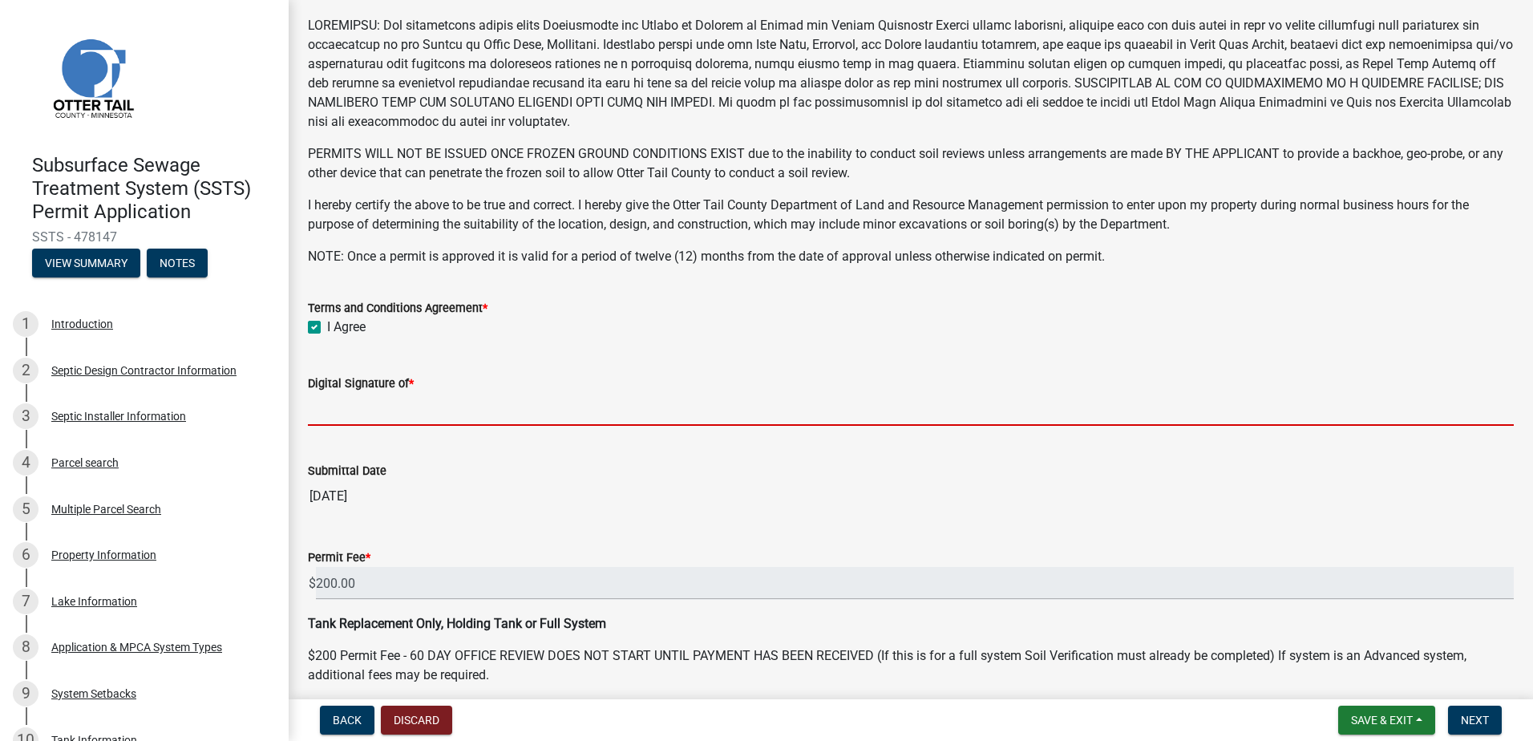
click at [334, 417] on input "Digital Signature of *" at bounding box center [911, 409] width 1206 height 33
type input "[PERSON_NAME]"
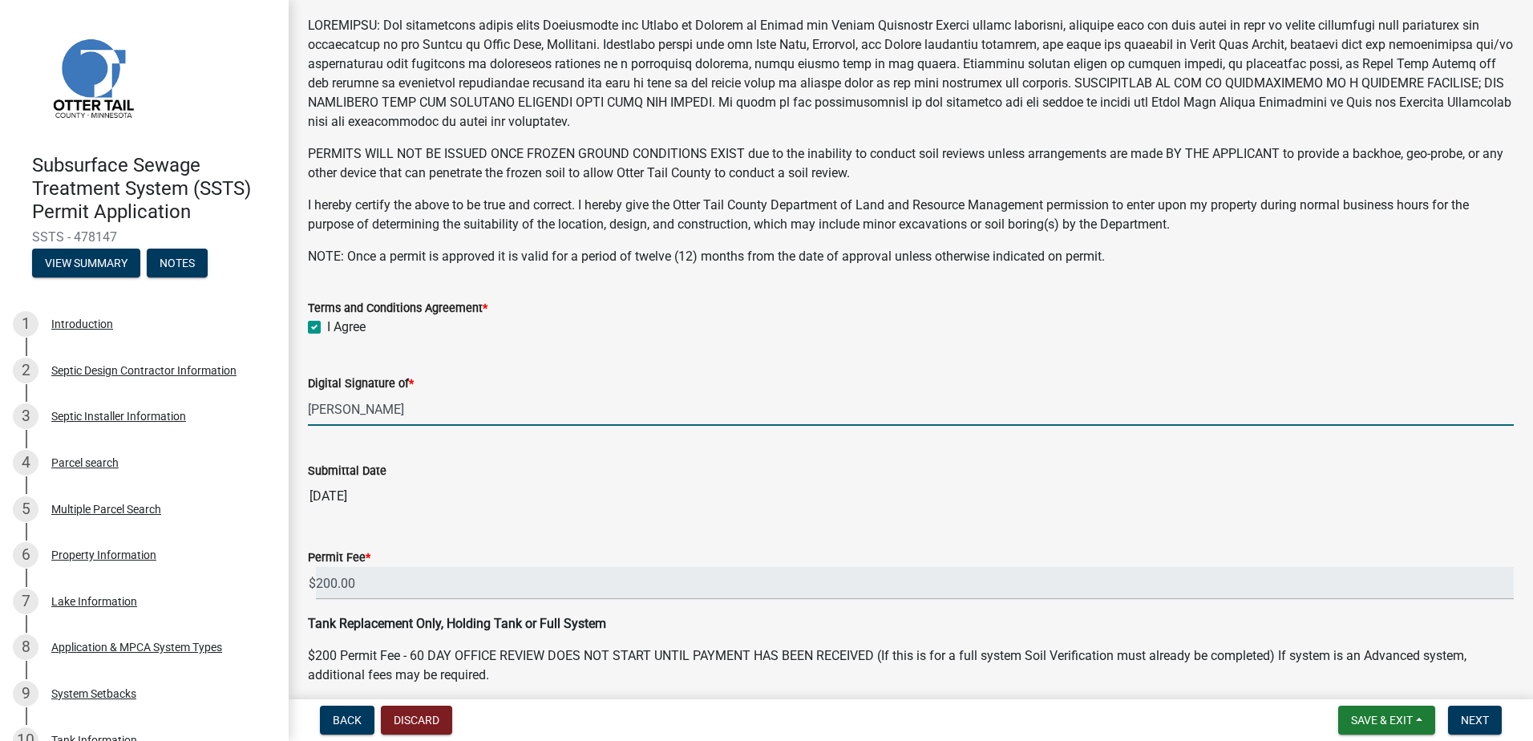
scroll to position [308, 0]
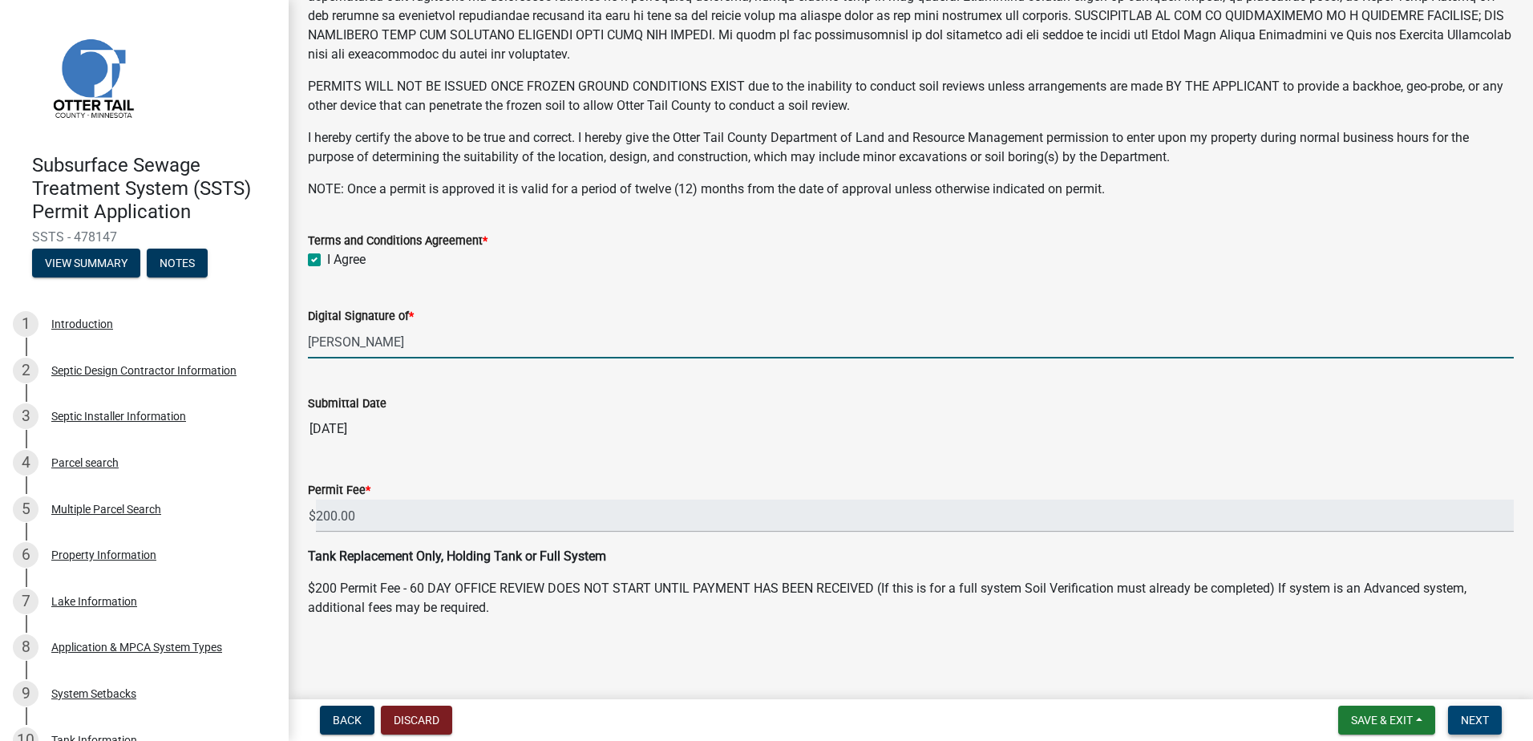
click at [1498, 721] on button "Next" at bounding box center [1475, 719] width 54 height 29
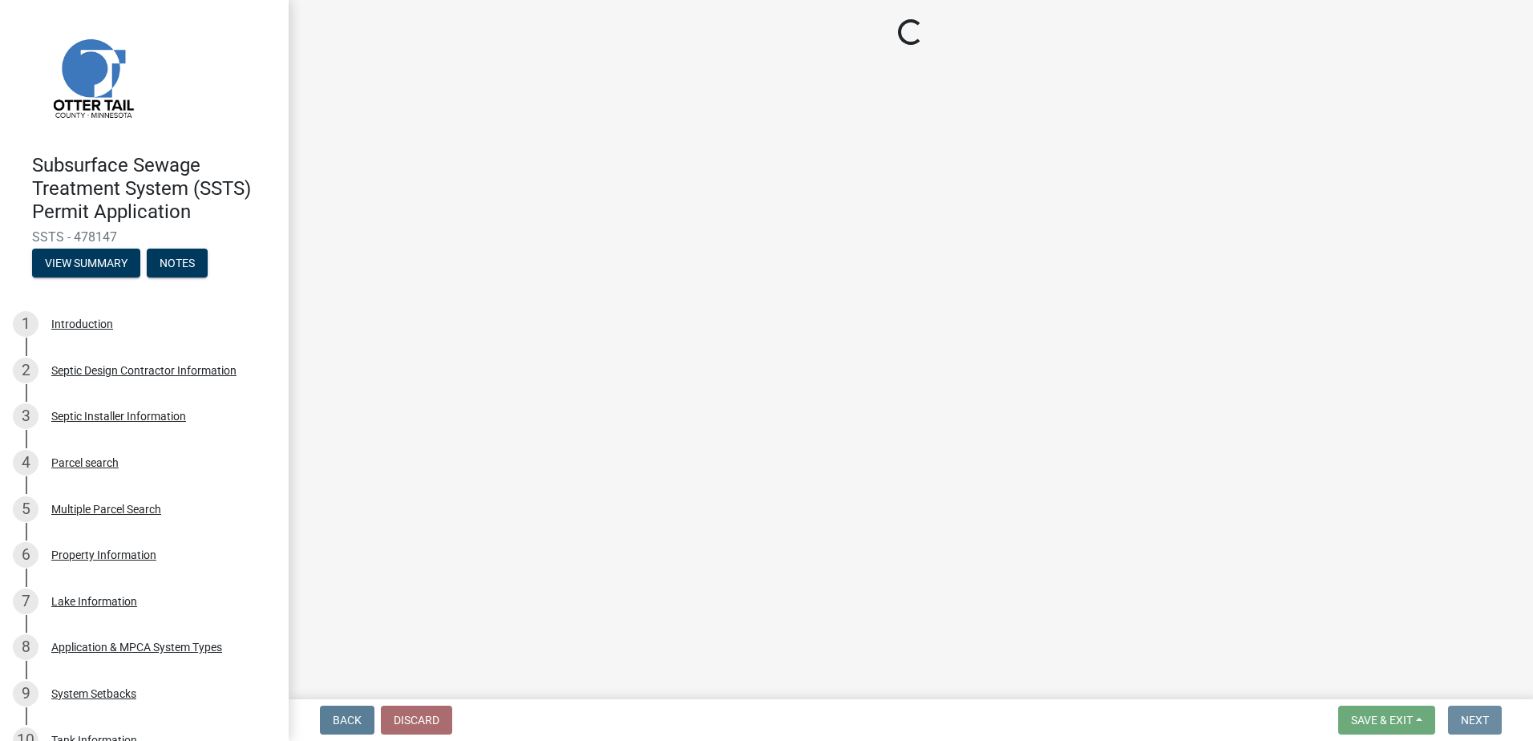
scroll to position [0, 0]
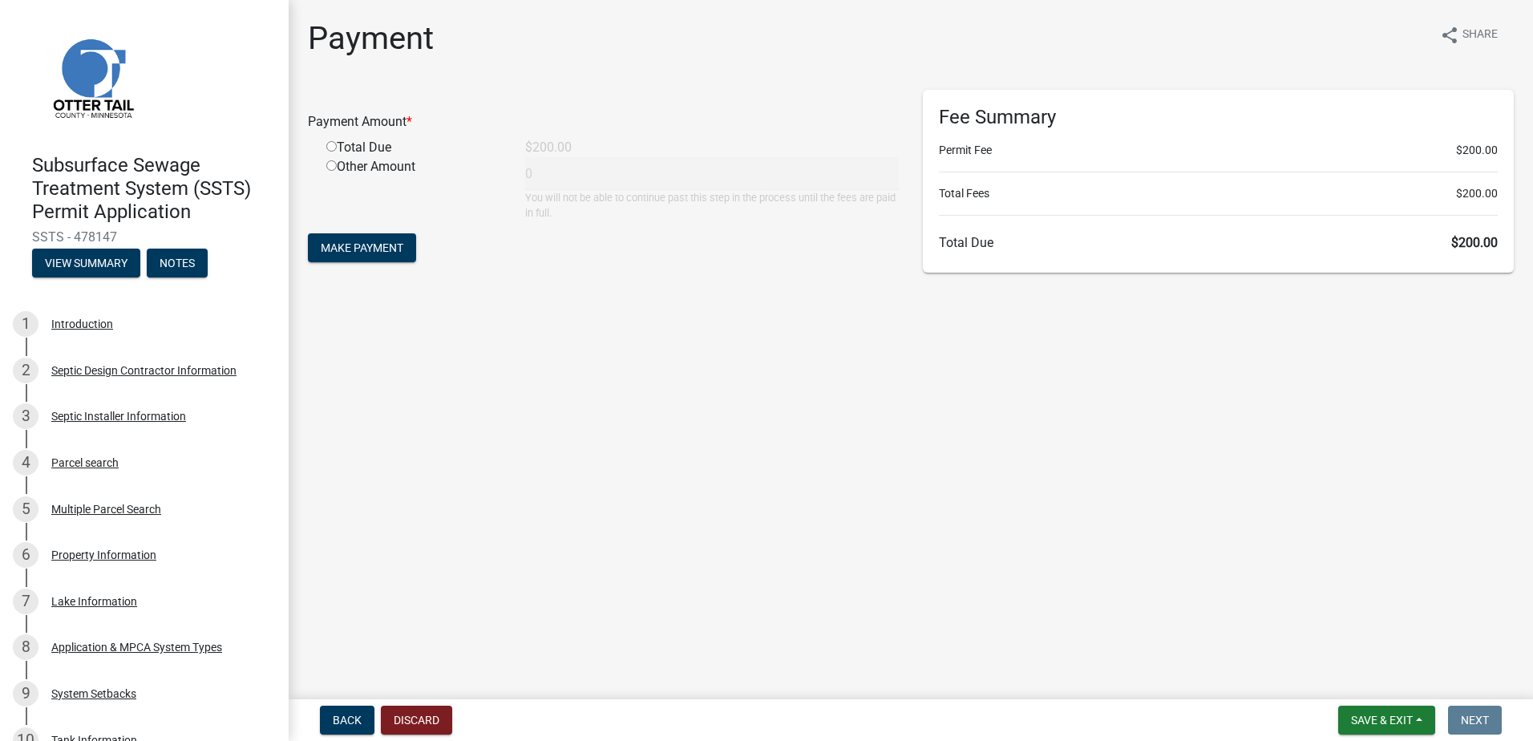
click at [334, 148] on input "radio" at bounding box center [331, 146] width 10 height 10
radio input "true"
type input "200"
click at [354, 247] on span "Make Payment" at bounding box center [362, 247] width 83 height 13
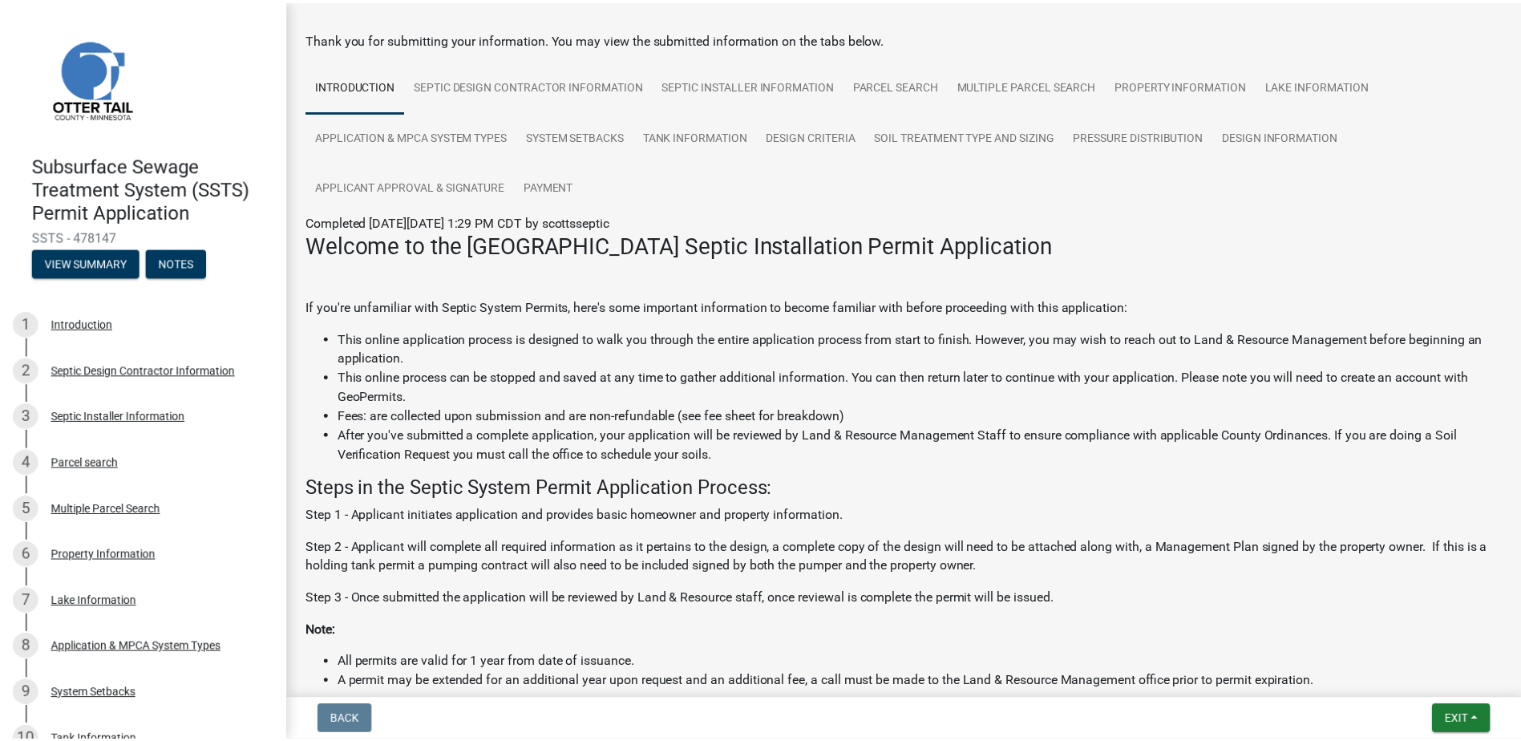
scroll to position [160, 0]
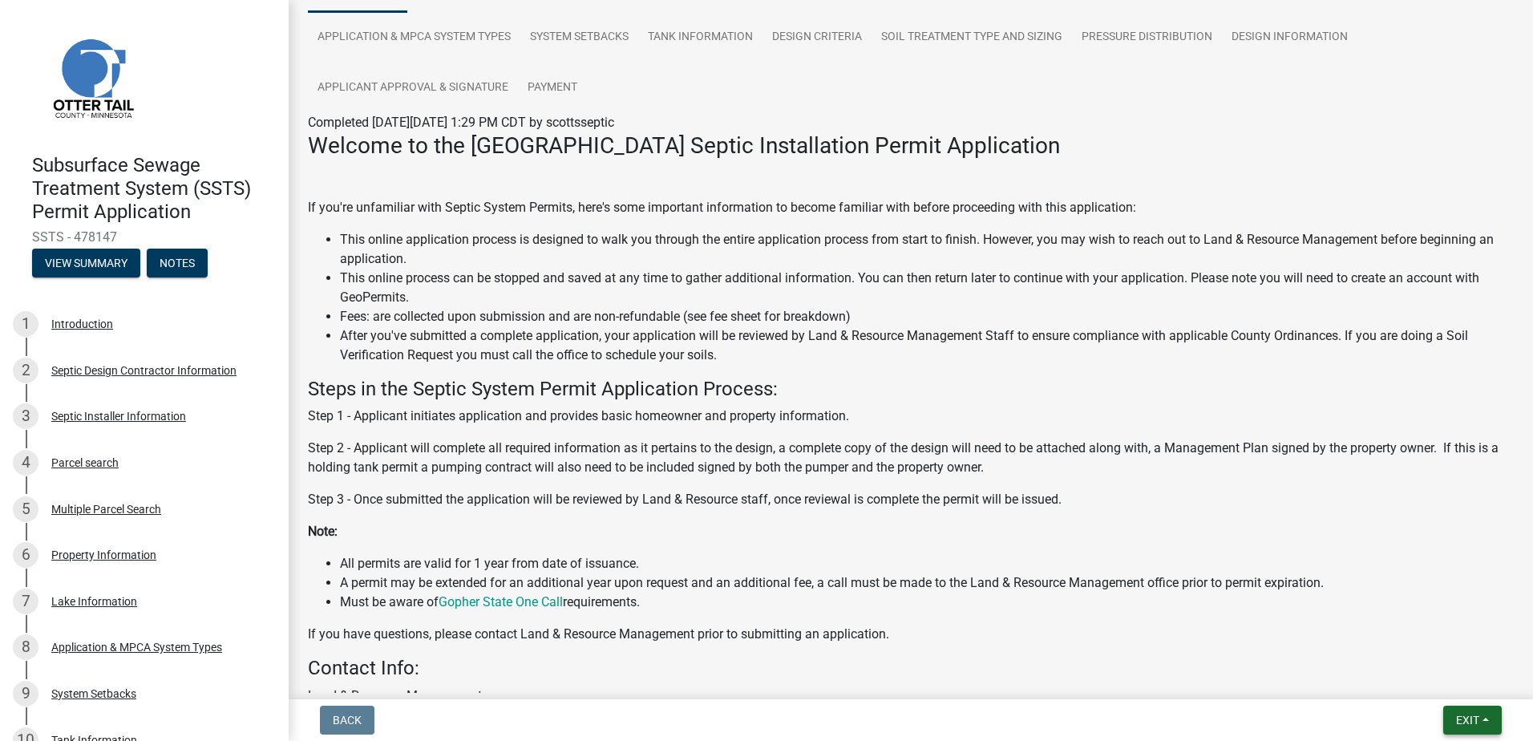
click at [1484, 715] on button "Exit" at bounding box center [1472, 719] width 59 height 29
click at [1417, 676] on button "Save & Exit" at bounding box center [1437, 678] width 128 height 38
